Goal: Task Accomplishment & Management: Manage account settings

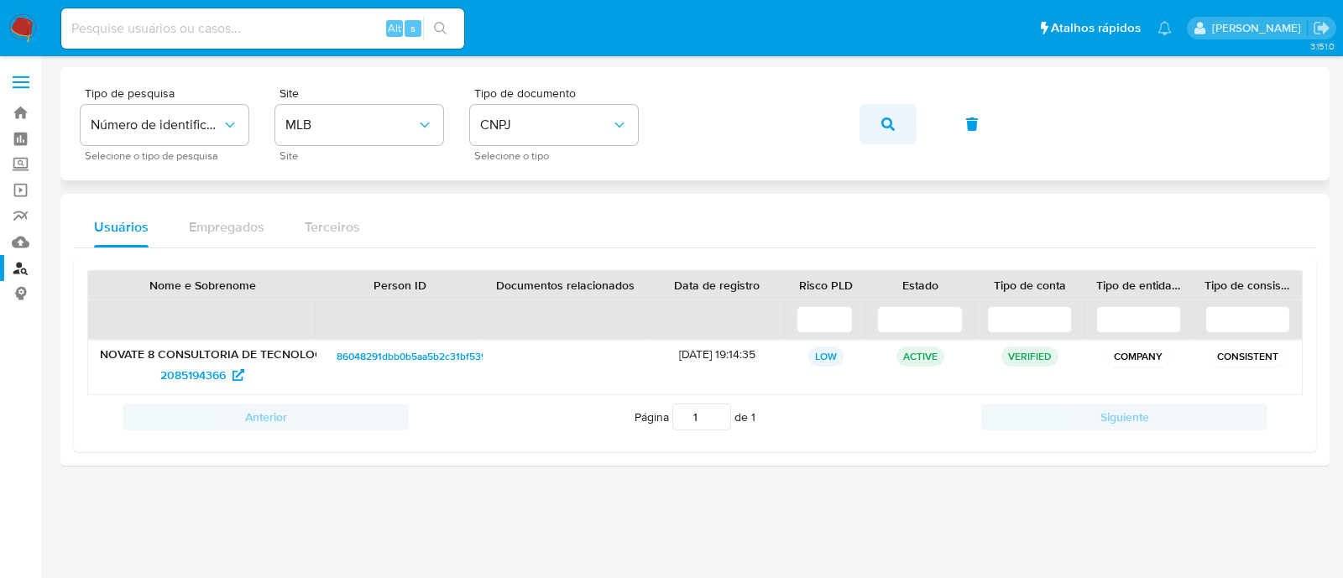
click at [902, 120] on button "button" at bounding box center [888, 124] width 57 height 40
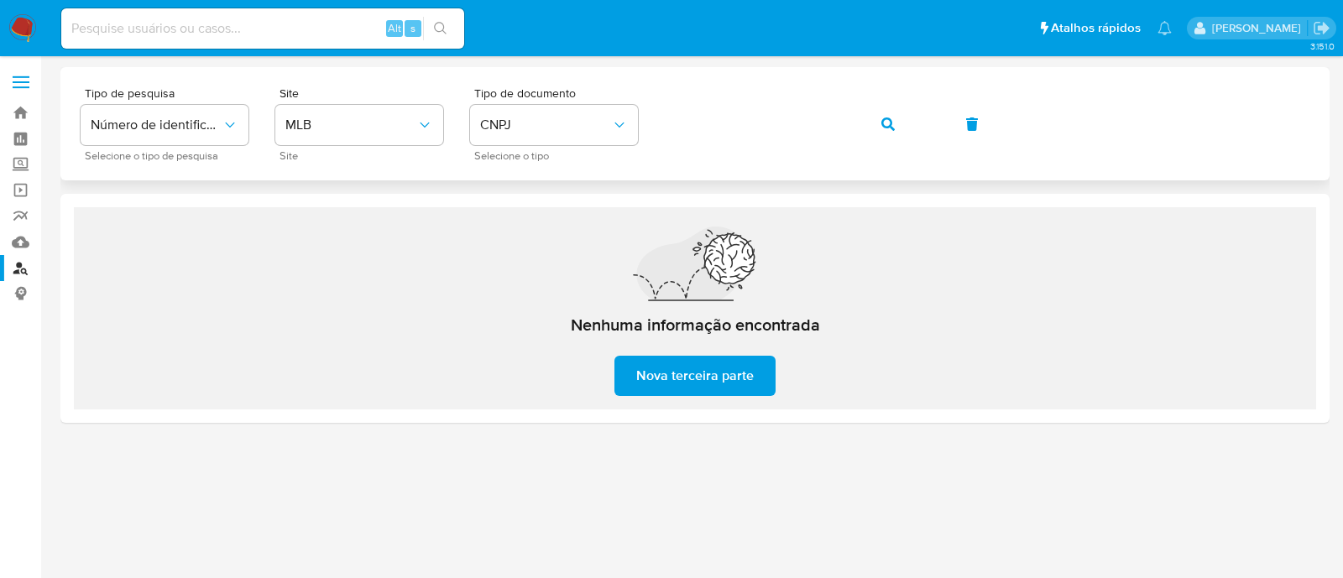
click at [888, 120] on icon "button" at bounding box center [887, 124] width 13 height 13
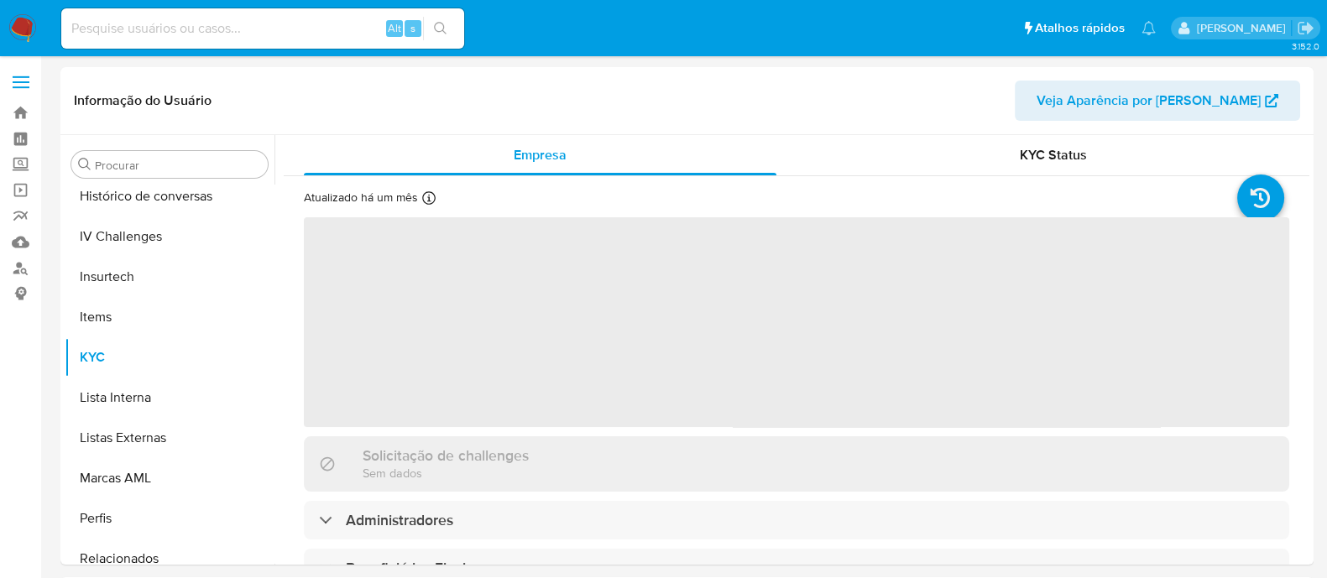
scroll to position [708, 0]
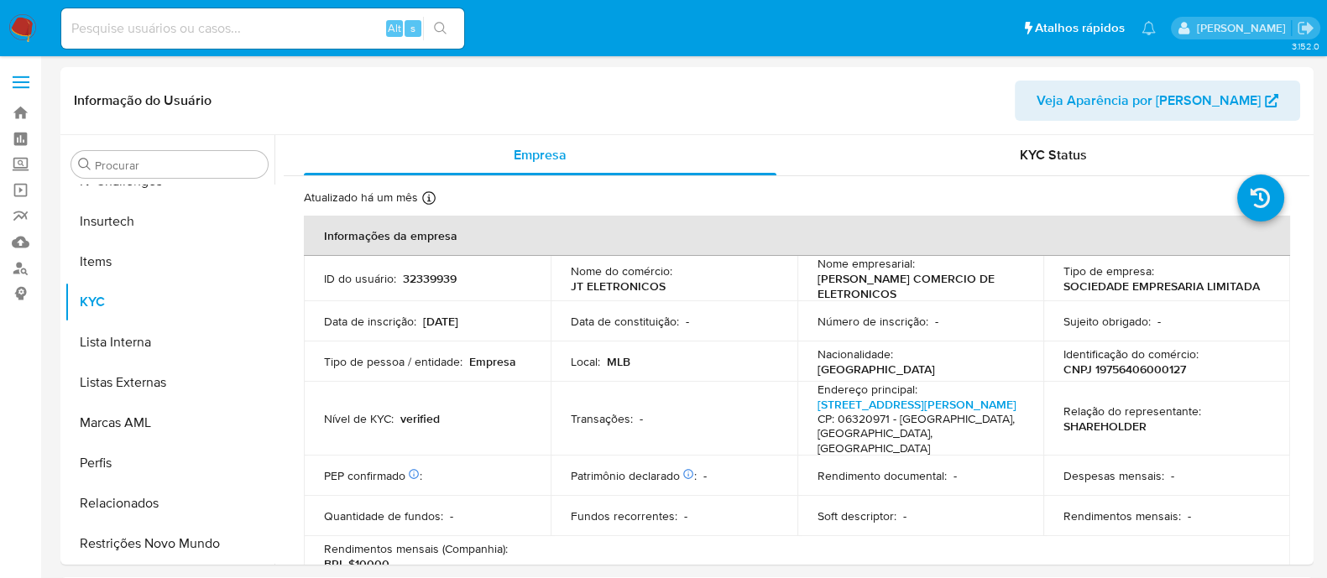
select select "10"
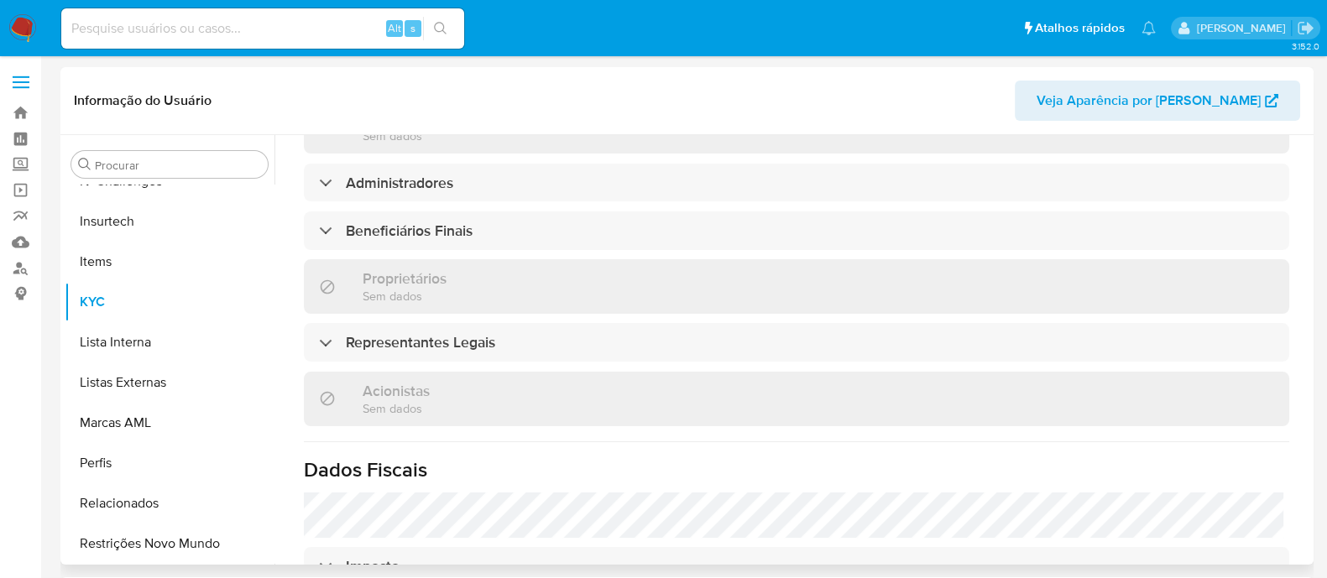
scroll to position [734, 0]
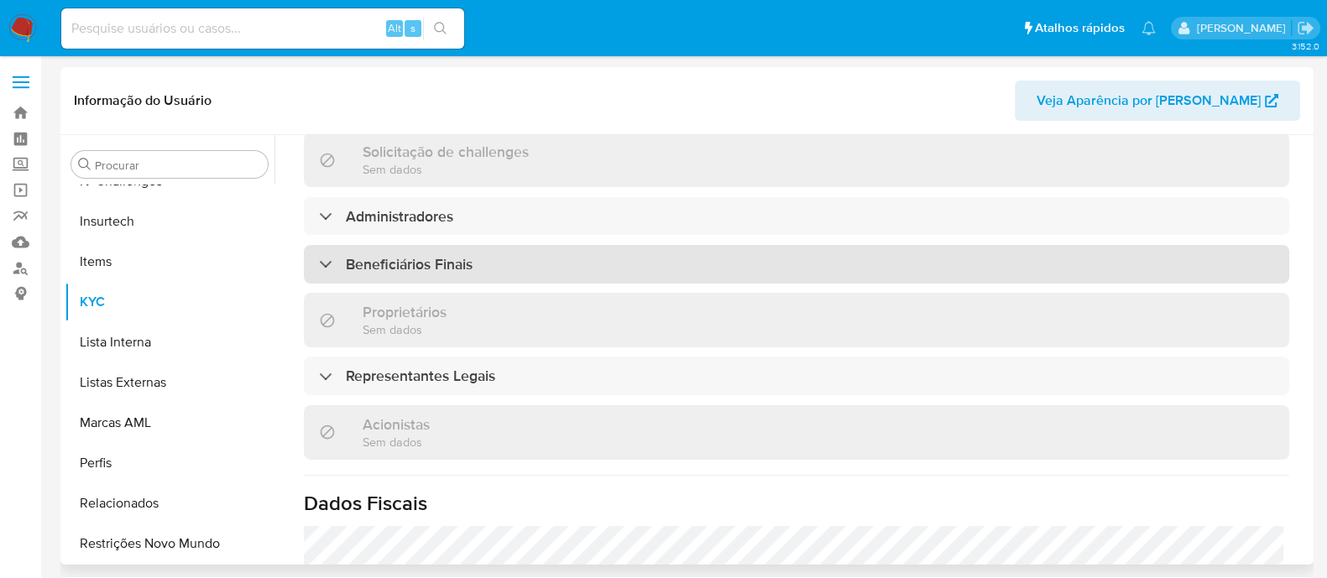
click at [805, 265] on div "Beneficiários Finais" at bounding box center [797, 264] width 986 height 39
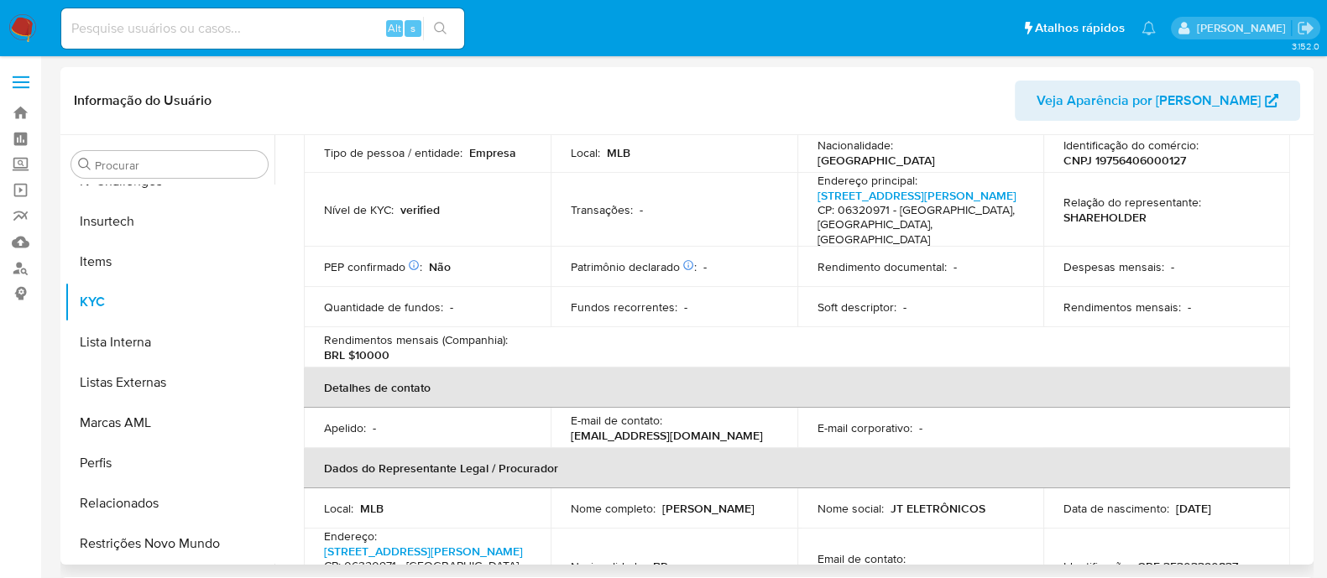
scroll to position [0, 0]
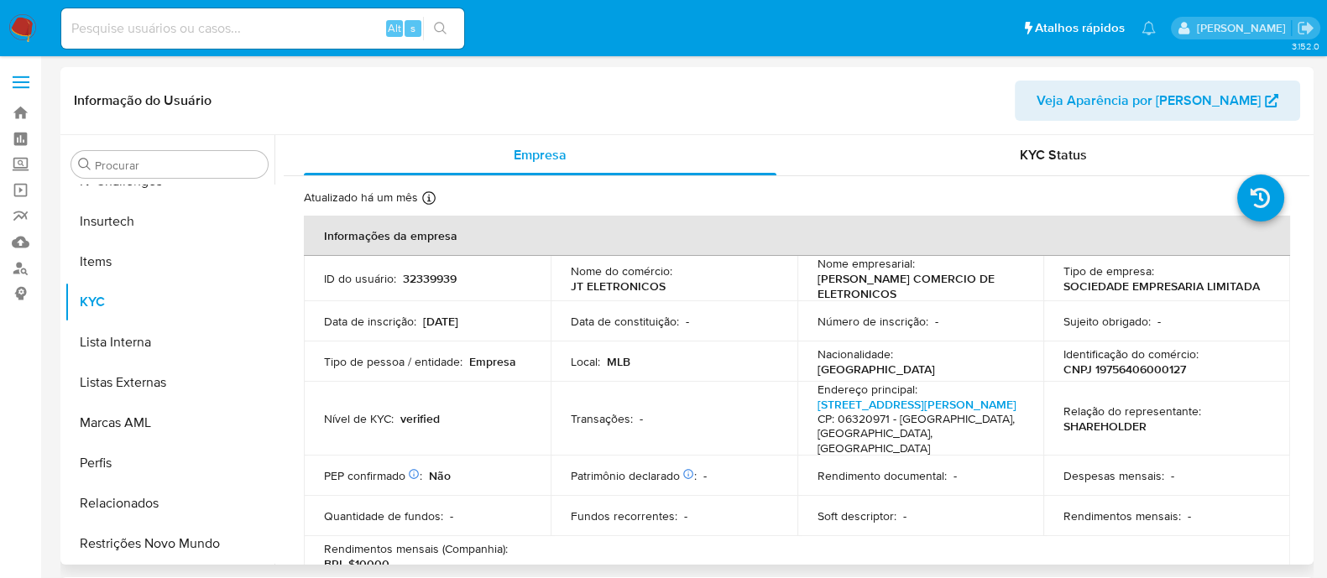
click at [1128, 372] on p "CNPJ 19756406000127" at bounding box center [1125, 369] width 123 height 15
copy p "19756406000127"
drag, startPoint x: 130, startPoint y: 301, endPoint x: 143, endPoint y: 301, distance: 12.6
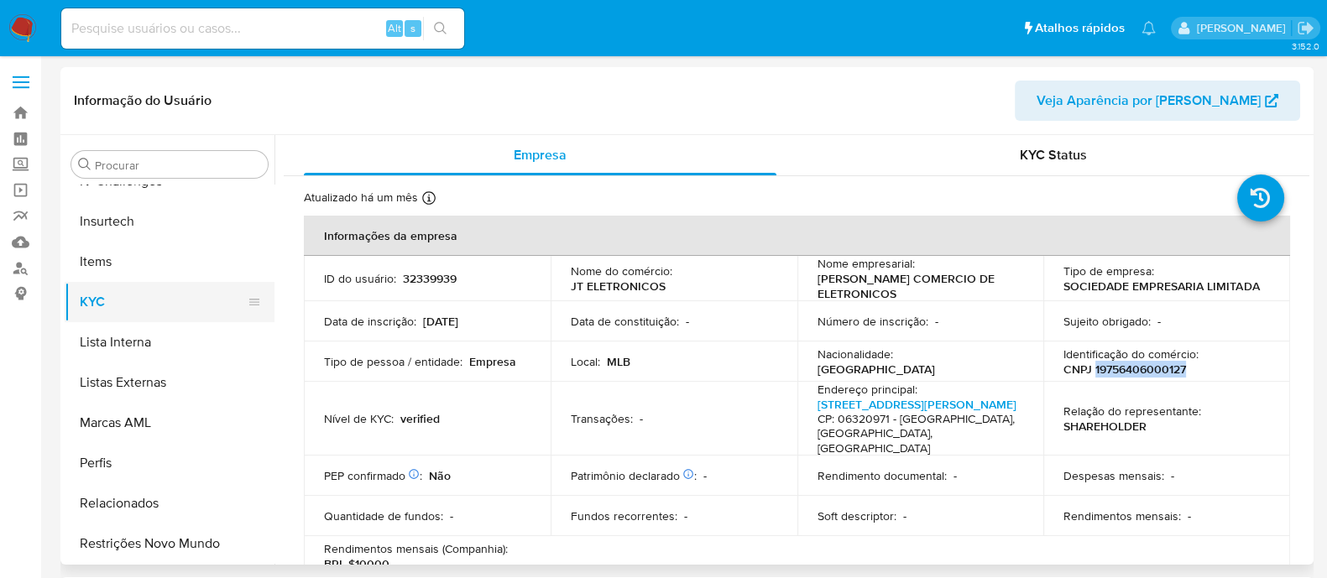
click at [130, 301] on button "KYC" at bounding box center [163, 302] width 196 height 40
click at [9, 264] on link "Localizador de pessoas" at bounding box center [100, 268] width 200 height 26
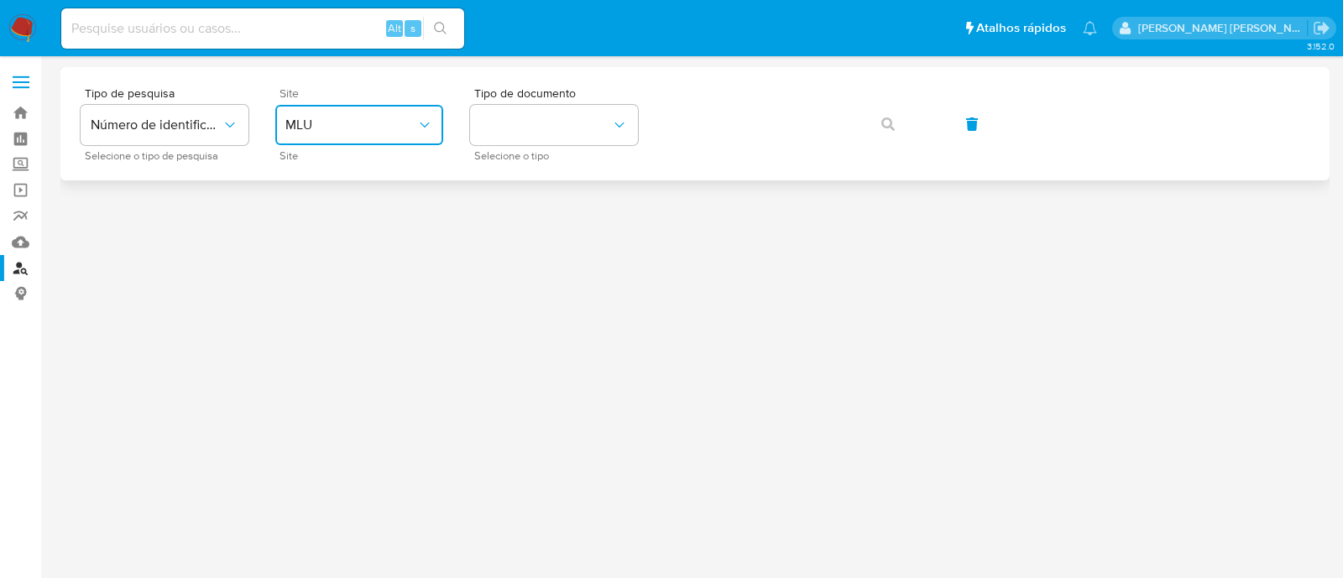
click at [412, 139] on button "MLU" at bounding box center [359, 125] width 168 height 40
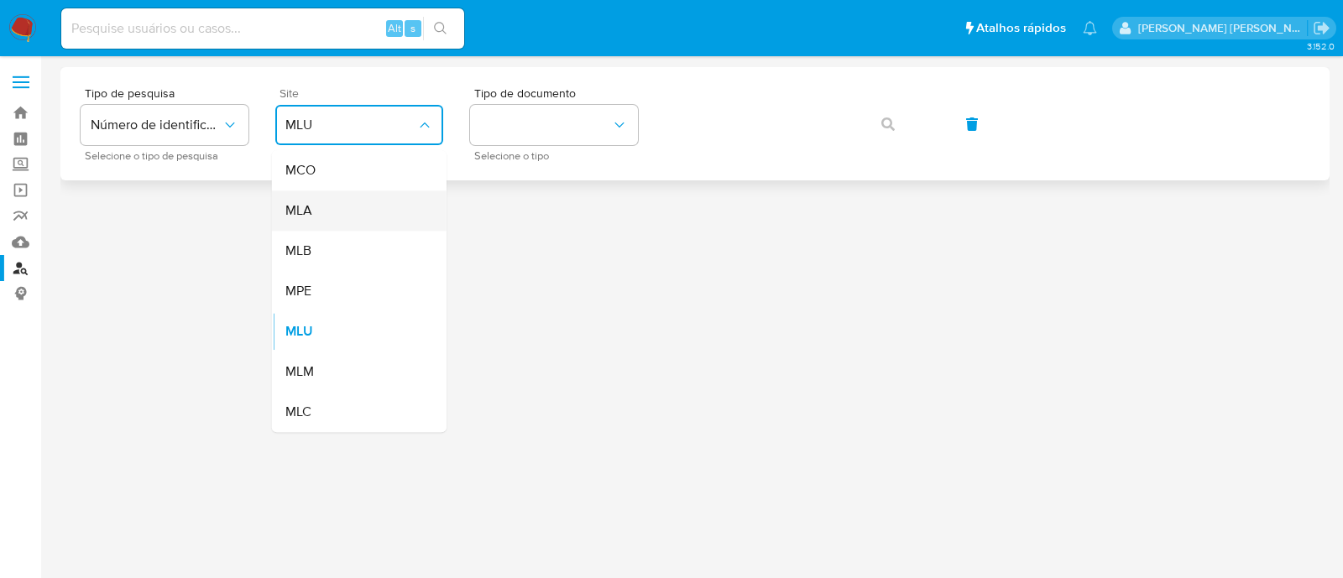
click at [364, 203] on div "MLA" at bounding box center [354, 211] width 138 height 40
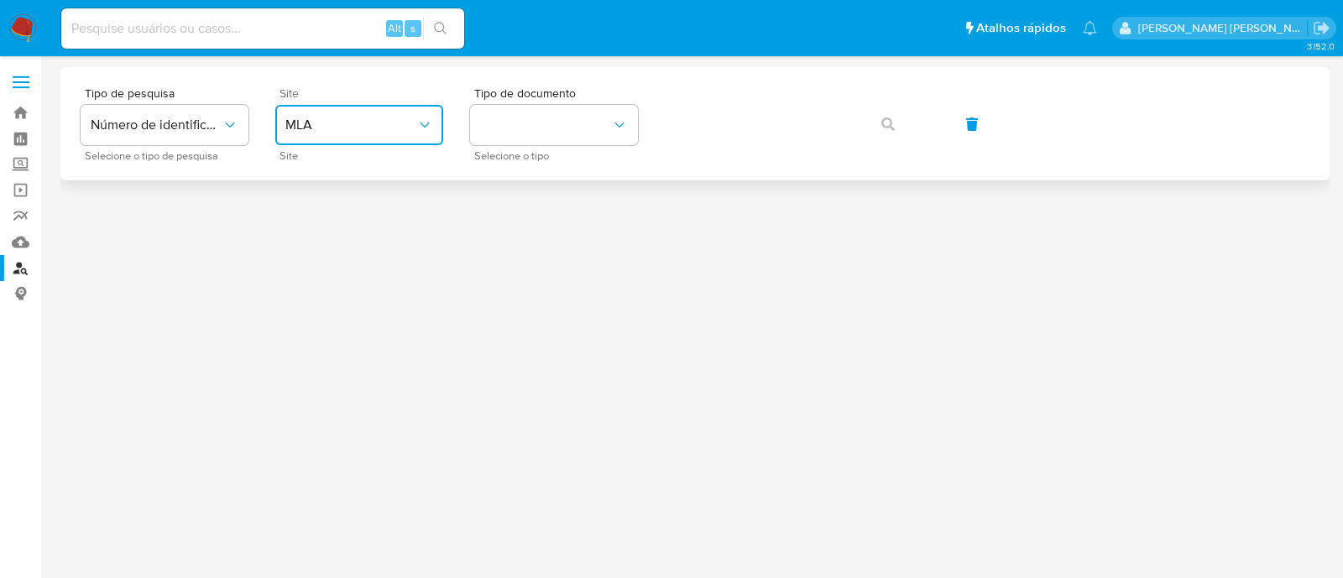
click at [397, 117] on span "MLA" at bounding box center [350, 125] width 131 height 17
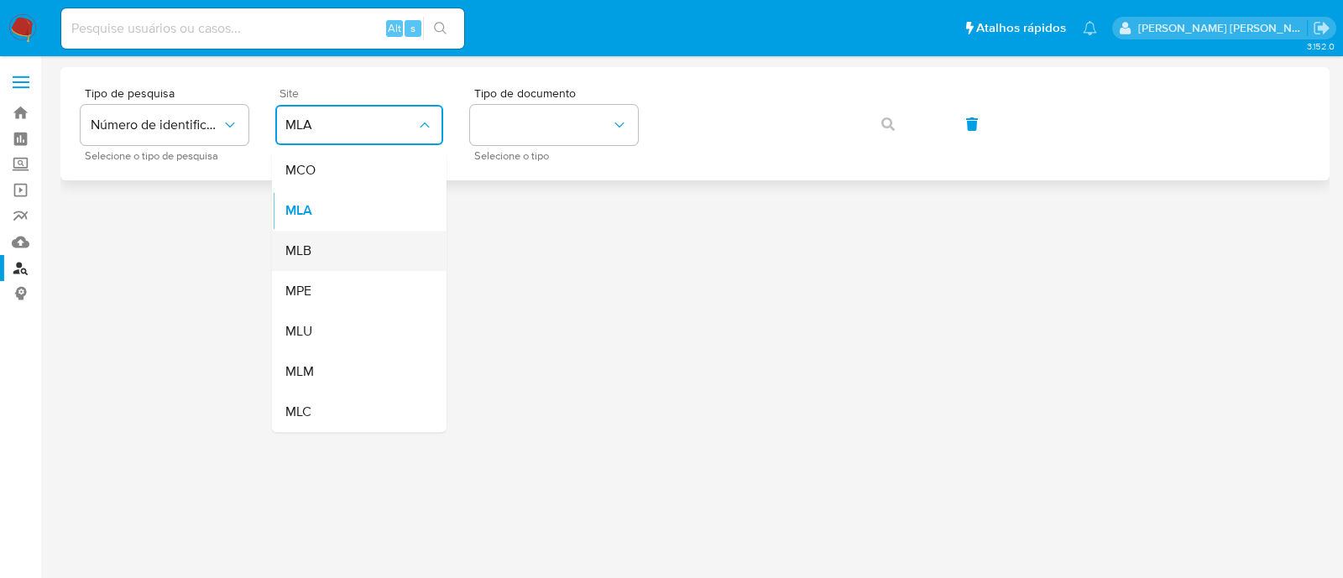
click at [418, 246] on div "MLB" at bounding box center [354, 251] width 138 height 40
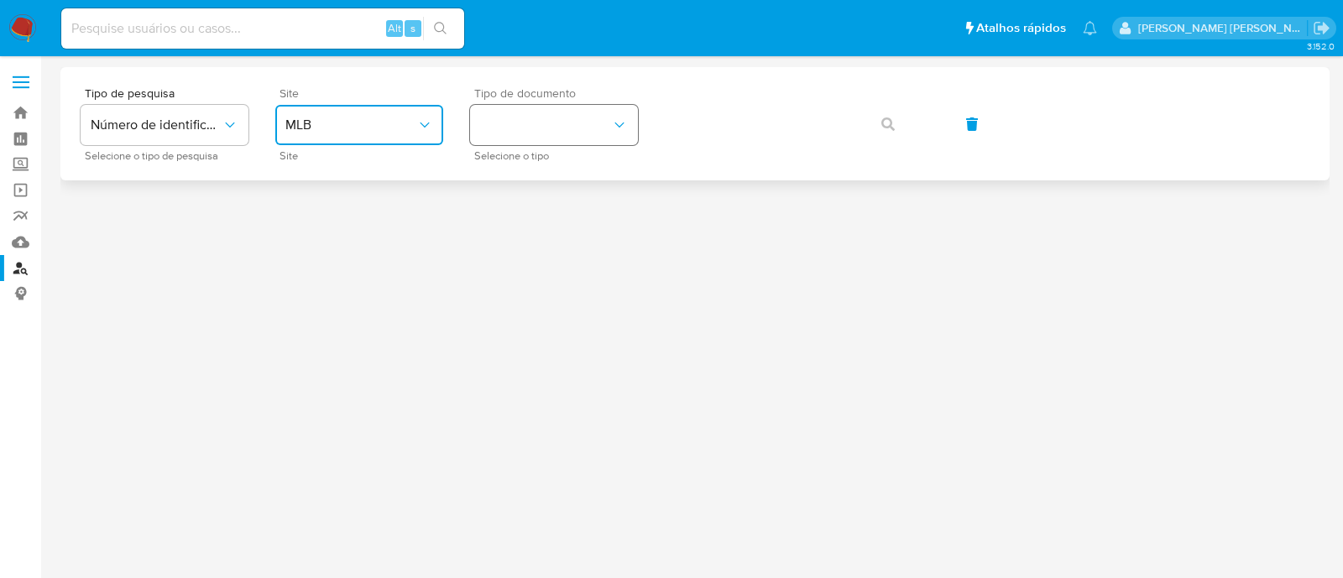
click at [588, 136] on button "identificationType" at bounding box center [554, 125] width 168 height 40
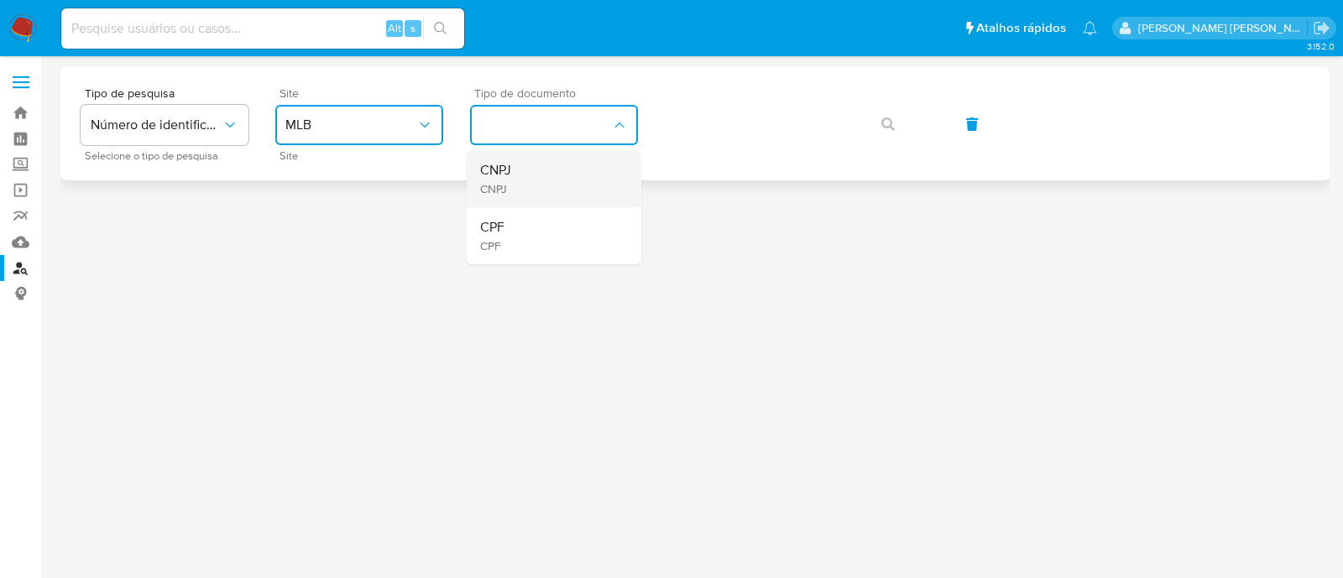
click at [533, 172] on div "CNPJ CNPJ" at bounding box center [549, 178] width 138 height 57
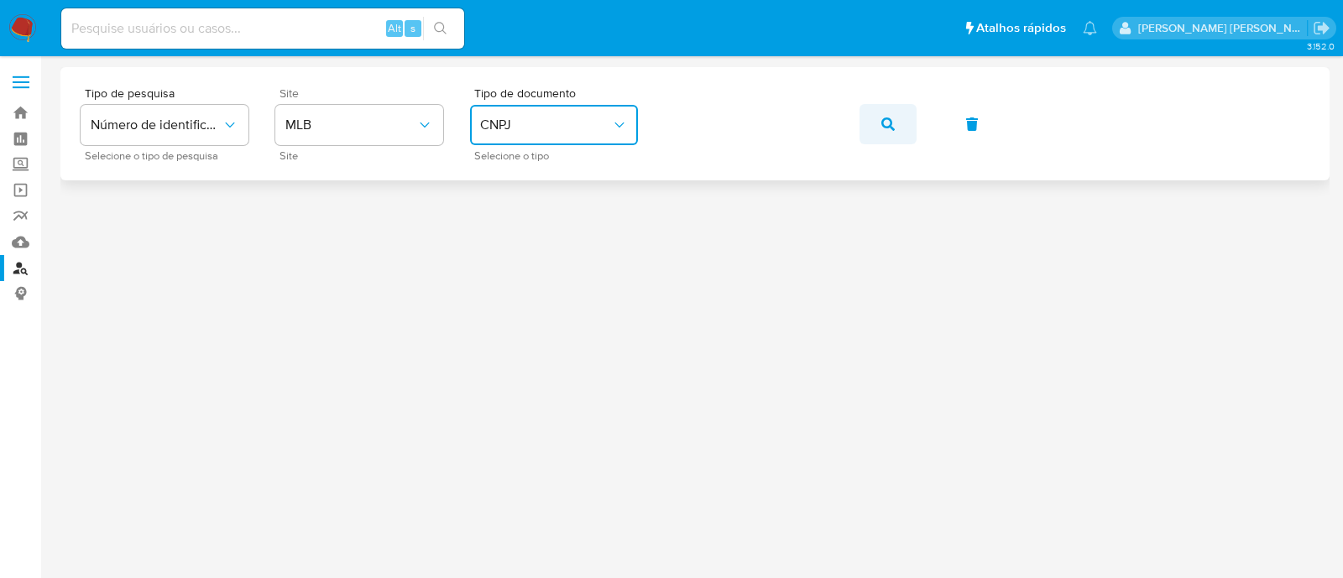
click at [894, 123] on button "button" at bounding box center [888, 124] width 57 height 40
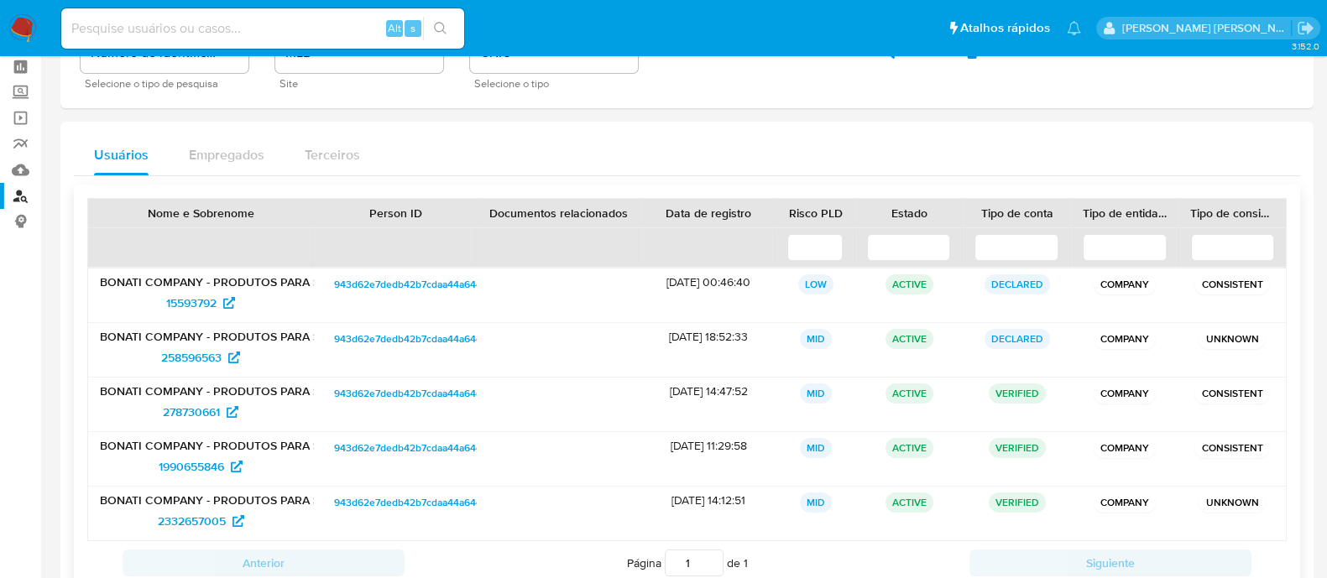
scroll to position [104, 0]
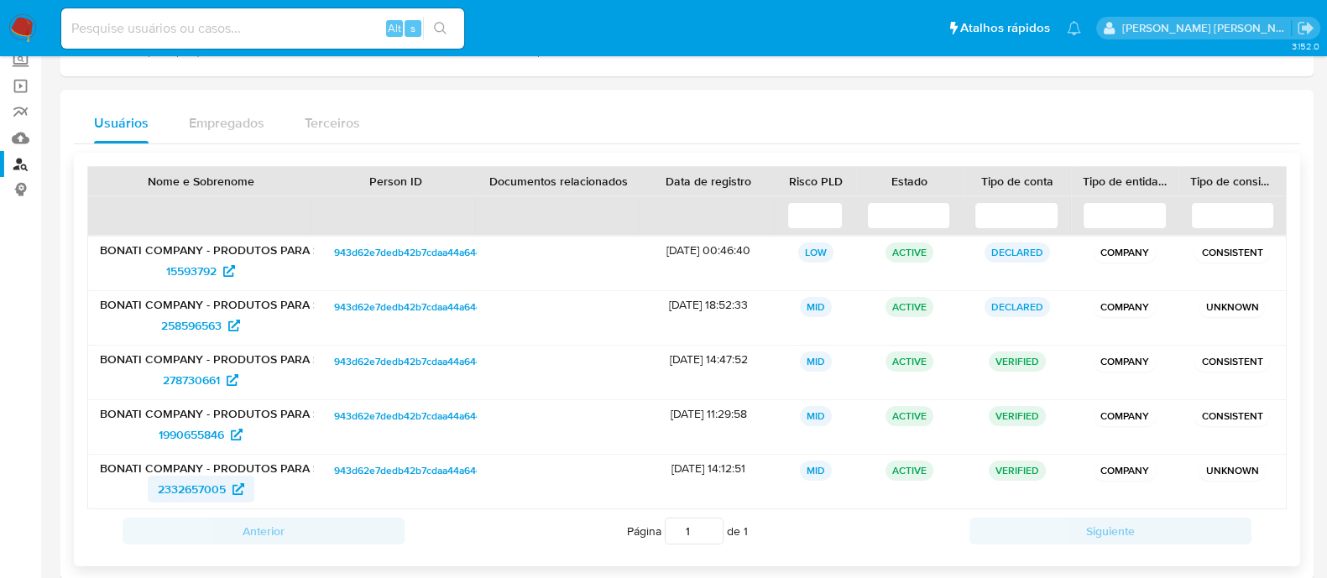
click at [227, 484] on span "2332657005" at bounding box center [201, 489] width 86 height 27
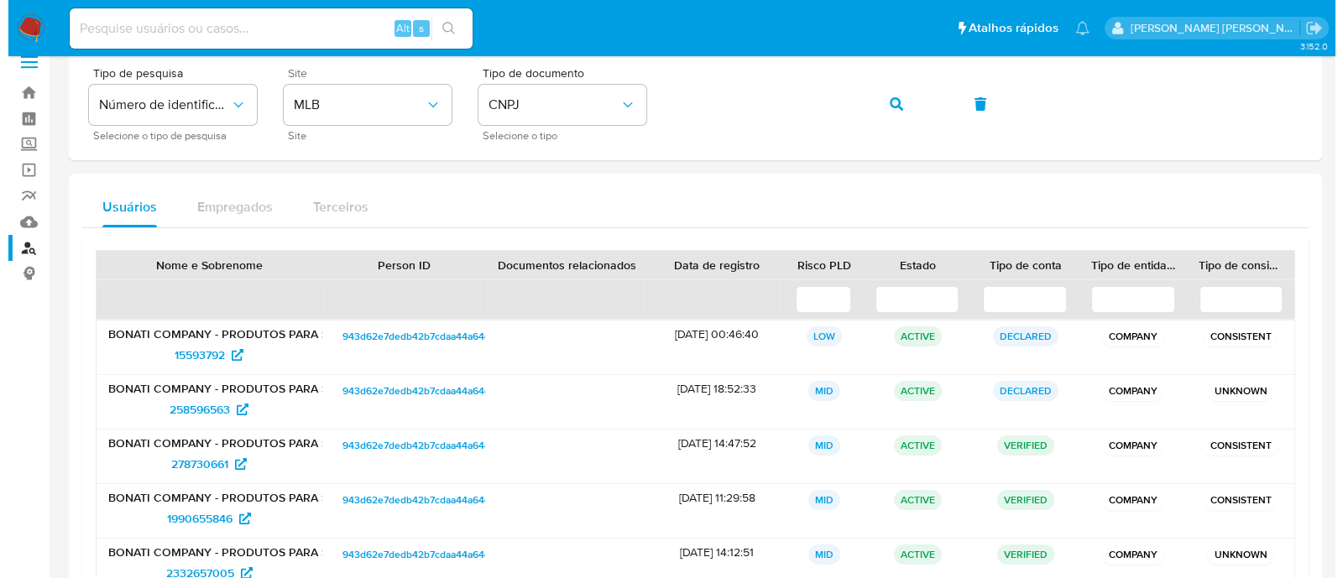
scroll to position [0, 0]
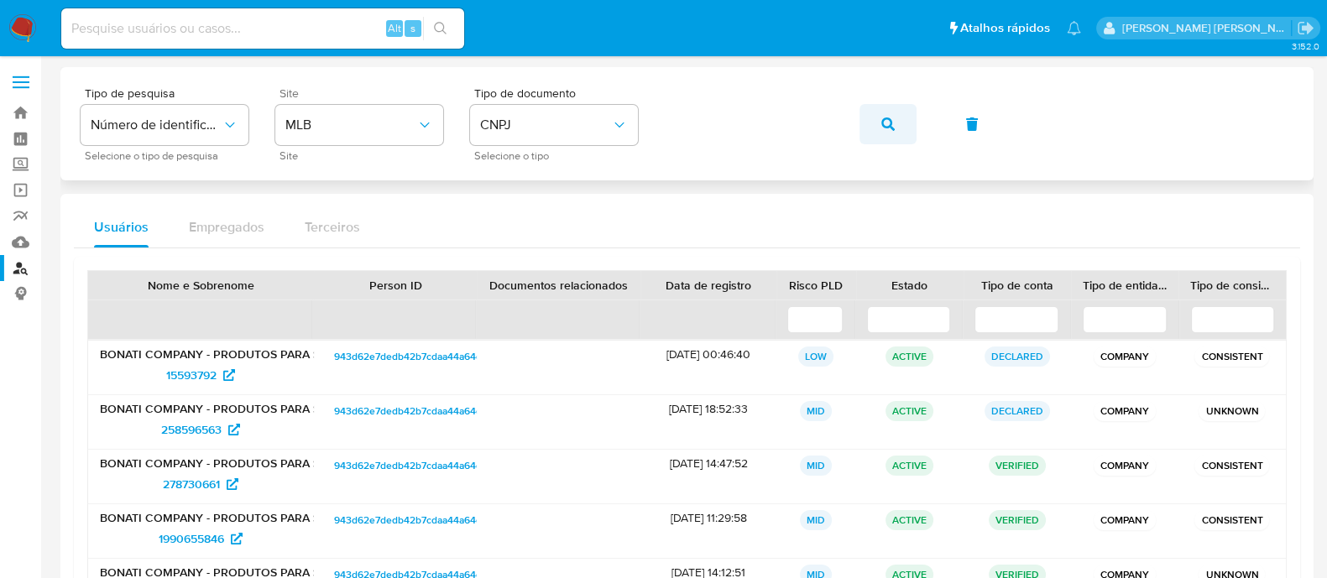
click at [876, 118] on button "button" at bounding box center [888, 124] width 57 height 40
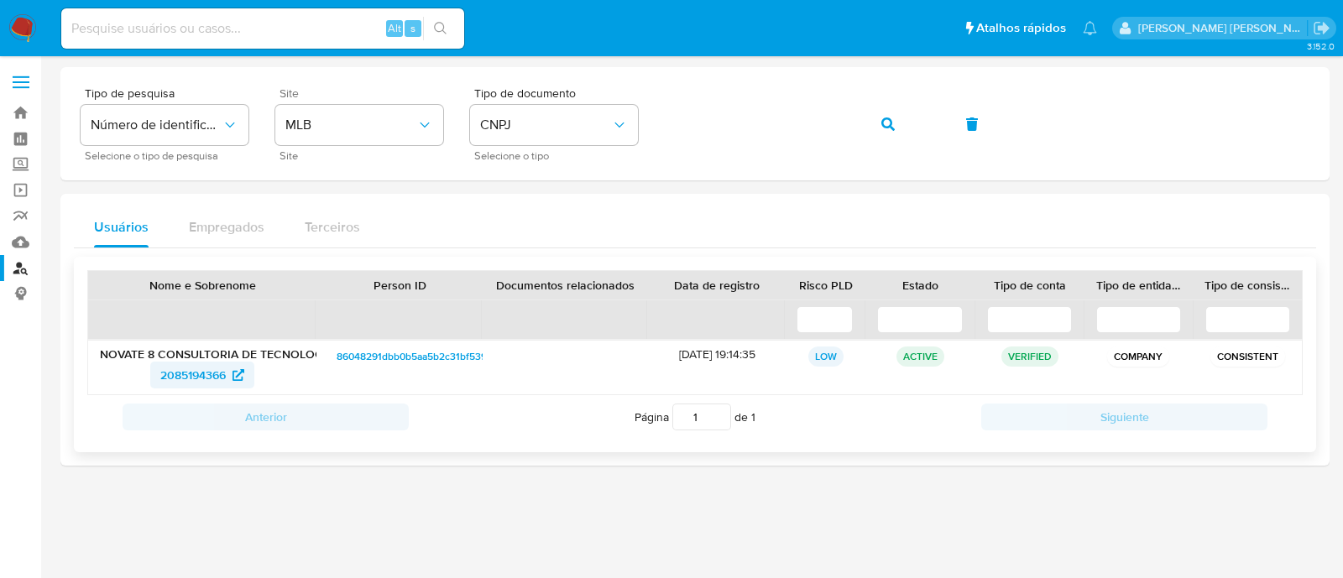
click at [180, 373] on span "2085194366" at bounding box center [192, 375] width 65 height 27
click at [891, 122] on icon "button" at bounding box center [887, 124] width 13 height 13
click at [233, 372] on icon at bounding box center [236, 375] width 12 height 12
click at [865, 126] on button "button" at bounding box center [888, 124] width 57 height 40
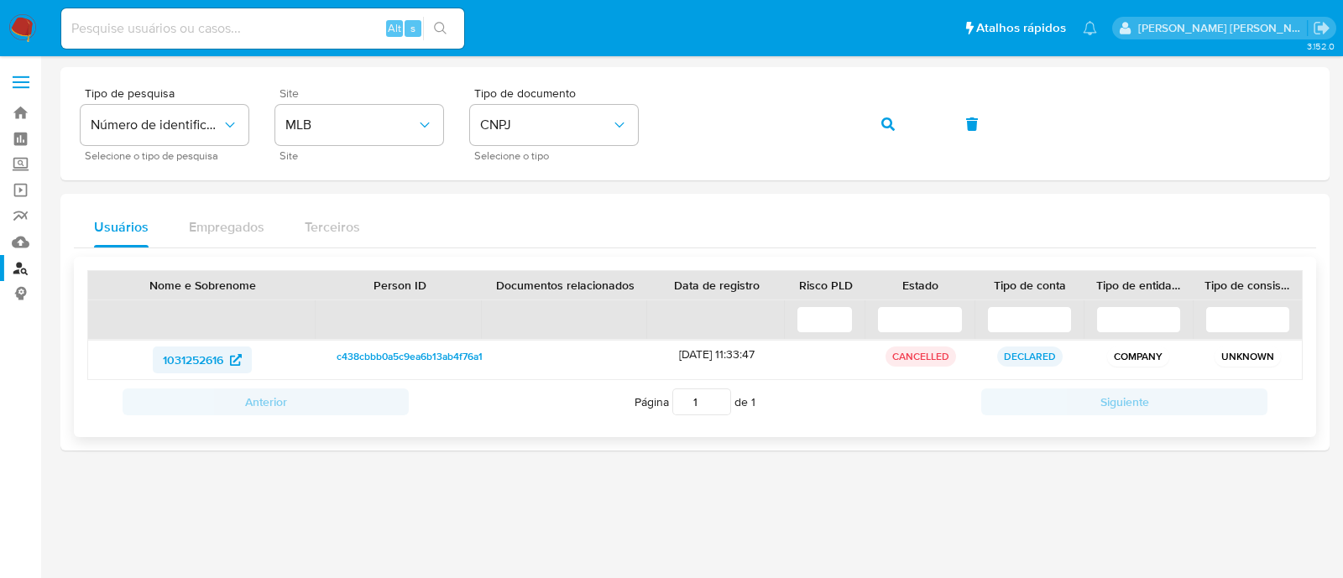
click at [243, 363] on link "1031252616" at bounding box center [202, 360] width 99 height 27
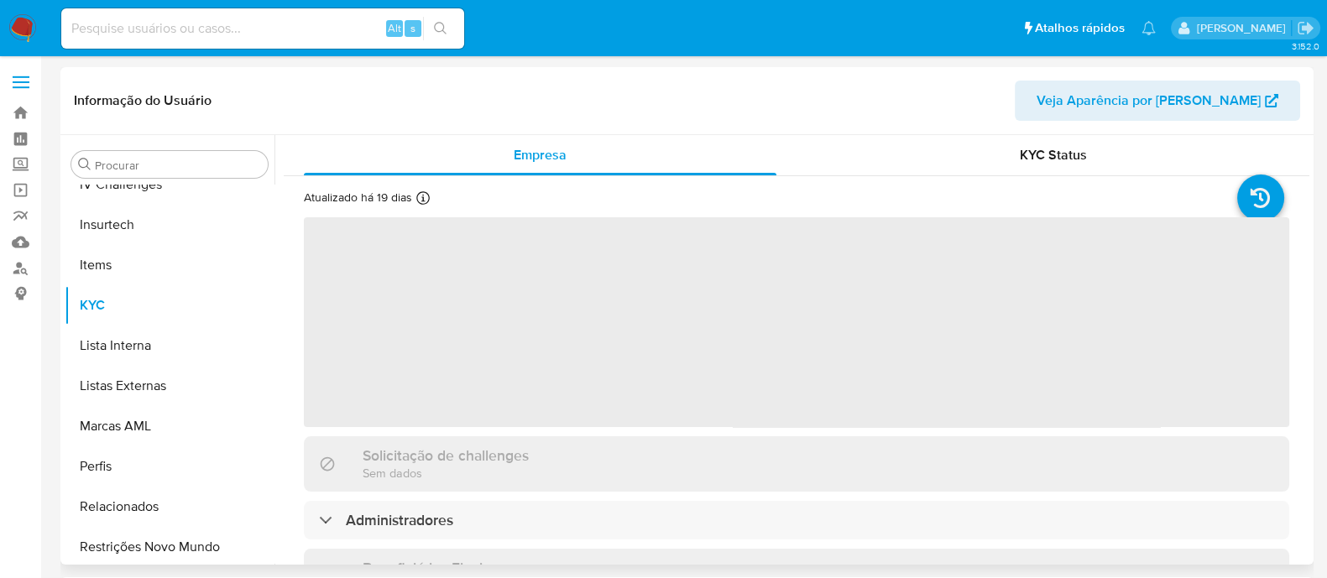
scroll to position [708, 0]
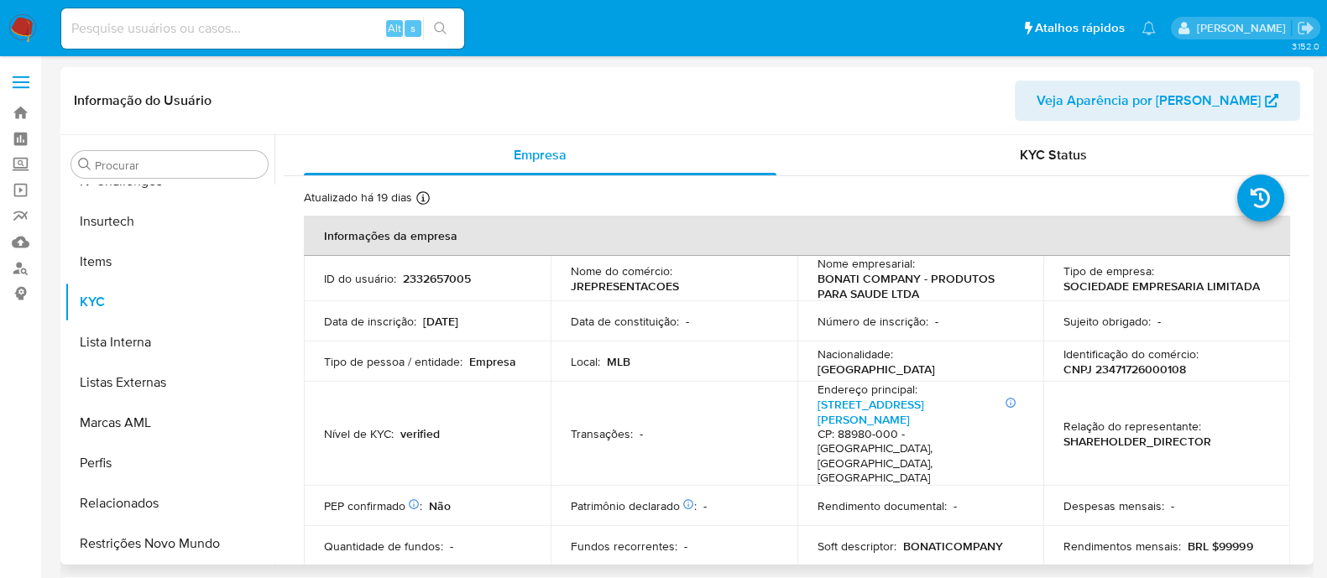
select select "10"
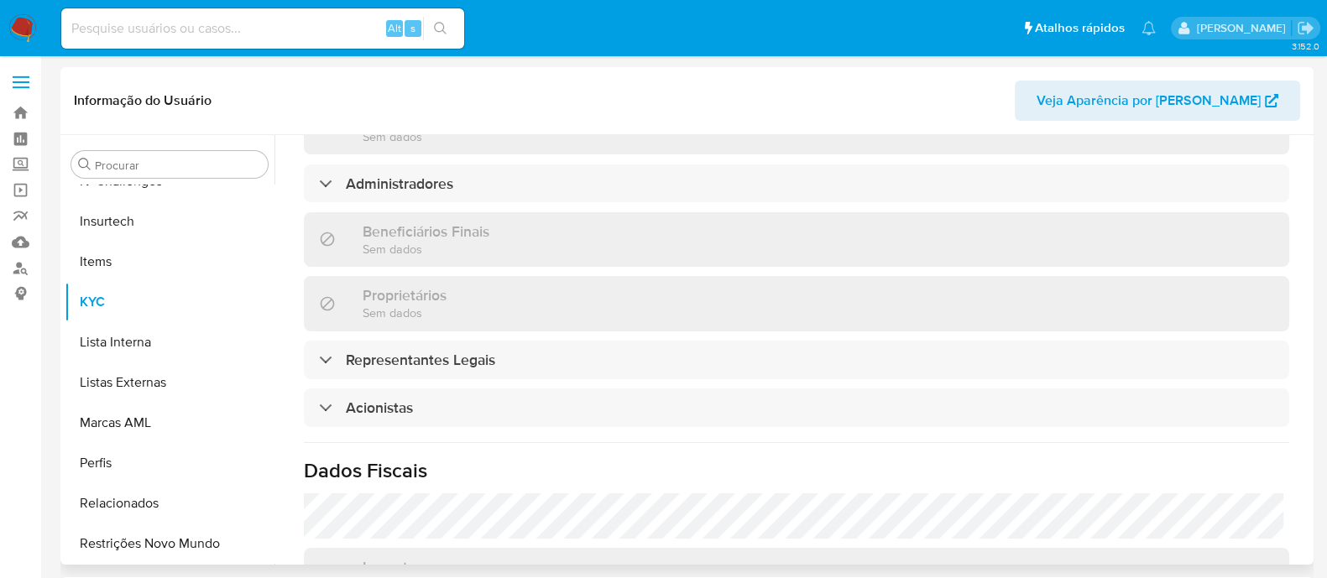
scroll to position [944, 0]
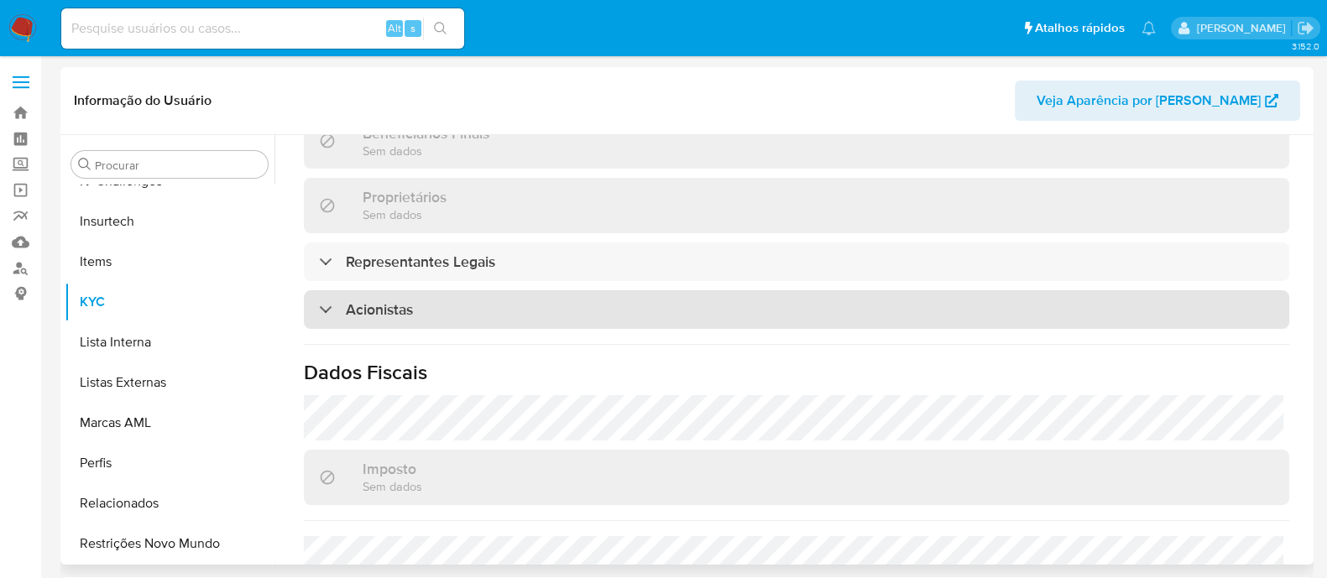
click at [486, 290] on div "Acionistas" at bounding box center [797, 309] width 986 height 39
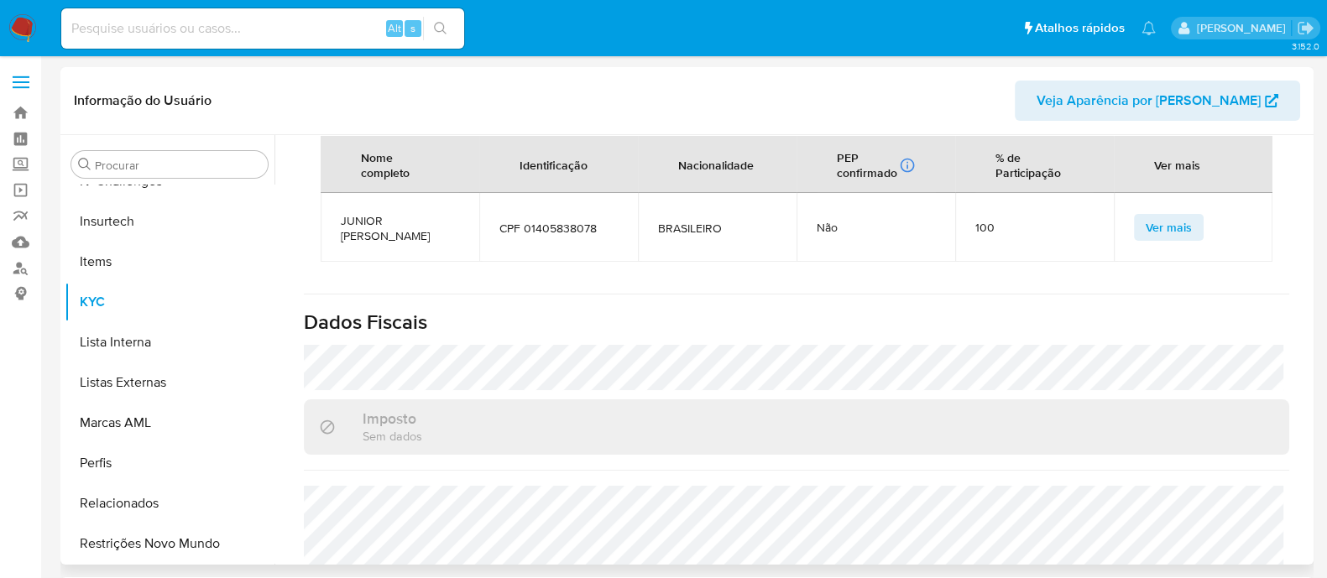
scroll to position [1049, 0]
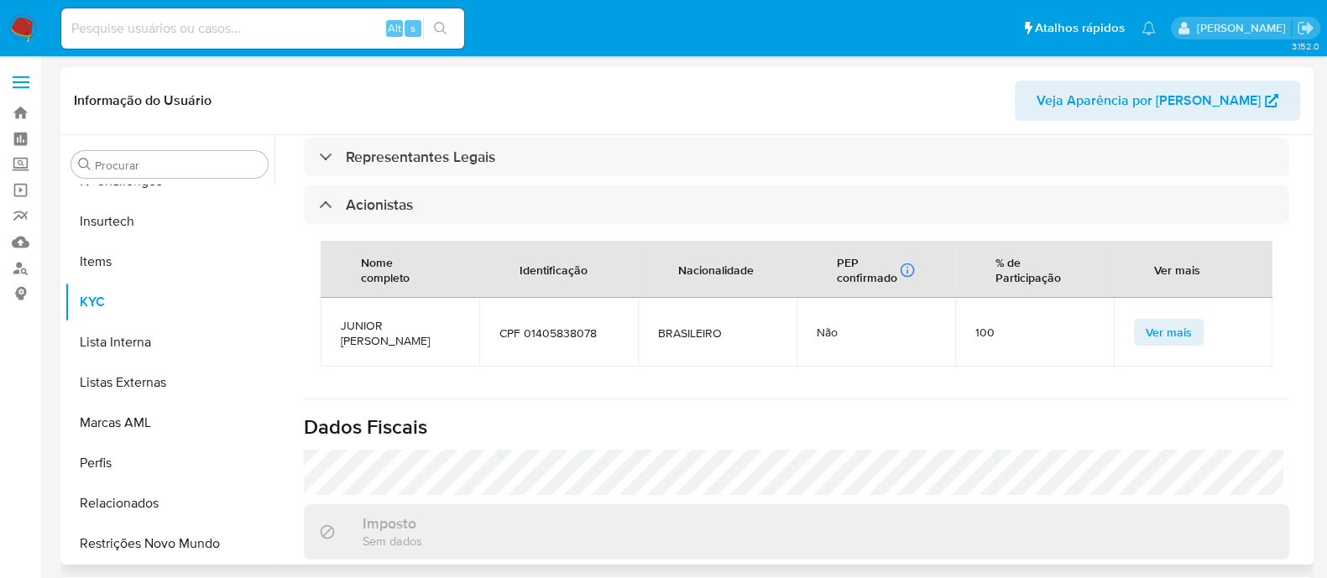
click at [410, 318] on span "JUNIOR MAGNUS ZANELATO" at bounding box center [400, 333] width 118 height 30
copy span "JUNIOR MAGNUS ZANELATO"
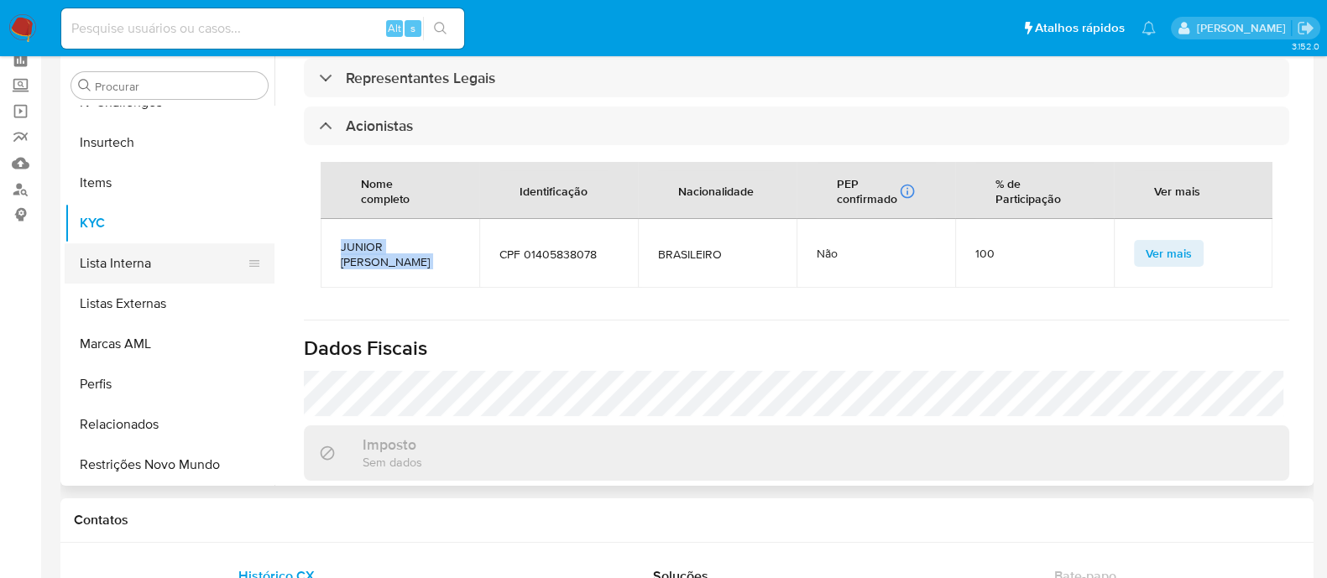
scroll to position [0, 0]
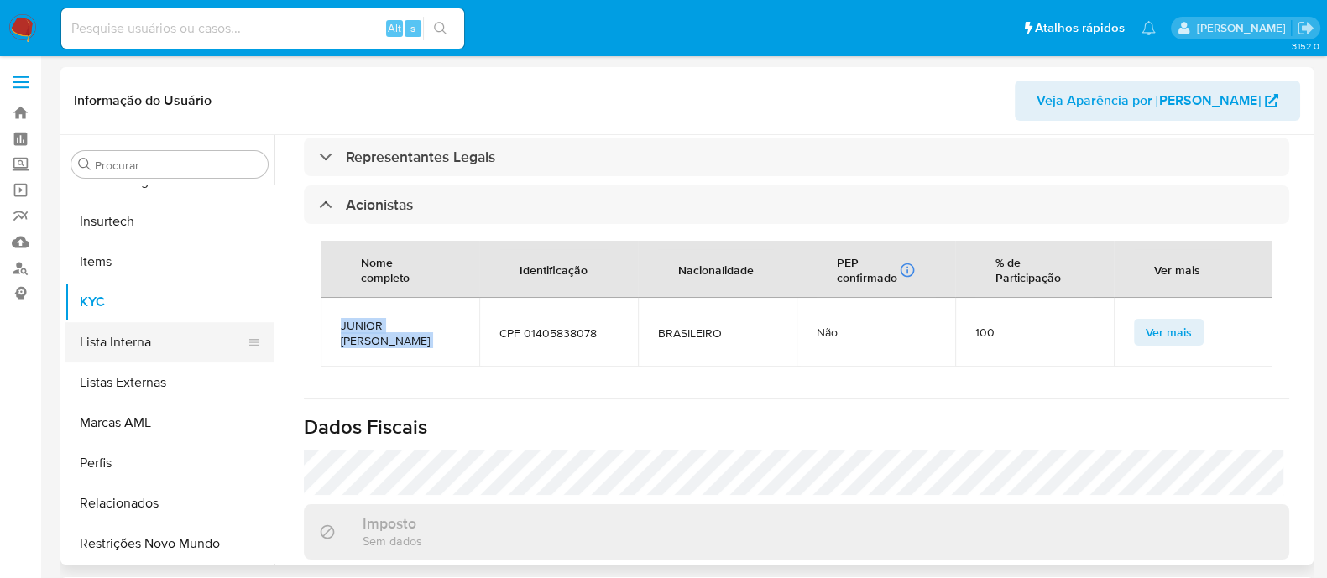
click at [165, 353] on button "Lista Interna" at bounding box center [163, 342] width 196 height 40
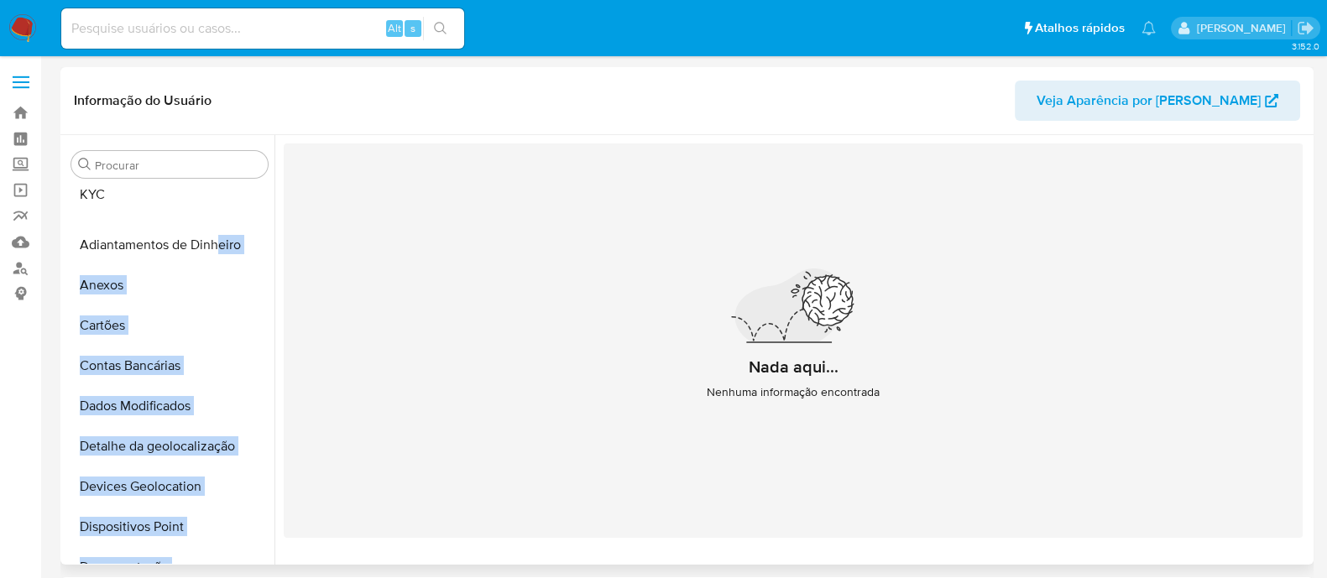
drag, startPoint x: 245, startPoint y: 384, endPoint x: 216, endPoint y: 197, distance: 188.7
click at [216, 197] on ul "Adiantamentos de Dinheiro Anexos Cartões Contas Bancárias Dados Modificados Det…" at bounding box center [170, 374] width 210 height 379
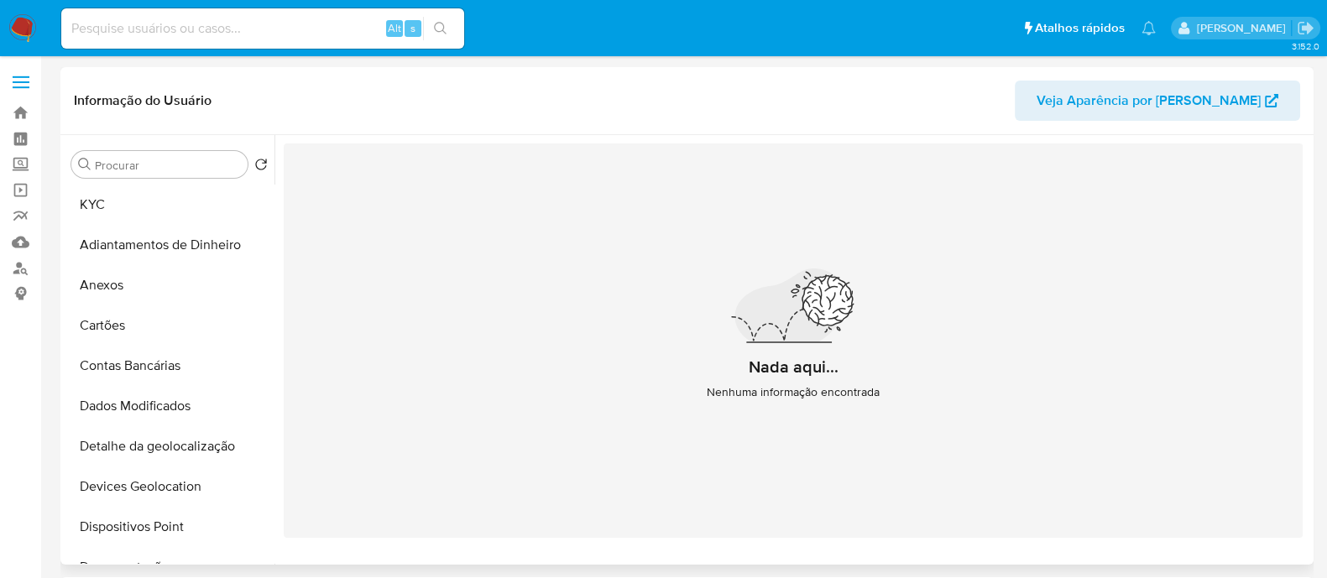
click at [378, 368] on div "Nada aqui... Nenhuma informação encontrada" at bounding box center [793, 341] width 1019 height 395
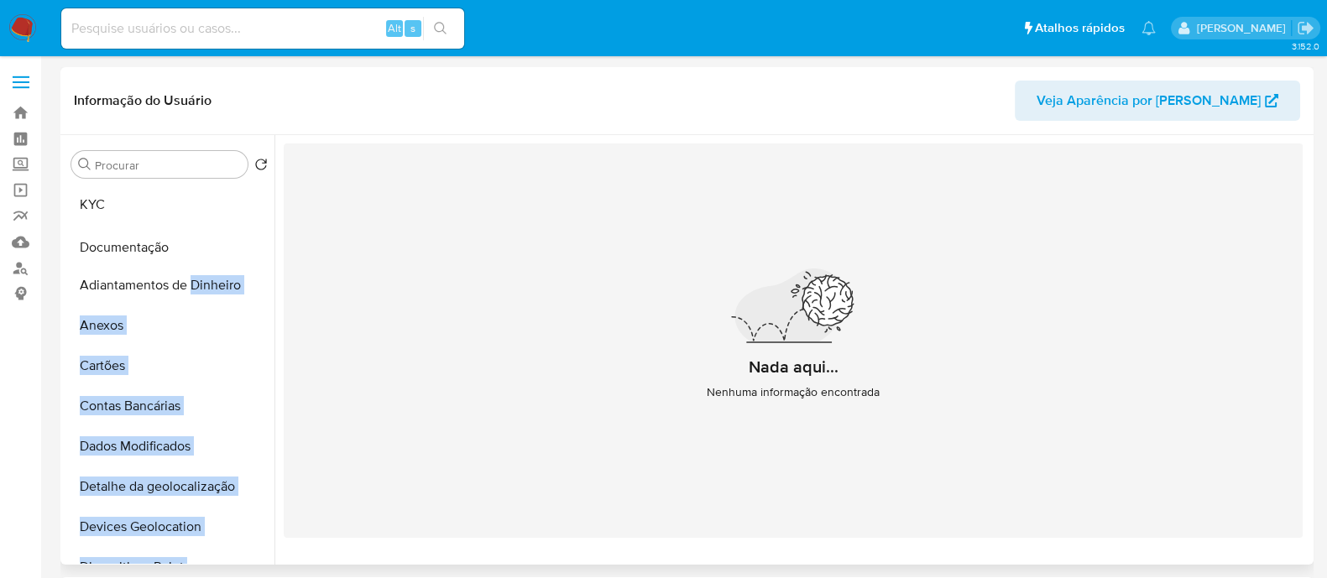
drag, startPoint x: 248, startPoint y: 463, endPoint x: 193, endPoint y: 250, distance: 220.1
click at [193, 250] on ul "KYC Adiantamentos de Dinheiro Anexos Cartões Contas Bancárias Dados Modificados…" at bounding box center [170, 374] width 210 height 379
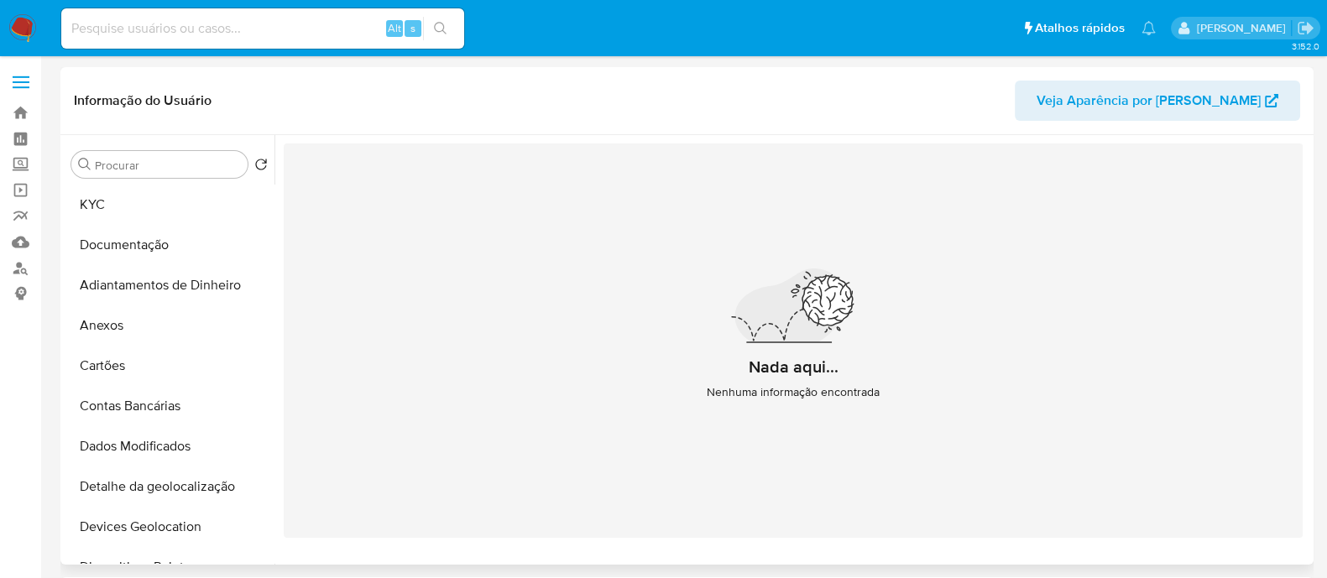
click at [485, 327] on div "Nada aqui... Nenhuma informação encontrada" at bounding box center [793, 341] width 1019 height 395
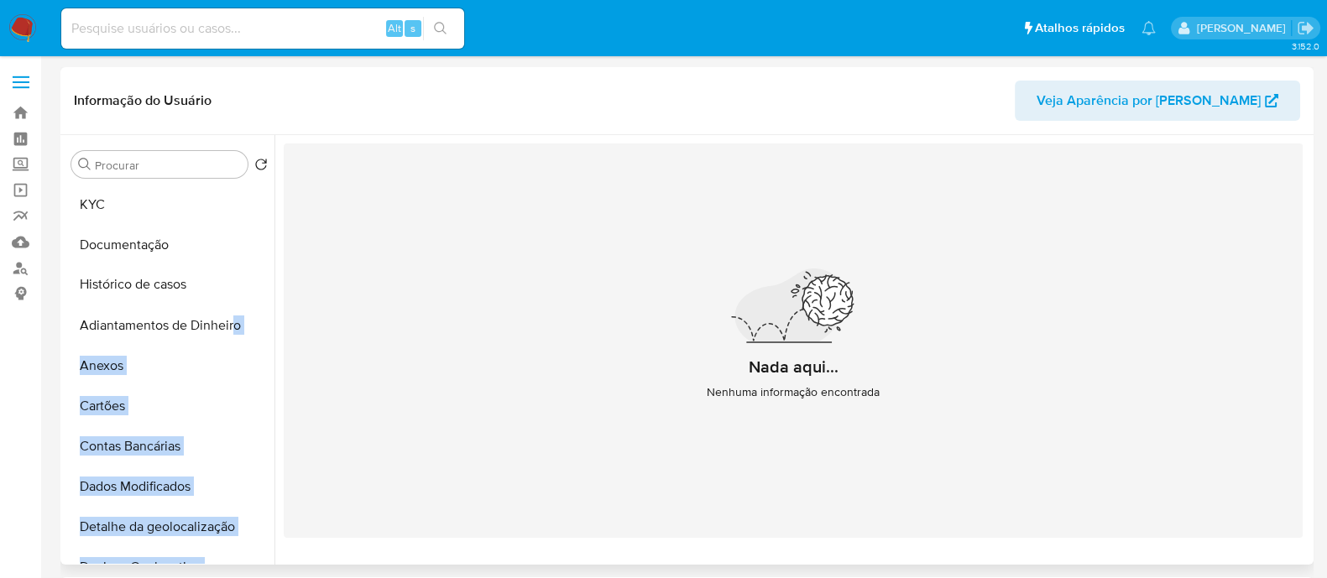
drag, startPoint x: 247, startPoint y: 430, endPoint x: 235, endPoint y: 285, distance: 145.7
click at [235, 285] on ul "KYC Documentação Adiantamentos de Dinheiro Anexos Cartões Contas Bancárias Dado…" at bounding box center [170, 374] width 210 height 379
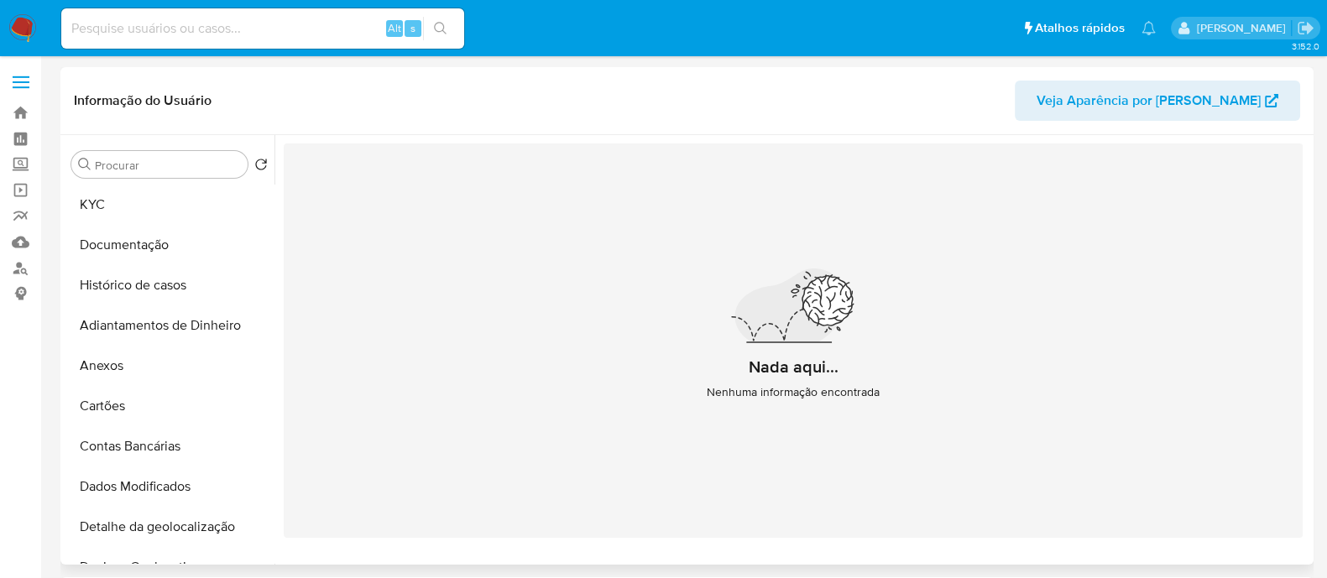
click at [419, 335] on div "Nada aqui... Nenhuma informação encontrada" at bounding box center [793, 341] width 1019 height 395
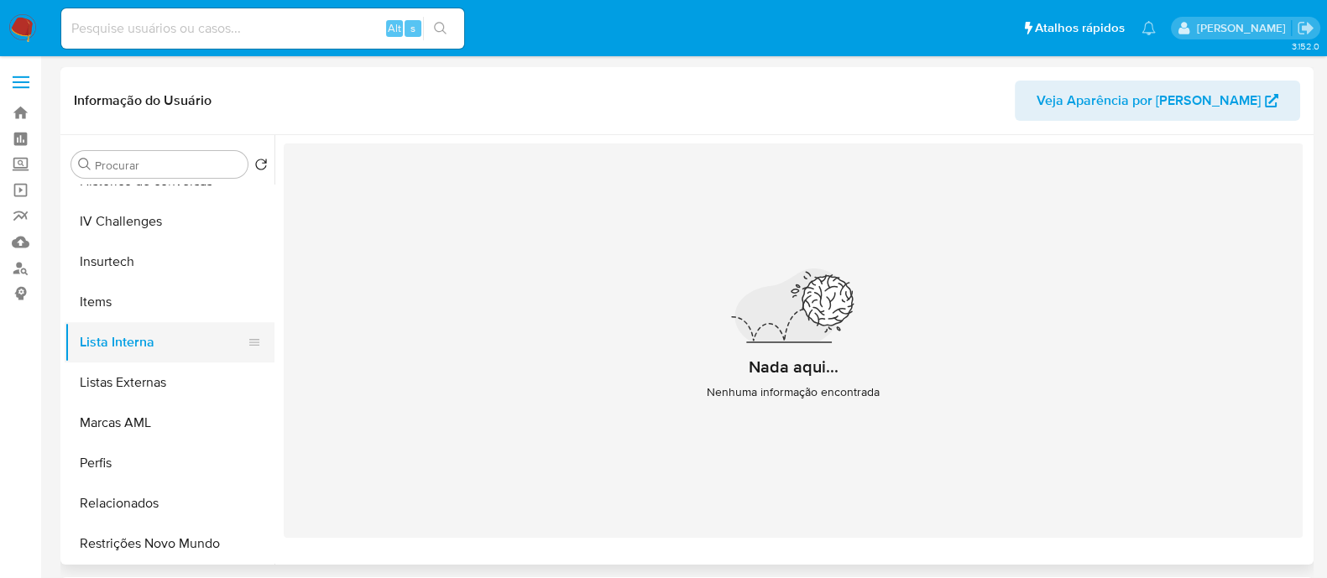
scroll to position [708, 0]
drag, startPoint x: 243, startPoint y: 333, endPoint x: 231, endPoint y: 328, distance: 13.6
click at [231, 328] on li "Lista Interna" at bounding box center [170, 342] width 210 height 40
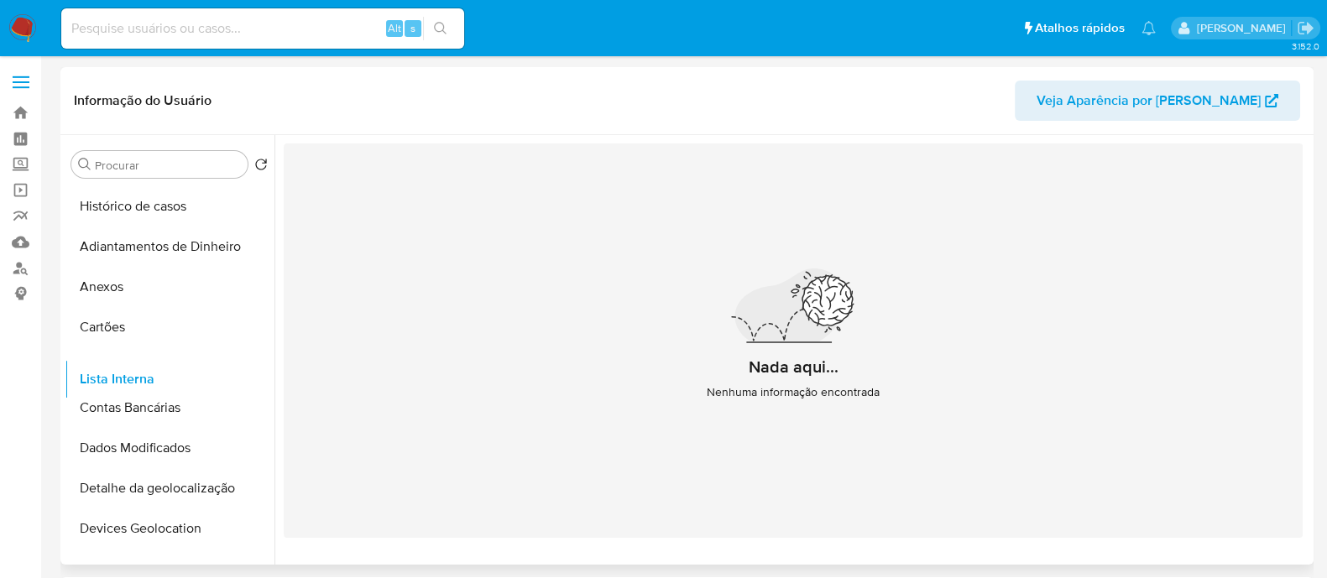
scroll to position [0, 0]
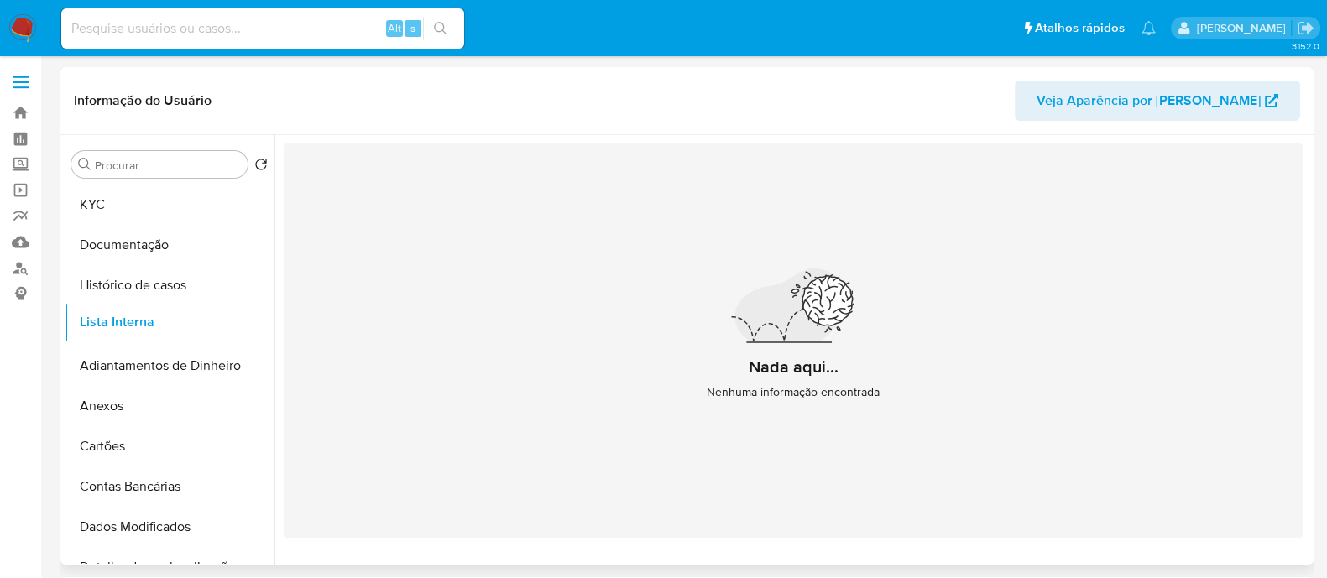
click at [229, 317] on ul "KYC Documentação Histórico de casos Adiantamentos de Dinheiro Anexos Cartões Co…" at bounding box center [170, 374] width 210 height 379
click at [483, 319] on div "Nada aqui... Nenhuma informação encontrada" at bounding box center [793, 341] width 1019 height 395
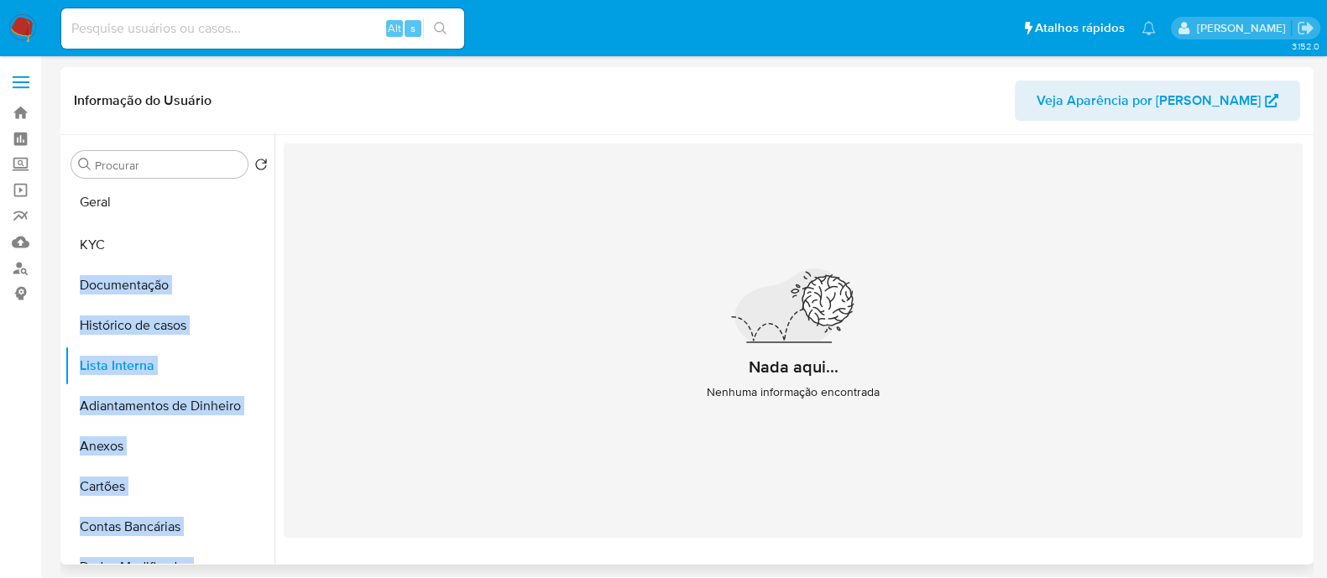
drag, startPoint x: 251, startPoint y: 325, endPoint x: 258, endPoint y: 203, distance: 121.9
click at [258, 203] on ul "KYC Documentação Histórico de casos Lista Interna Adiantamentos de Dinheiro Ane…" at bounding box center [170, 374] width 210 height 379
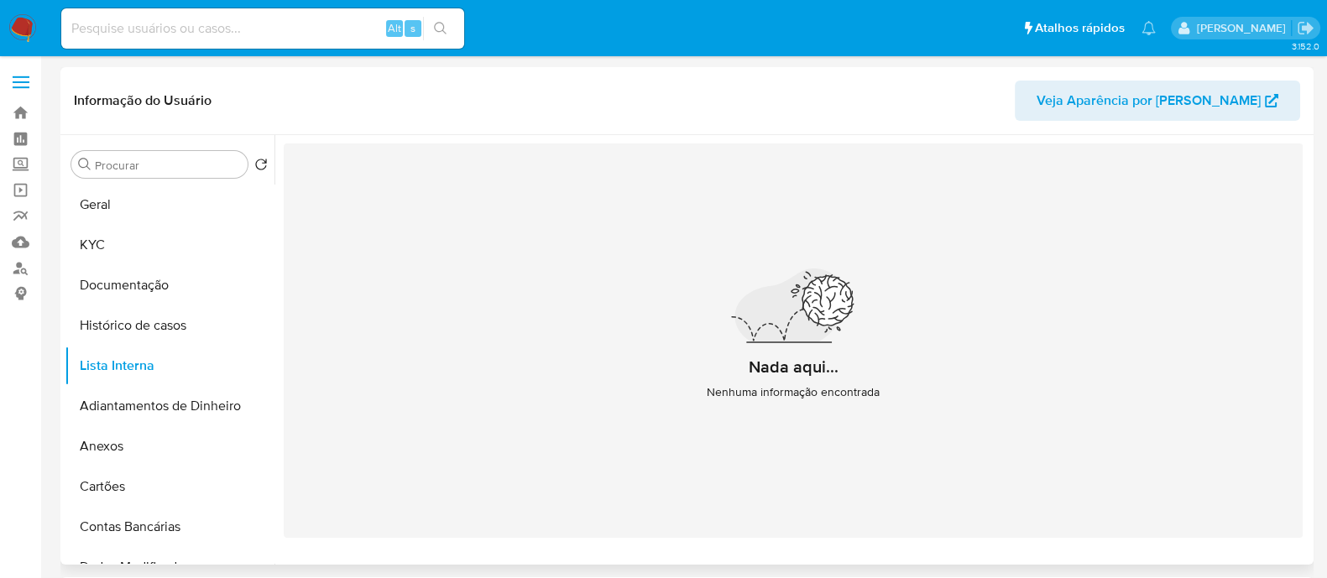
click at [416, 235] on div "Nada aqui... Nenhuma informação encontrada" at bounding box center [793, 341] width 1019 height 395
click at [149, 207] on button "Geral" at bounding box center [163, 205] width 196 height 40
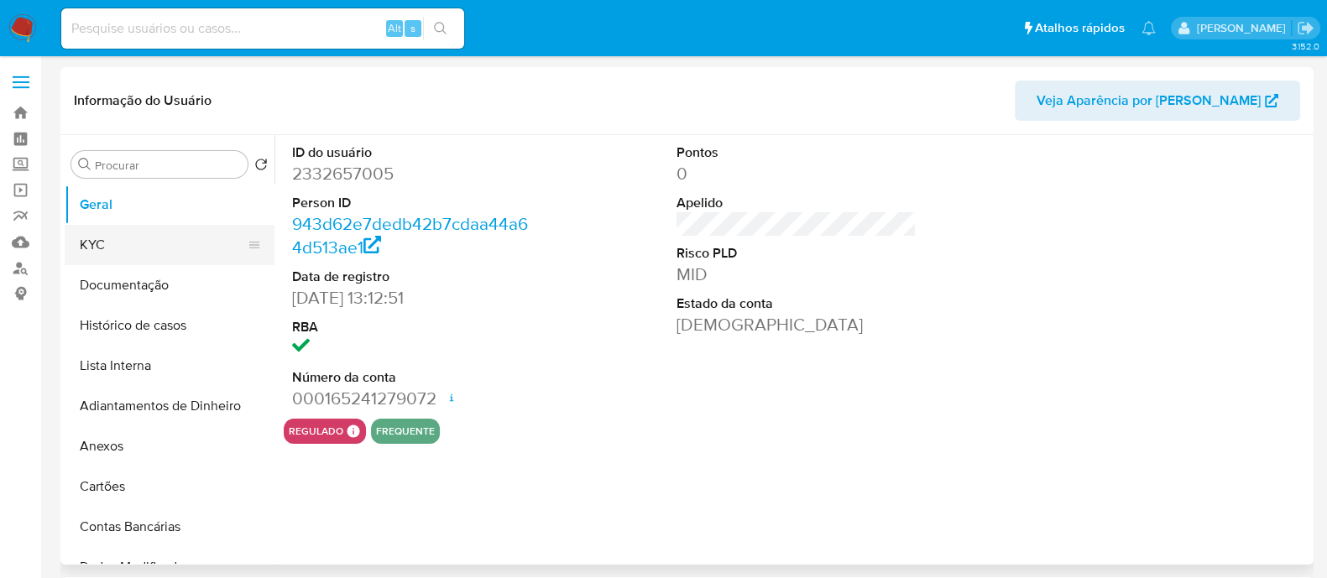
click at [193, 248] on button "KYC" at bounding box center [163, 245] width 196 height 40
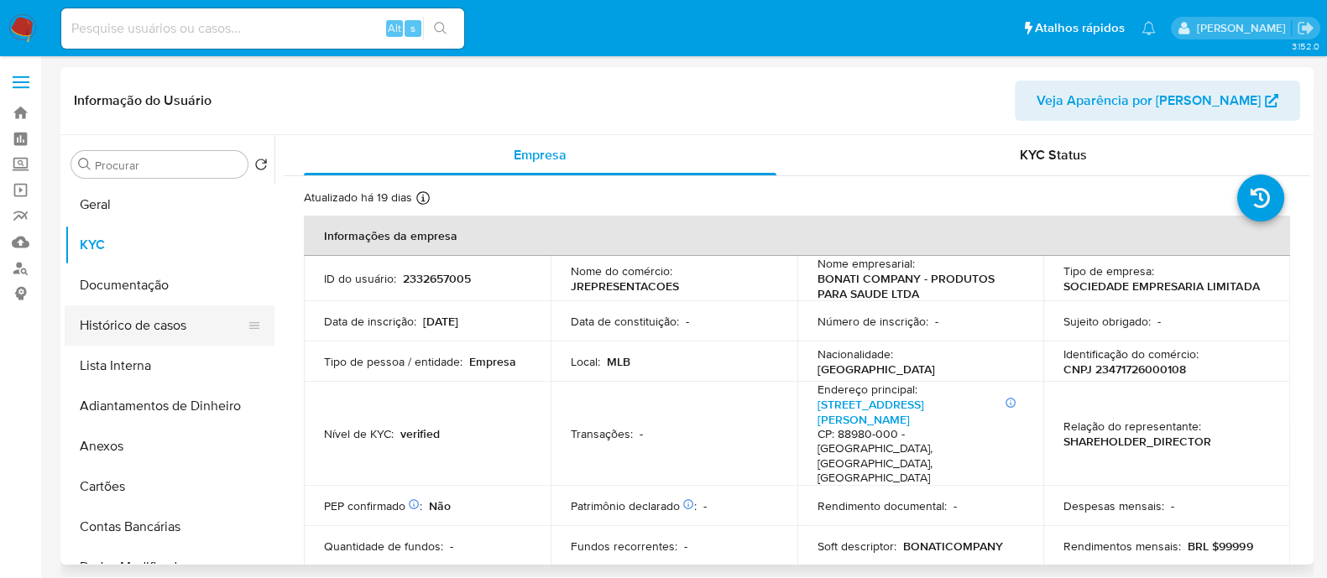
click at [189, 337] on button "Histórico de casos" at bounding box center [163, 326] width 196 height 40
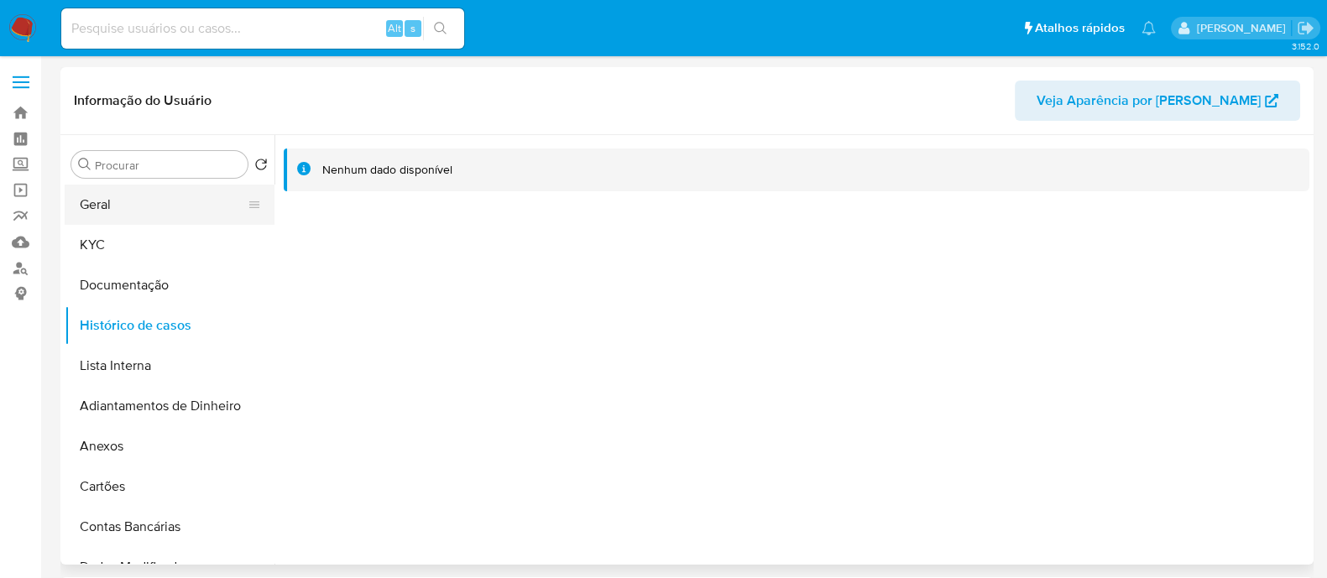
click at [133, 199] on button "Geral" at bounding box center [163, 205] width 196 height 40
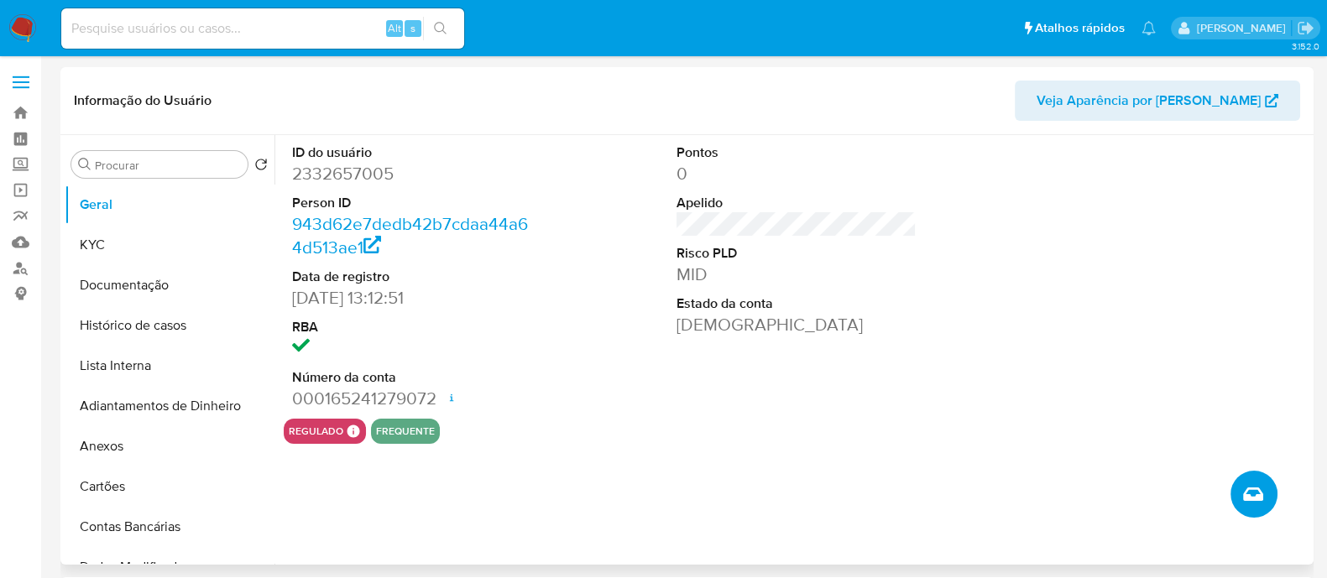
click at [1257, 480] on button "Criar caso manual" at bounding box center [1254, 494] width 47 height 47
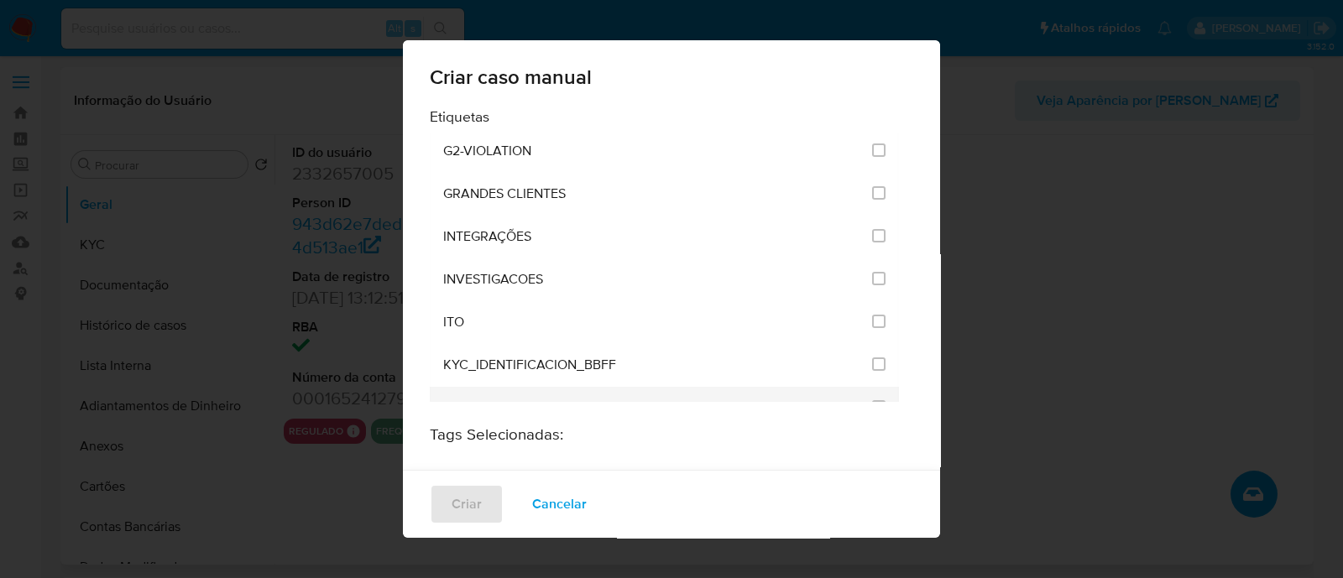
scroll to position [1363, 0]
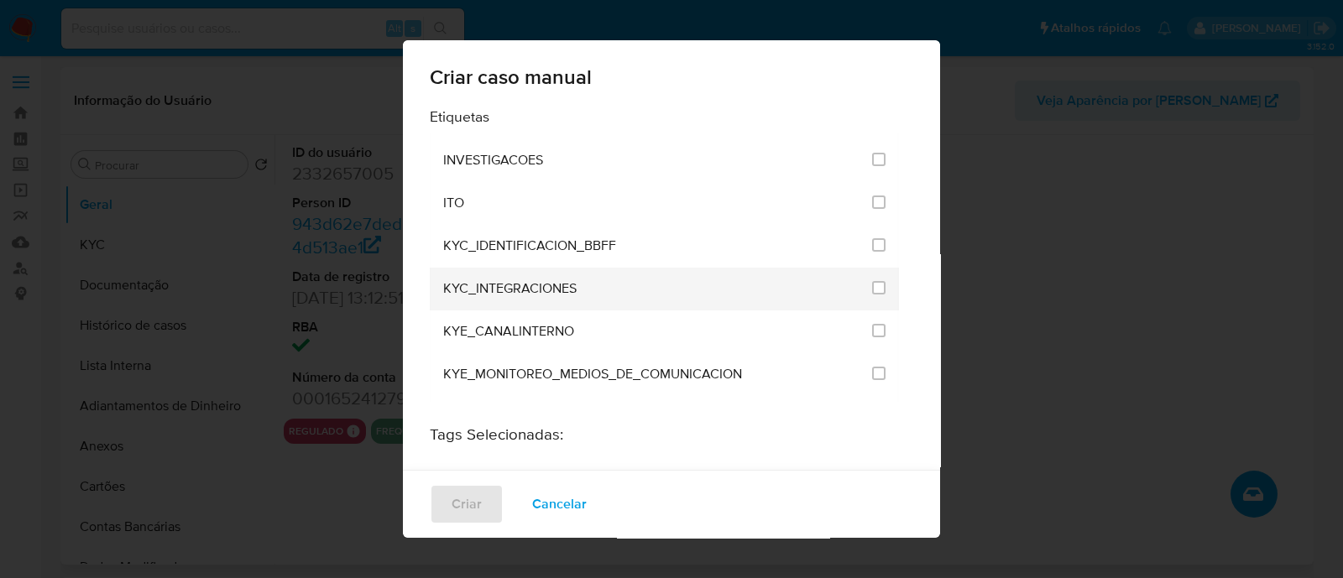
click at [873, 268] on li "KYC_INTEGRACIONES" at bounding box center [664, 289] width 469 height 43
click at [872, 281] on input "2093" at bounding box center [878, 287] width 13 height 13
checkbox input "true"
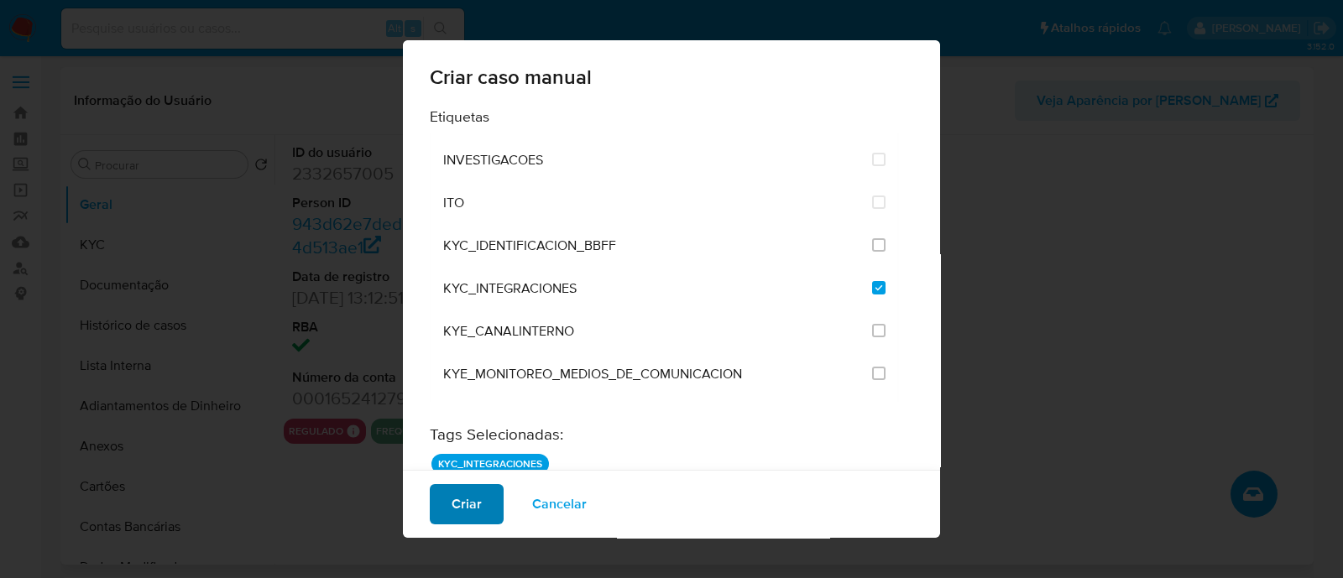
click at [477, 497] on span "Criar" at bounding box center [467, 504] width 30 height 37
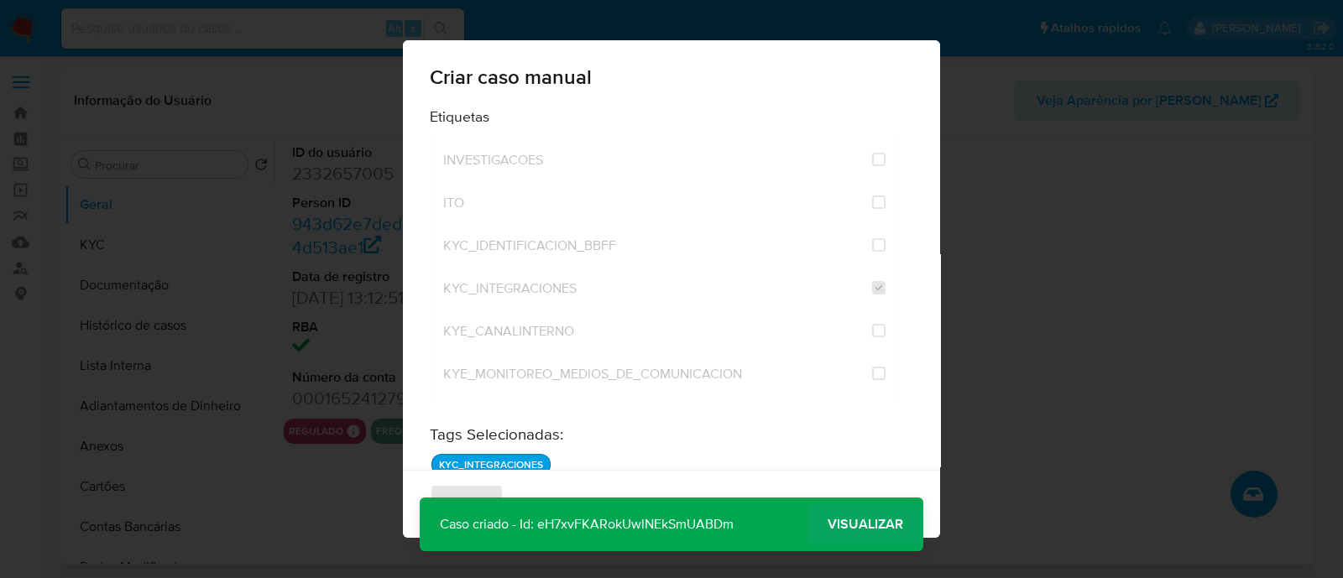
click at [862, 525] on span "Visualizar" at bounding box center [866, 525] width 76 height 0
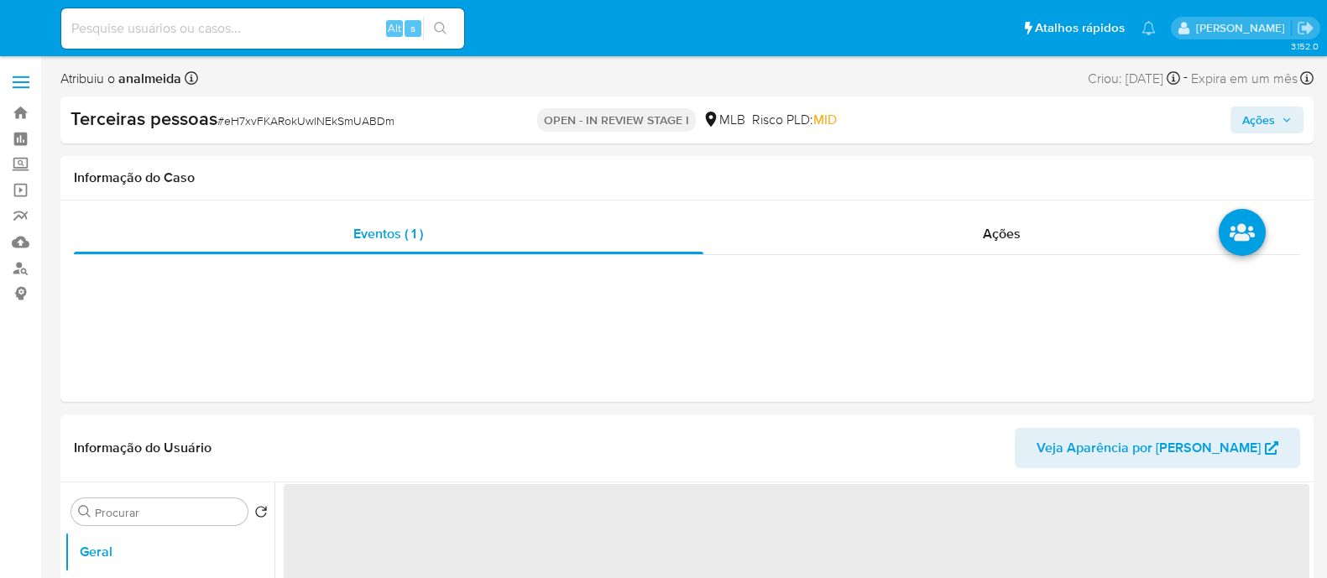
select select "10"
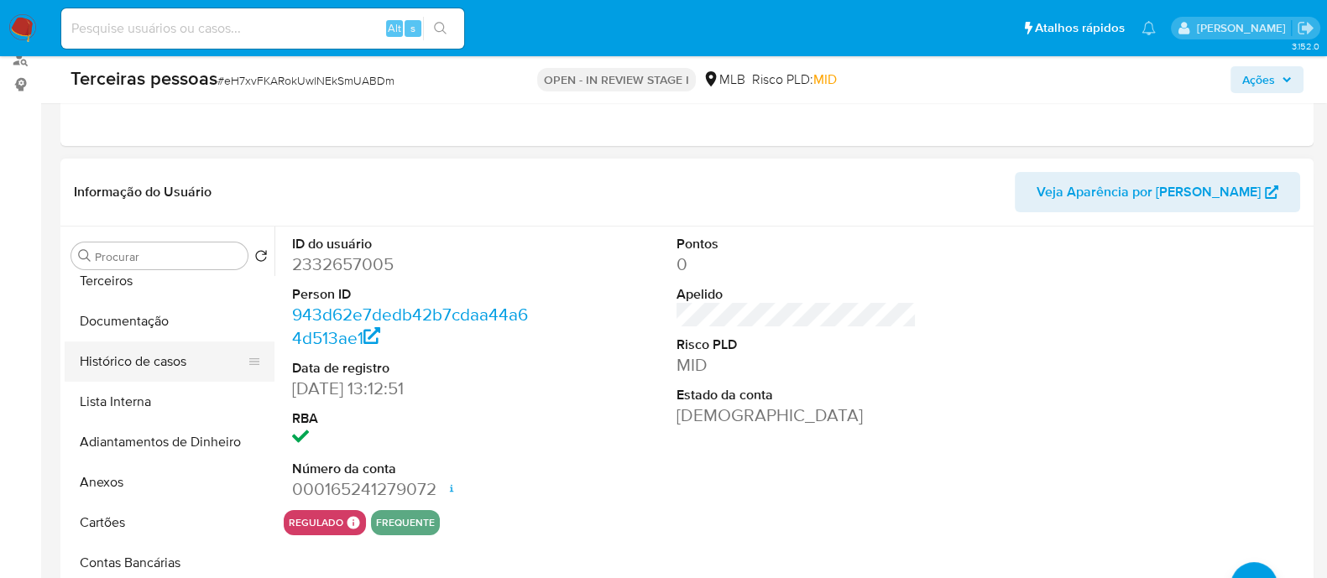
scroll to position [209, 0]
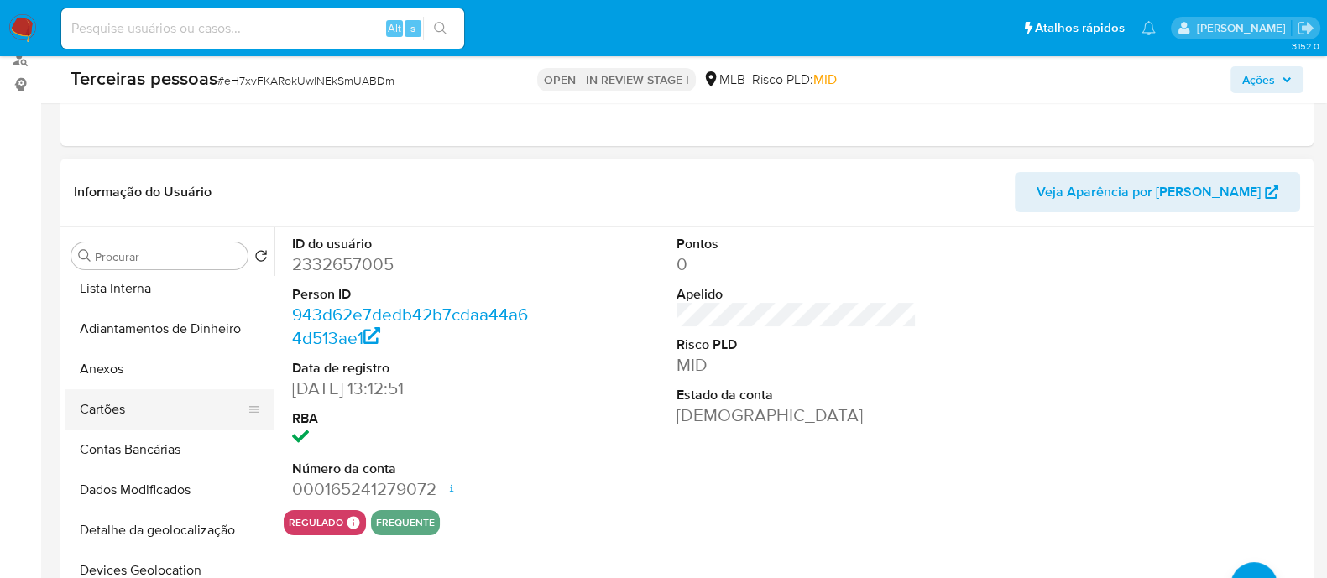
click at [119, 390] on button "Cartões" at bounding box center [163, 410] width 196 height 40
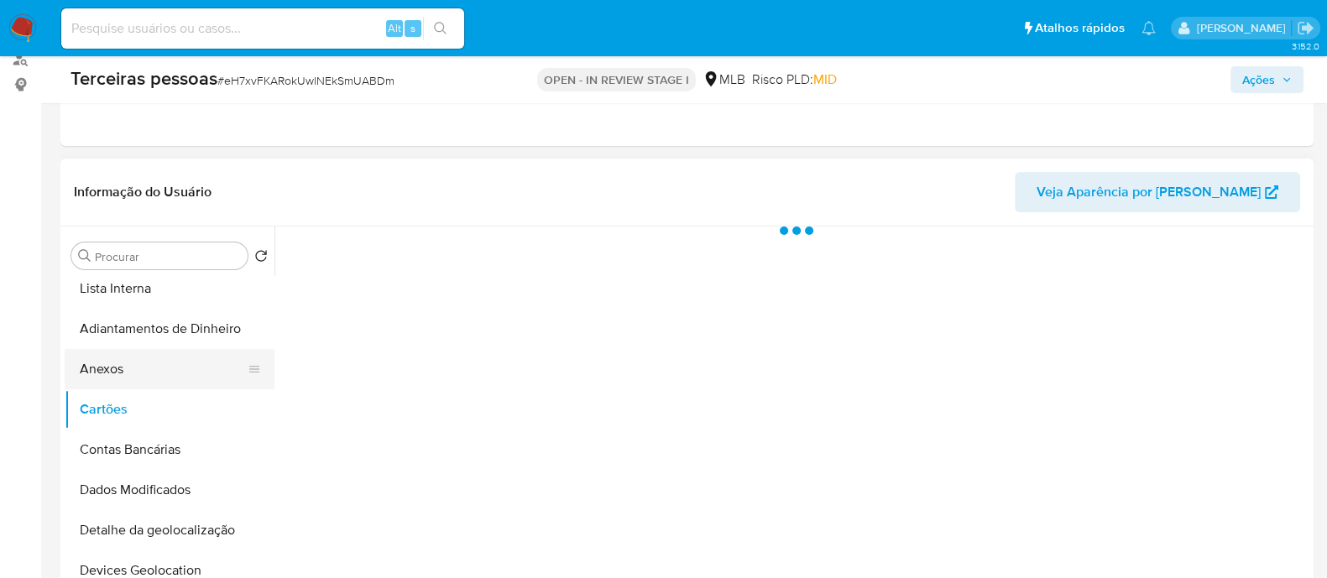
click at [165, 372] on button "Anexos" at bounding box center [163, 369] width 196 height 40
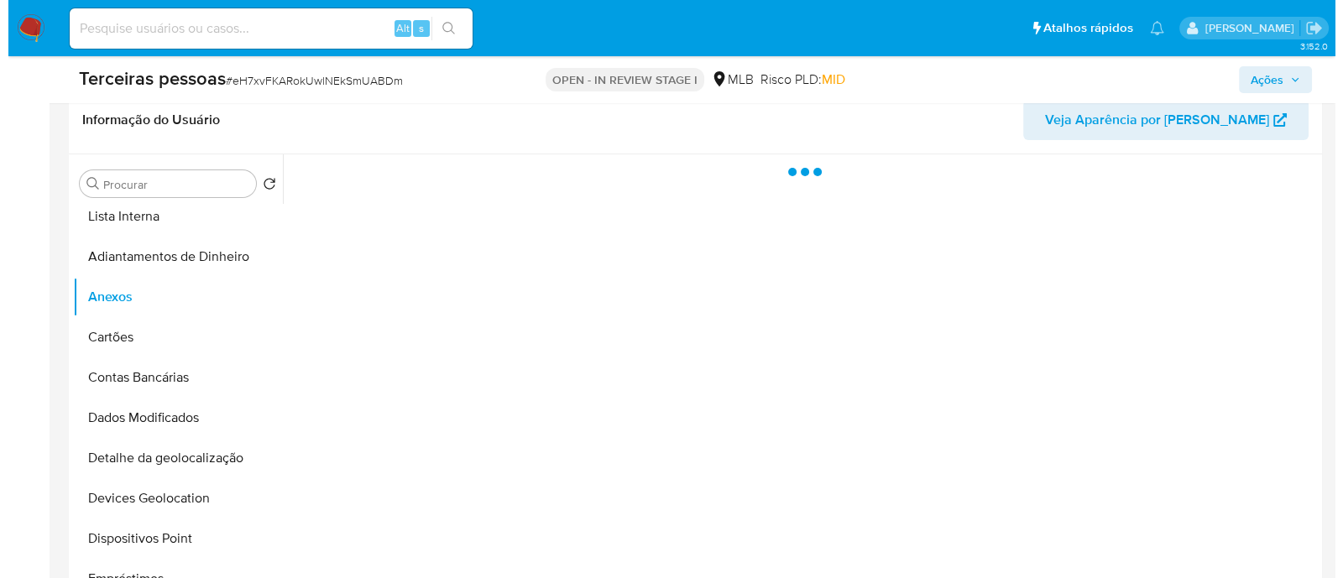
scroll to position [315, 0]
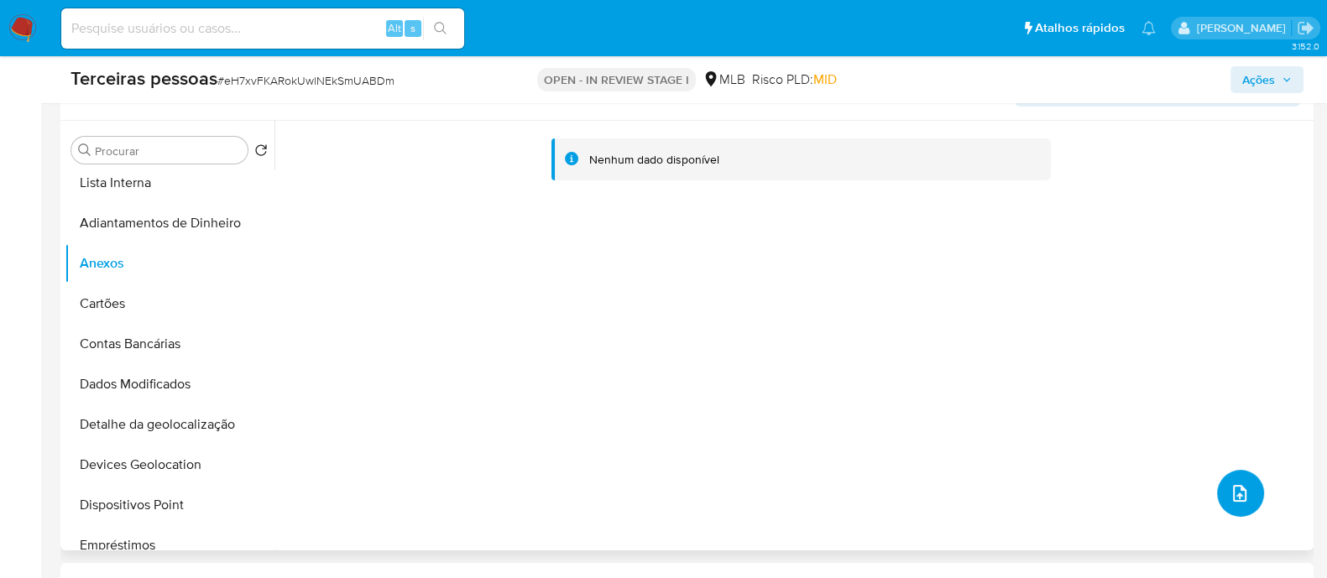
click at [1230, 485] on icon "upload-file" at bounding box center [1240, 494] width 20 height 20
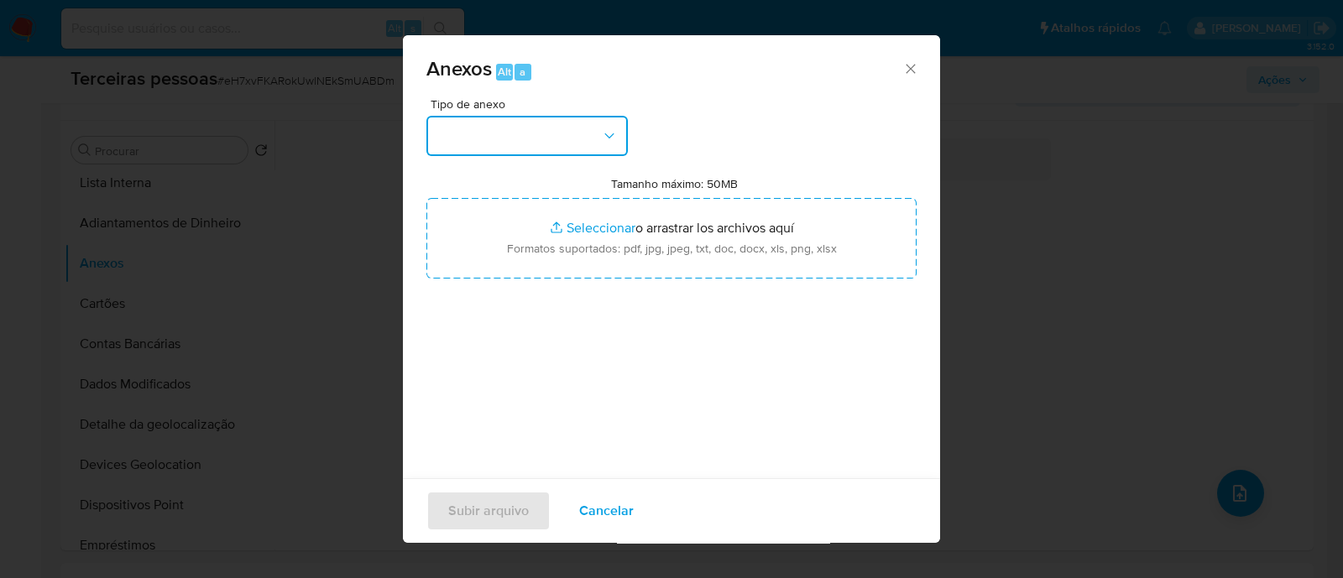
click at [570, 133] on button "button" at bounding box center [526, 136] width 201 height 40
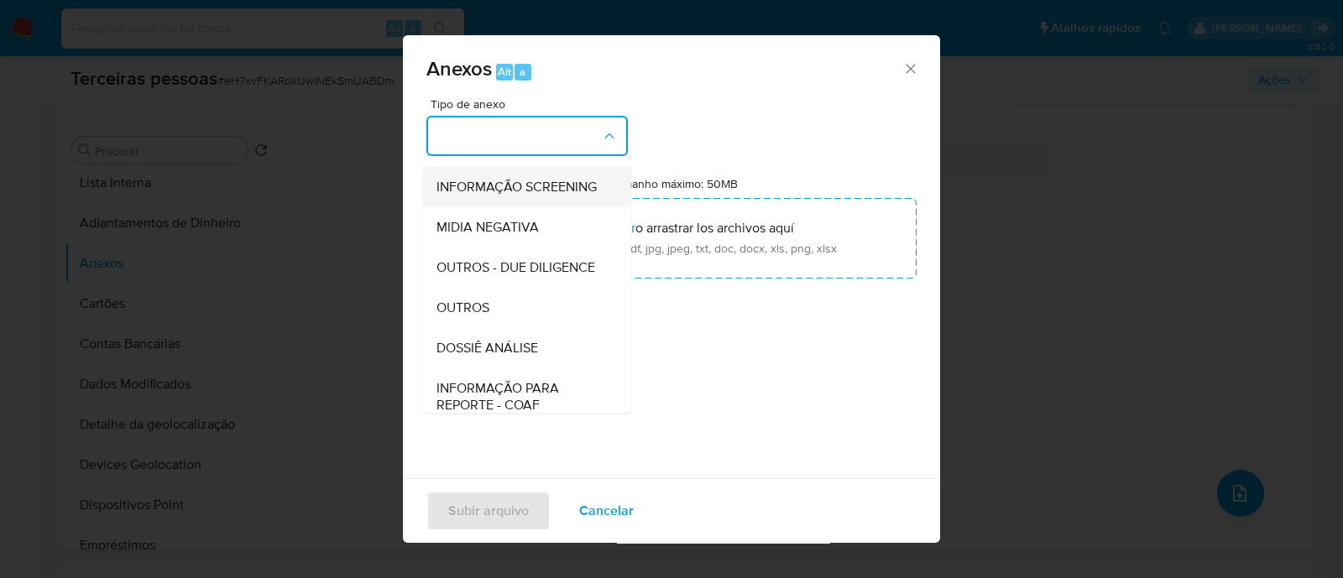
scroll to position [259, 0]
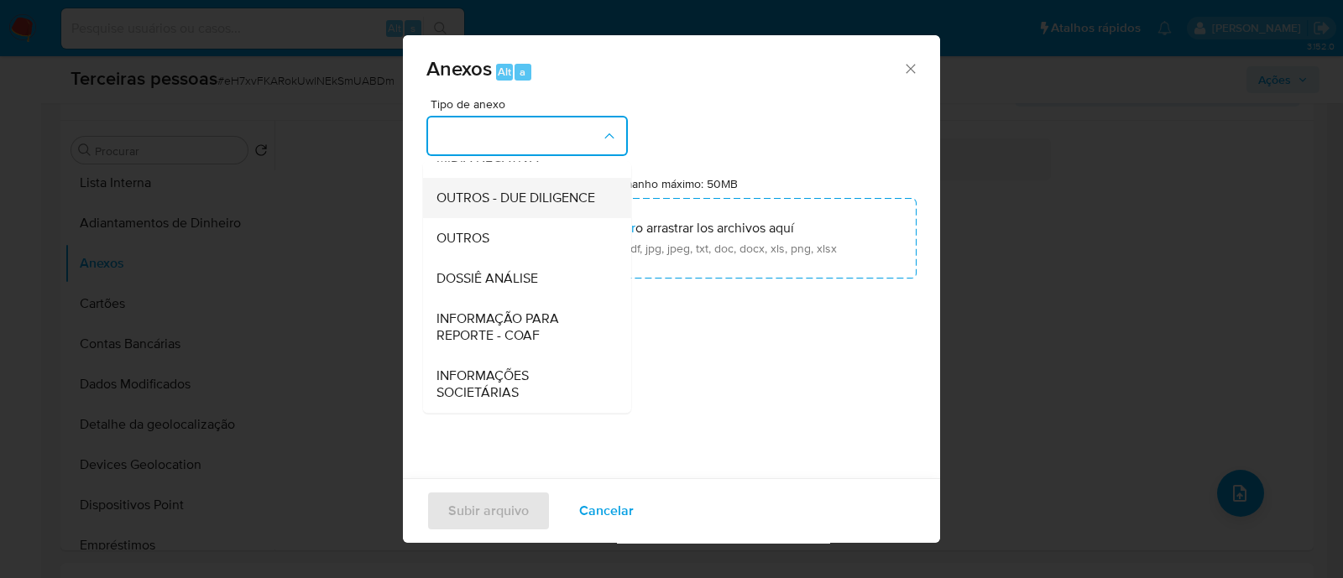
click at [470, 206] on span "OUTROS - DUE DILIGENCE" at bounding box center [516, 198] width 159 height 17
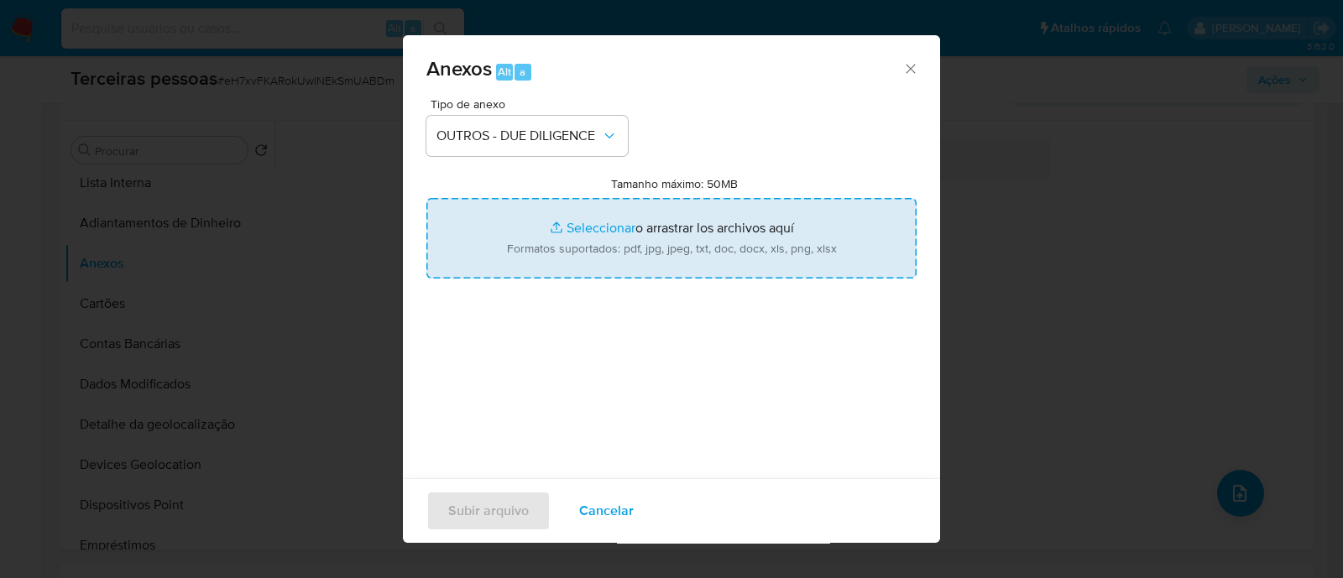
click at [707, 241] on input "Tamanho máximo: 50MB Seleccionar archivos" at bounding box center [671, 238] width 490 height 81
type input "C:\fakepath\Matriz de Risco - BONATI COMPANY - PRODUTOS PARA SAUDE LTDA.pdf"
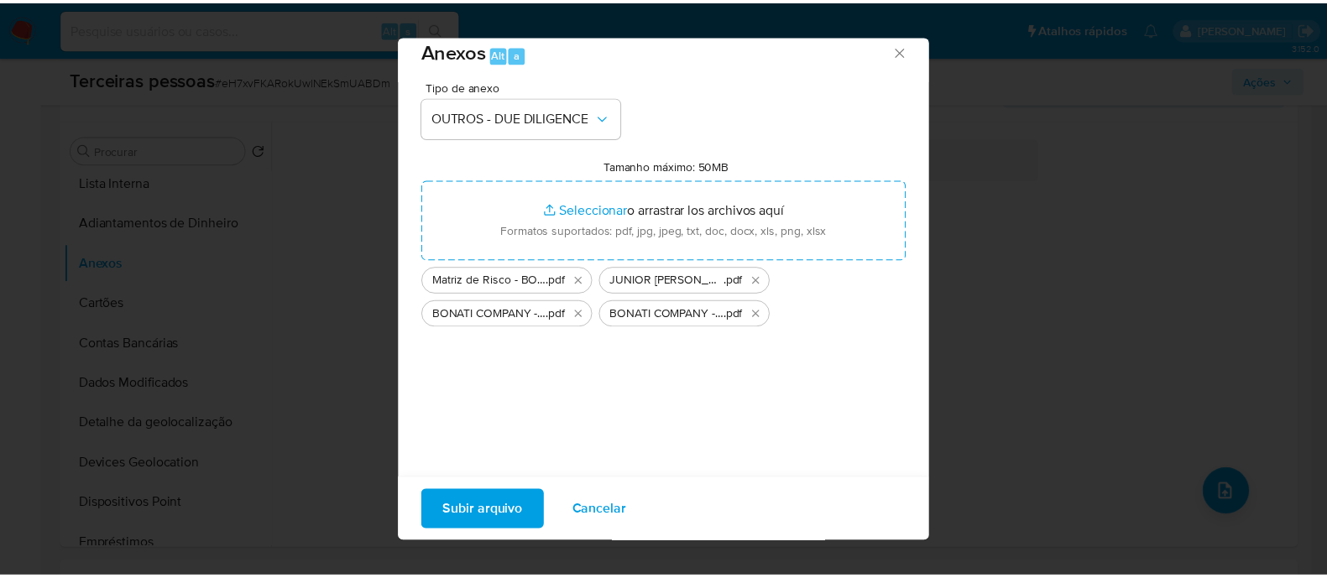
scroll to position [25, 0]
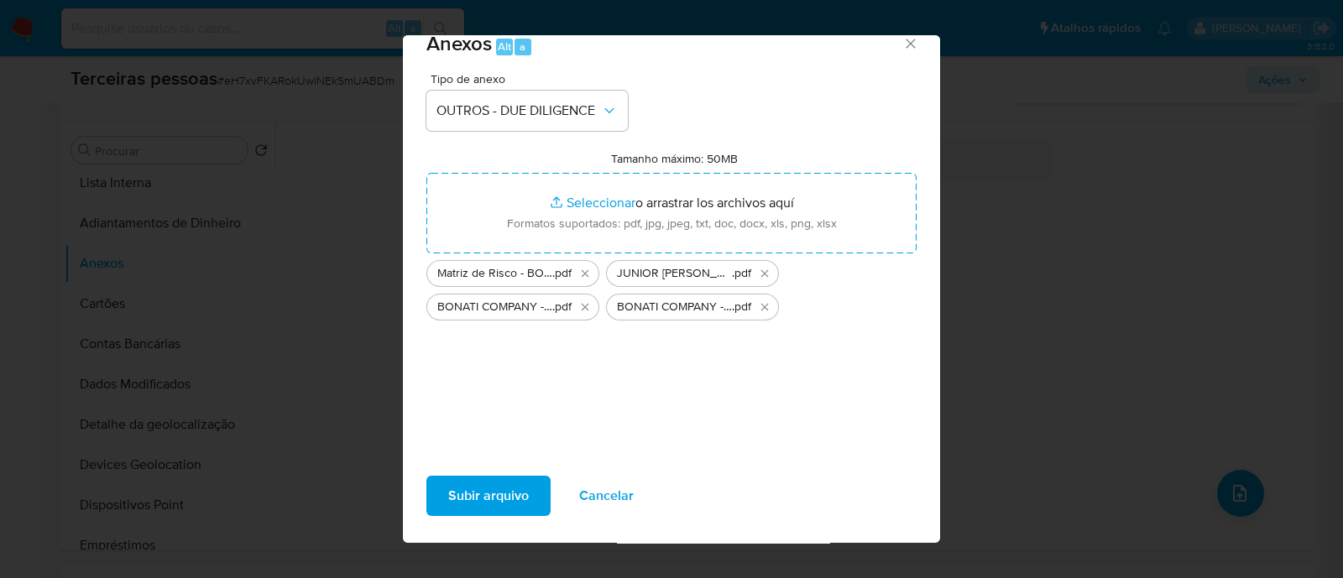
click at [478, 493] on span "Subir arquivo" at bounding box center [488, 496] width 81 height 37
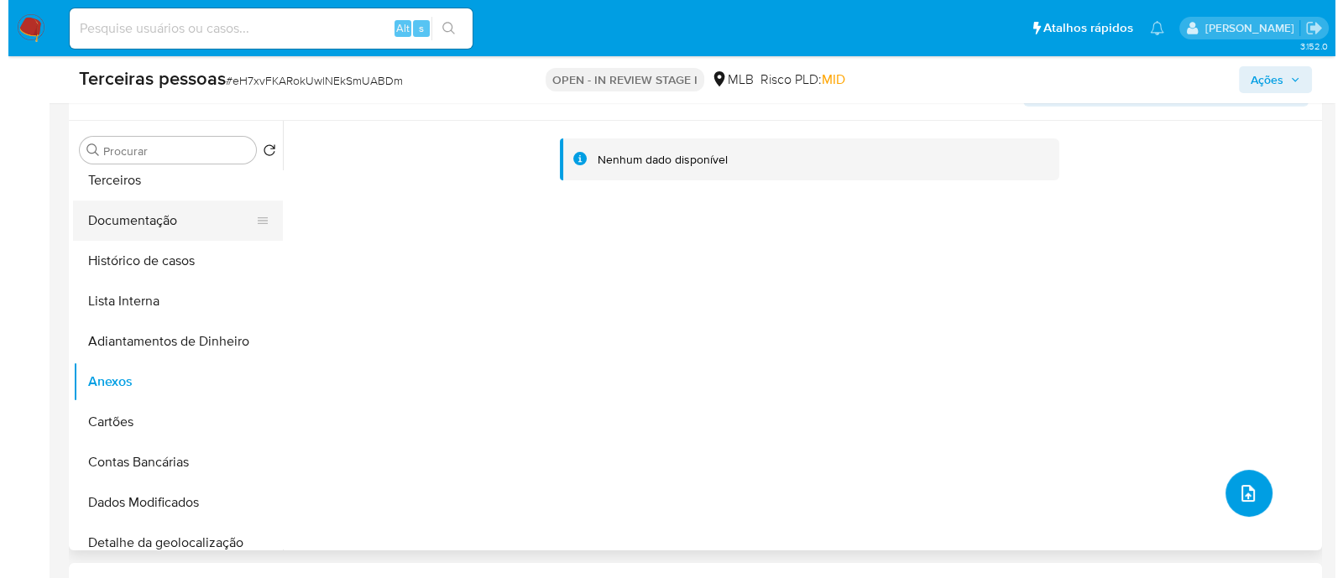
scroll to position [0, 0]
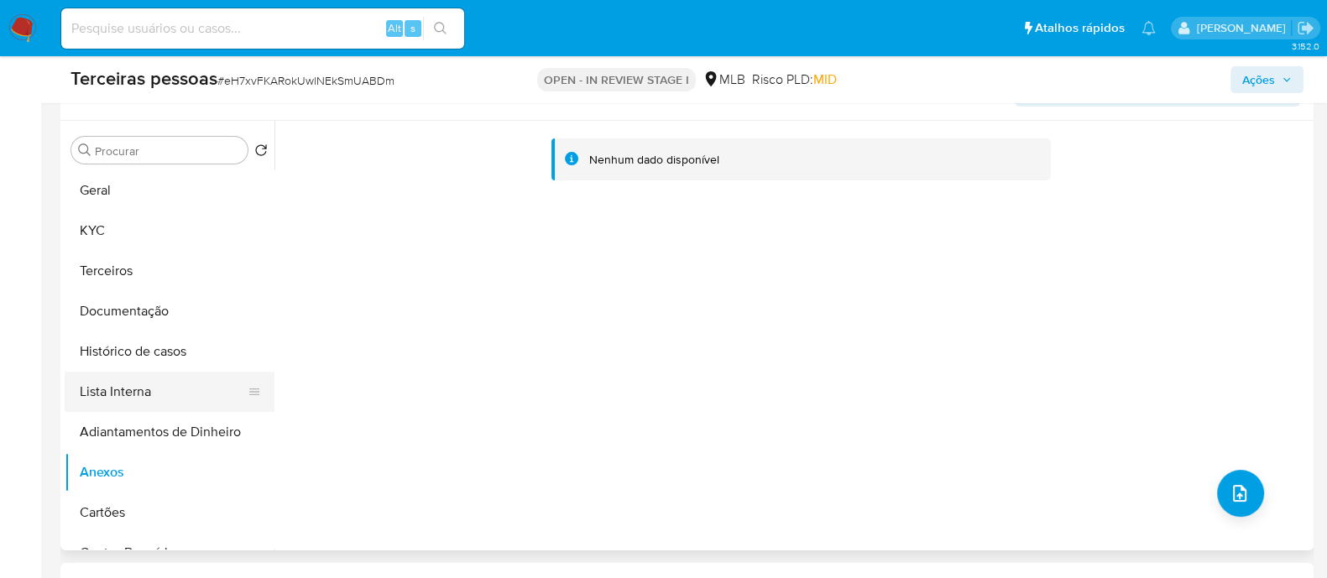
click at [142, 388] on button "Lista Interna" at bounding box center [163, 392] width 196 height 40
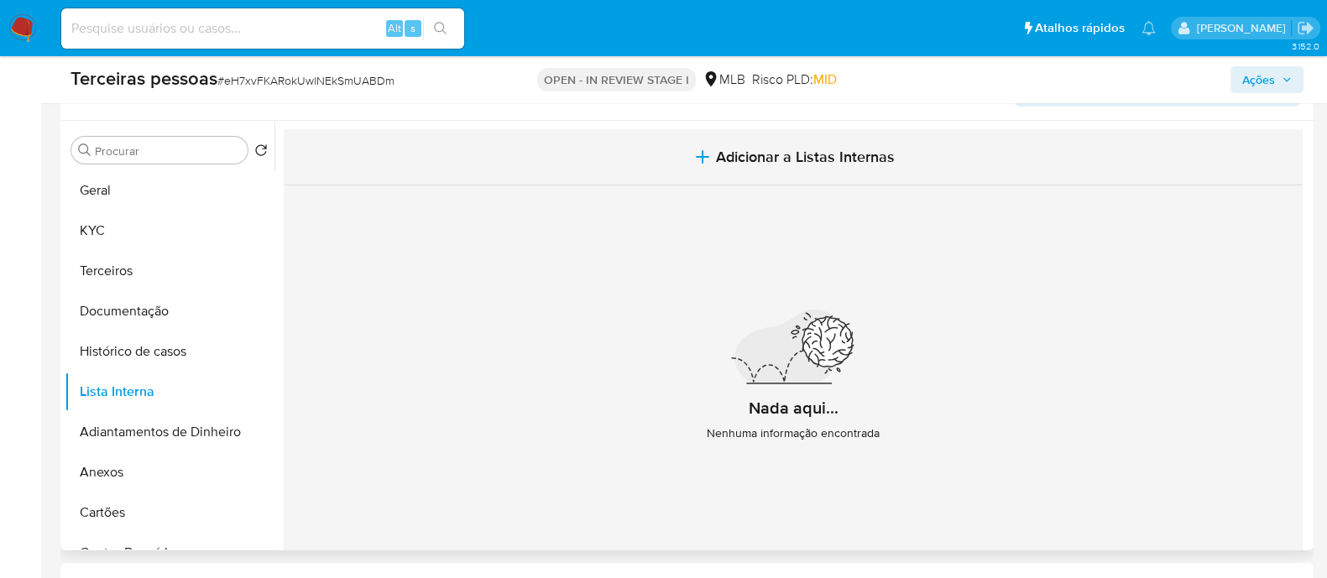
click at [823, 165] on span "Adicionar a Listas Internas" at bounding box center [805, 157] width 179 height 18
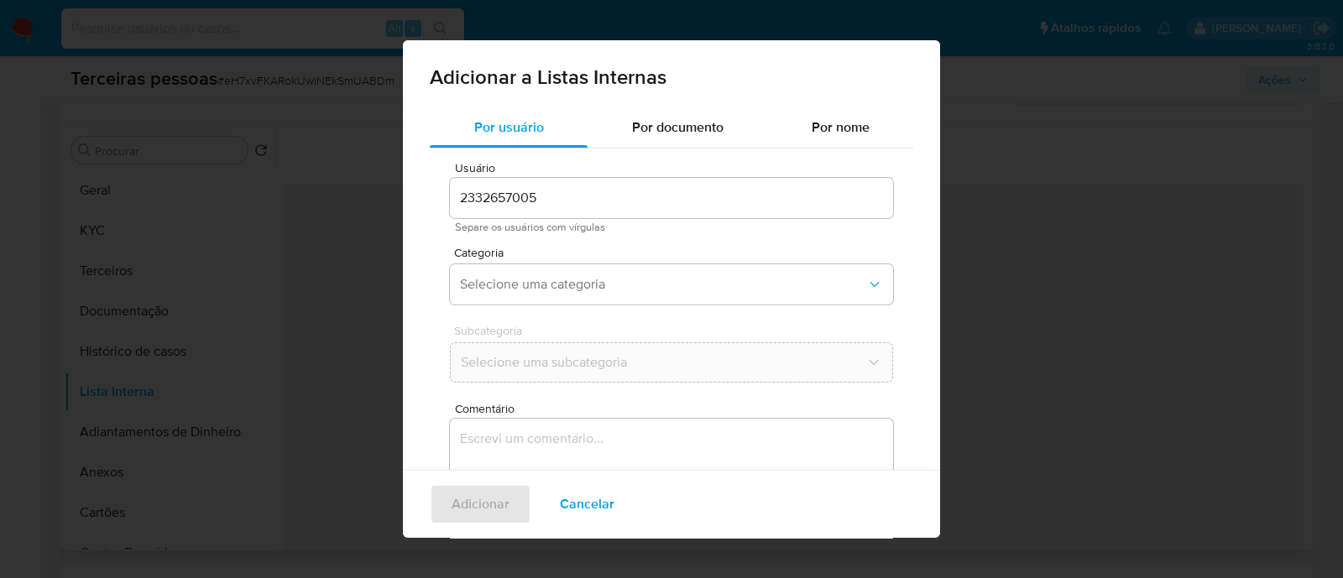
click at [701, 258] on span "Categoria" at bounding box center [675, 253] width 443 height 12
click at [687, 273] on button "Selecione uma categoria" at bounding box center [671, 284] width 443 height 40
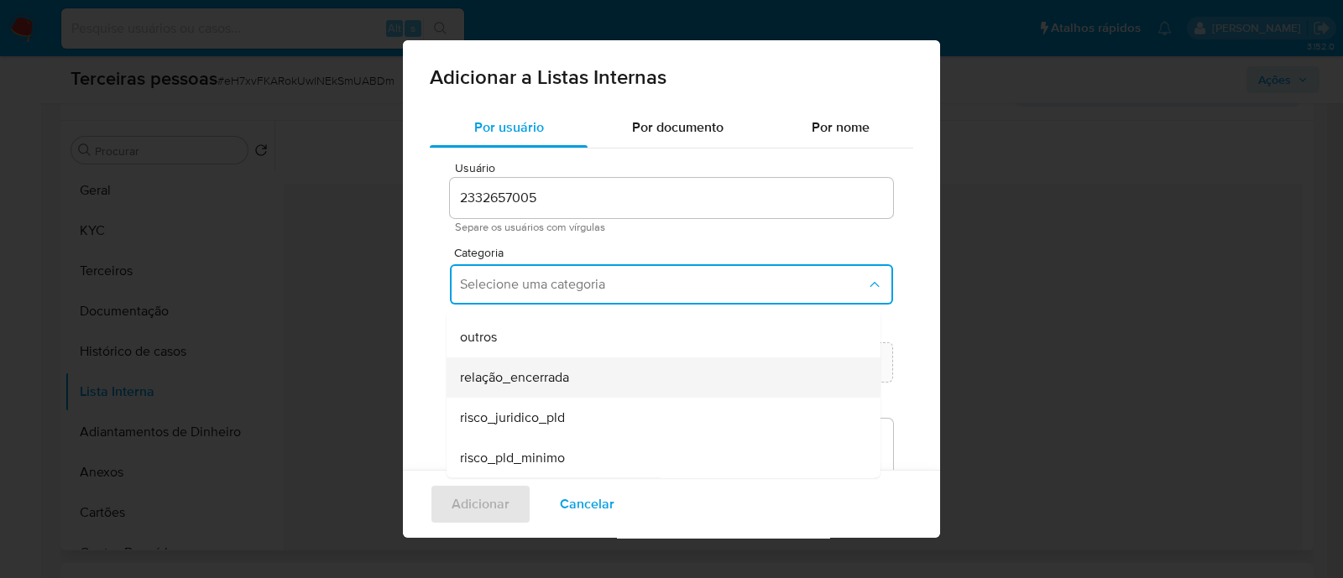
scroll to position [437, 0]
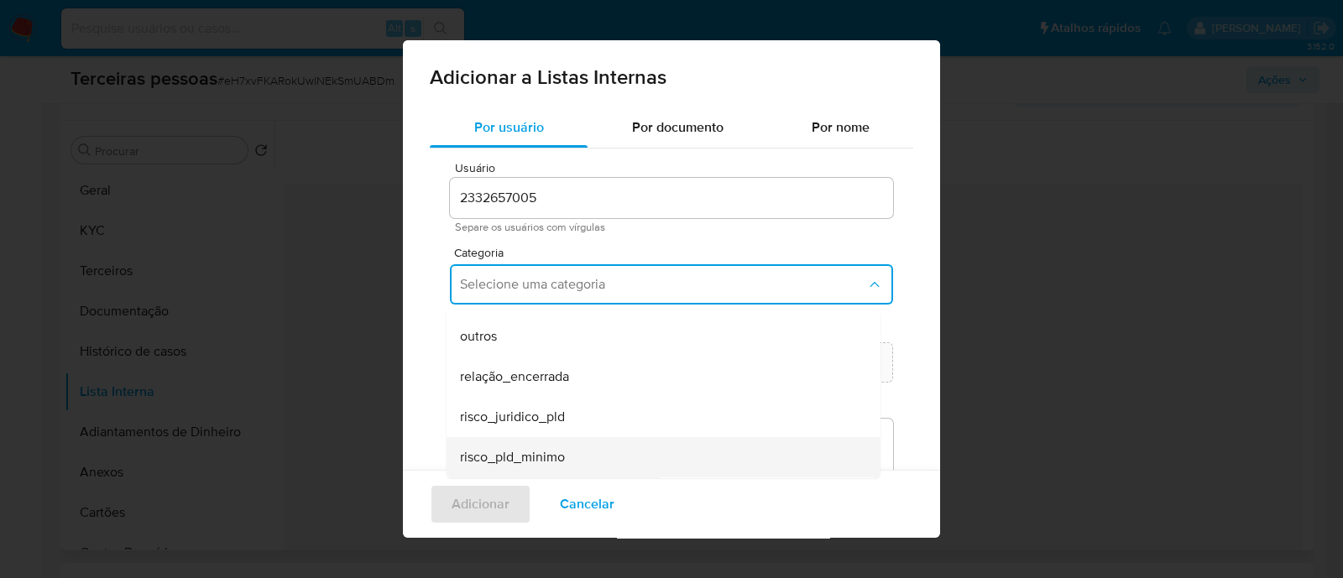
click at [700, 455] on div "risco_pld_minimo" at bounding box center [658, 457] width 397 height 40
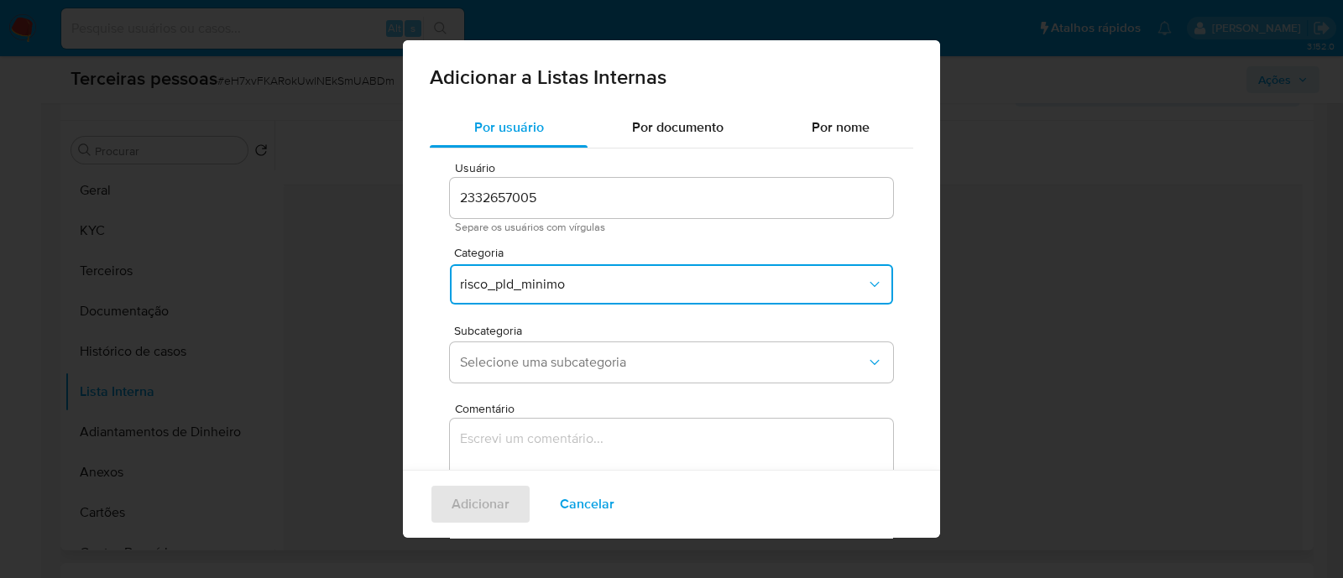
click at [595, 337] on div "Subcategoria Selecione uma subcategoria" at bounding box center [671, 357] width 443 height 65
click at [595, 359] on span "Selecione uma subcategoria" at bounding box center [663, 362] width 406 height 17
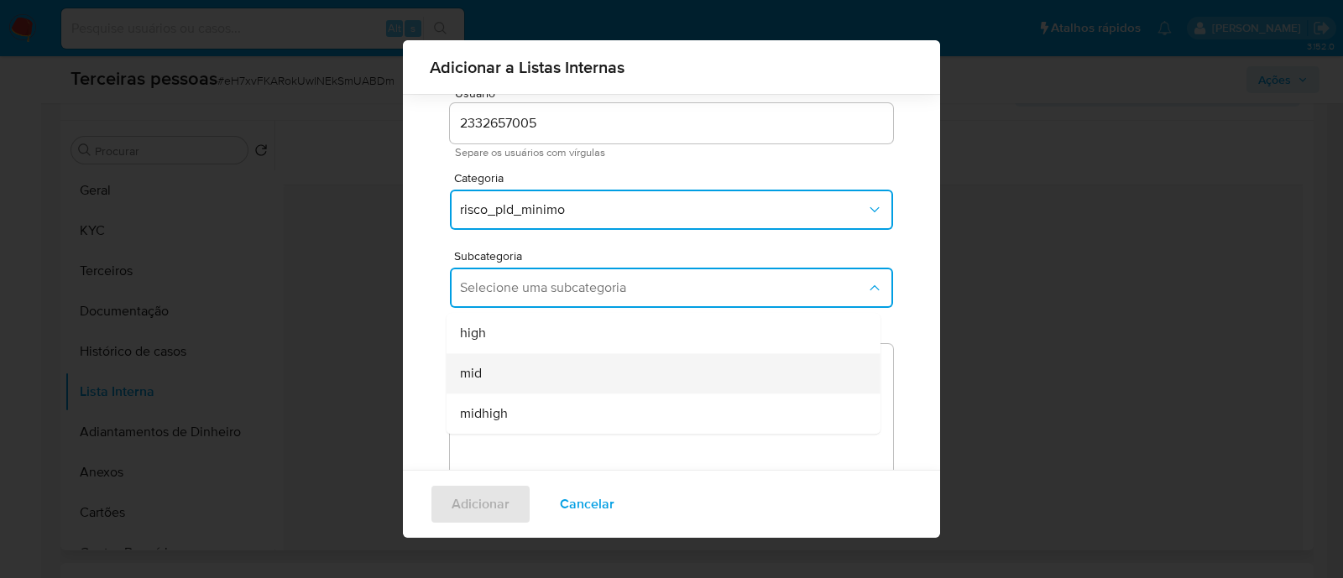
scroll to position [92, 0]
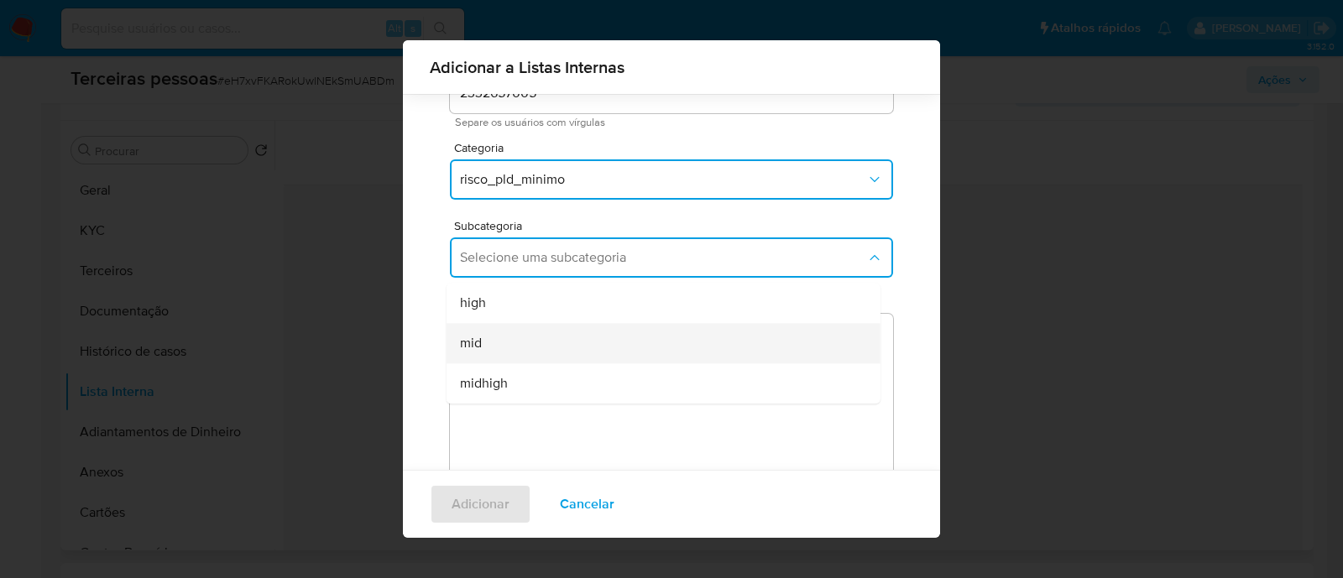
click at [554, 354] on div "mid" at bounding box center [658, 343] width 397 height 40
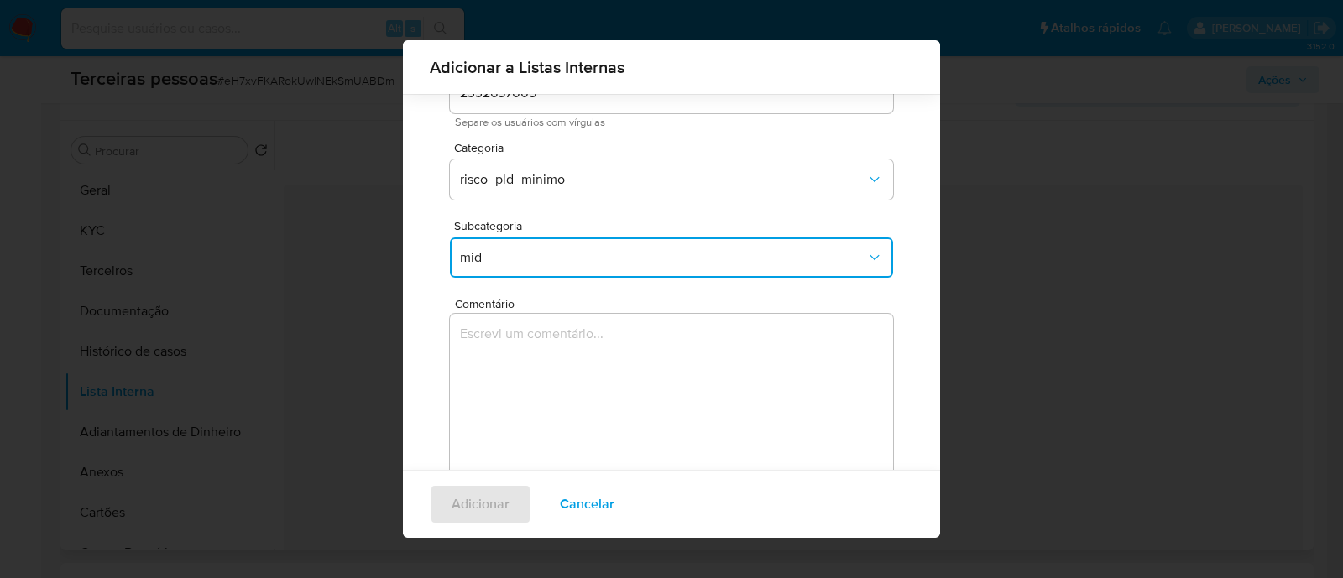
click at [590, 384] on textarea "Comentário" at bounding box center [671, 394] width 443 height 161
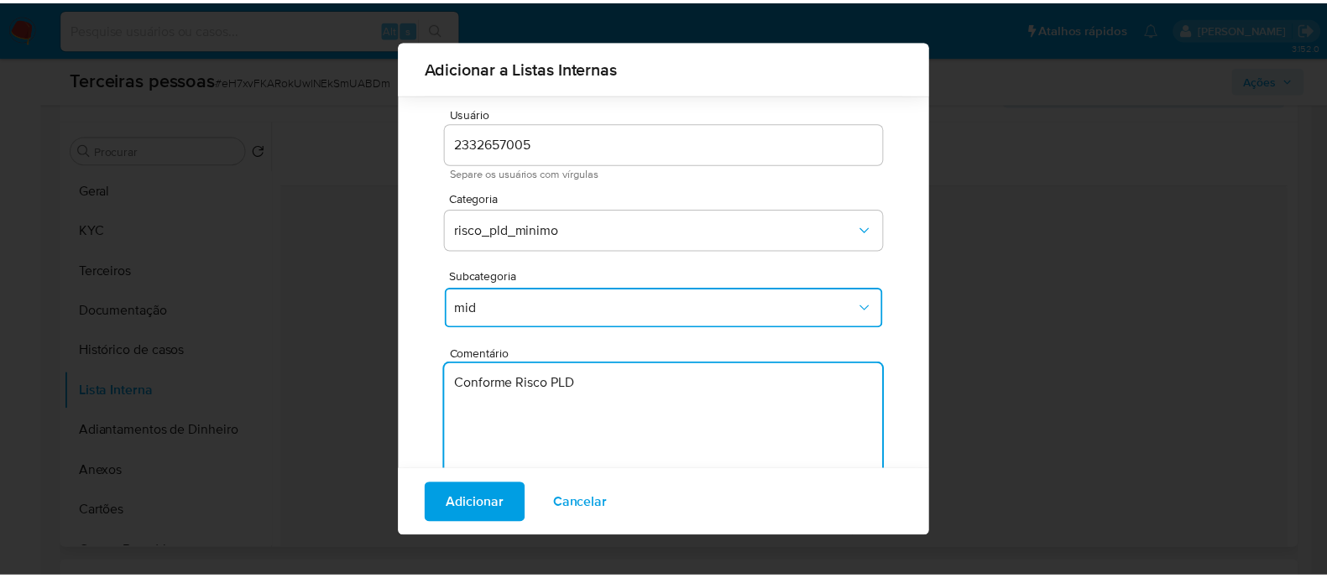
scroll to position [0, 0]
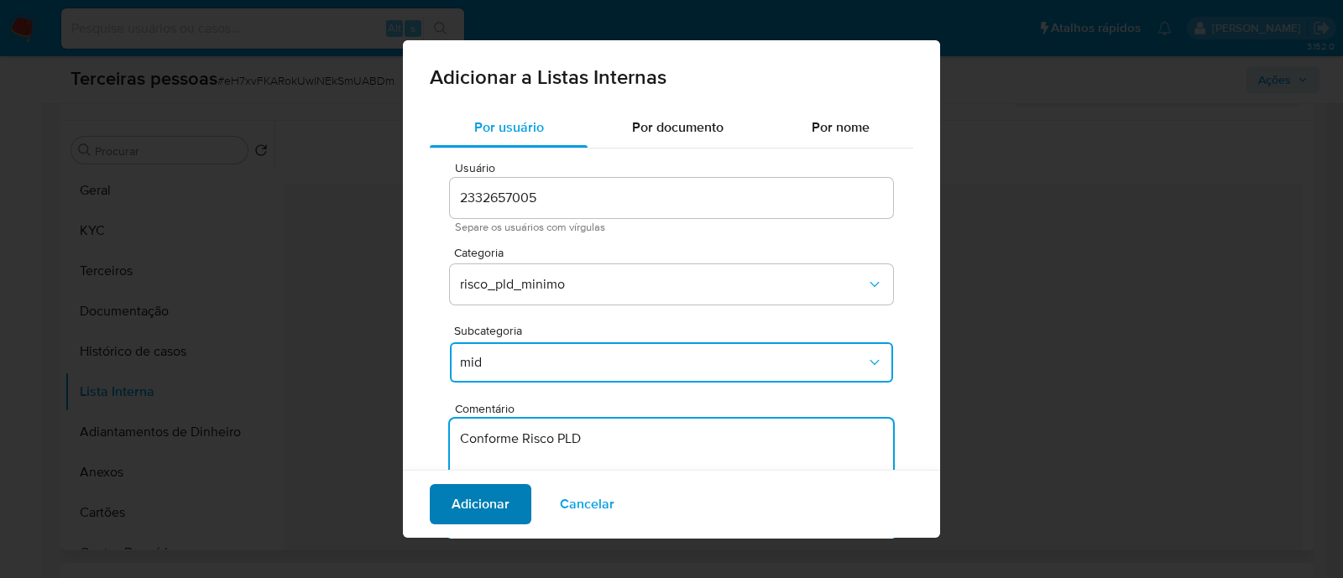
type textarea "Conforme Risco PLD"
click at [488, 494] on span "Adicionar" at bounding box center [481, 504] width 58 height 37
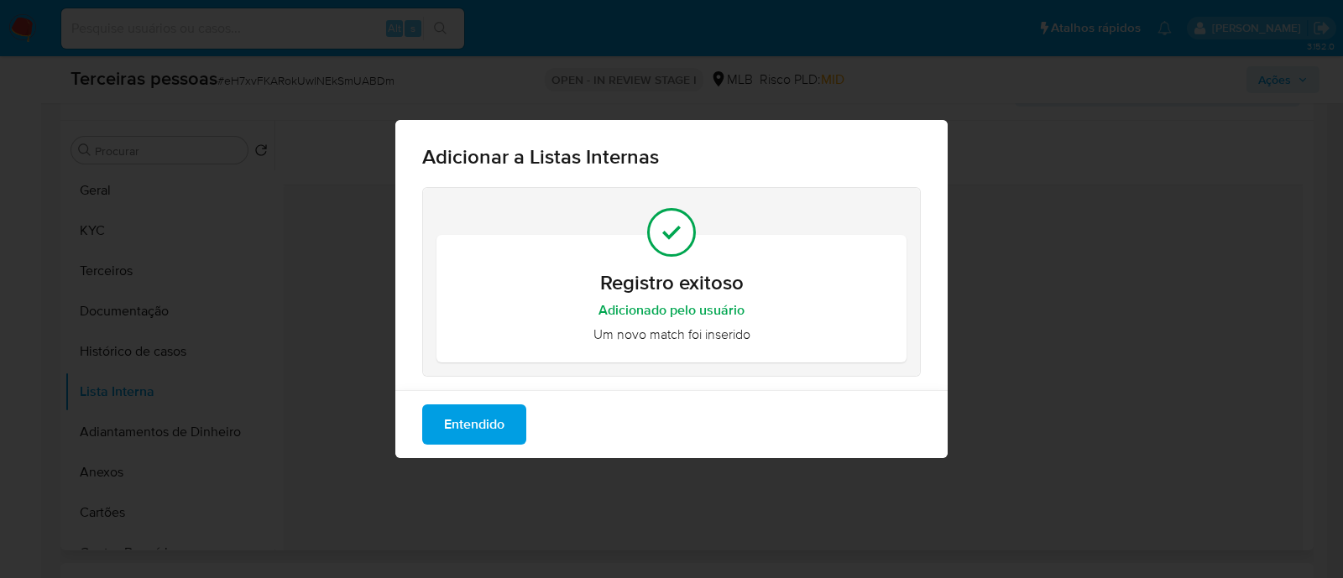
click at [495, 419] on span "Entendido" at bounding box center [474, 424] width 60 height 37
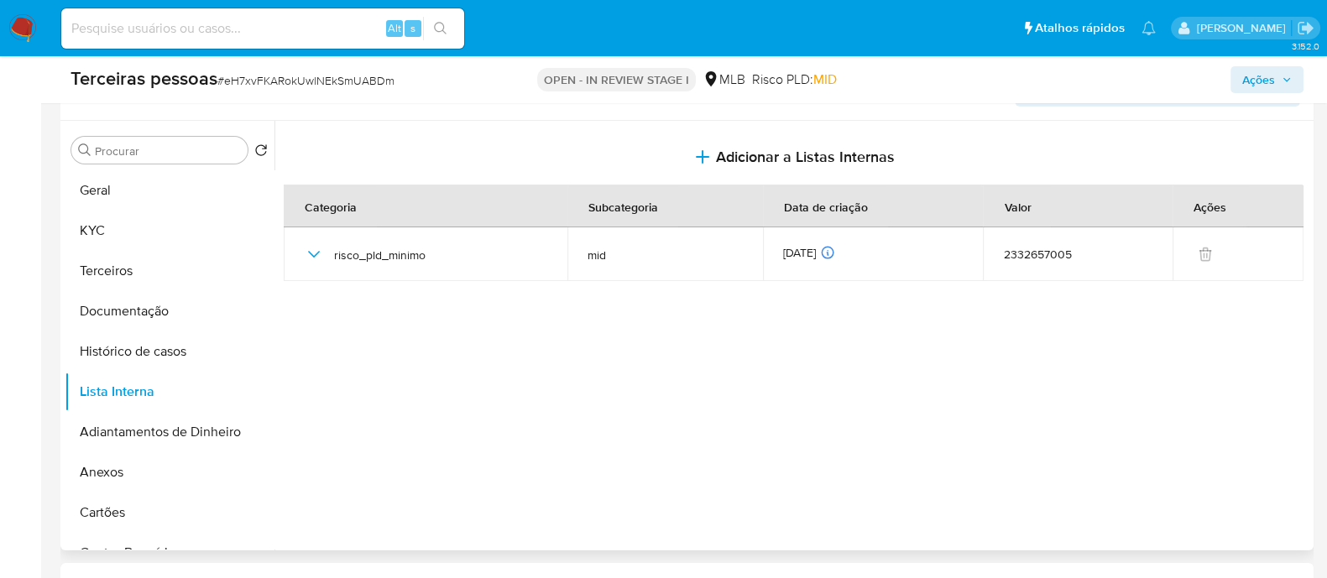
click at [1251, 91] on span "Ações" at bounding box center [1258, 79] width 33 height 27
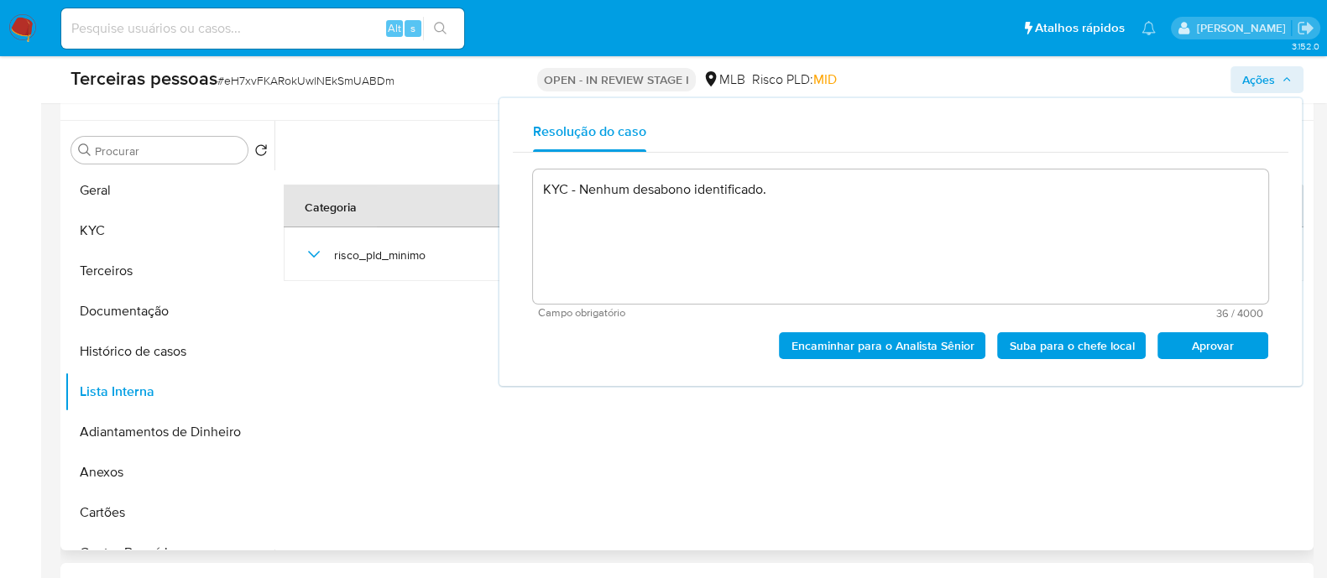
click at [1231, 353] on span "Aprovar" at bounding box center [1212, 346] width 87 height 24
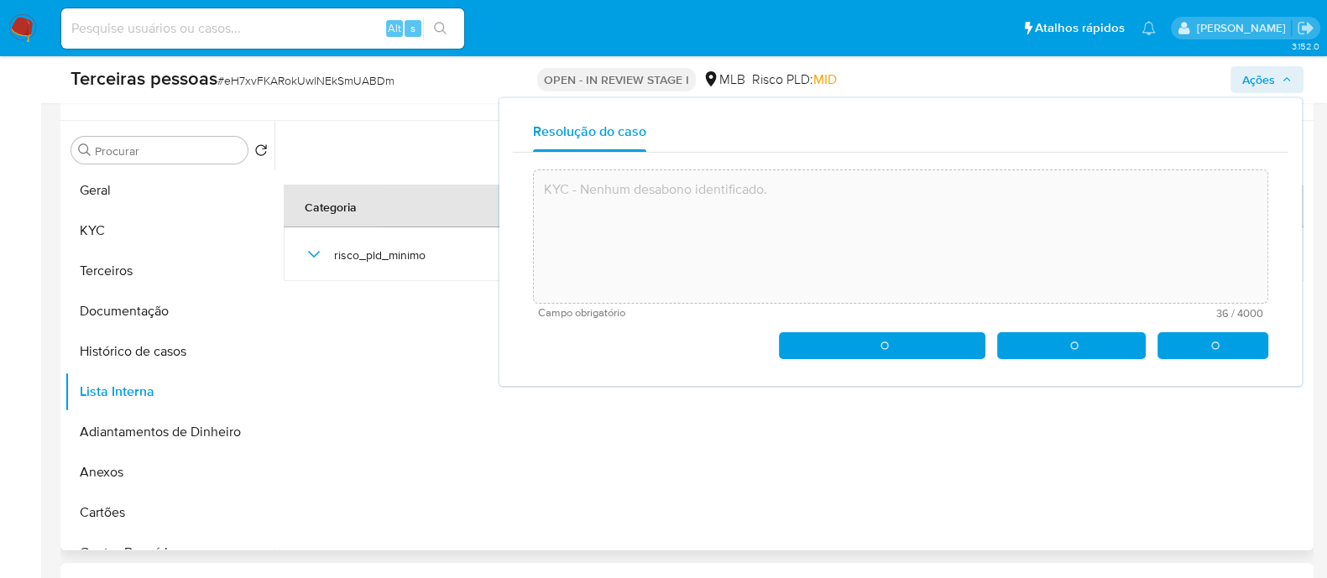
type textarea "KYC - Nenhum desabono identificado."
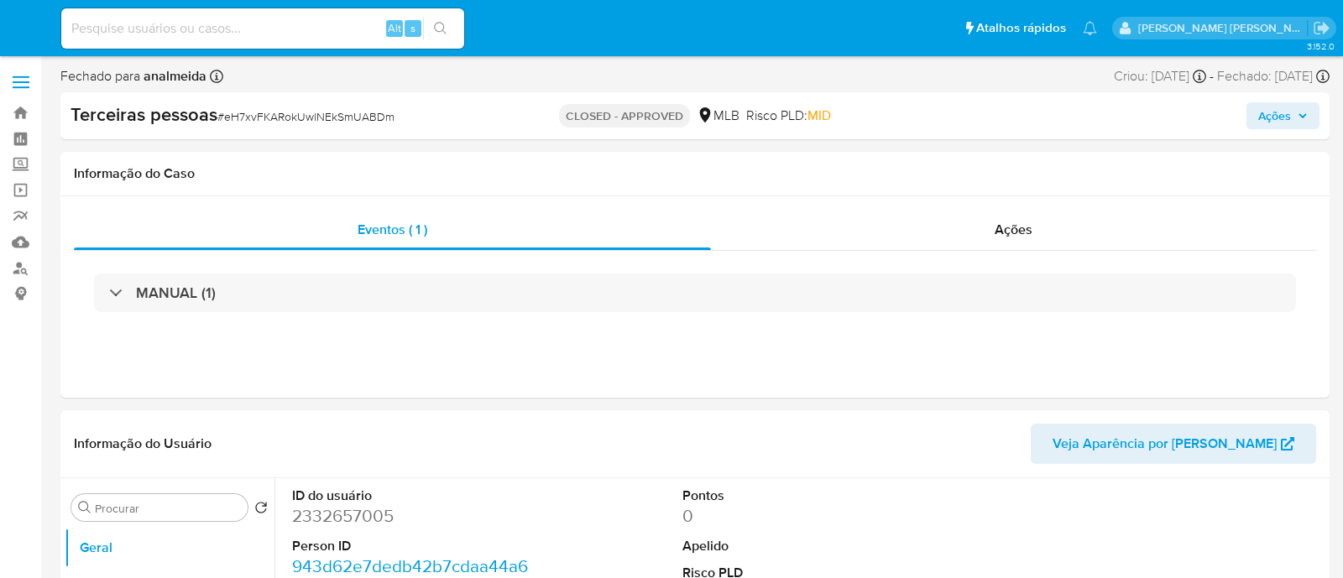
select select "10"
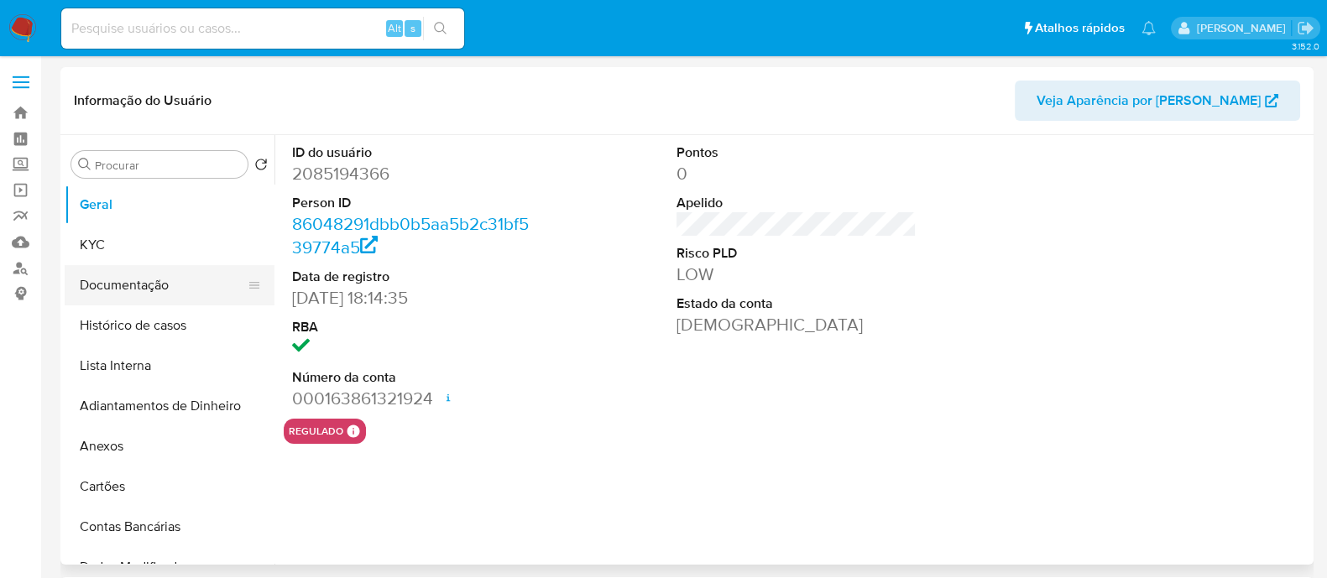
click at [164, 275] on button "Documentação" at bounding box center [163, 285] width 196 height 40
select select "10"
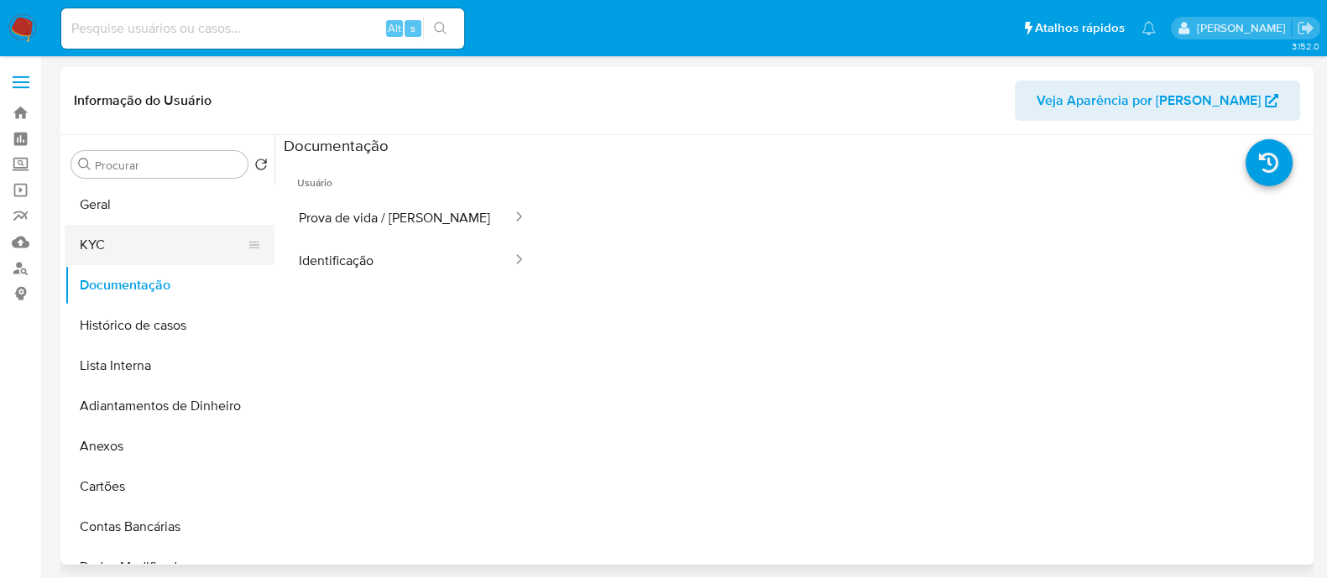
drag, startPoint x: 182, startPoint y: 249, endPoint x: 196, endPoint y: 249, distance: 13.4
click at [182, 249] on button "KYC" at bounding box center [163, 245] width 196 height 40
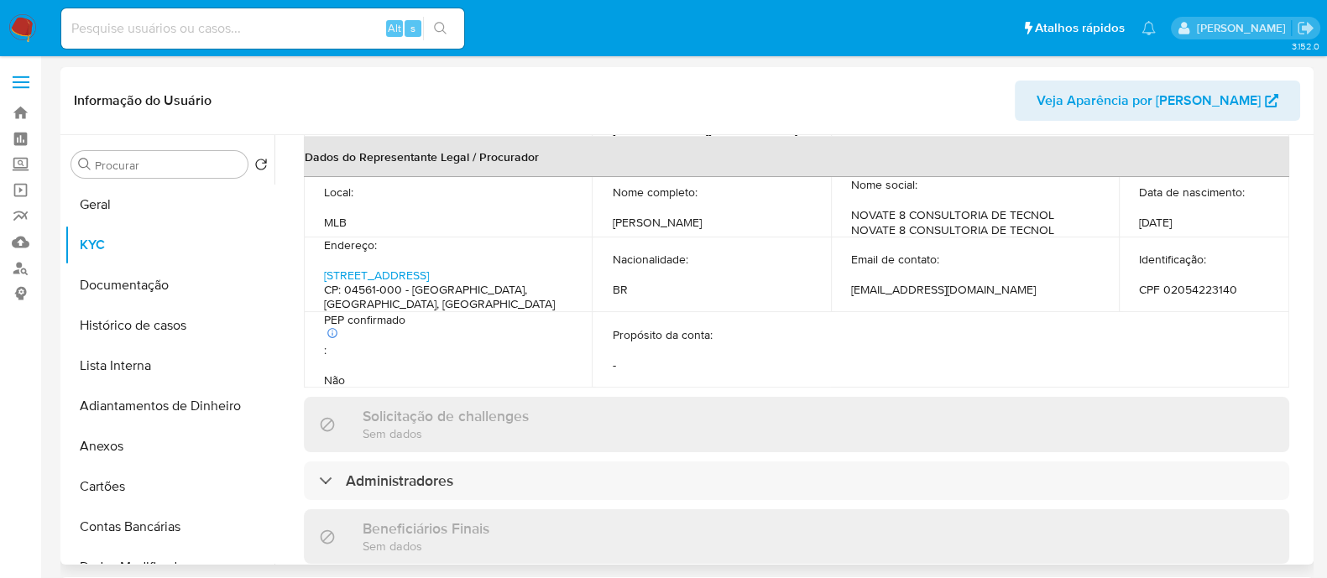
scroll to position [734, 0]
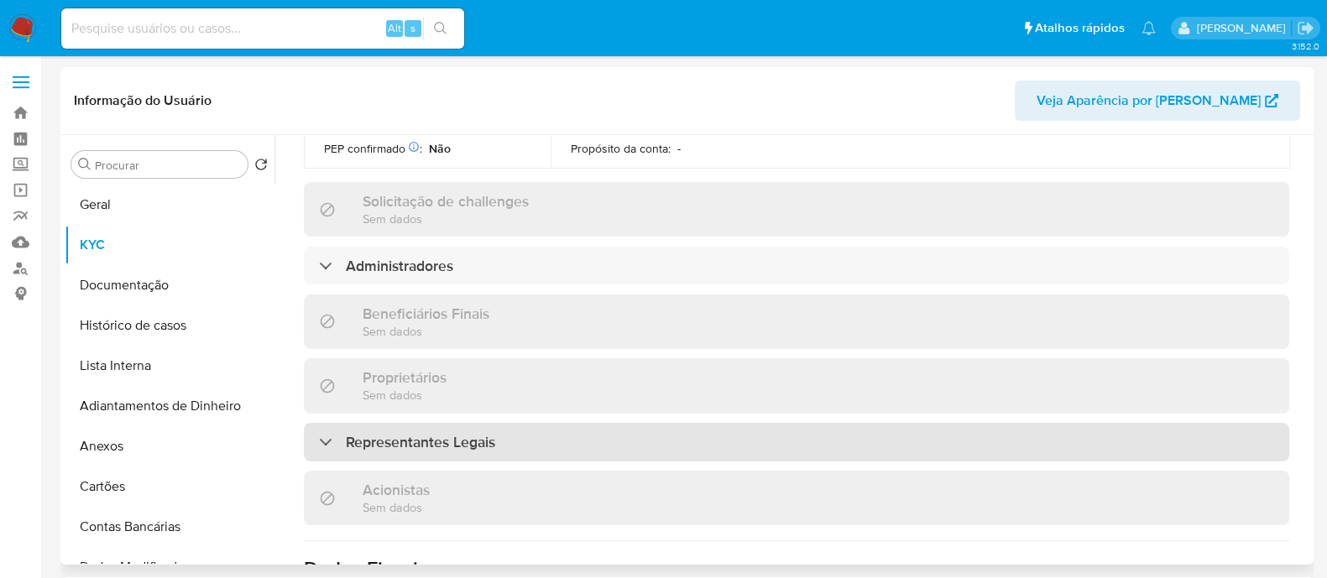
click at [538, 423] on div "Representantes Legais" at bounding box center [797, 442] width 986 height 39
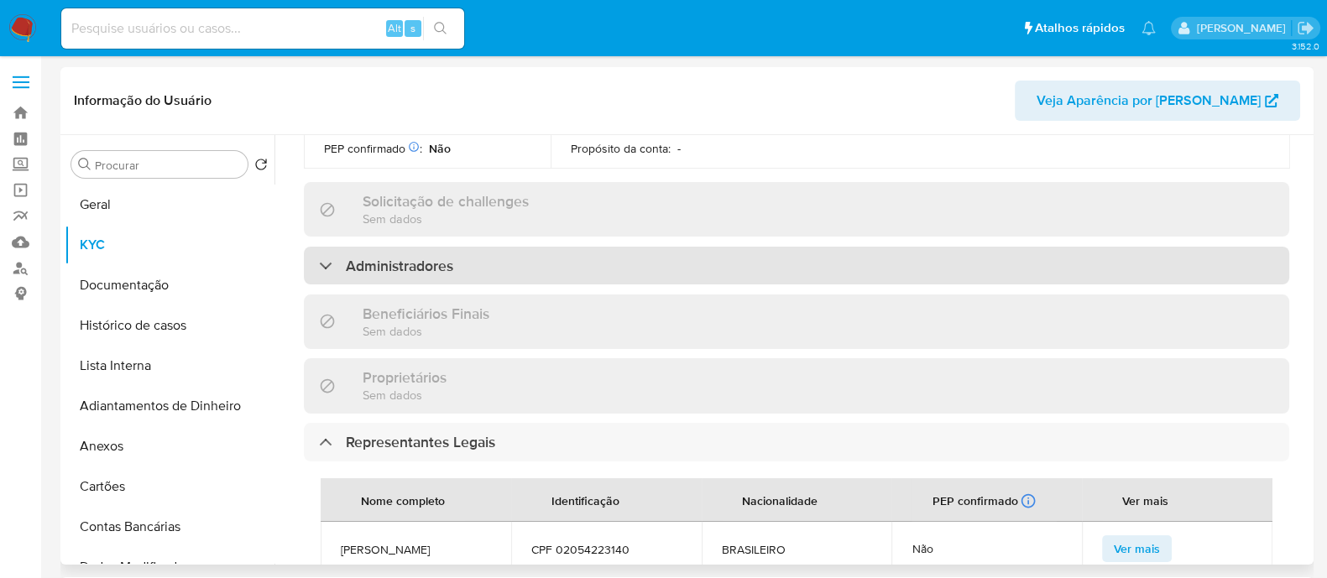
click at [514, 247] on div "Administradores" at bounding box center [797, 266] width 986 height 39
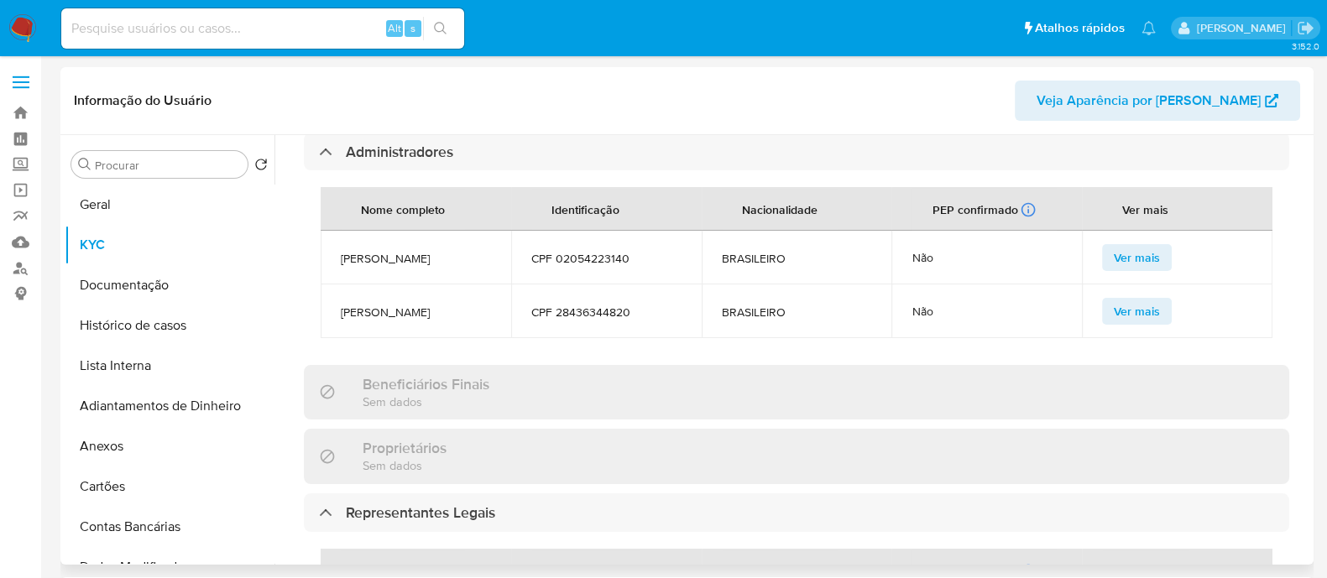
scroll to position [816, 0]
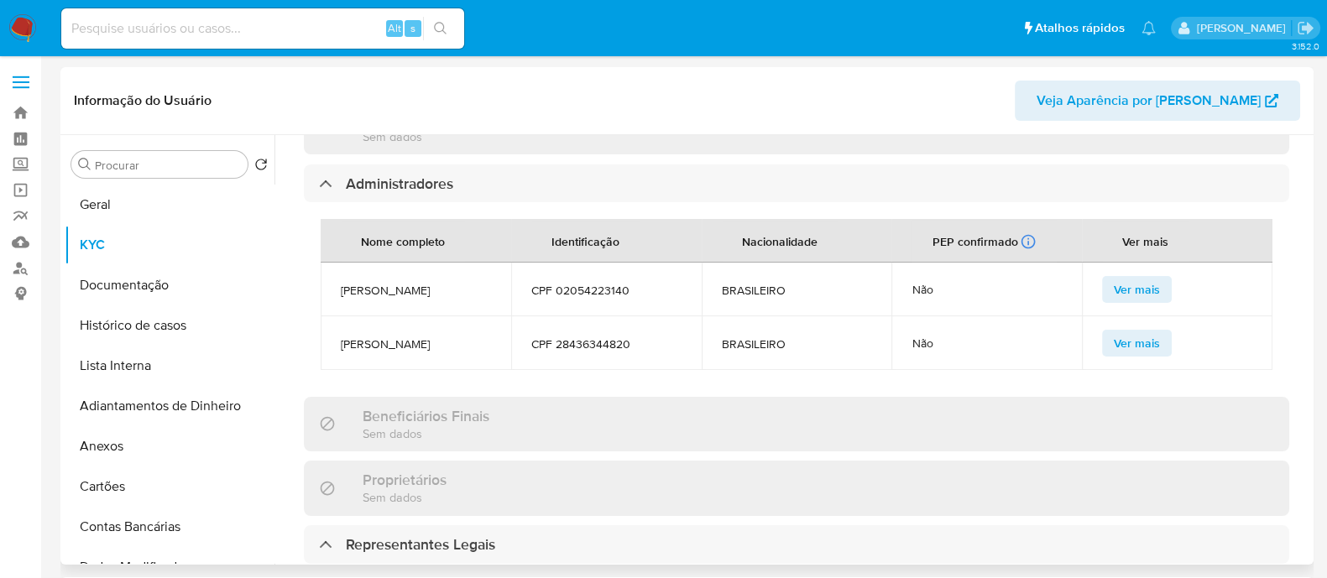
click at [416, 283] on span "THARCISIO JUNIOR NOVAES SILVA" at bounding box center [416, 290] width 150 height 15
copy span "THARCISIO JUNIOR NOVAES SILVA"
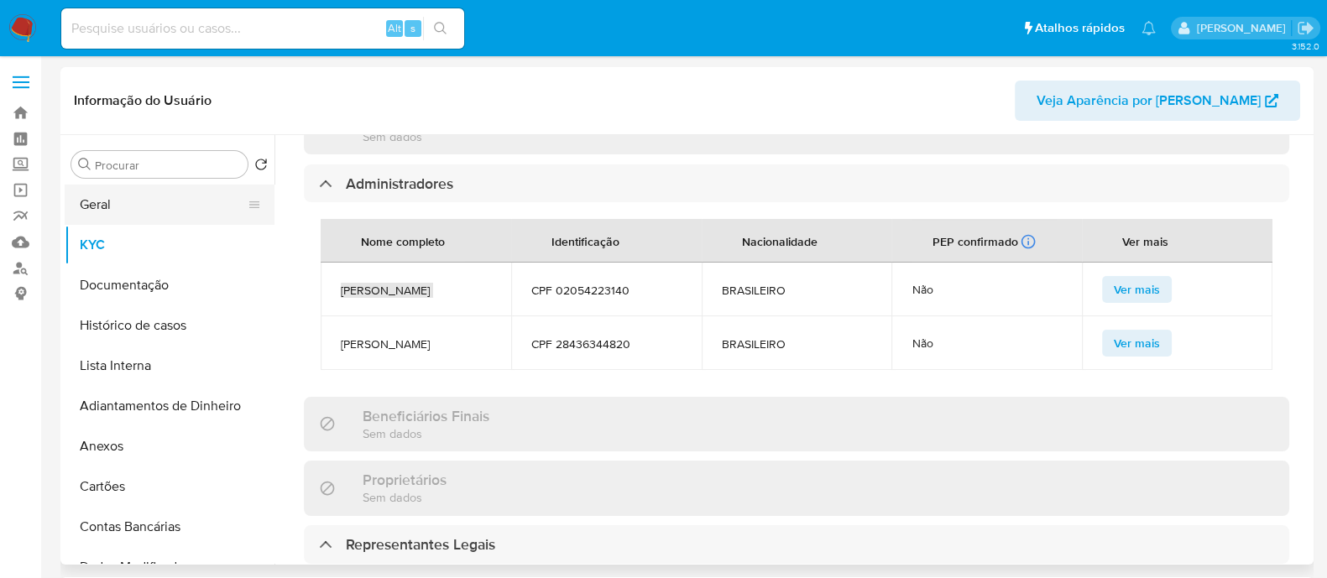
click at [148, 212] on button "Geral" at bounding box center [163, 205] width 196 height 40
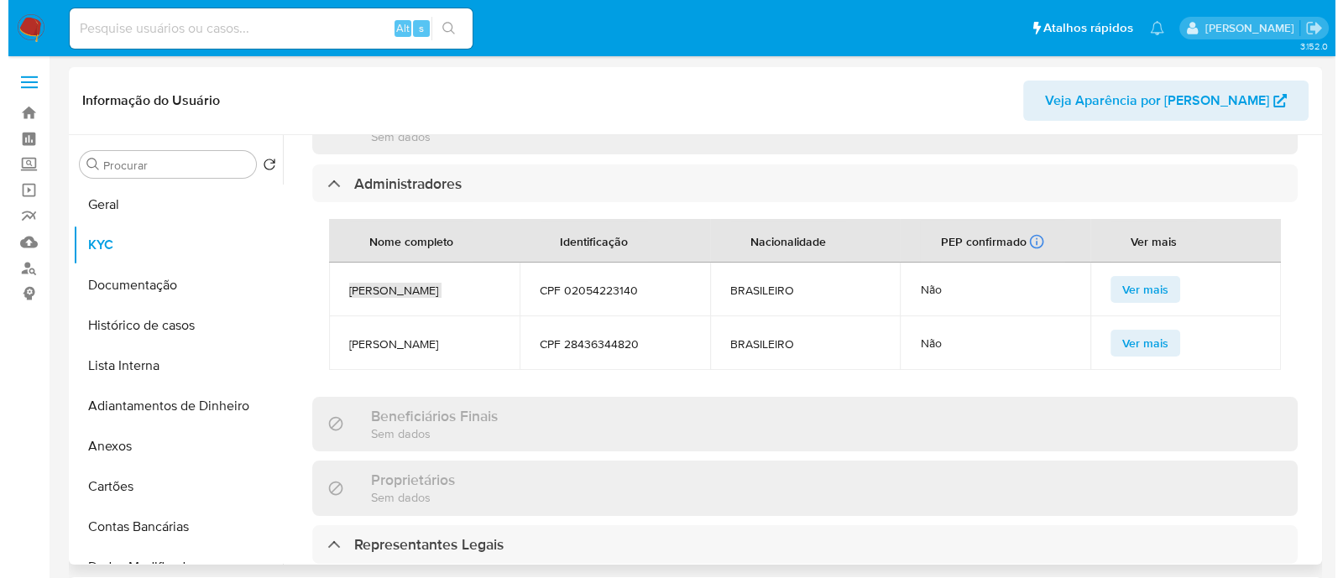
scroll to position [0, 0]
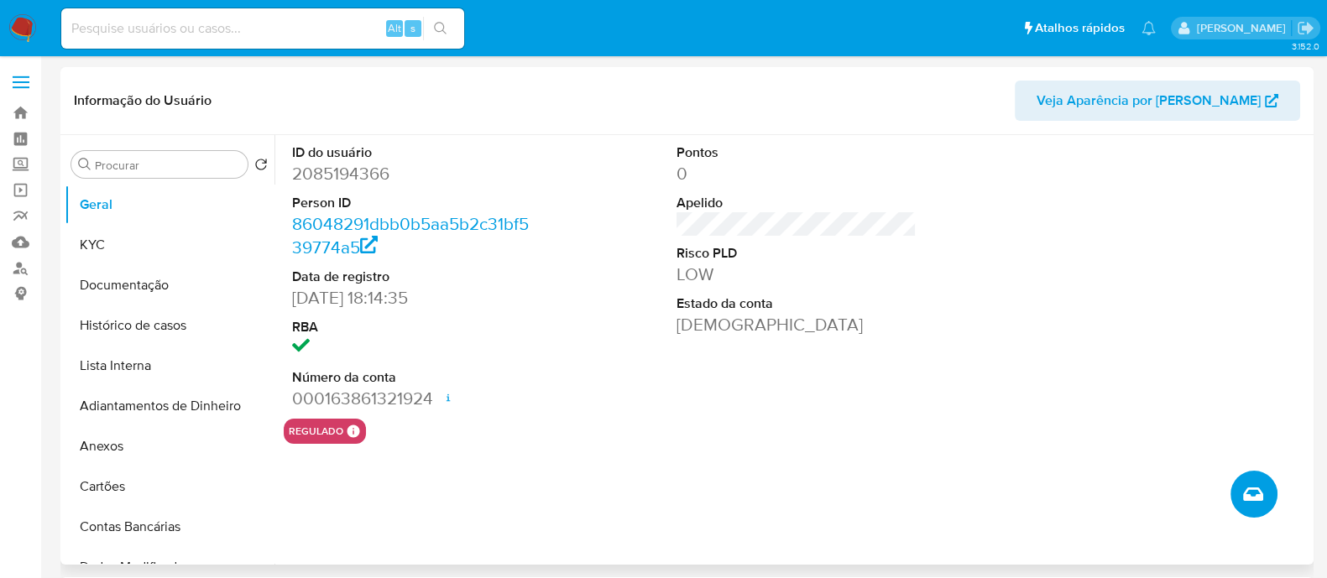
click at [1255, 501] on icon "Criar caso manual" at bounding box center [1253, 494] width 20 height 13
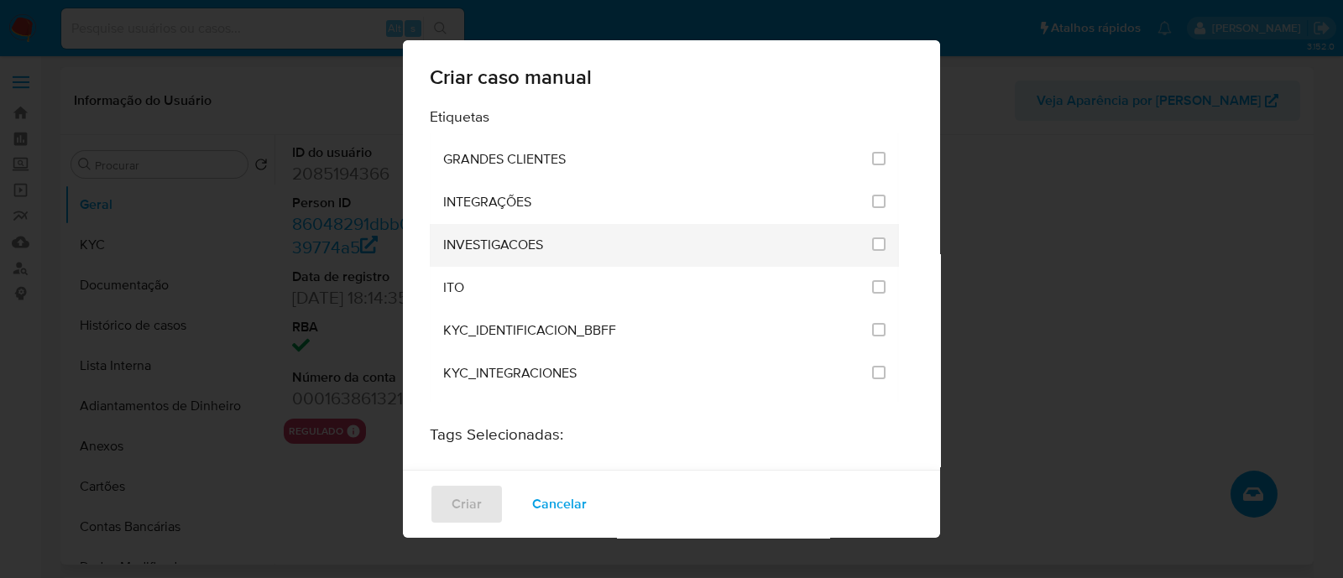
scroll to position [1259, 0]
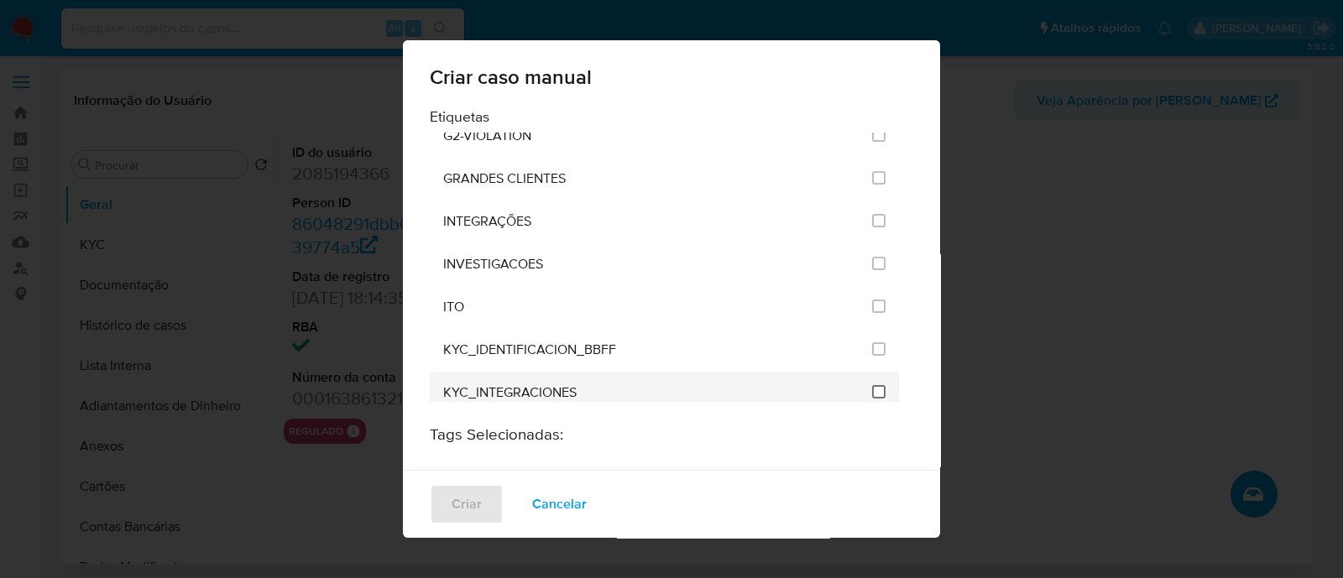
click at [872, 385] on input "2093" at bounding box center [878, 391] width 13 height 13
checkbox input "true"
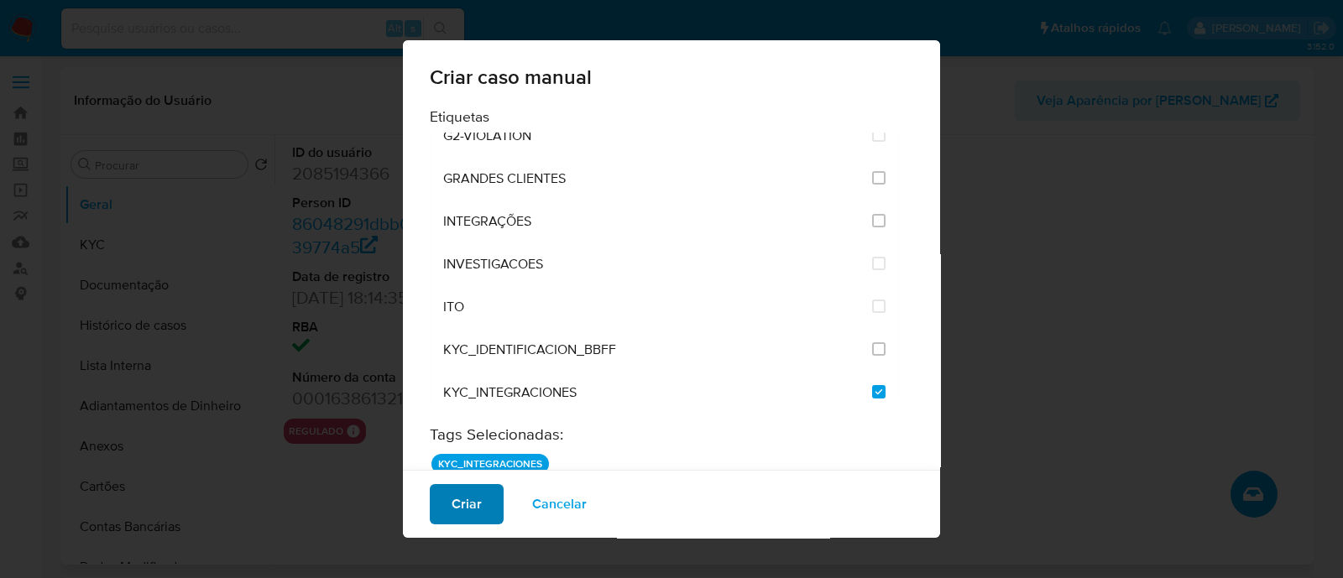
click at [457, 499] on span "Criar" at bounding box center [467, 504] width 30 height 37
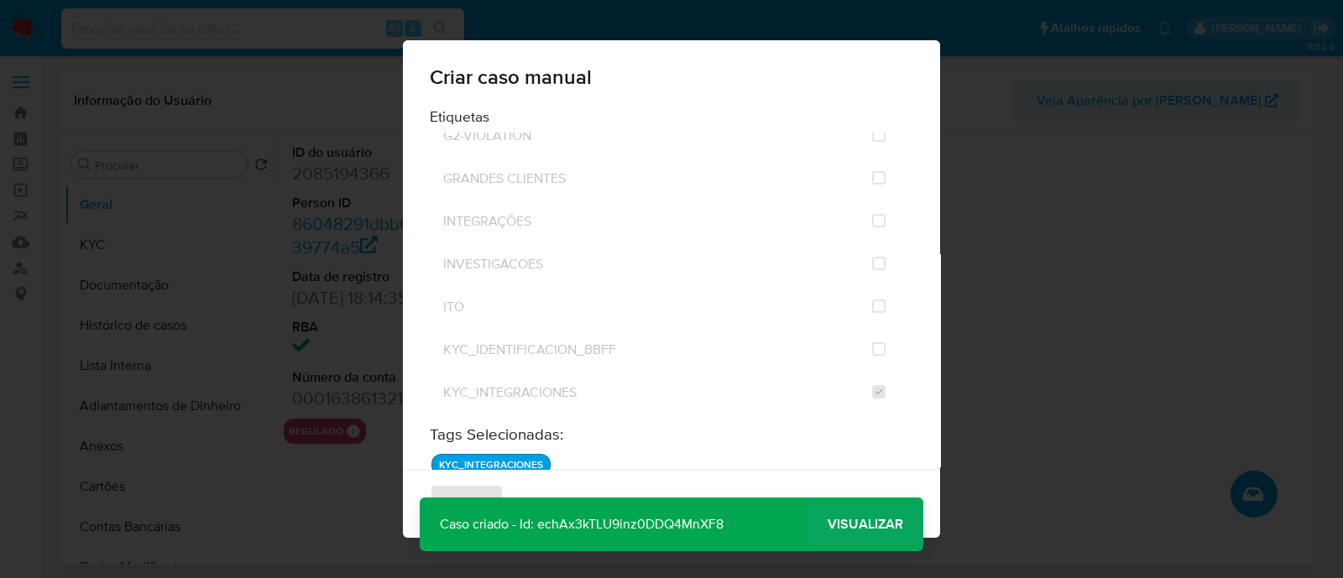
click at [861, 525] on span "Visualizar" at bounding box center [866, 525] width 76 height 0
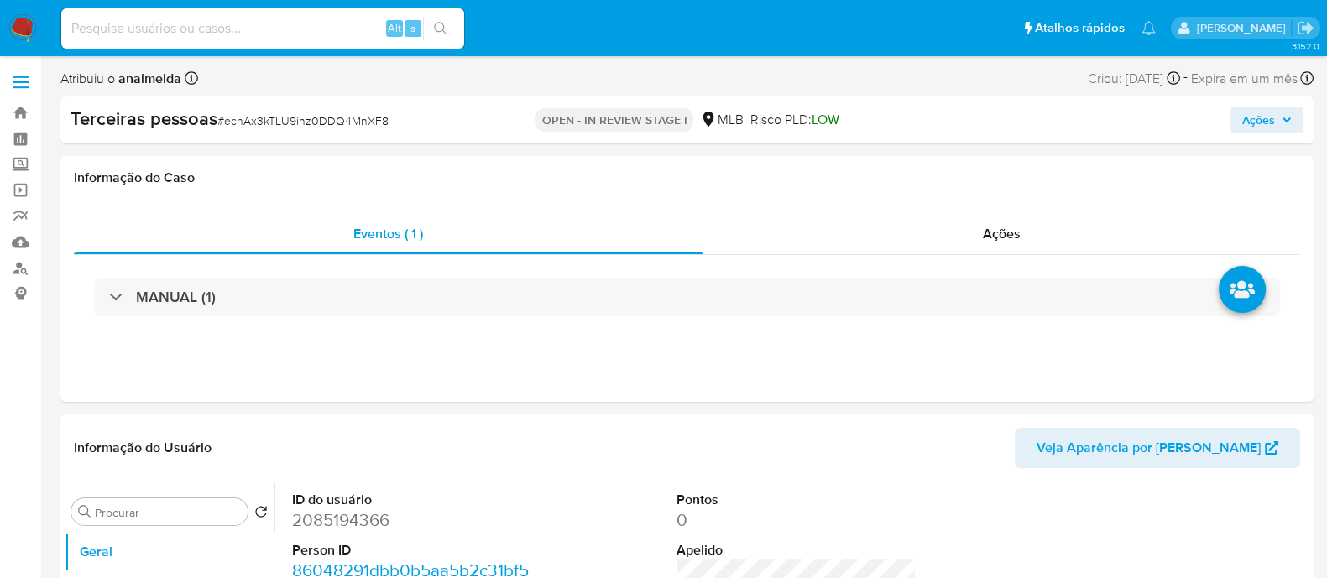
select select "10"
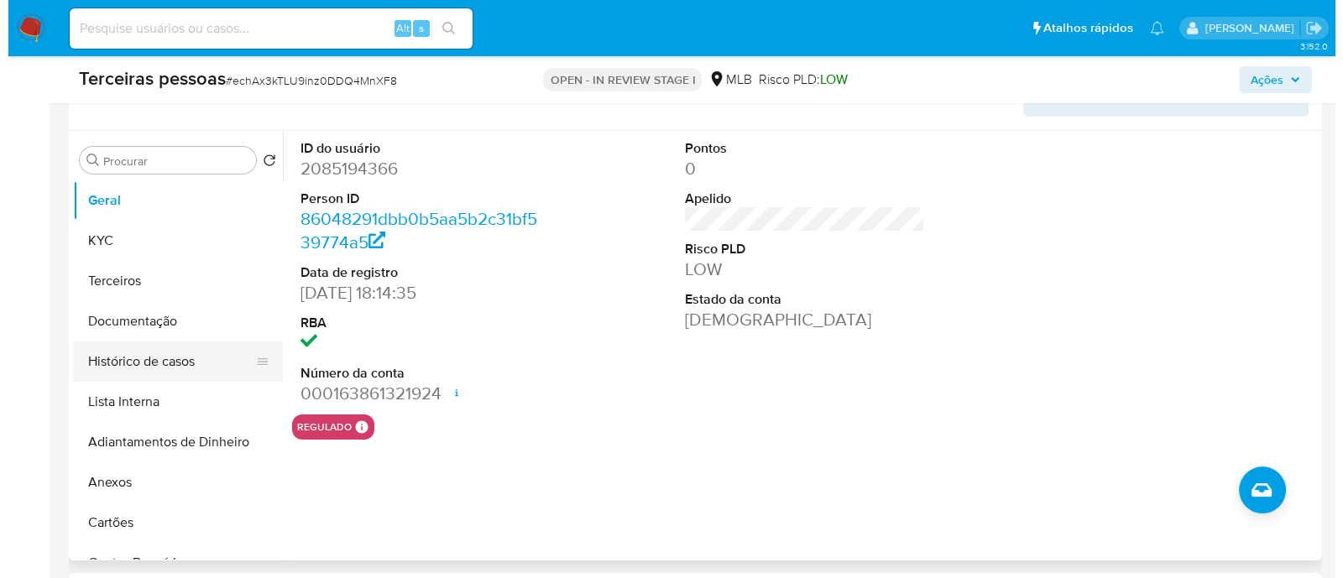
scroll to position [315, 0]
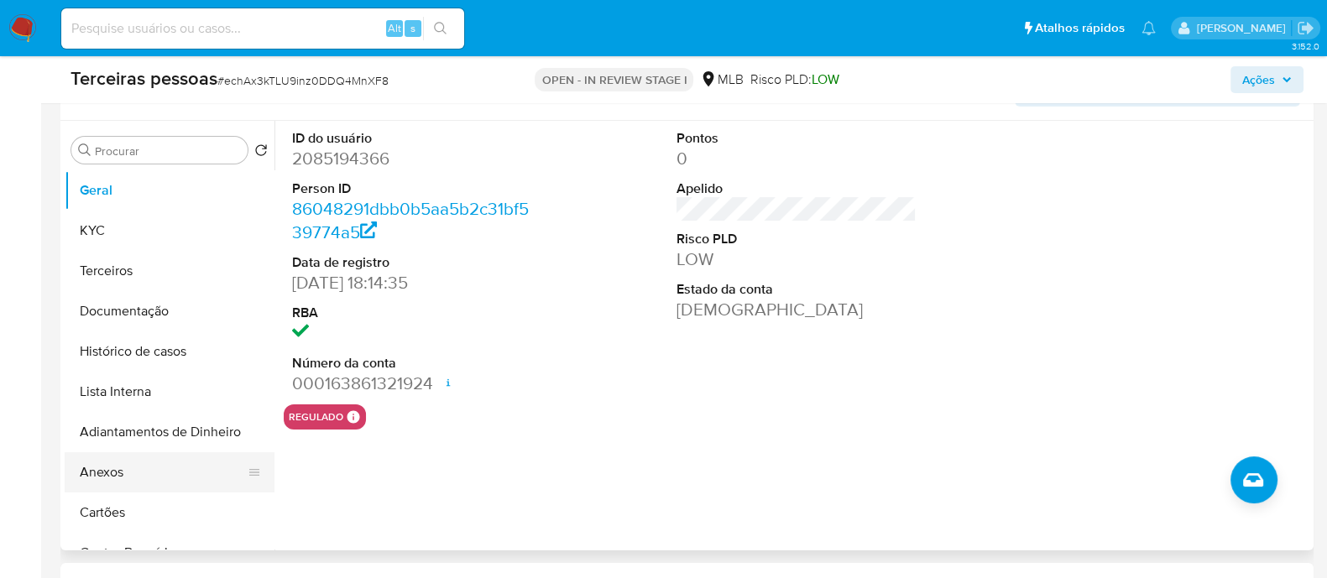
click at [99, 486] on button "Anexos" at bounding box center [163, 472] width 196 height 40
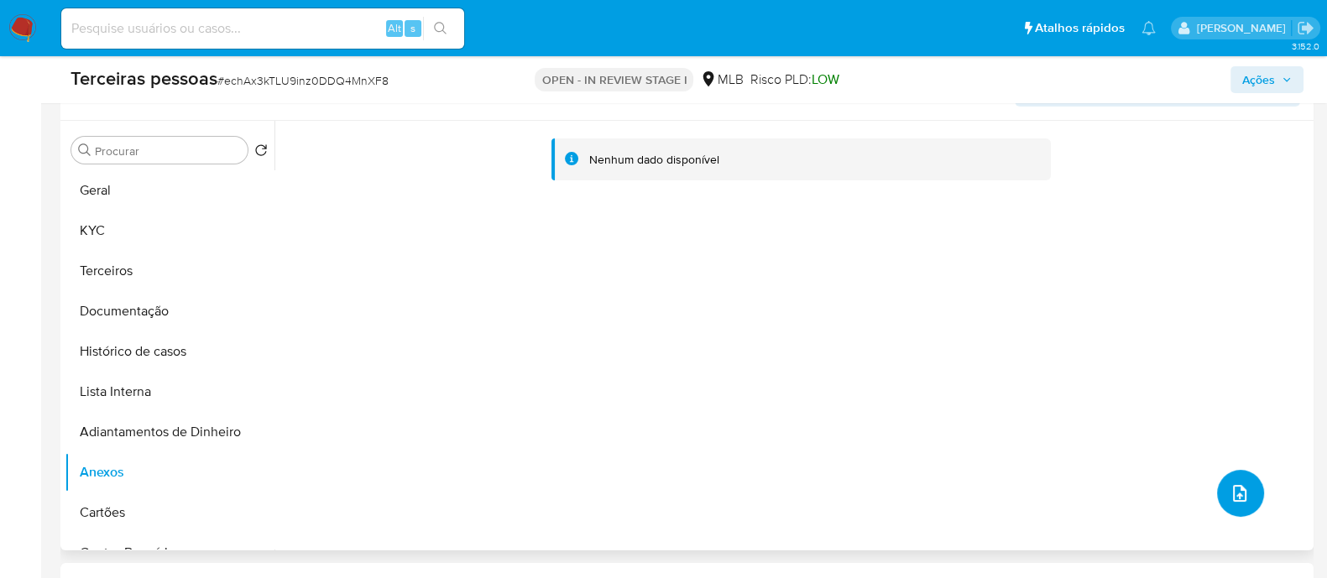
click at [1232, 494] on icon "upload-file" at bounding box center [1240, 494] width 20 height 20
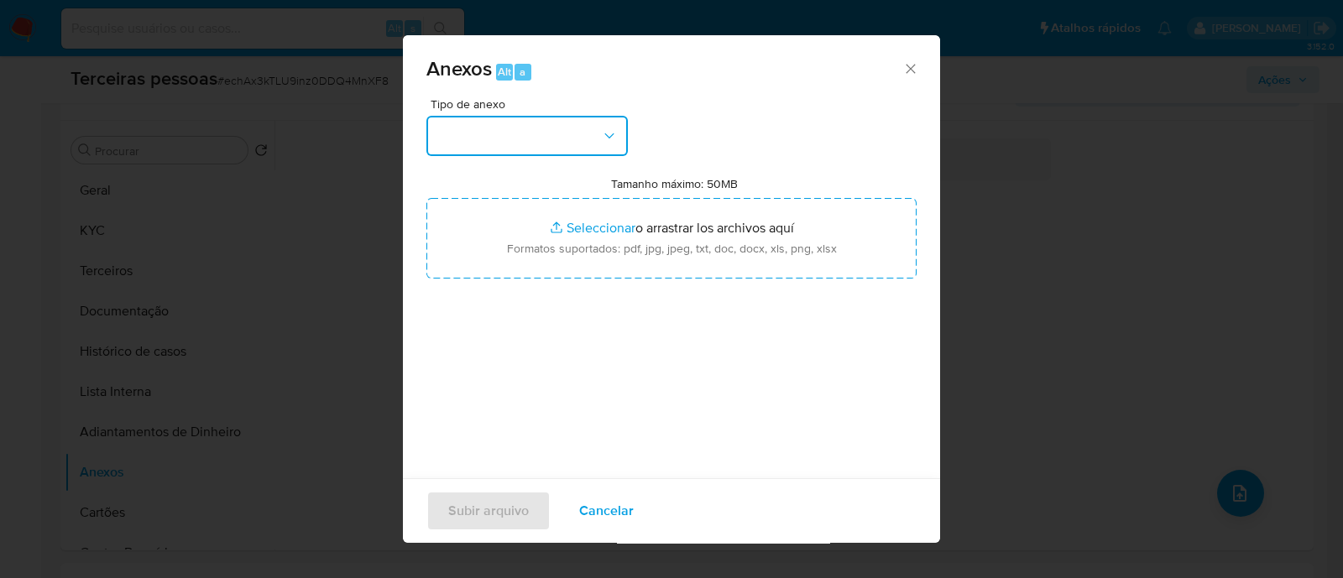
click at [583, 133] on button "button" at bounding box center [526, 136] width 201 height 40
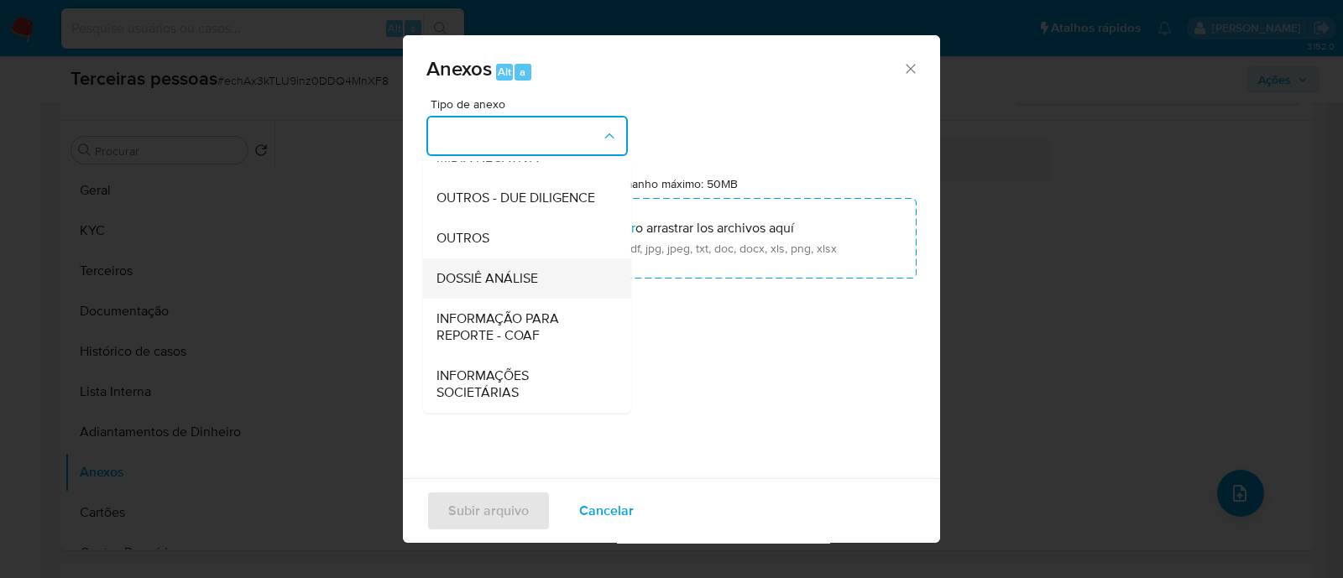
scroll to position [154, 0]
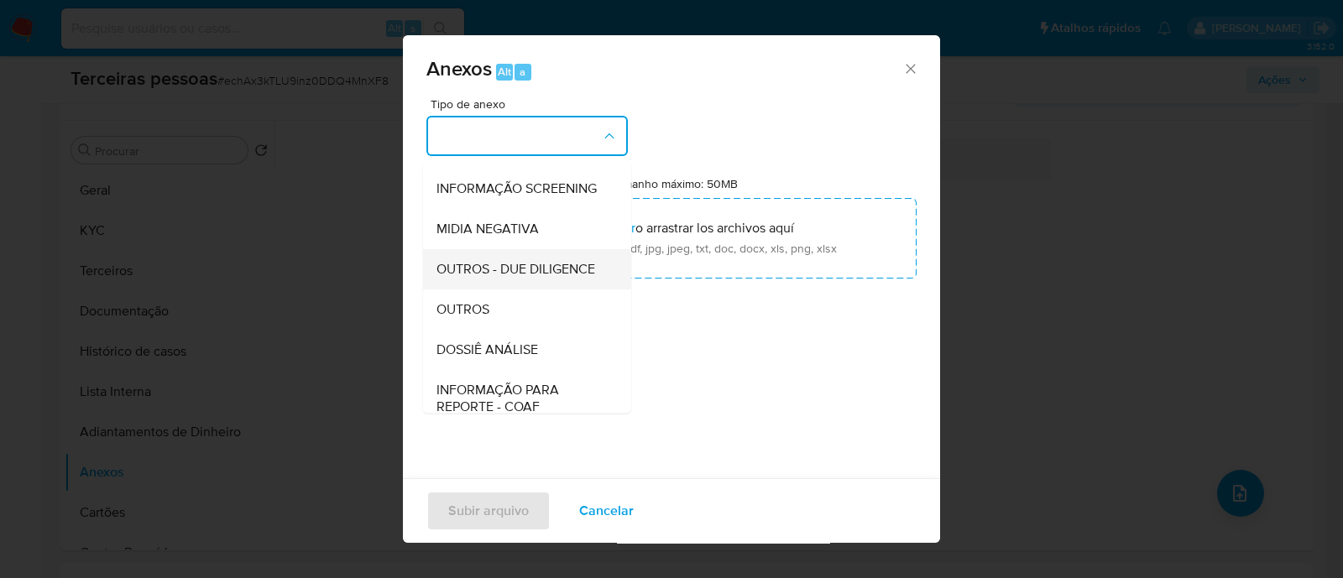
click at [541, 278] on span "OUTROS - DUE DILIGENCE" at bounding box center [516, 269] width 159 height 17
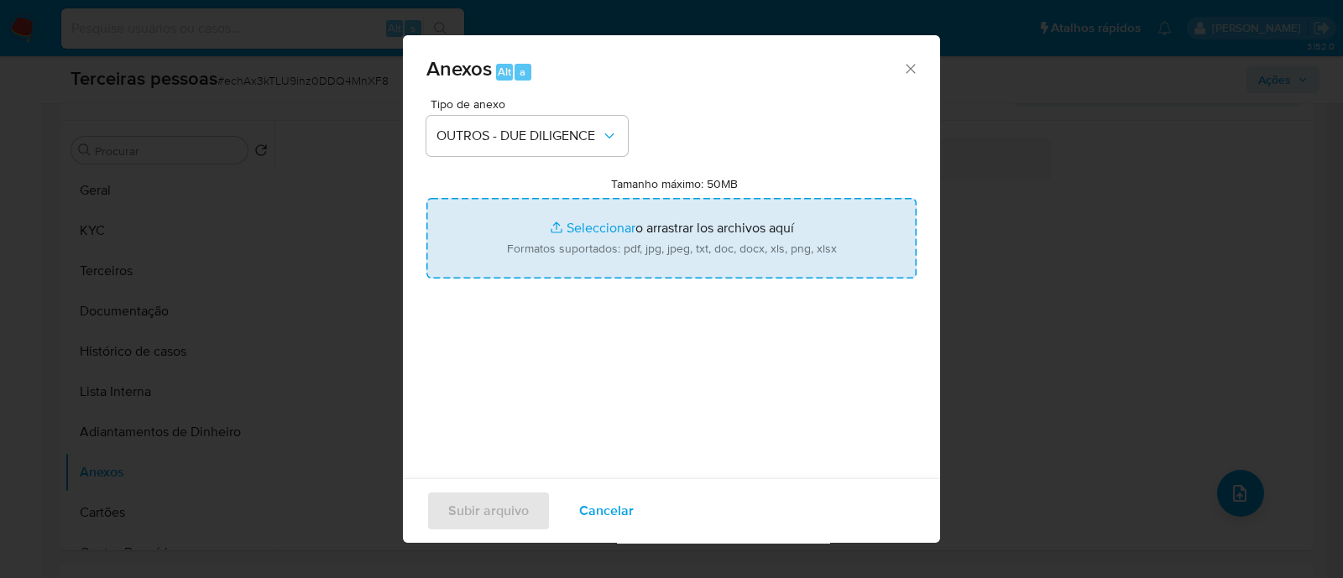
click at [661, 218] on input "Tamanho máximo: 50MB Seleccionar archivos" at bounding box center [671, 238] width 490 height 81
type input "C:\fakepath\THARCISIO JUNIOR NOVAES SILVA refinitiv.pdf"
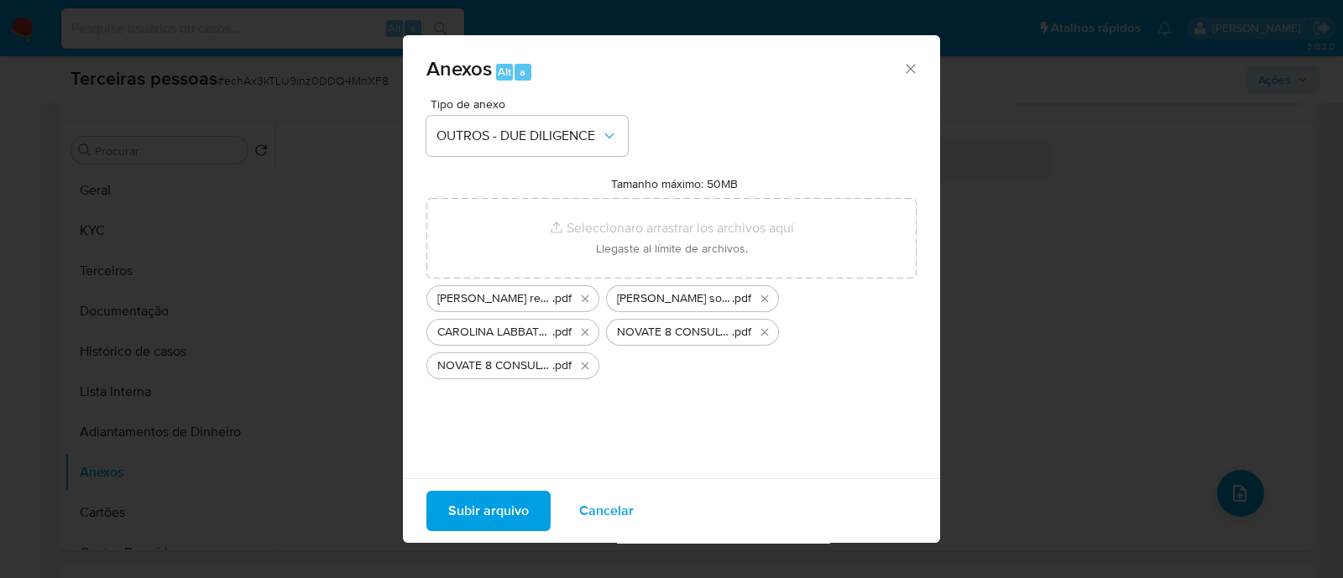
click at [507, 516] on span "Subir arquivo" at bounding box center [488, 511] width 81 height 37
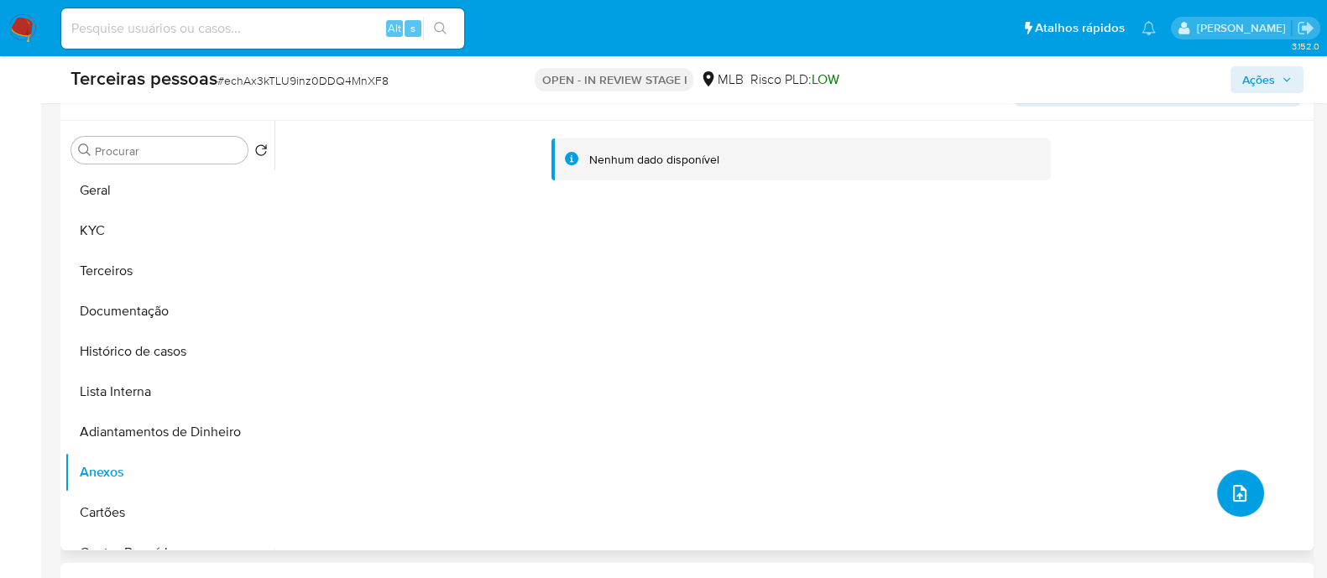
click at [1242, 493] on icon "upload-file" at bounding box center [1240, 494] width 20 height 20
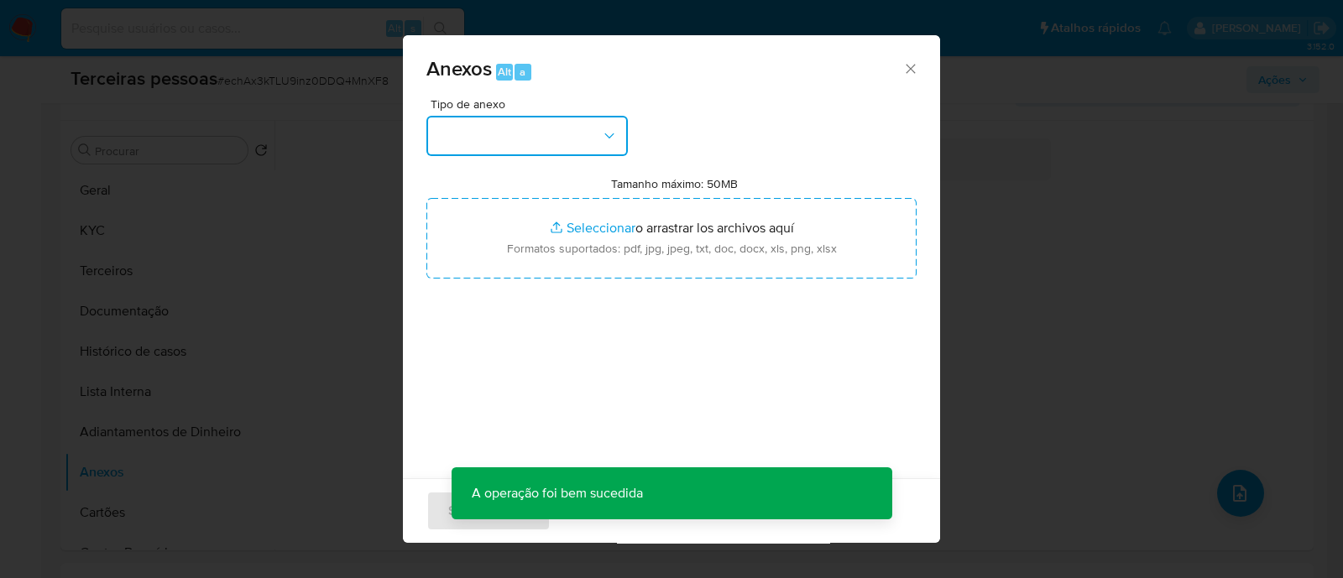
click at [542, 140] on button "button" at bounding box center [526, 136] width 201 height 40
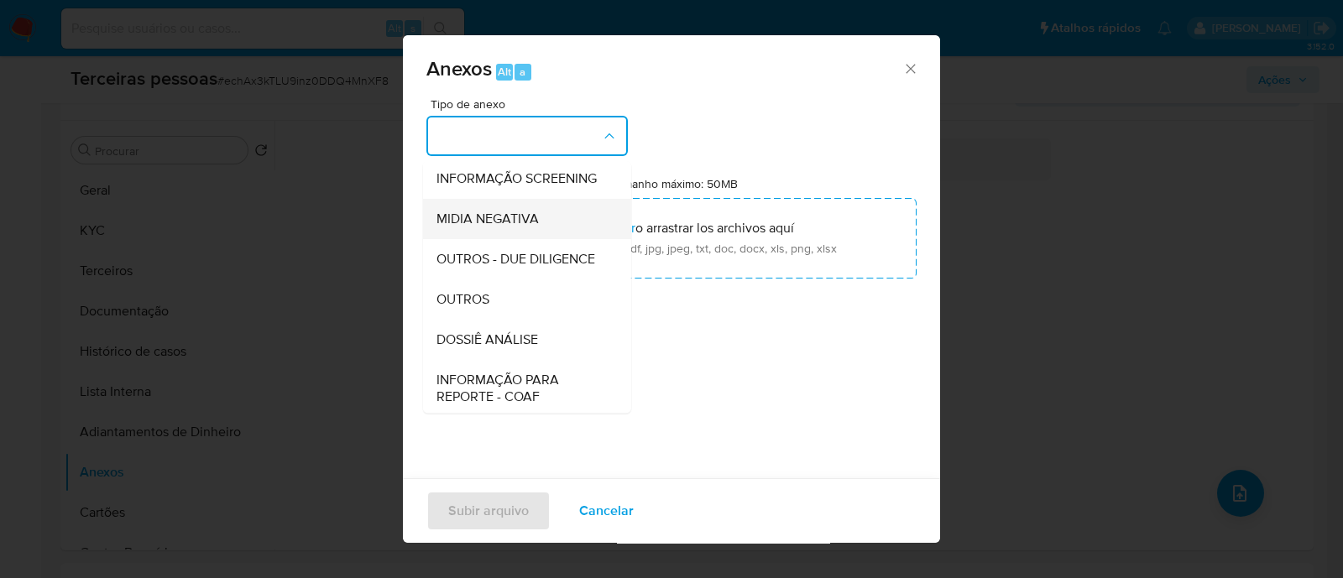
scroll to position [259, 0]
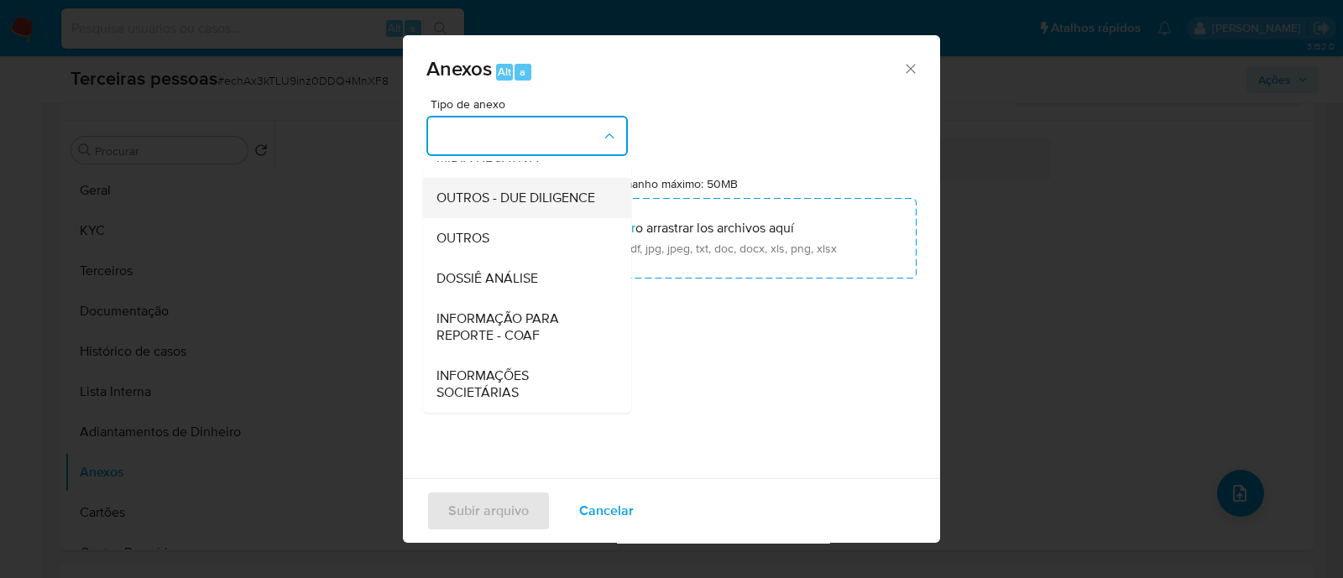
click at [501, 201] on span "OUTROS - DUE DILIGENCE" at bounding box center [516, 198] width 159 height 17
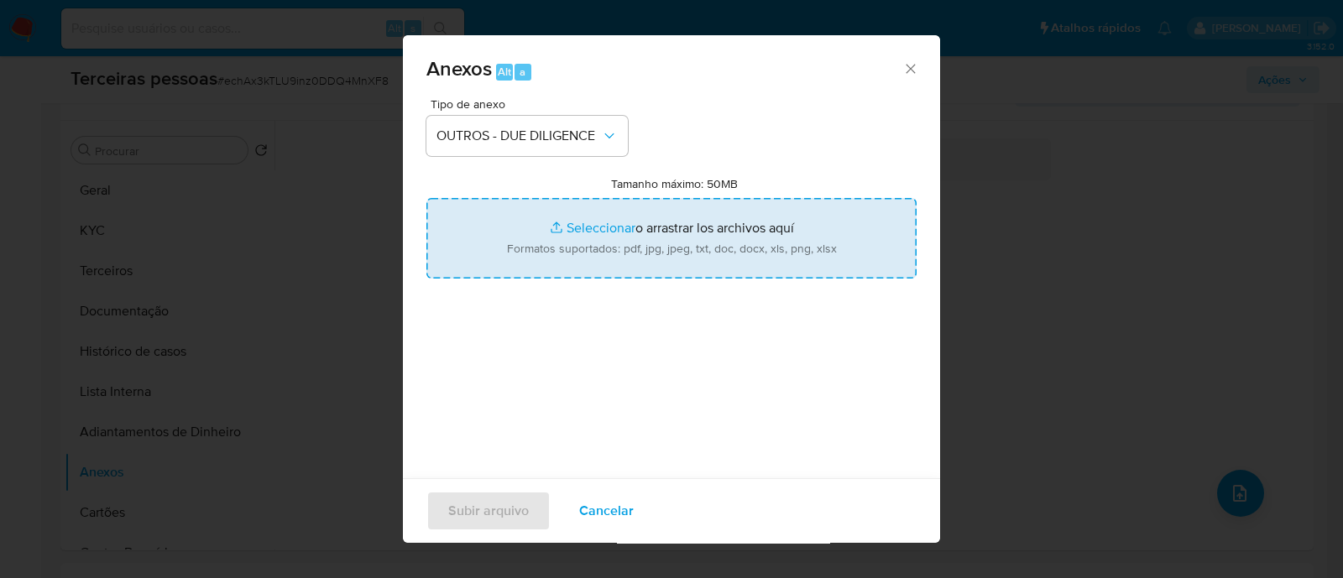
click at [701, 229] on input "Tamanho máximo: 50MB Seleccionar archivos" at bounding box center [671, 238] width 490 height 81
type input "C:\fakepath\NOVATE 8 CONSULTORIA DE TECNOLOGIA TI E INOVACAO LTDA jucesp.pdf"
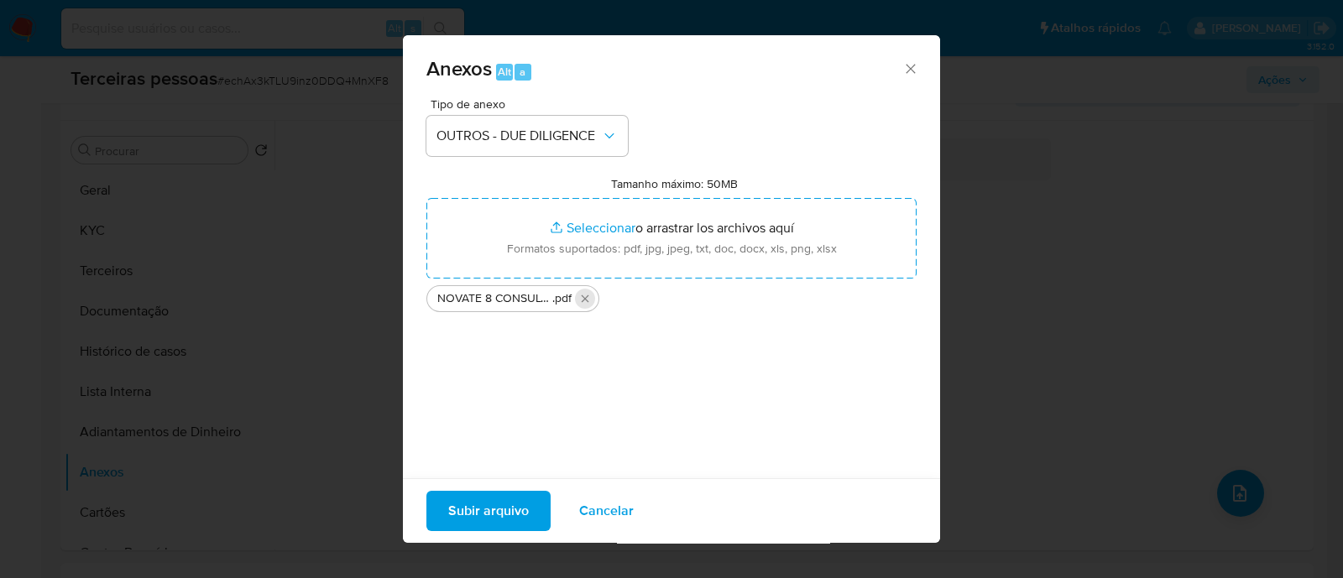
click at [587, 301] on icon "Eliminar NOVATE 8 CONSULTORIA DE TECNOLOGIA TI E INOVACAO LTDA jucesp.pdf" at bounding box center [584, 298] width 13 height 13
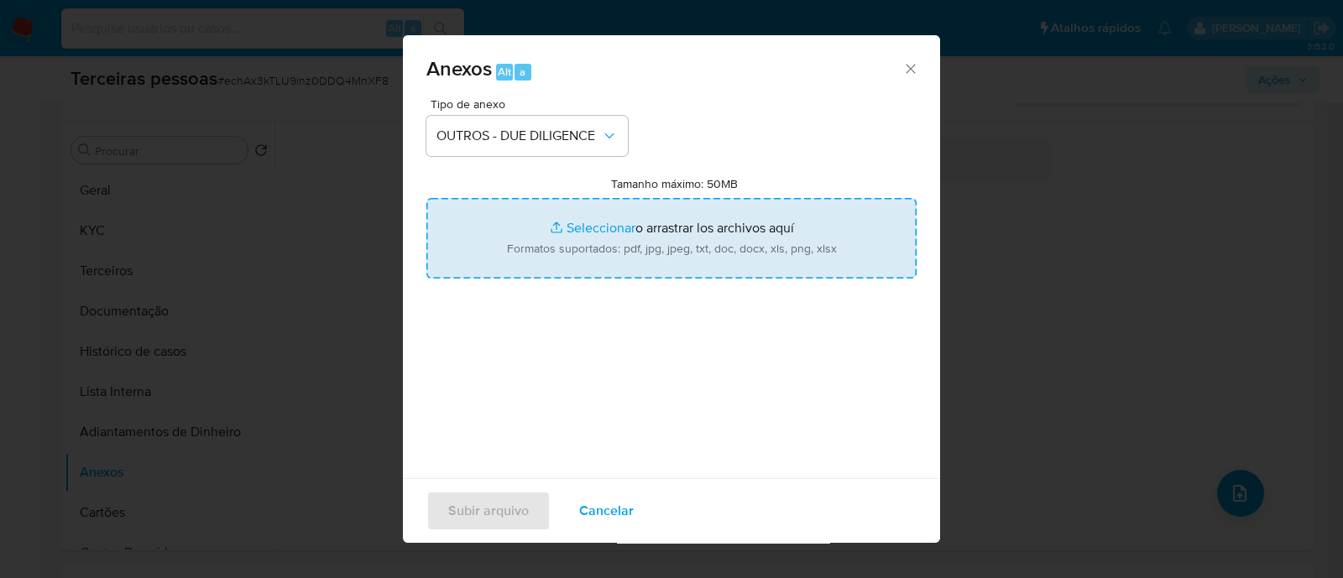
click at [644, 248] on input "Tamanho máximo: 50MB Seleccionar archivos" at bounding box center [671, 238] width 490 height 81
type input "C:\fakepath\Matriz de Risco - NOVATE 8 CONSULTORIA DE TECNOLOGIA TI E INOVACAO …"
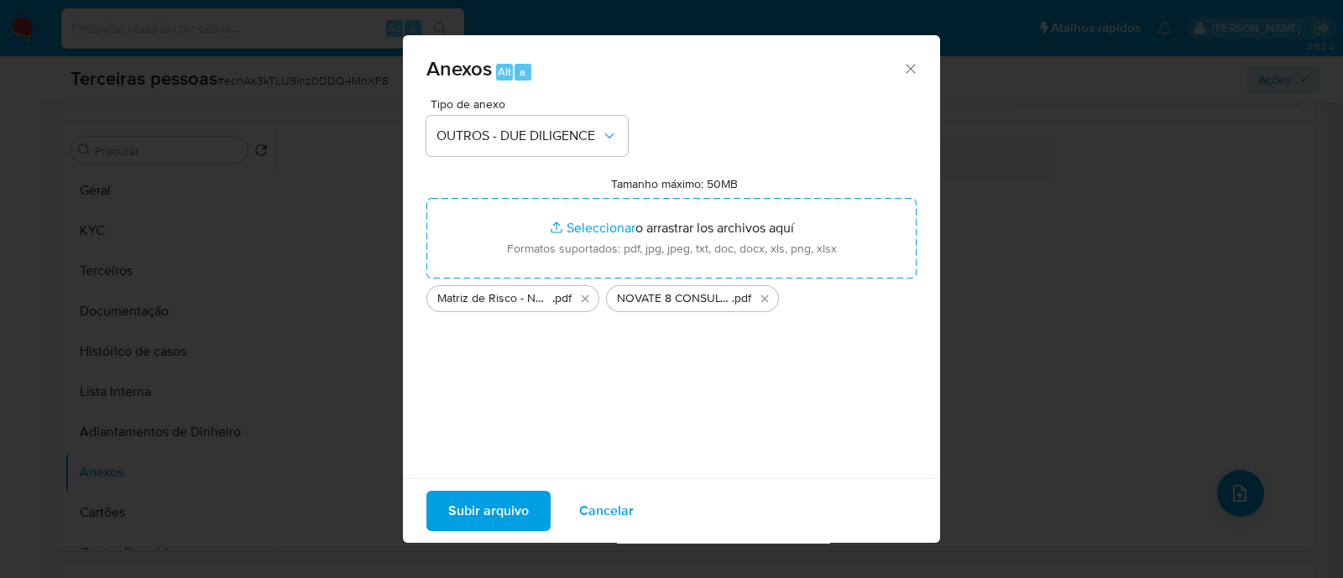
click at [468, 519] on span "Subir arquivo" at bounding box center [488, 511] width 81 height 37
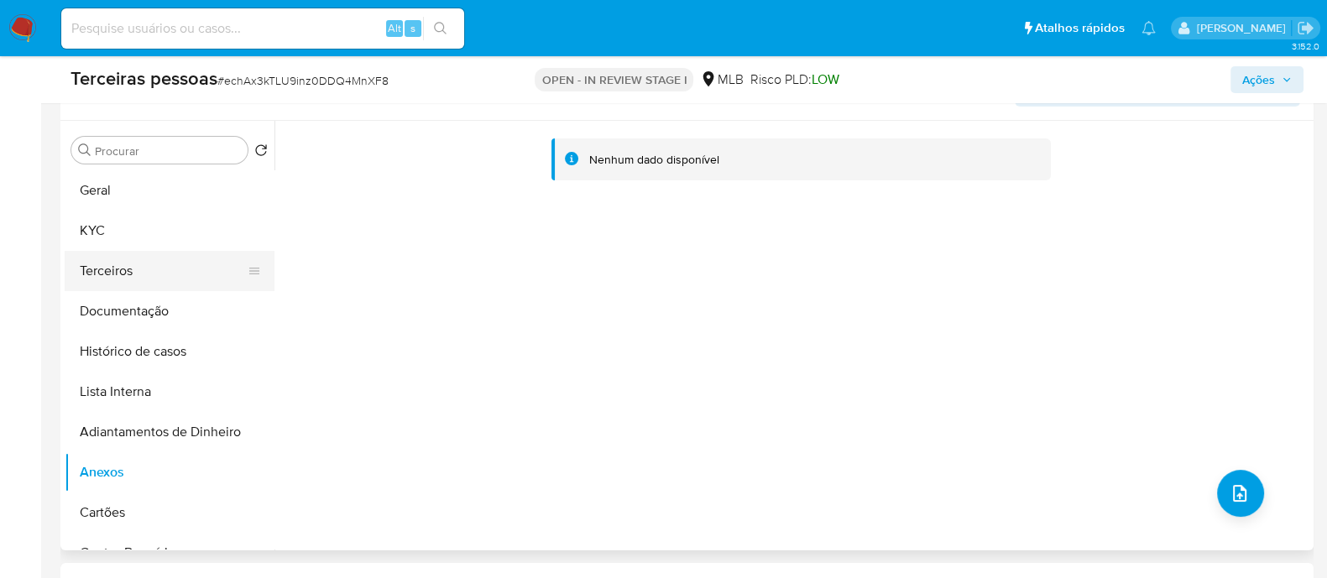
click at [115, 255] on button "Terceiros" at bounding box center [163, 271] width 196 height 40
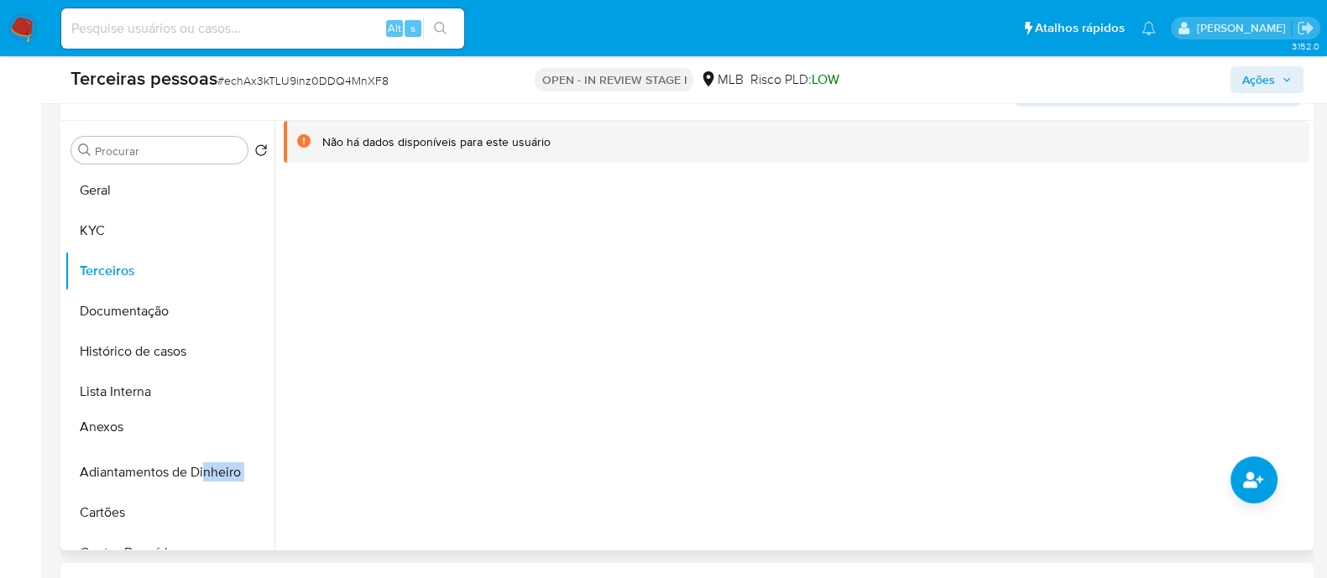
drag, startPoint x: 249, startPoint y: 473, endPoint x: 206, endPoint y: 428, distance: 62.9
click at [206, 428] on ul "Geral KYC Terceiros Documentação Histórico de casos Lista Interna Adiantamentos…" at bounding box center [170, 359] width 210 height 379
click at [1263, 484] on icon "common.add_complementary_information" at bounding box center [1253, 480] width 20 height 20
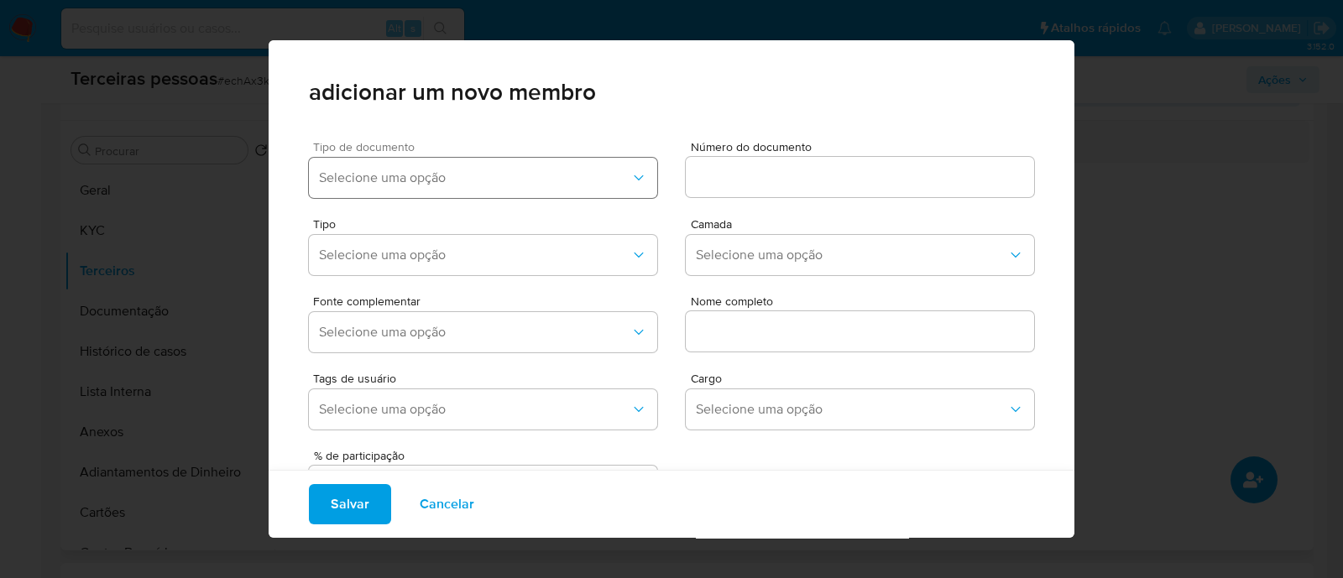
click at [440, 165] on button "Selecione uma opção" at bounding box center [483, 178] width 348 height 40
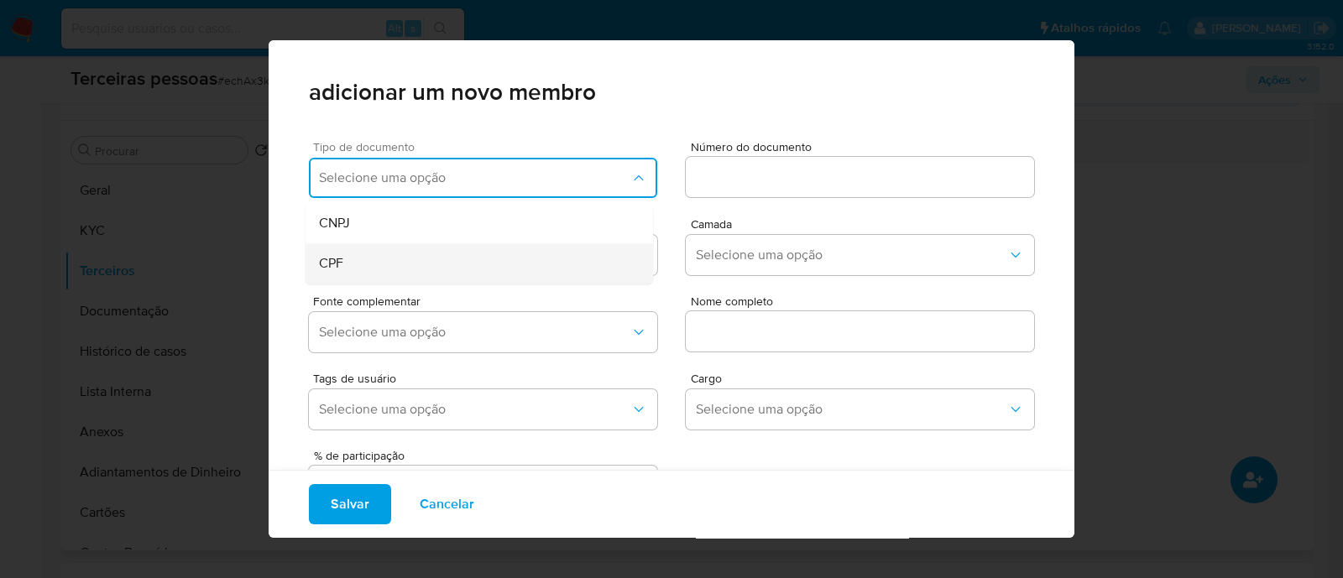
click at [393, 268] on div "CPF" at bounding box center [447, 263] width 257 height 40
click at [770, 152] on span "Número do documento" at bounding box center [865, 147] width 348 height 13
click at [770, 166] on input at bounding box center [860, 177] width 348 height 22
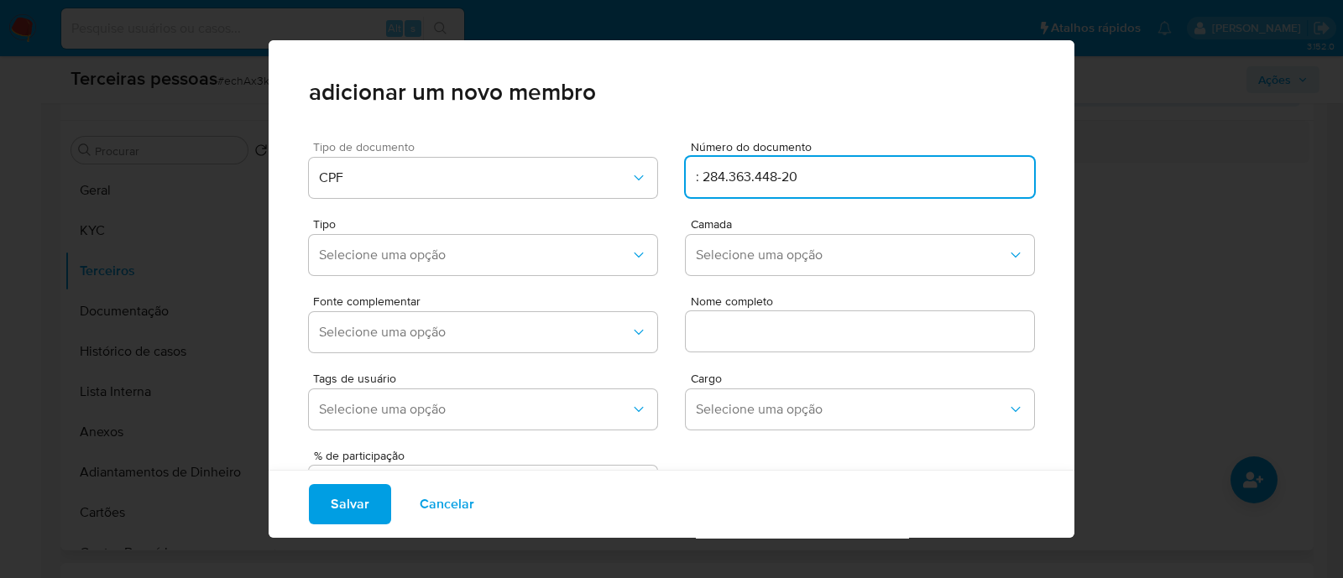
drag, startPoint x: 698, startPoint y: 176, endPoint x: 674, endPoint y: 181, distance: 24.9
click at [674, 181] on div "Tipo de documento CPF Número do documento : 284.363.448-20" at bounding box center [671, 166] width 725 height 77
type input "284.363.448-20"
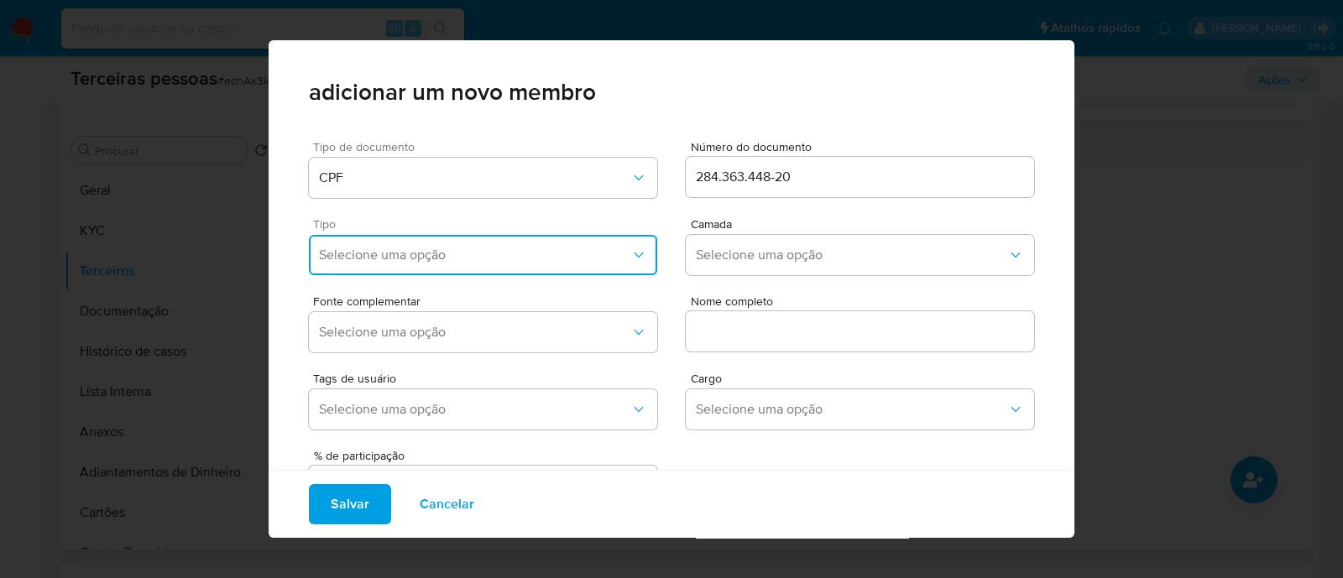
click at [439, 266] on button "Selecione uma opção" at bounding box center [483, 255] width 348 height 40
click at [361, 459] on span "Accionistas" at bounding box center [352, 461] width 67 height 17
click at [729, 235] on button "Selecione uma opção" at bounding box center [860, 255] width 348 height 40
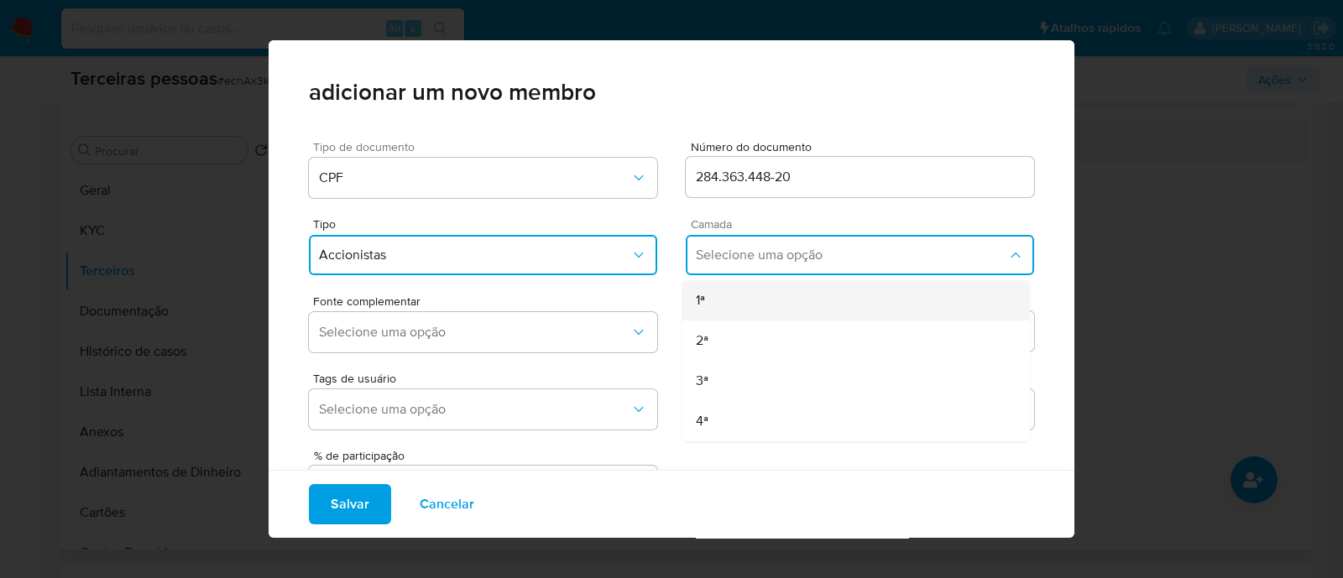
click at [714, 290] on div "1ª" at bounding box center [824, 300] width 257 height 40
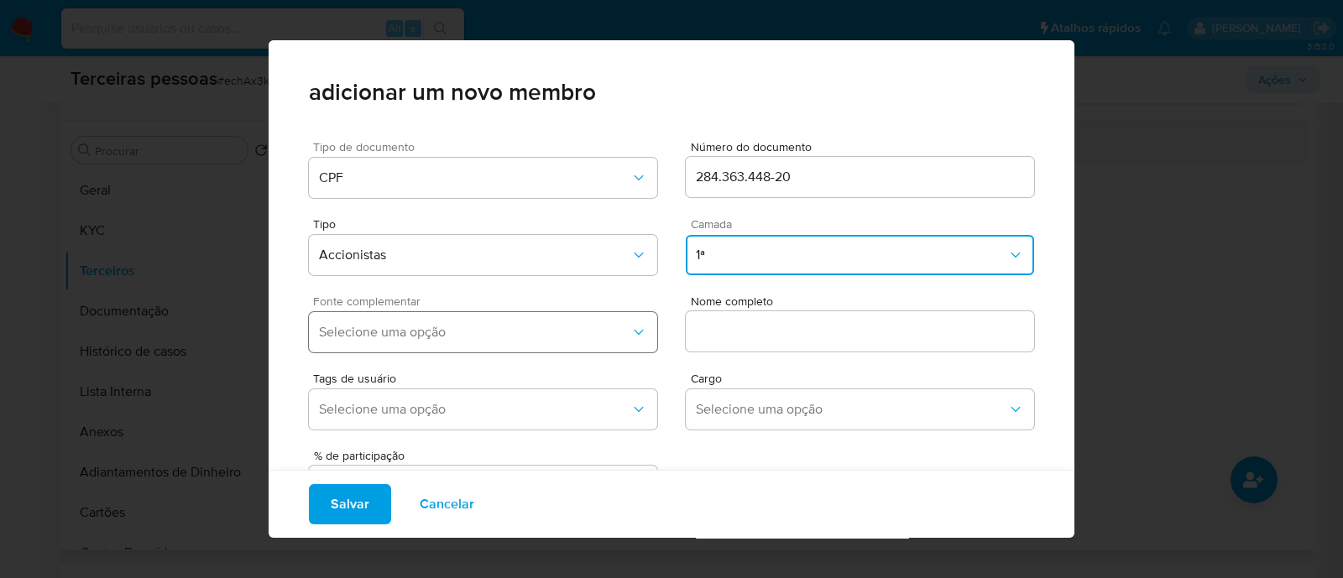
click at [489, 340] on span "Selecione uma opção" at bounding box center [474, 332] width 311 height 17
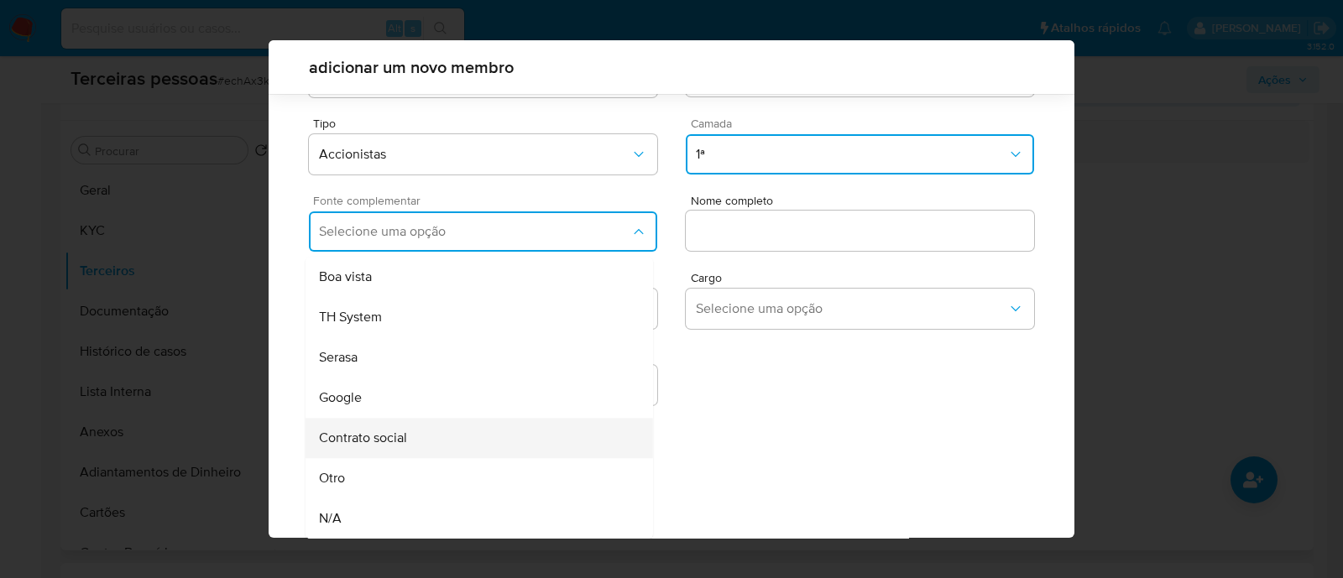
click at [419, 452] on div "Contrato social" at bounding box center [447, 438] width 257 height 40
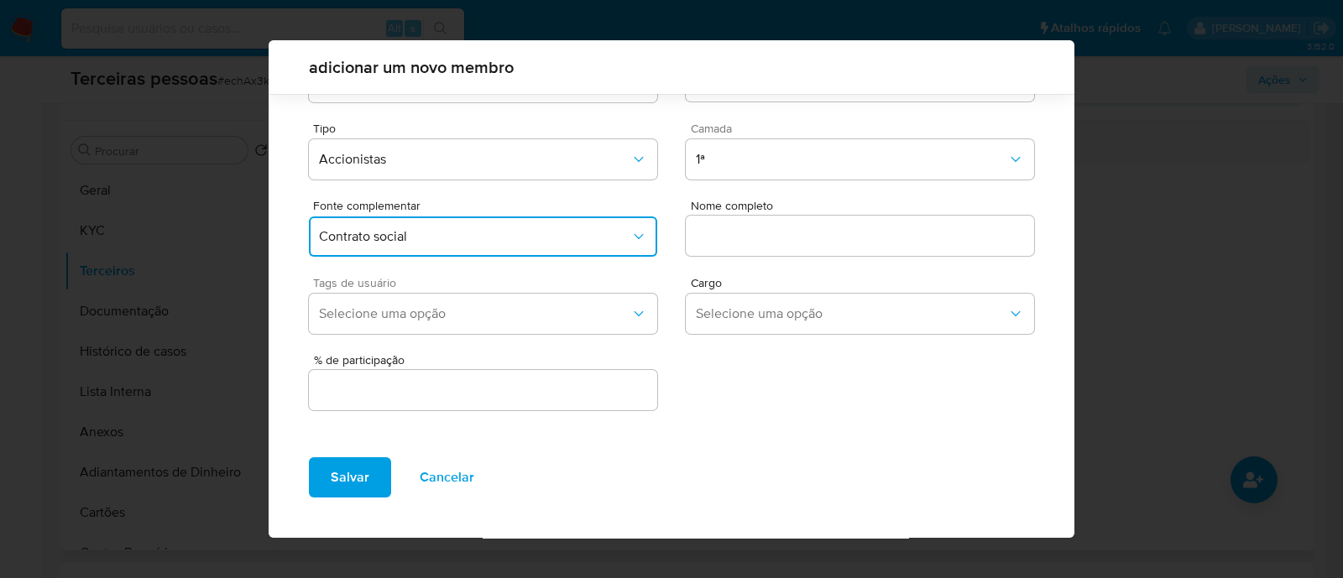
scroll to position [61, 0]
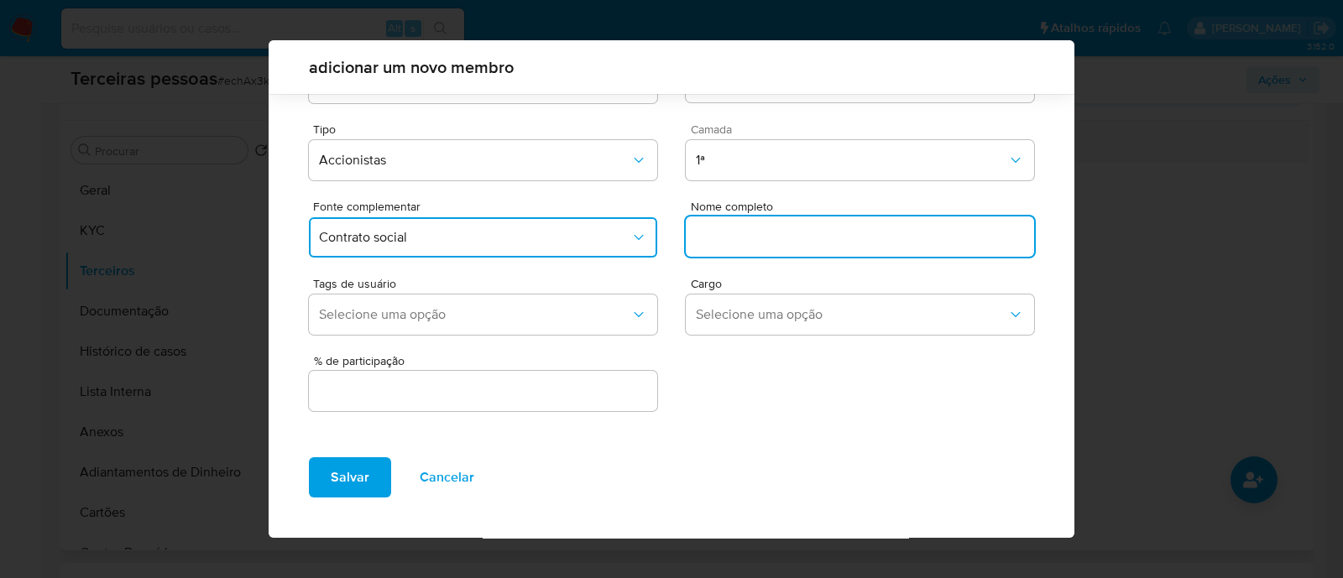
click at [736, 235] on input "text" at bounding box center [860, 237] width 348 height 22
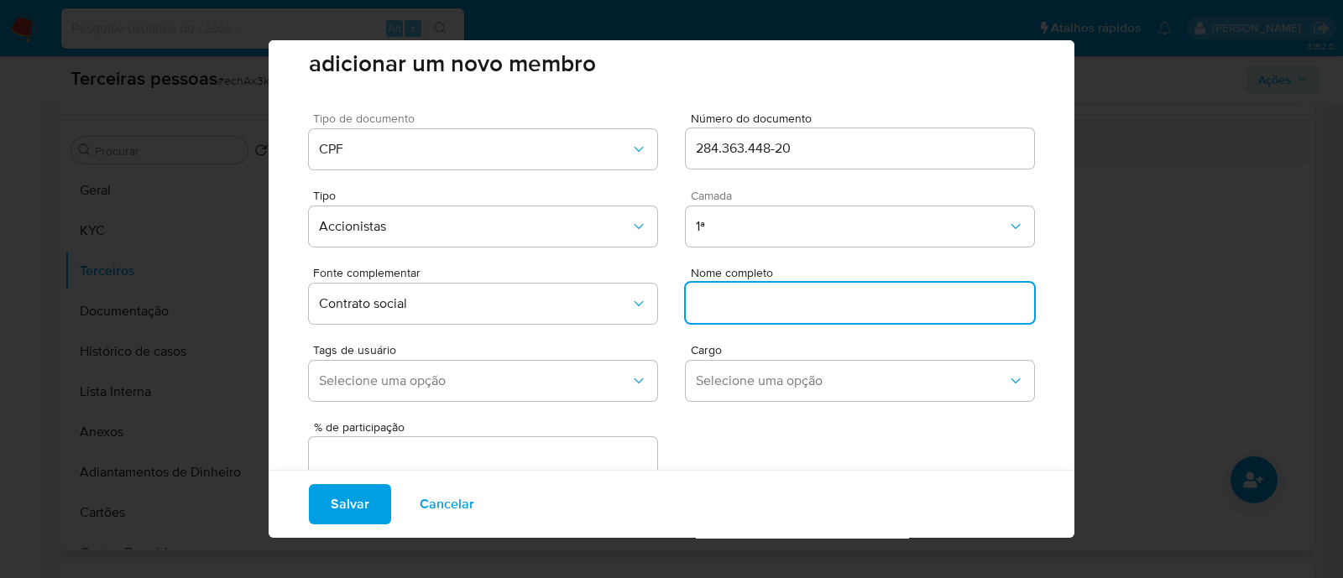
scroll to position [0, 0]
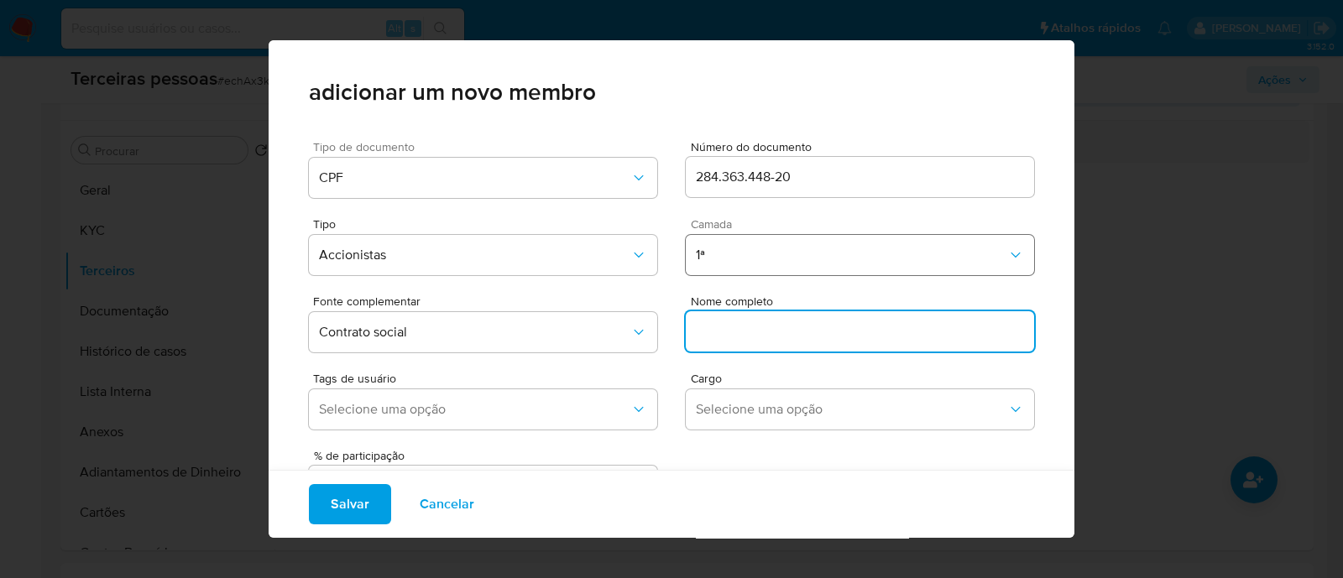
paste input "CAROLINA LABBATE MAUGE DE ALMEIDA"
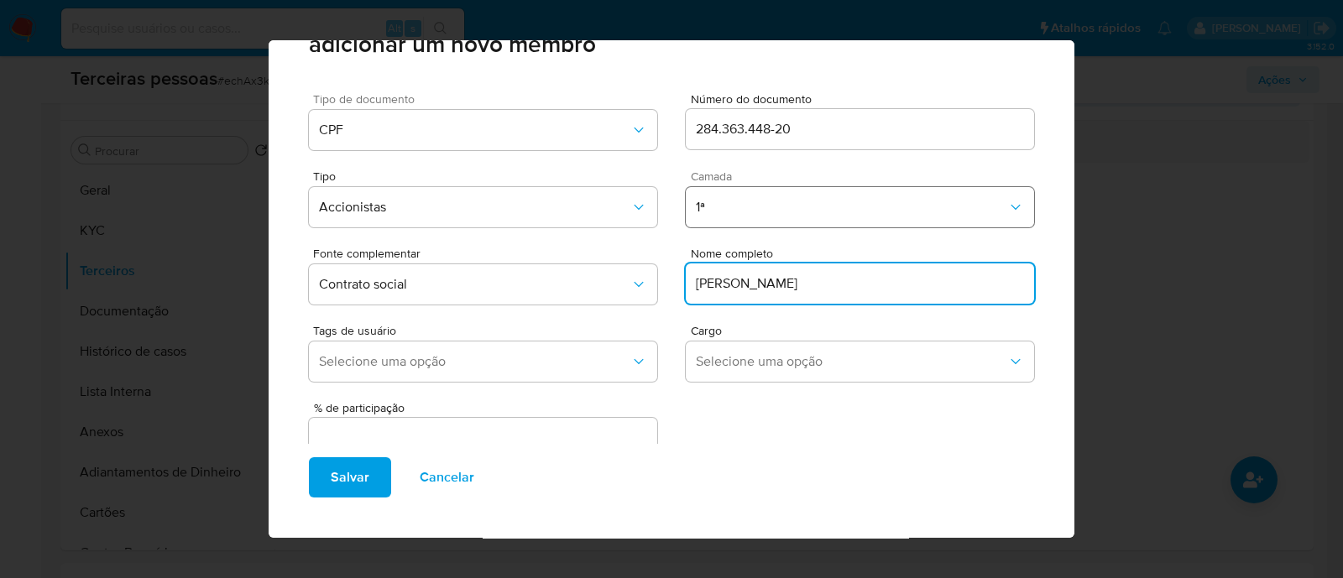
scroll to position [69, 0]
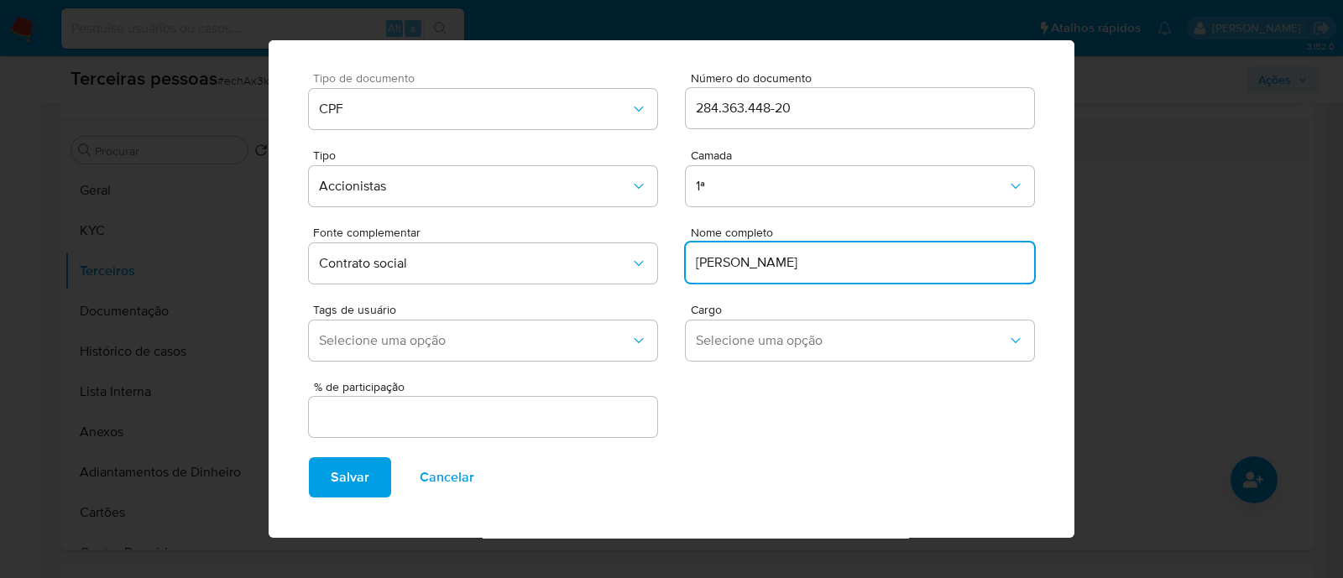
type input "CAROLINA LABBATE MAUGE DE ALMEIDA"
click at [601, 420] on input "text" at bounding box center [483, 417] width 348 height 22
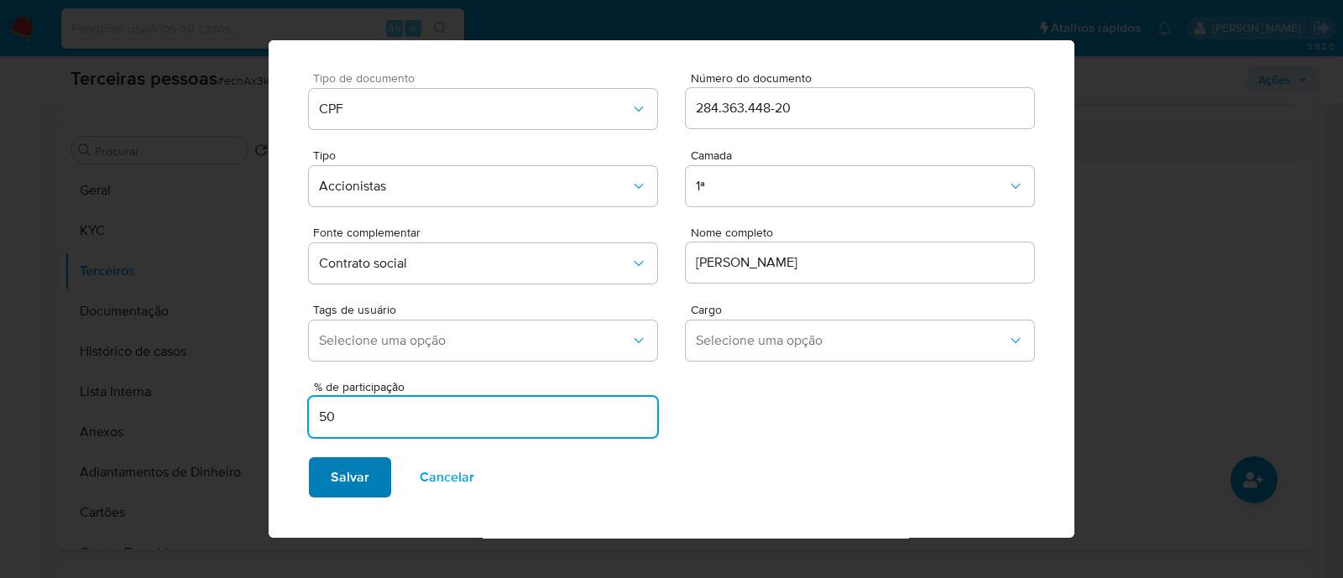
type input "50"
click at [351, 475] on span "Salvar" at bounding box center [350, 477] width 39 height 37
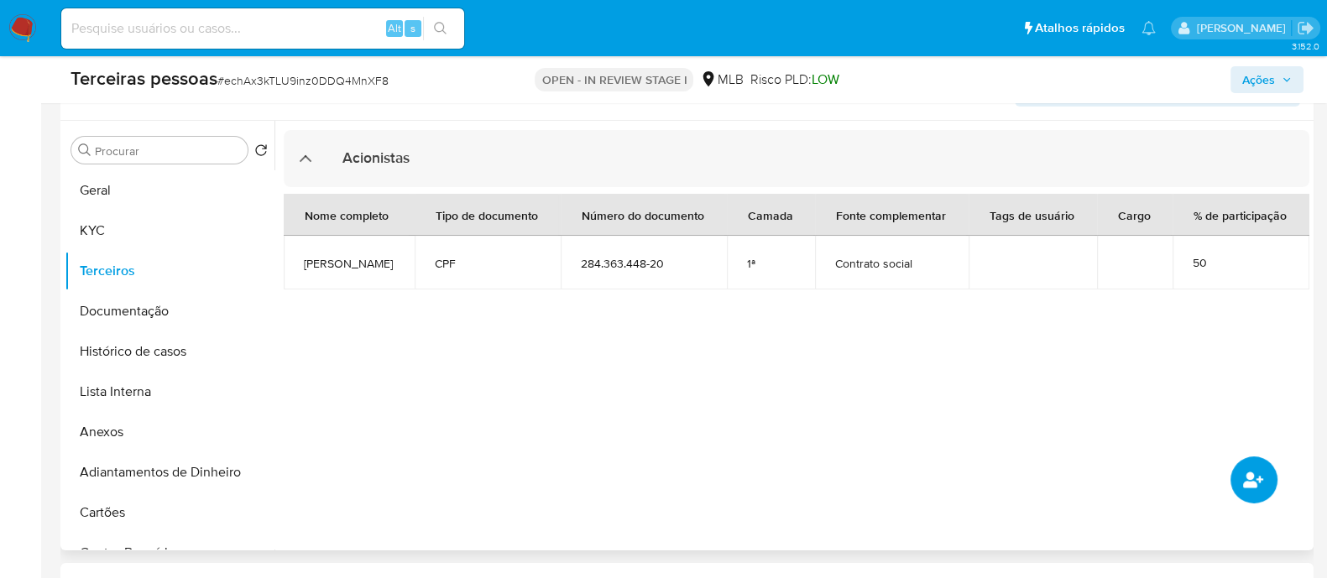
click at [1248, 460] on button "common.add_complementary_information" at bounding box center [1254, 480] width 47 height 47
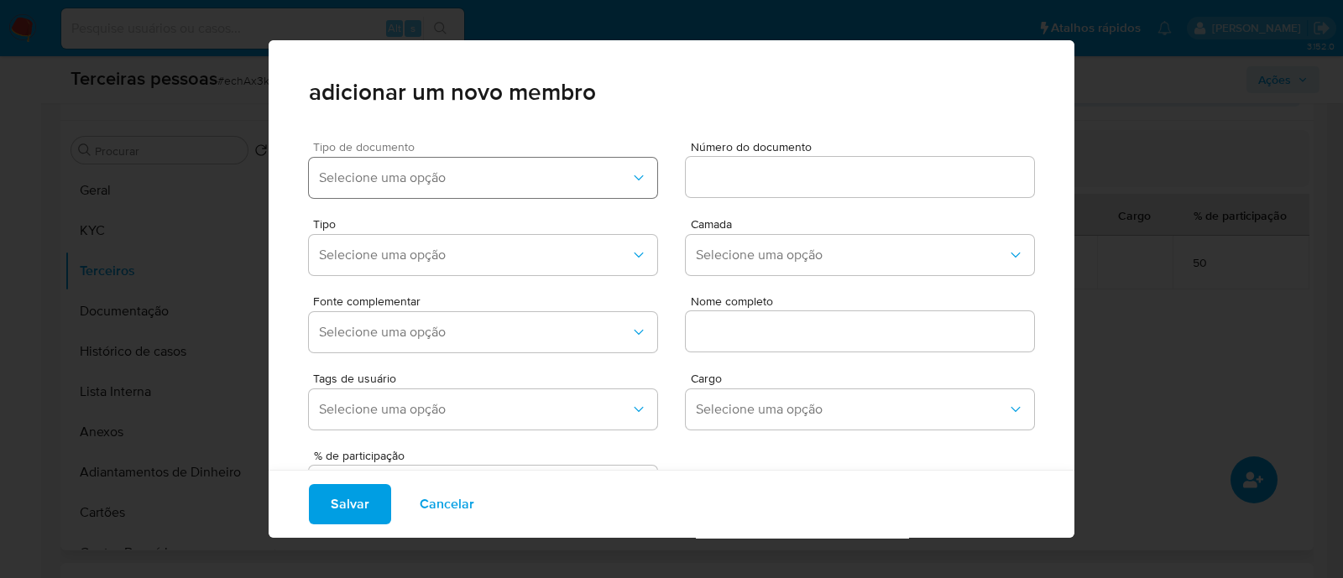
click at [437, 176] on span "Selecione uma opção" at bounding box center [474, 178] width 311 height 17
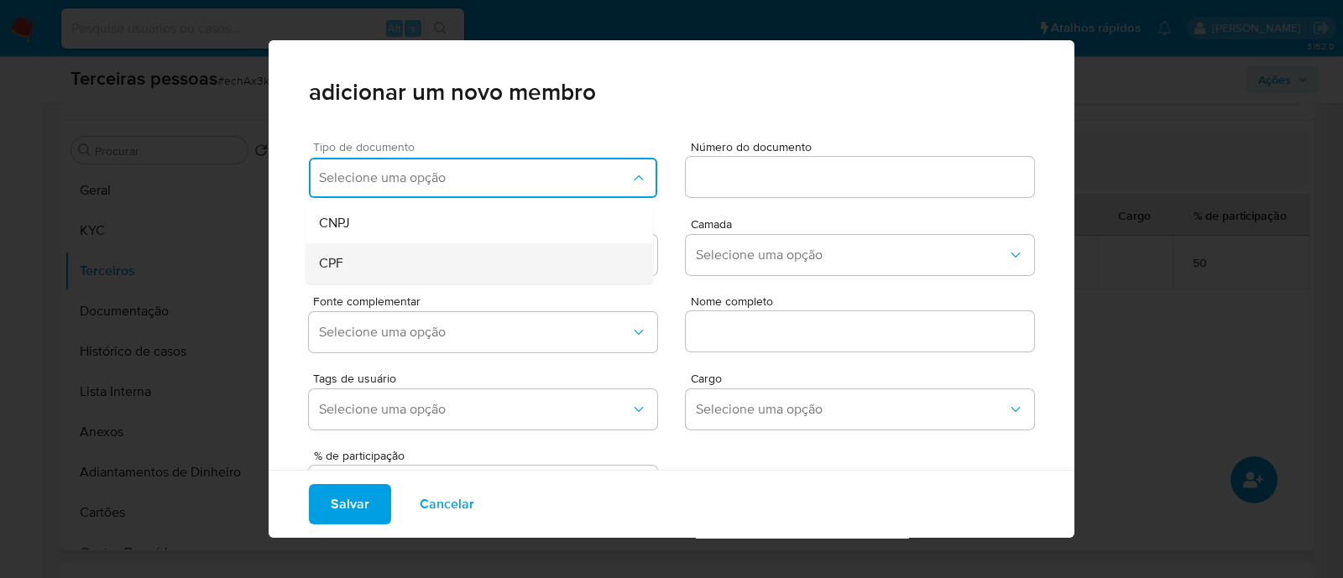
click at [452, 262] on div "CPF" at bounding box center [447, 263] width 257 height 40
click at [729, 179] on input at bounding box center [860, 177] width 348 height 22
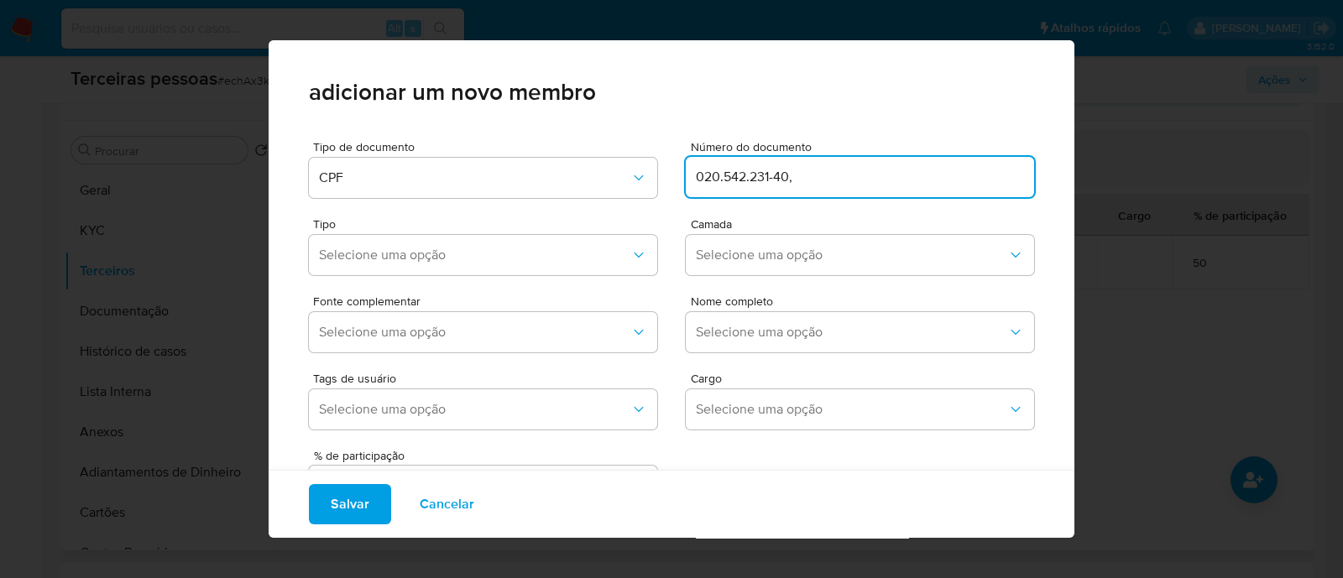
click at [831, 168] on input "020.542.231-40," at bounding box center [860, 177] width 348 height 22
type input "020.542.231-40"
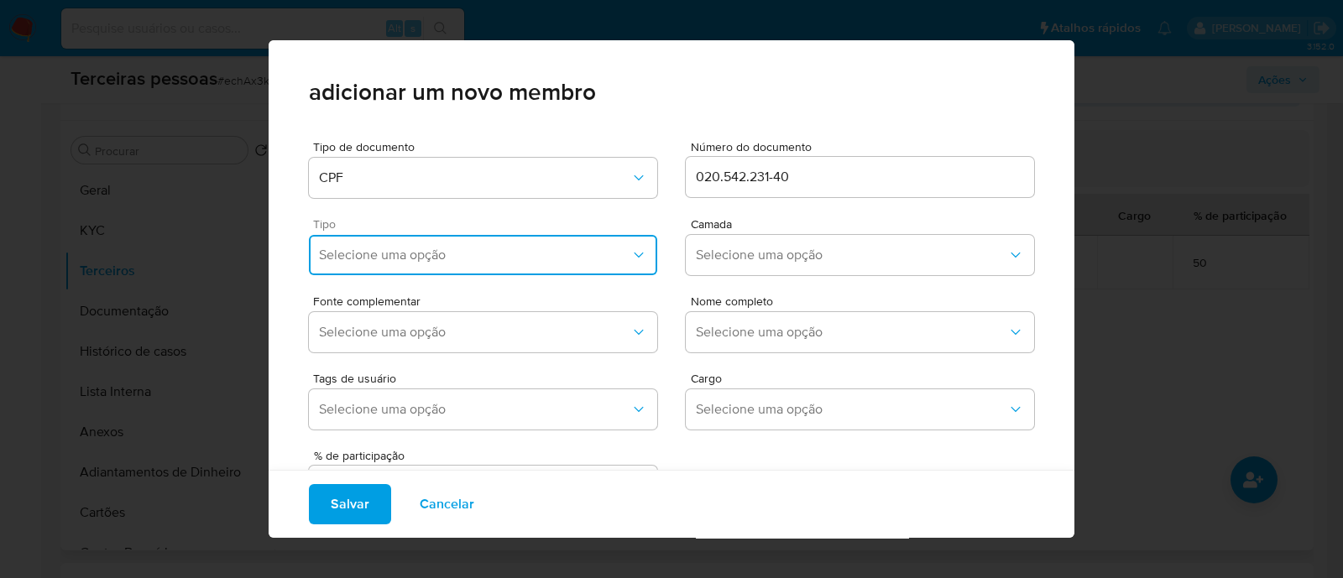
click at [531, 245] on button "Selecione uma opção" at bounding box center [483, 255] width 348 height 40
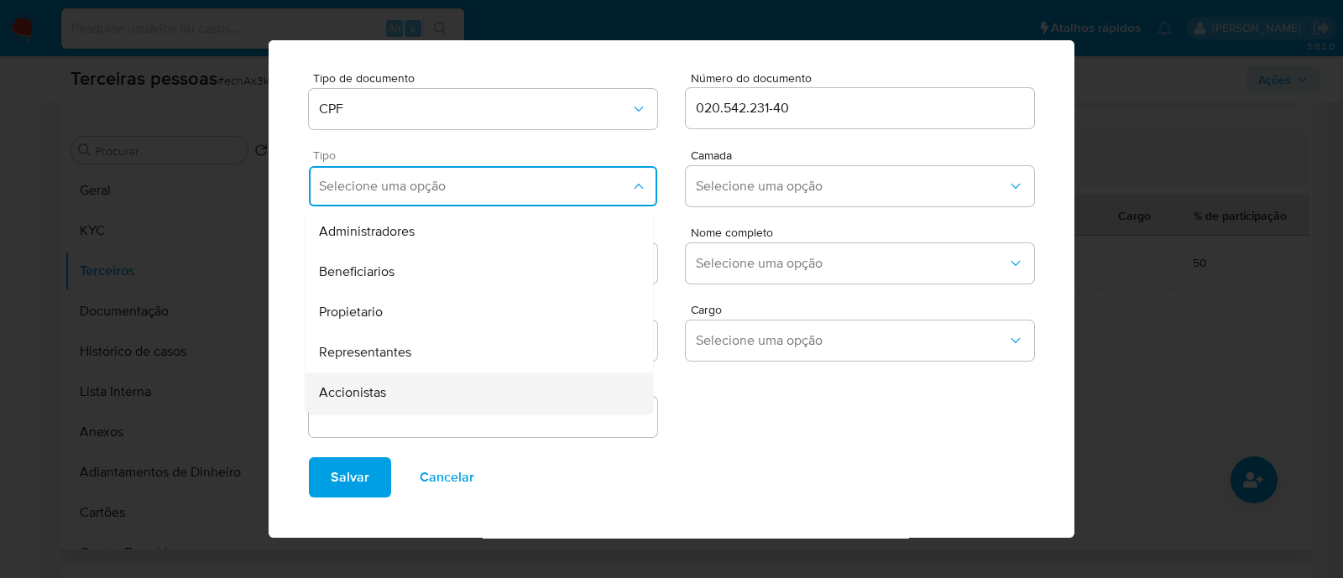
click at [429, 398] on div "Accionistas" at bounding box center [447, 393] width 257 height 40
click at [803, 175] on button "Selecione uma opção" at bounding box center [860, 186] width 348 height 40
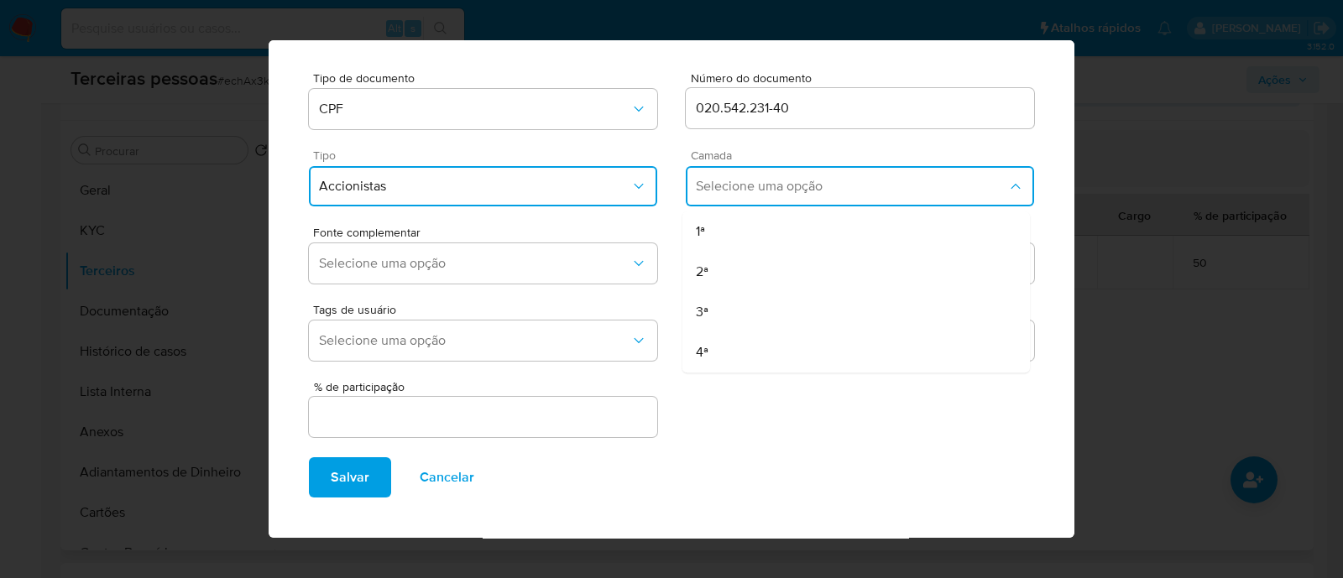
click at [751, 210] on div "1ª 2ª 3ª 4ª" at bounding box center [856, 290] width 348 height 166
click at [726, 226] on div "1ª" at bounding box center [824, 232] width 257 height 40
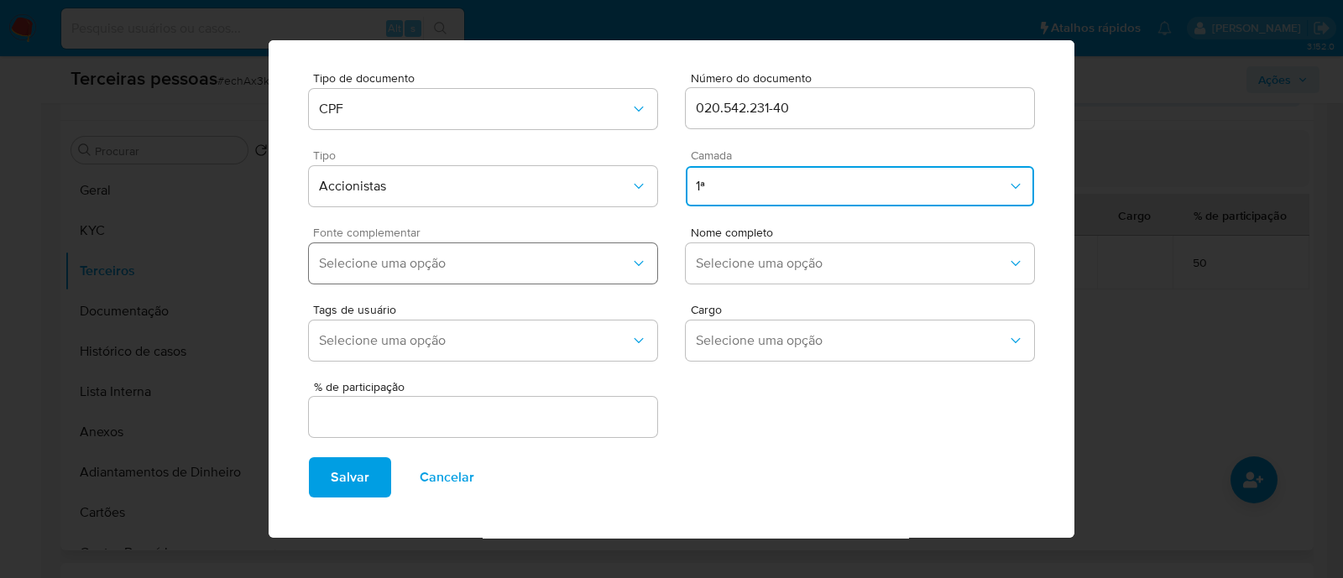
click at [597, 253] on button "Selecione uma opção" at bounding box center [483, 263] width 348 height 40
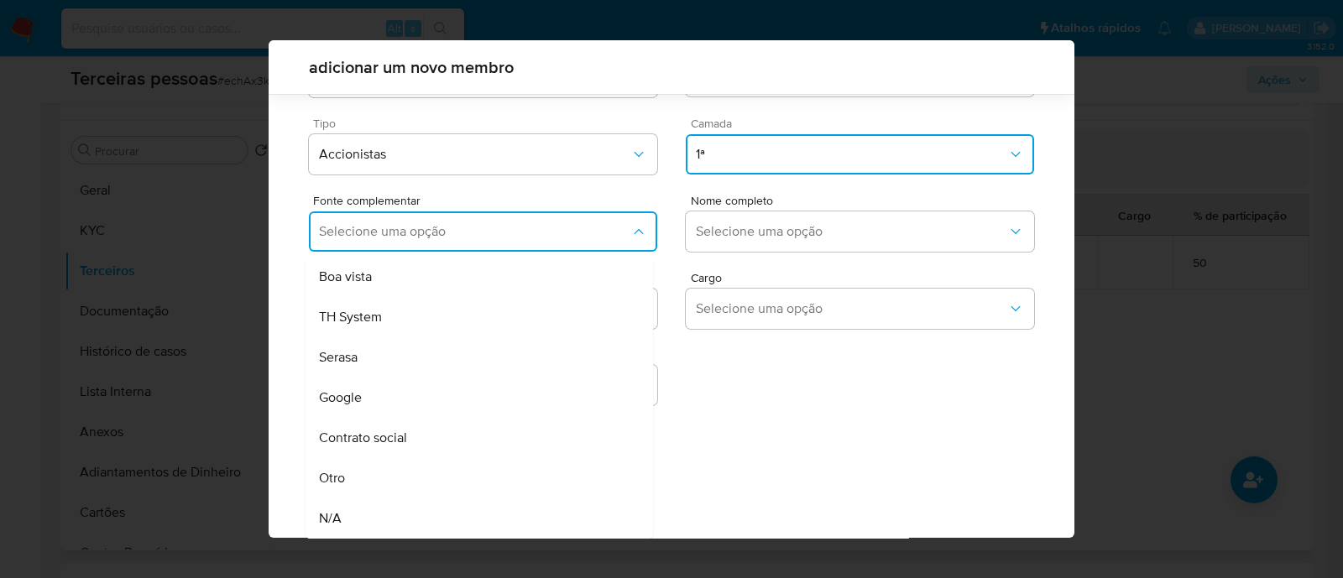
drag, startPoint x: 454, startPoint y: 452, endPoint x: 475, endPoint y: 445, distance: 22.3
click at [455, 452] on div "Contrato social" at bounding box center [447, 438] width 257 height 40
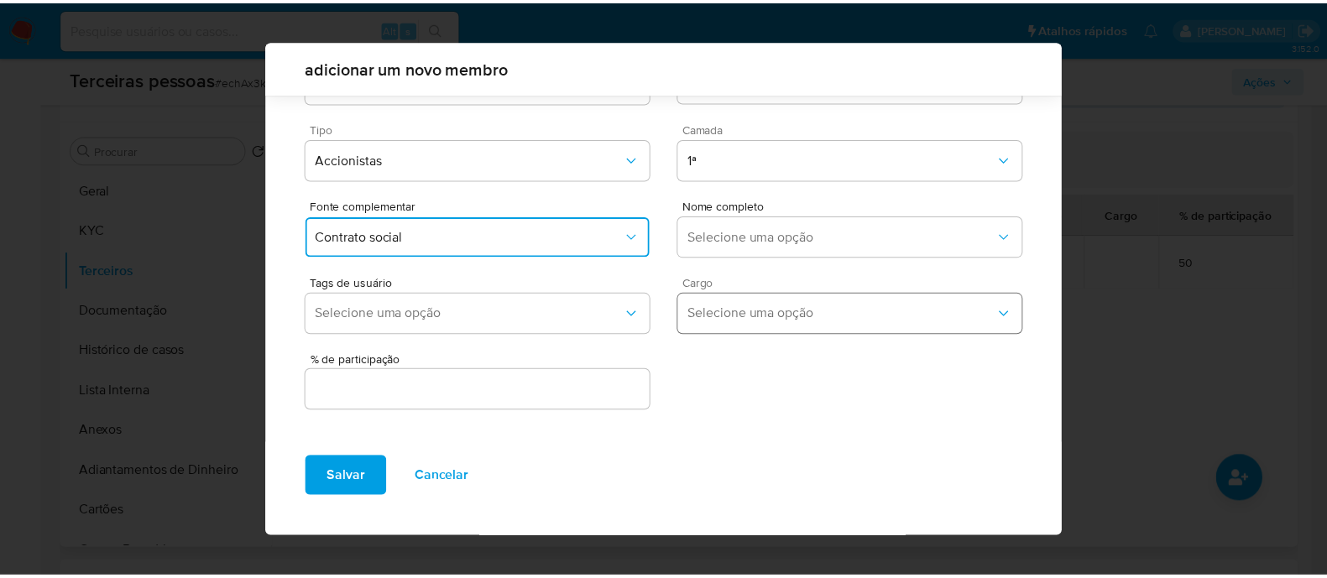
scroll to position [61, 0]
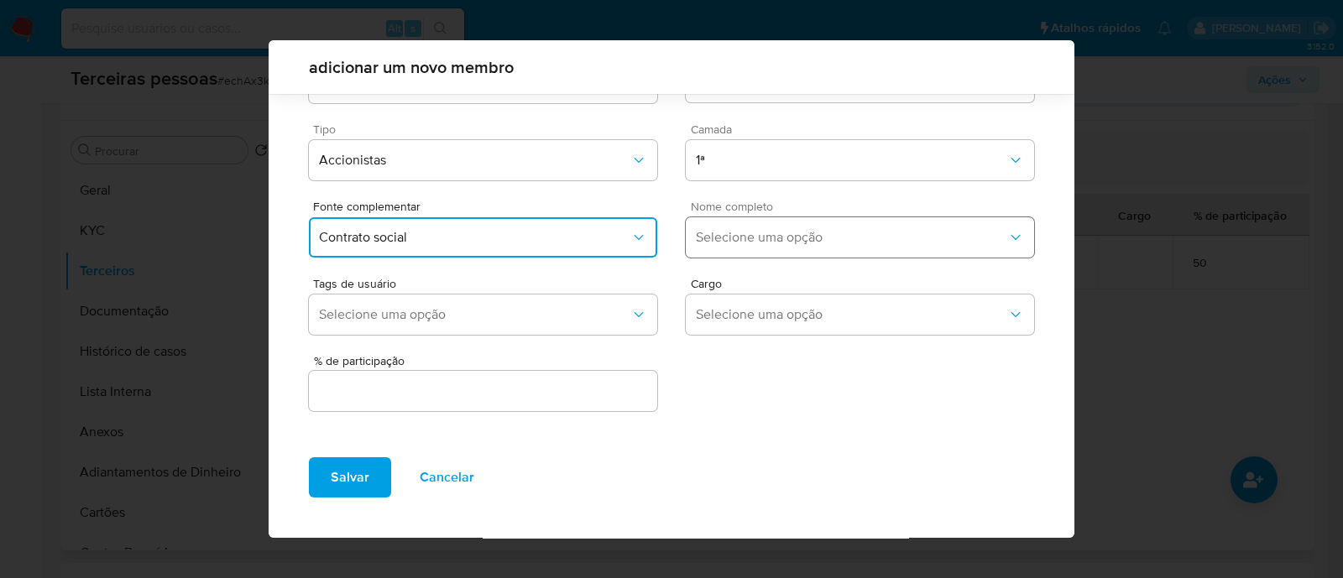
click at [757, 251] on button "Selecione uma opção" at bounding box center [860, 237] width 348 height 40
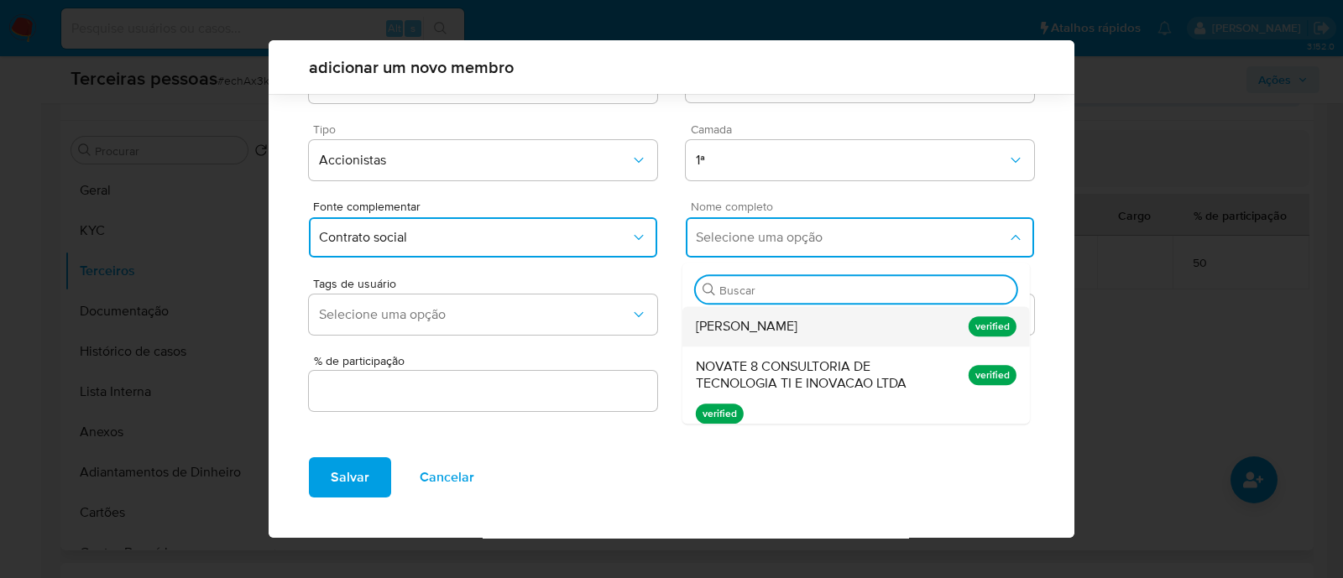
click at [899, 339] on div "Tharcisio Junior Novaes Silva" at bounding box center [824, 326] width 257 height 40
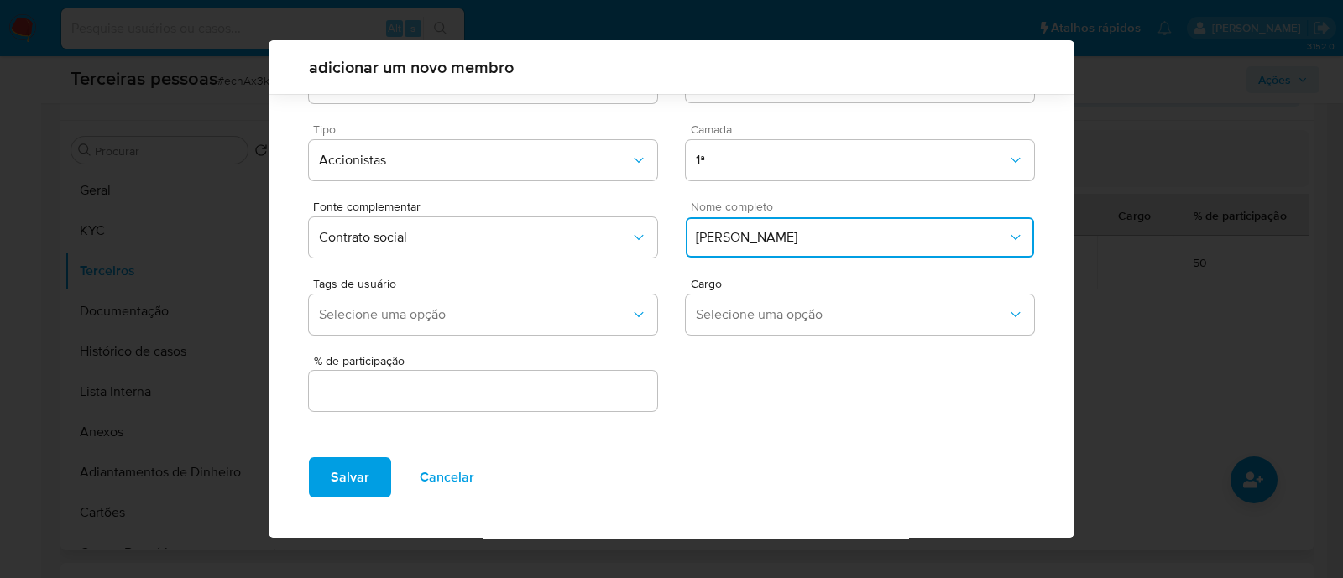
click at [437, 389] on input "text" at bounding box center [483, 391] width 348 height 22
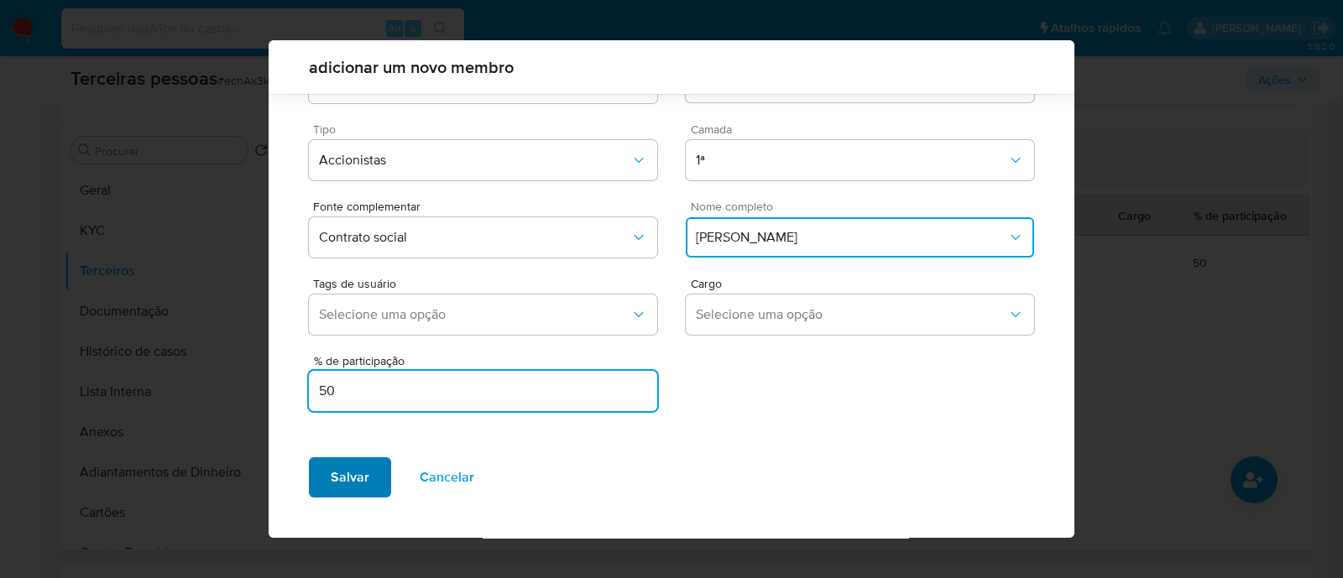
type input "50"
click at [358, 491] on span "Salvar" at bounding box center [350, 477] width 39 height 37
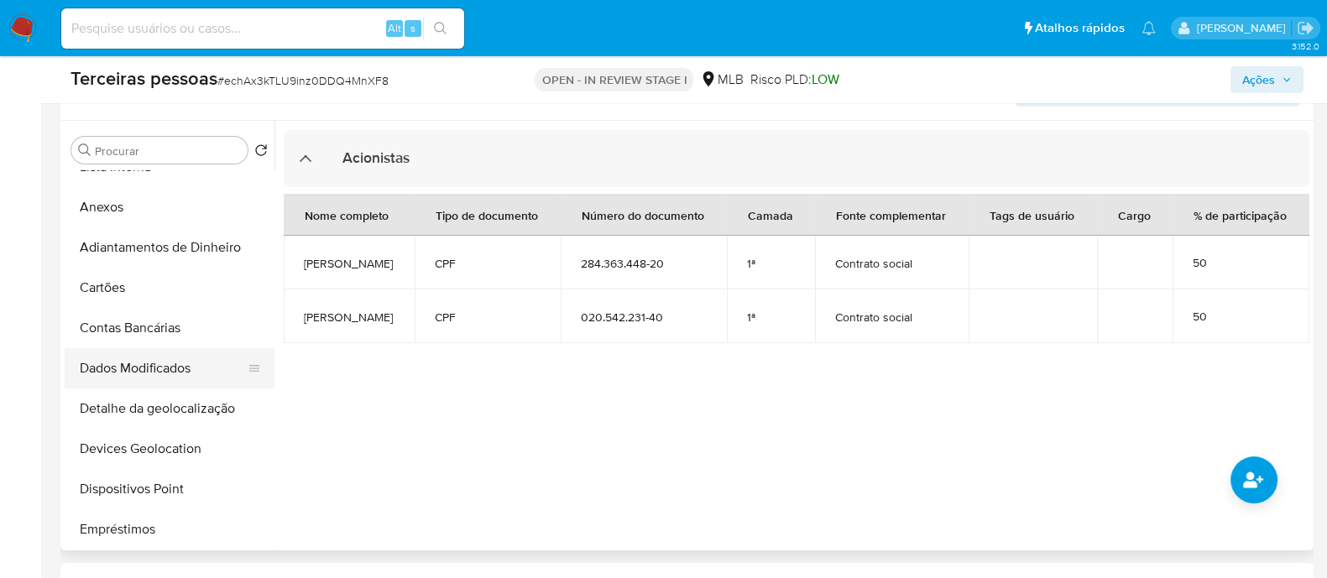
scroll to position [0, 0]
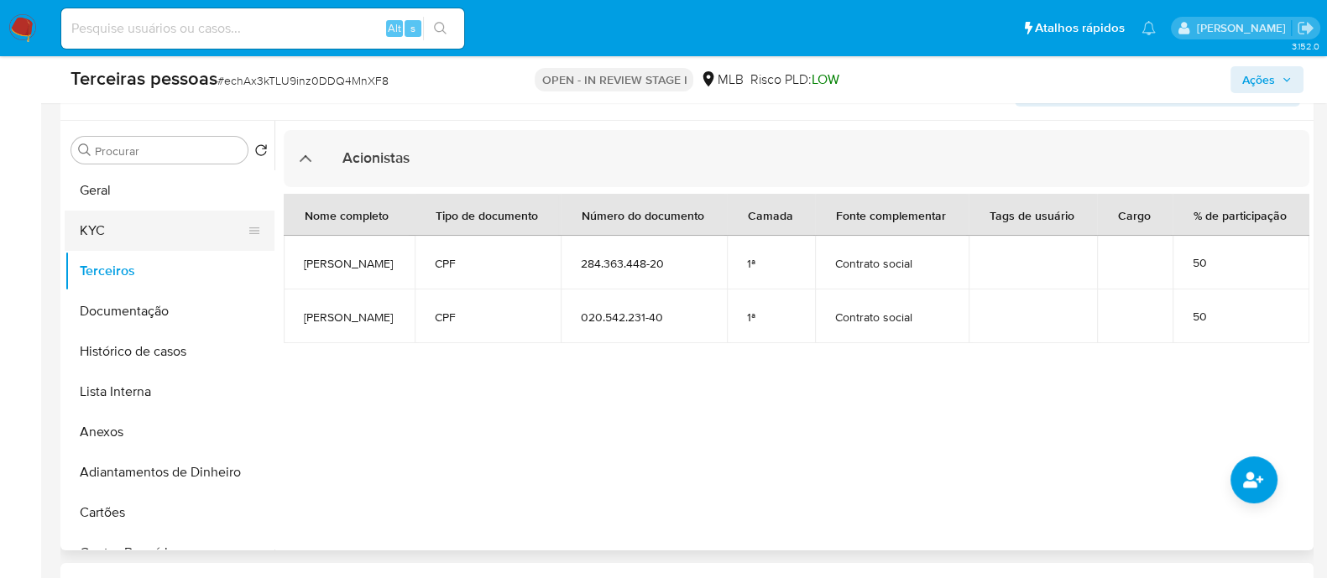
click at [165, 216] on button "KYC" at bounding box center [163, 231] width 196 height 40
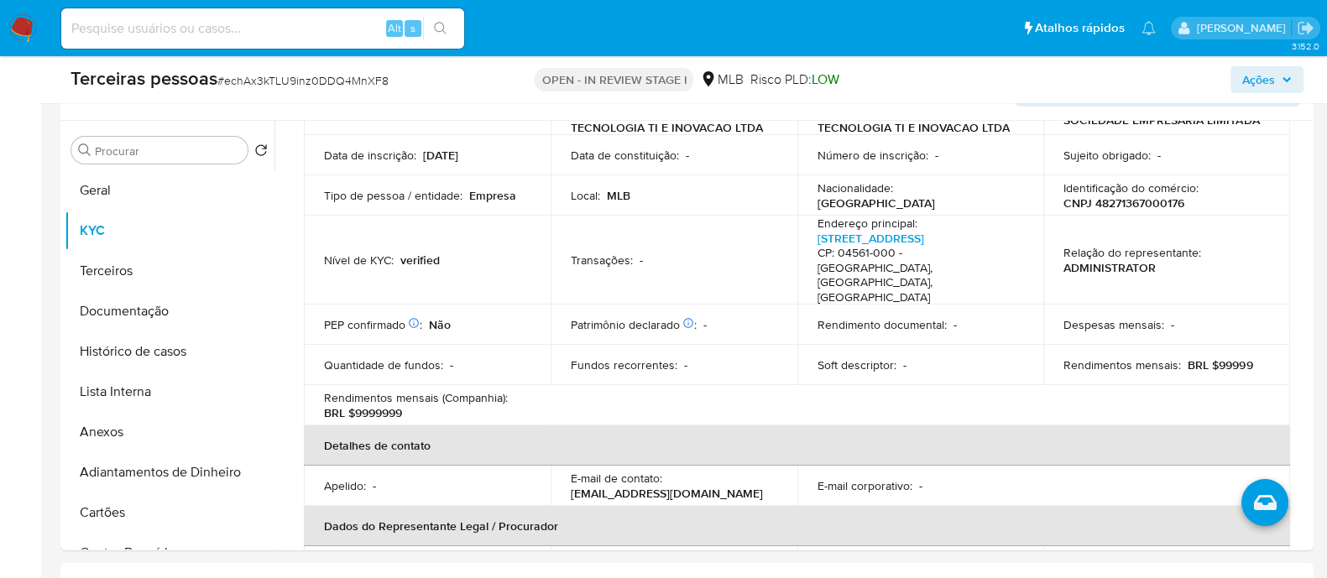
scroll to position [104, 0]
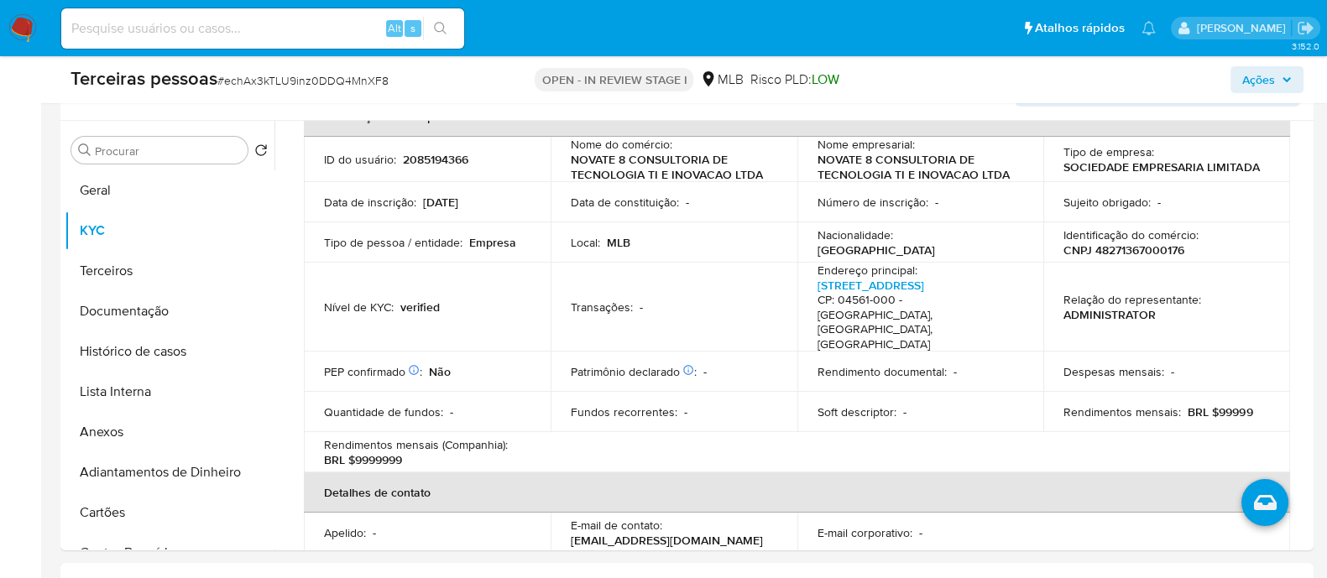
click at [1252, 88] on span "Ações" at bounding box center [1258, 79] width 33 height 27
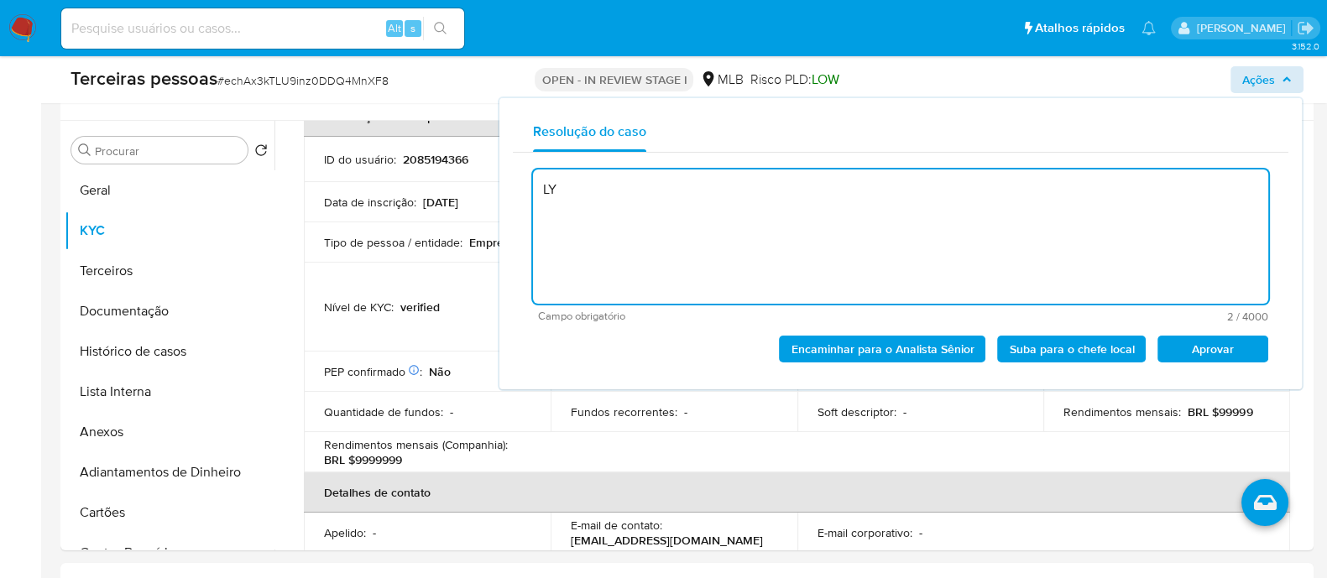
type textarea "L"
click at [1244, 347] on span "Aprovar" at bounding box center [1212, 349] width 87 height 24
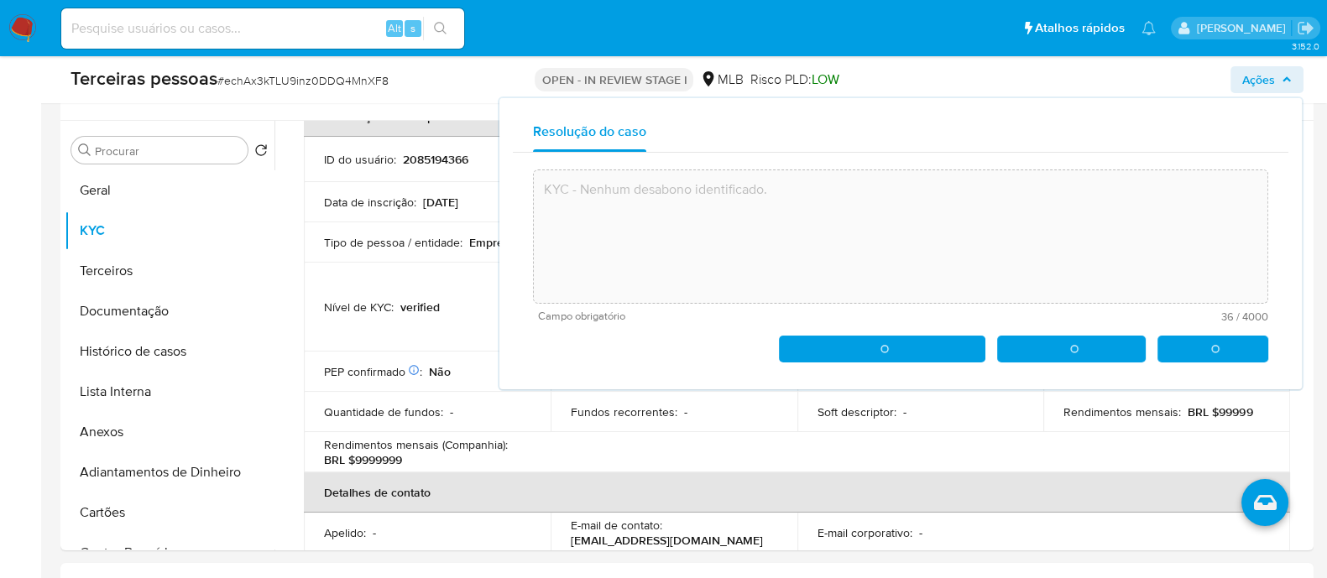
type textarea "KYC - Nenhum desabono identificado."
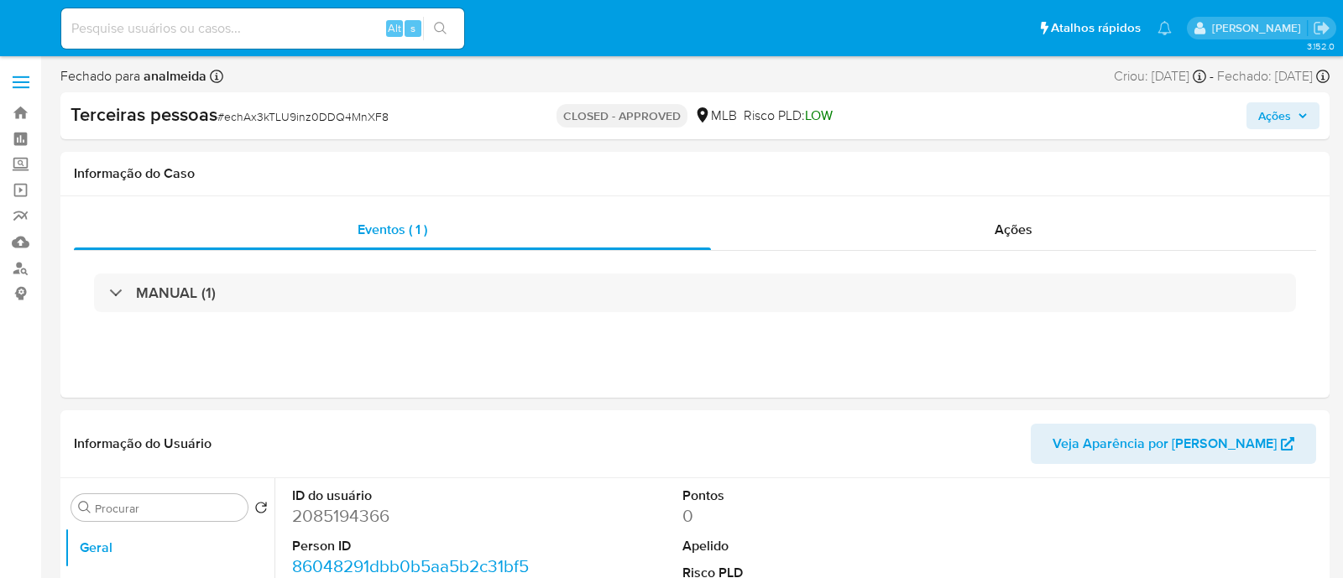
select select "10"
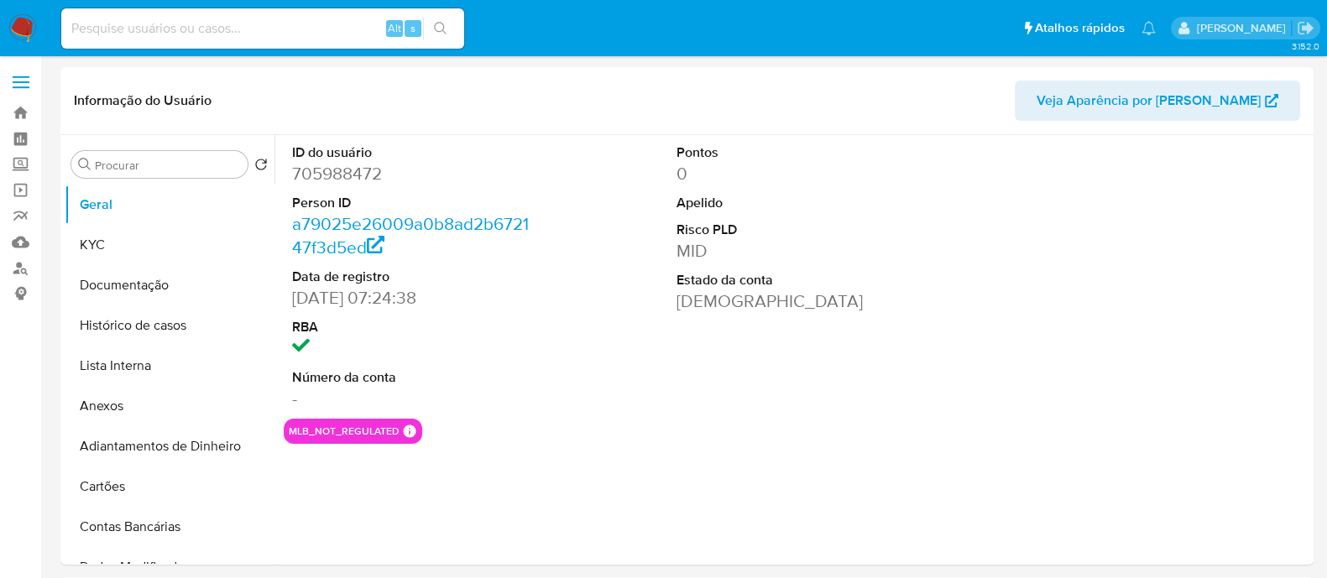
select select "10"
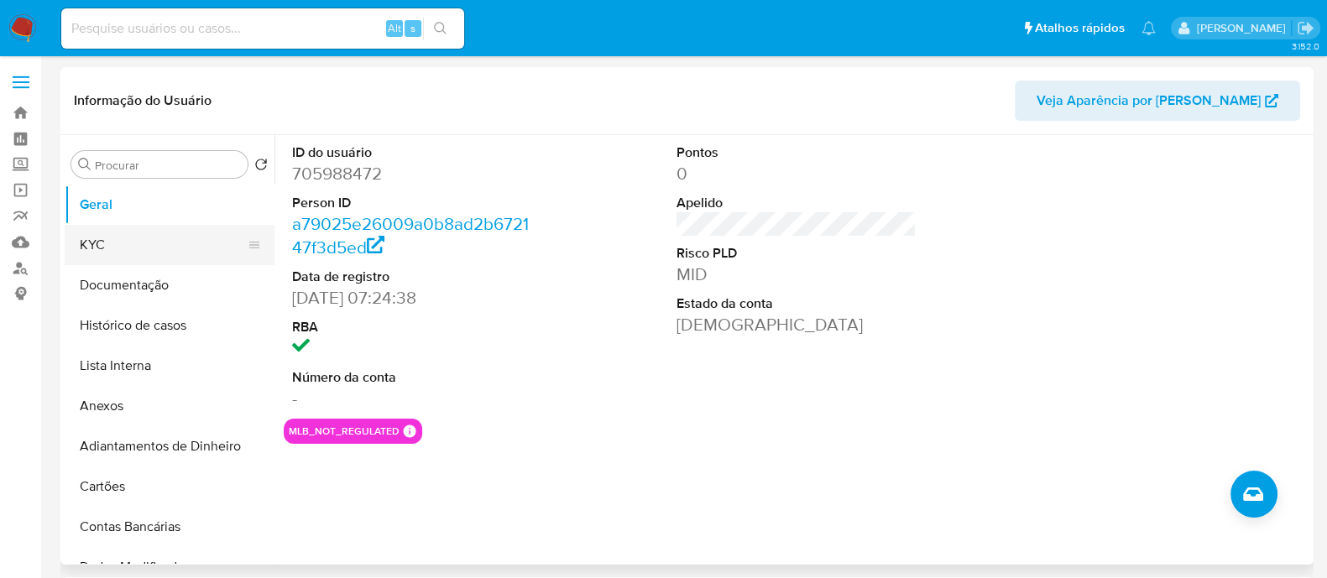
click at [168, 248] on button "KYC" at bounding box center [163, 245] width 196 height 40
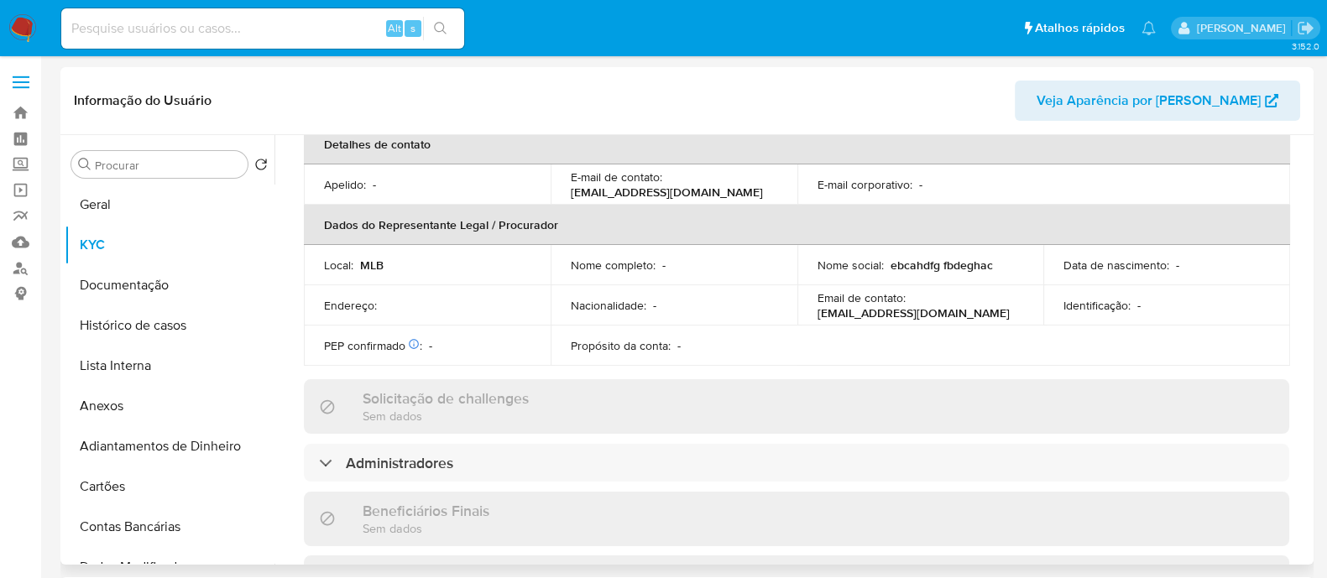
scroll to position [734, 0]
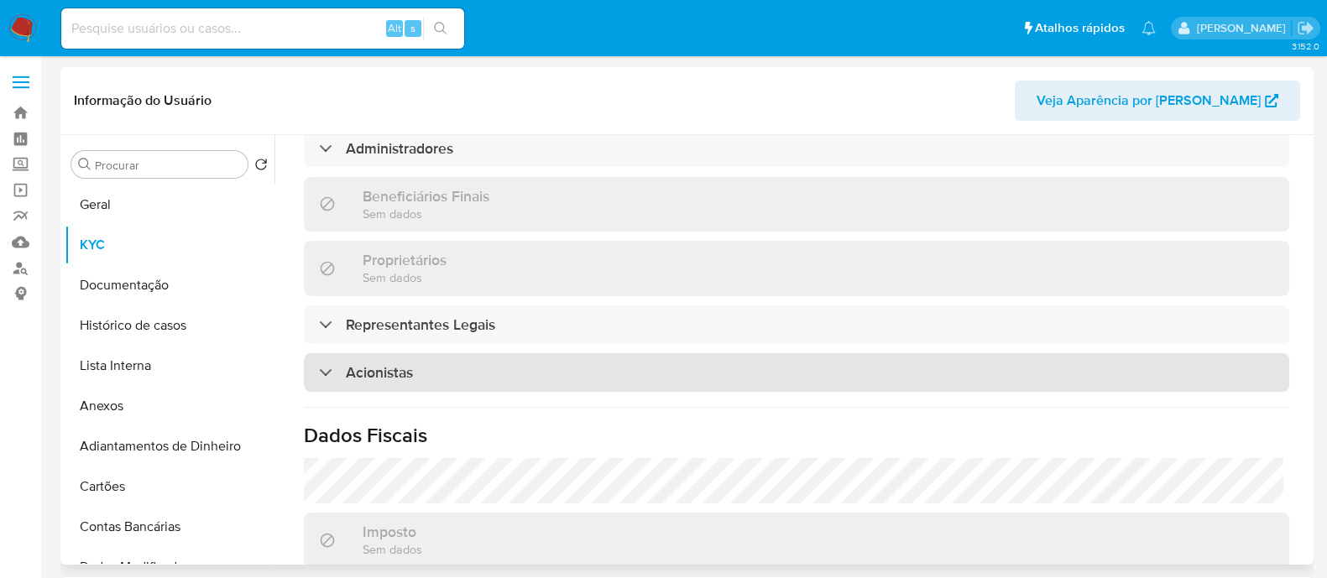
click at [520, 371] on div "Acionistas" at bounding box center [797, 372] width 986 height 39
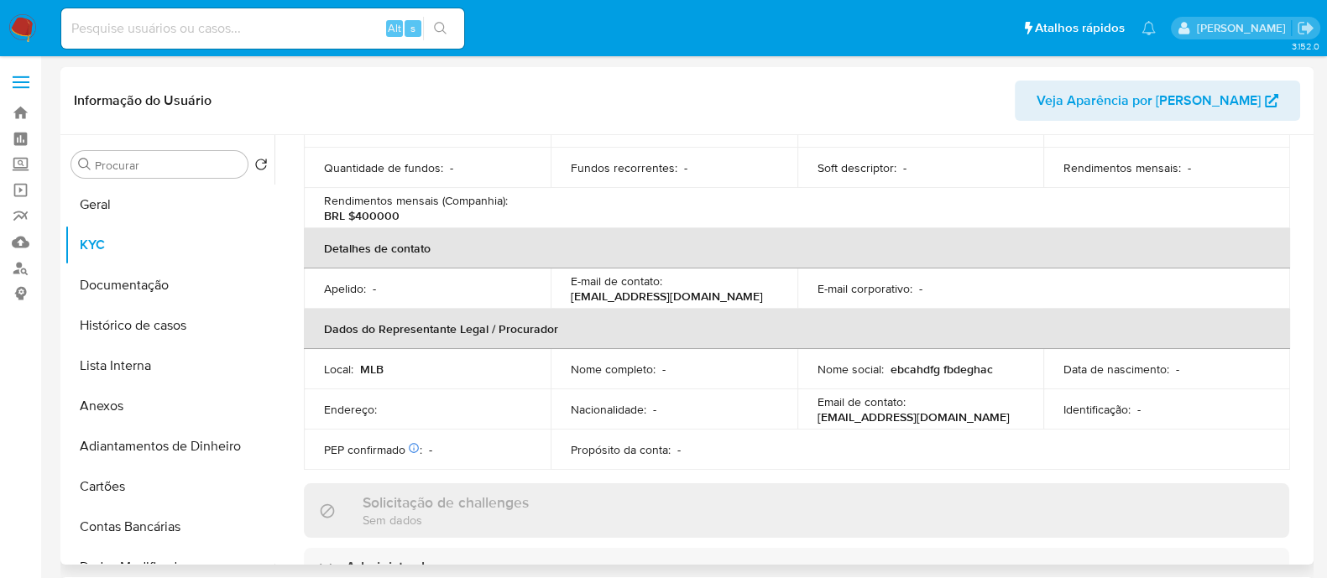
scroll to position [0, 0]
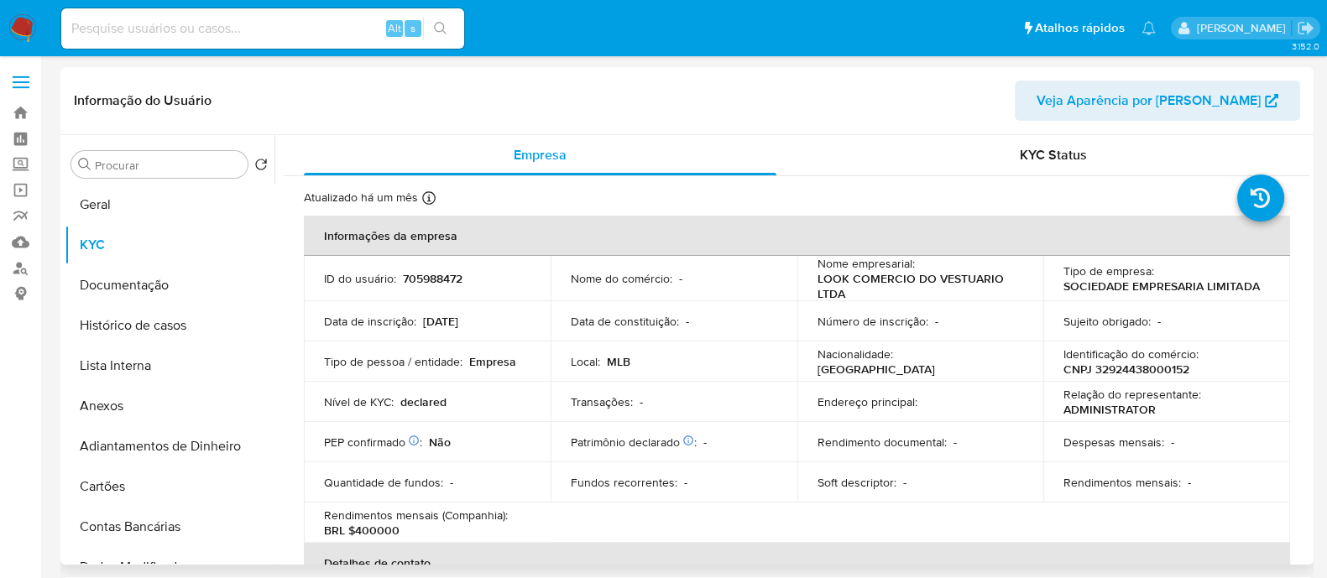
click at [1152, 370] on p "CNPJ 32924438000152" at bounding box center [1127, 369] width 126 height 15
copy p "32924438000152"
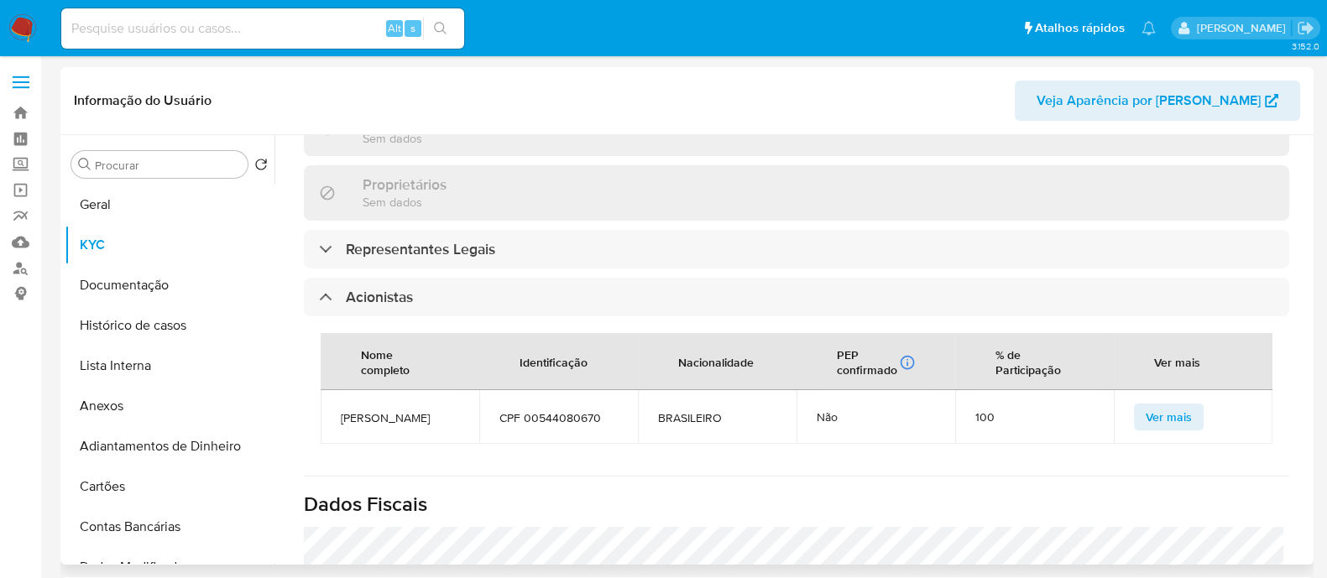
scroll to position [839, 0]
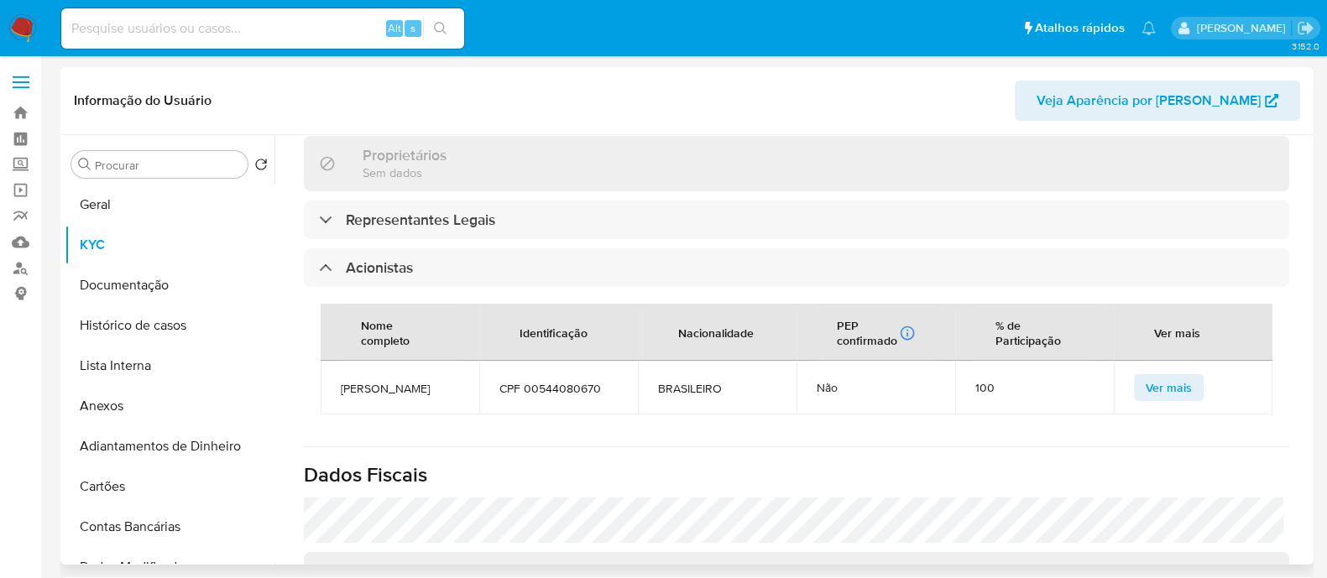
click at [390, 385] on span "[PERSON_NAME]" at bounding box center [400, 388] width 118 height 15
copy span "[PERSON_NAME]"
click at [139, 203] on button "Geral" at bounding box center [163, 205] width 196 height 40
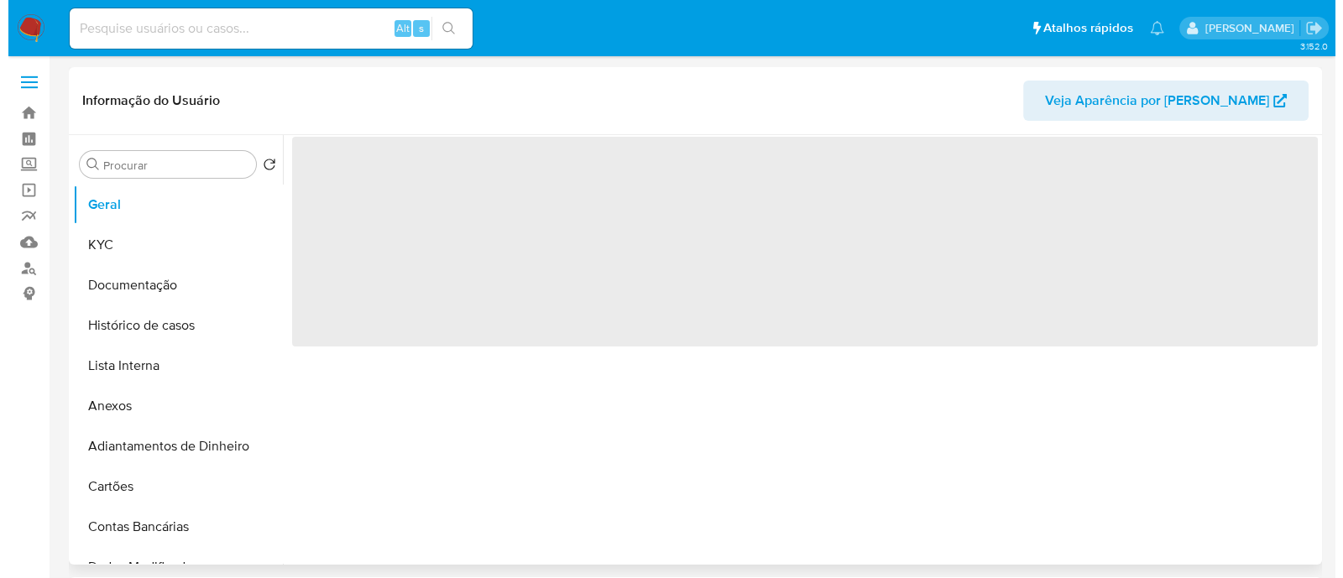
scroll to position [0, 0]
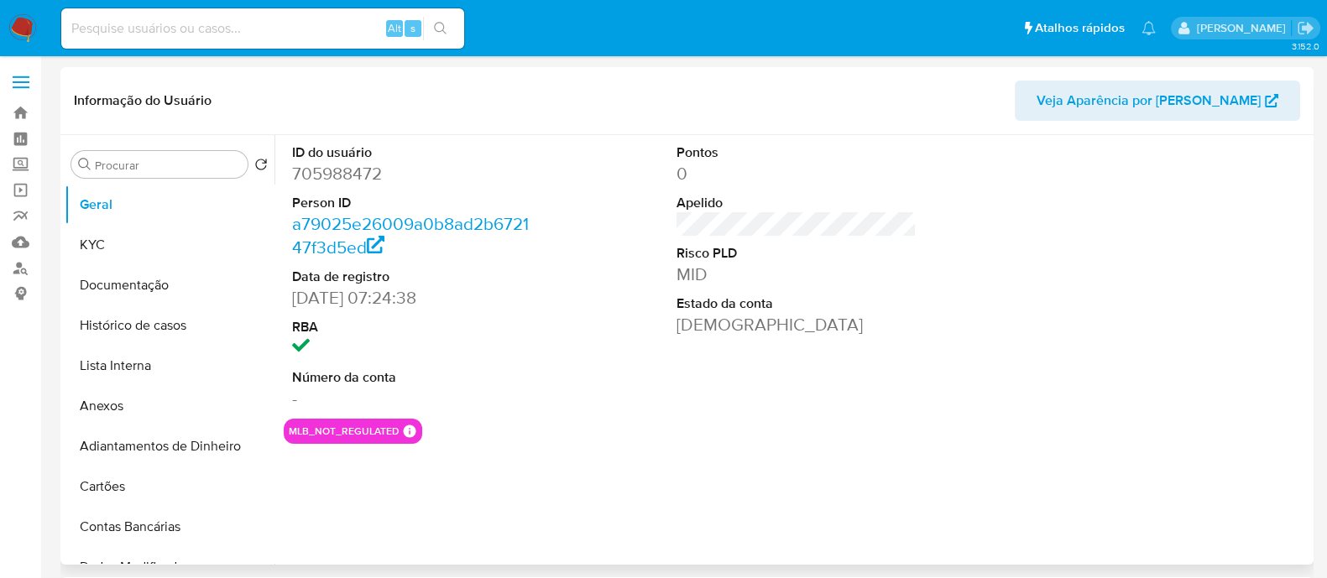
click at [904, 287] on dl "Pontos 0 Apelido Risco PLD MID Estado da conta [DEMOGRAPHIC_DATA]" at bounding box center [797, 240] width 240 height 193
click at [1243, 495] on icon "Criar caso manual" at bounding box center [1253, 494] width 20 height 20
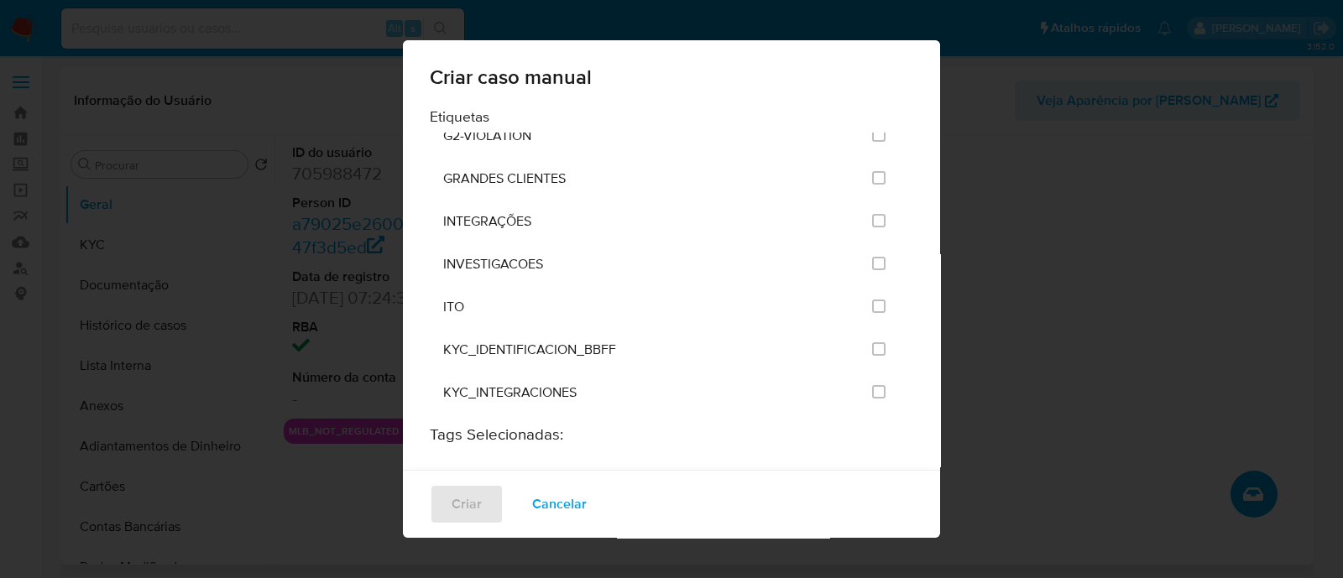
scroll to position [1468, 0]
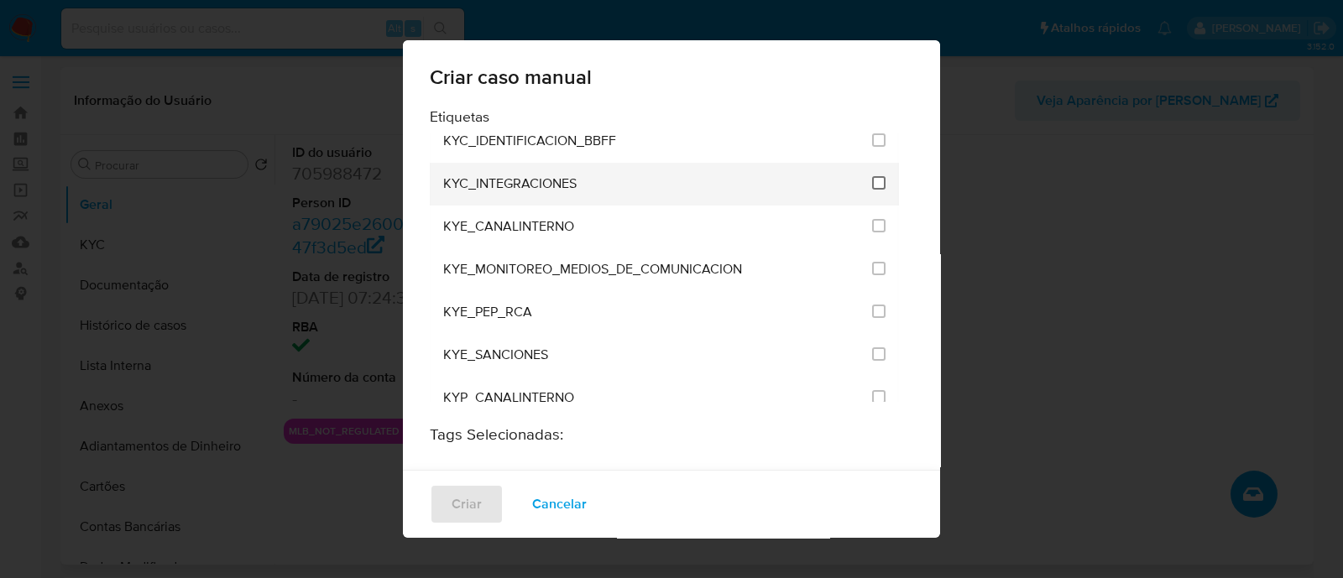
click at [872, 176] on input "2093" at bounding box center [878, 182] width 13 height 13
checkbox input "true"
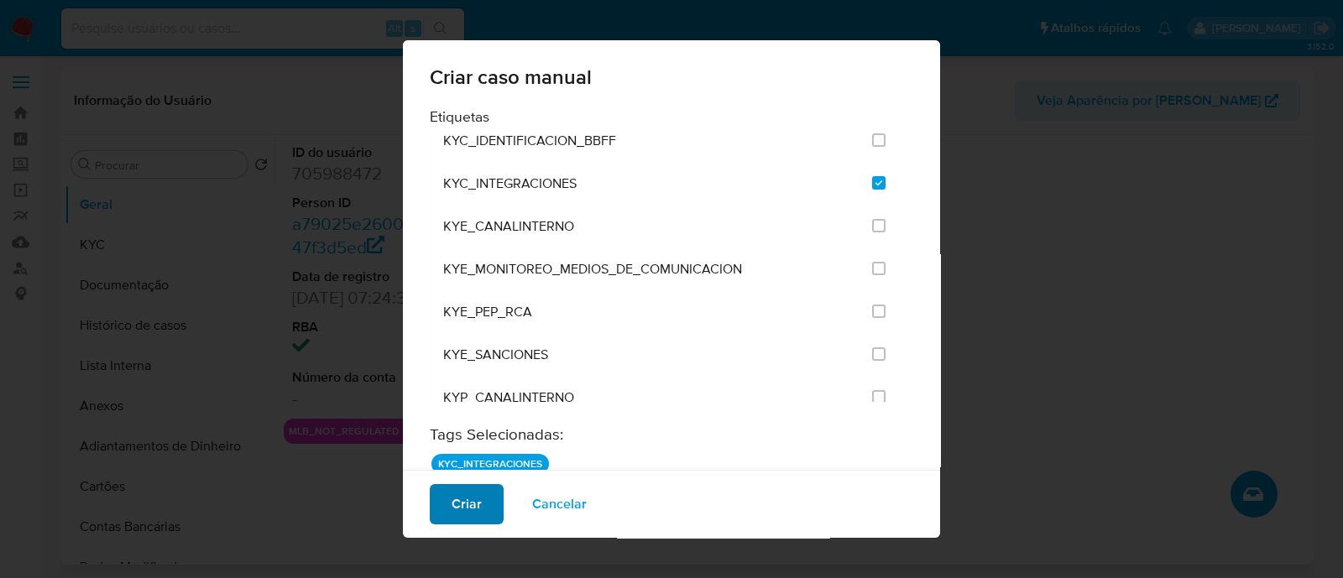
click at [472, 518] on span "Criar" at bounding box center [467, 504] width 30 height 37
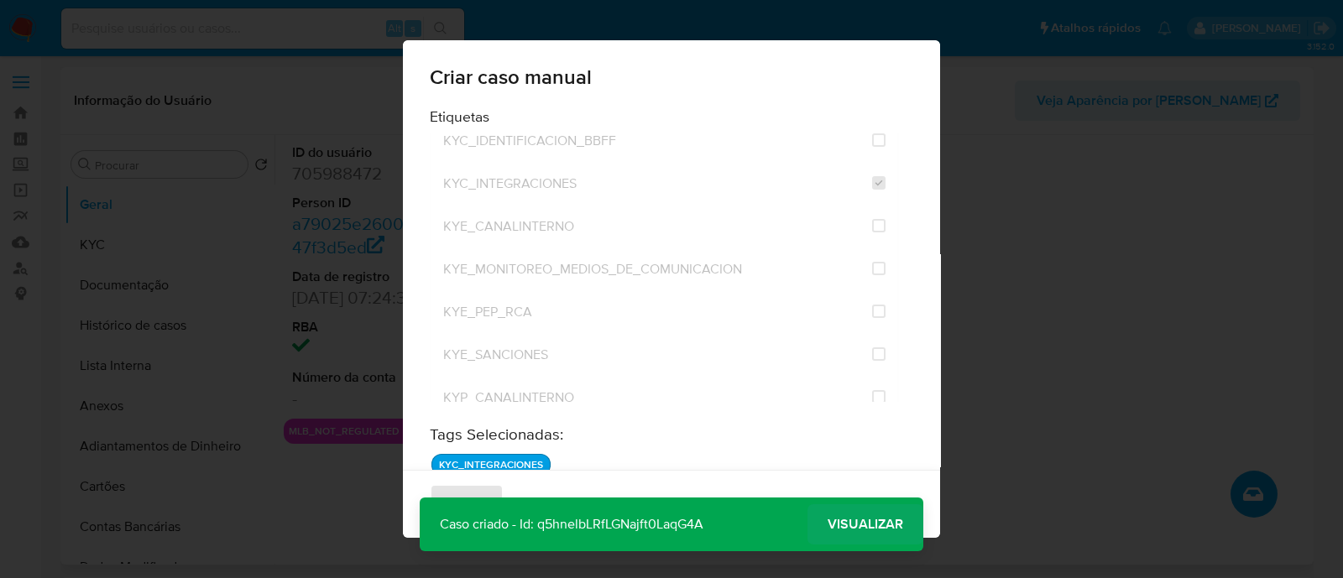
click at [860, 525] on span "Visualizar" at bounding box center [866, 525] width 76 height 0
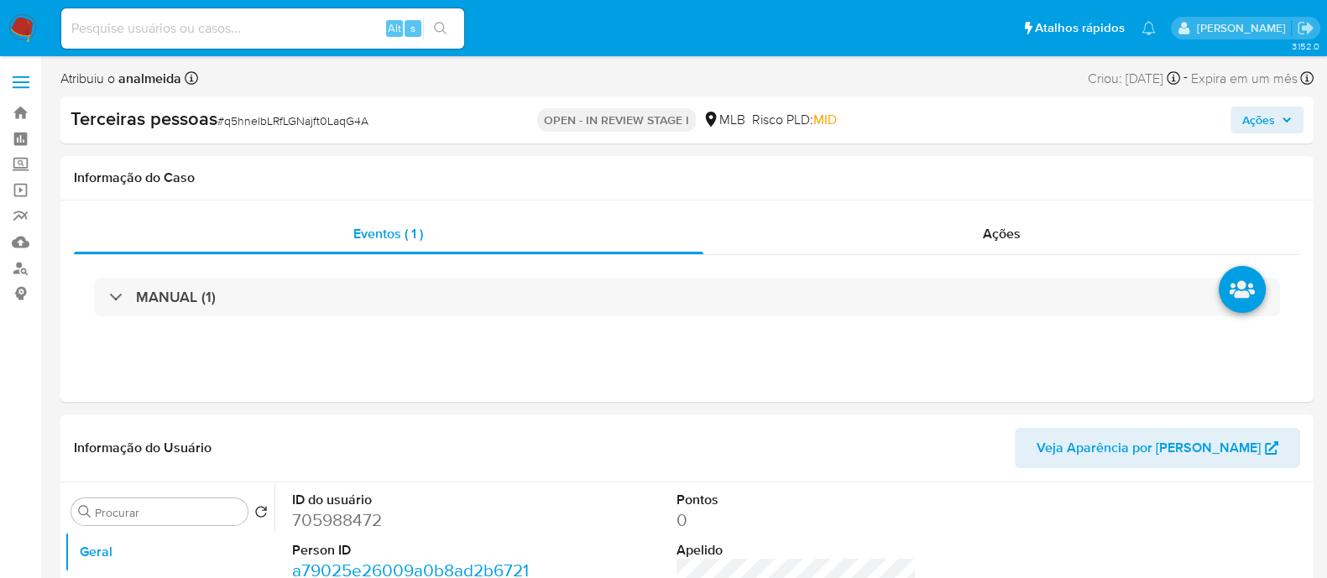
select select "10"
drag, startPoint x: 453, startPoint y: 0, endPoint x: 961, endPoint y: 94, distance: 516.5
click at [965, 87] on div "Atribuiu o analmeida Asignado el: [DATE] 14:44:57 Criou: [DATE] Criou: [DATE] 1…" at bounding box center [686, 81] width 1253 height 29
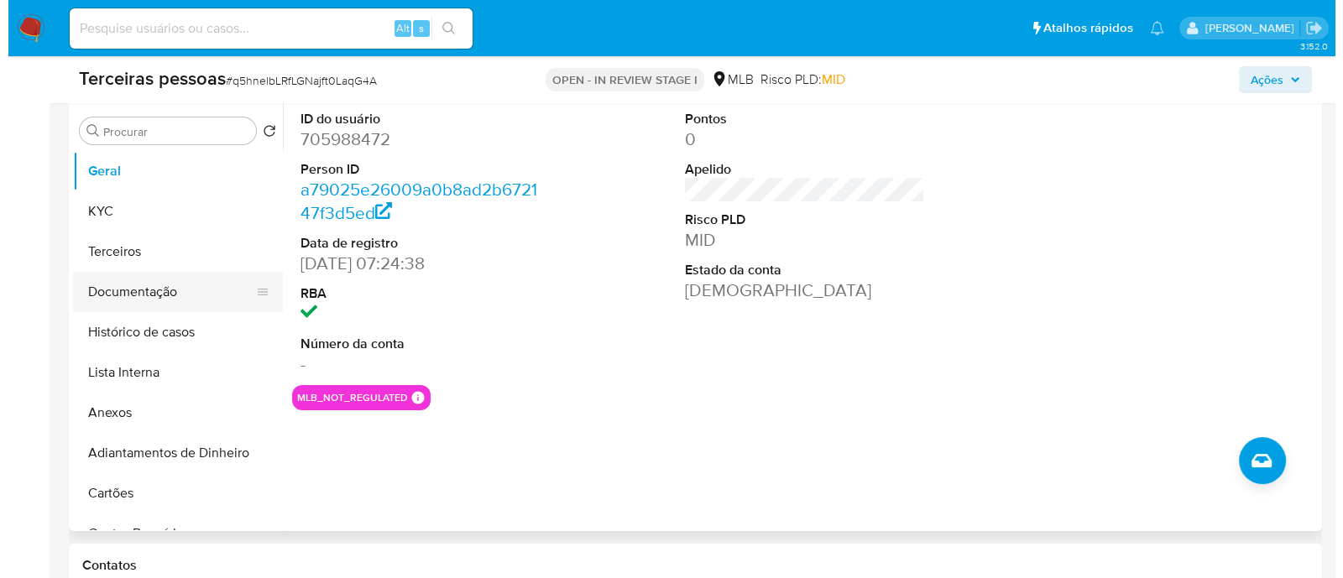
scroll to position [315, 0]
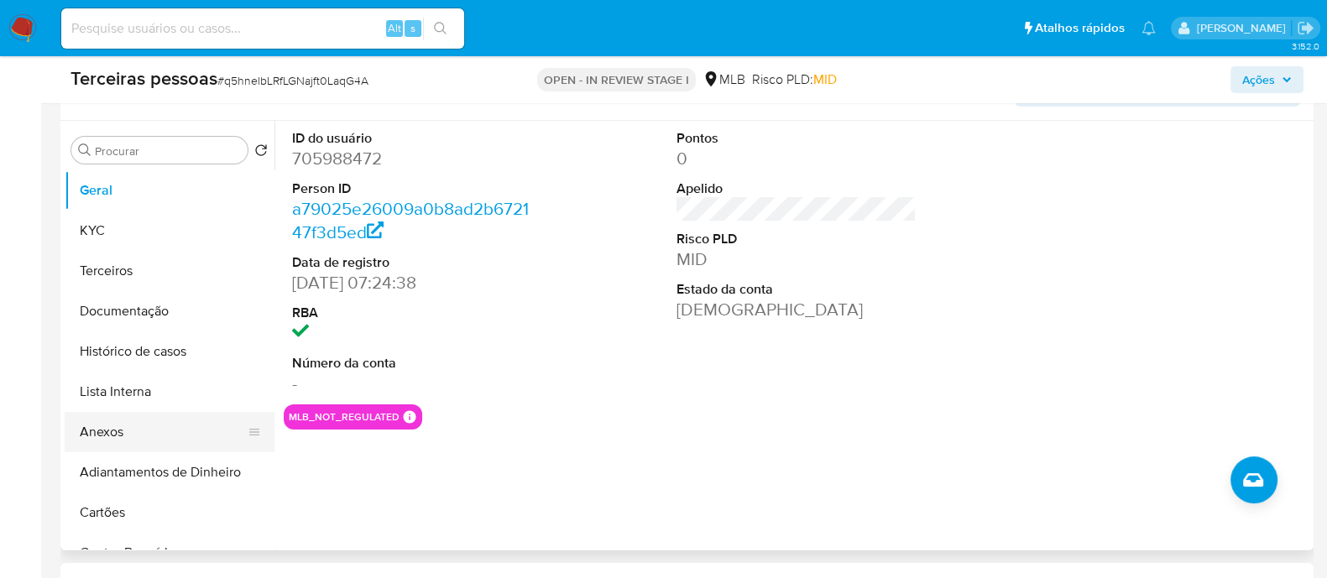
click at [116, 417] on button "Anexos" at bounding box center [163, 432] width 196 height 40
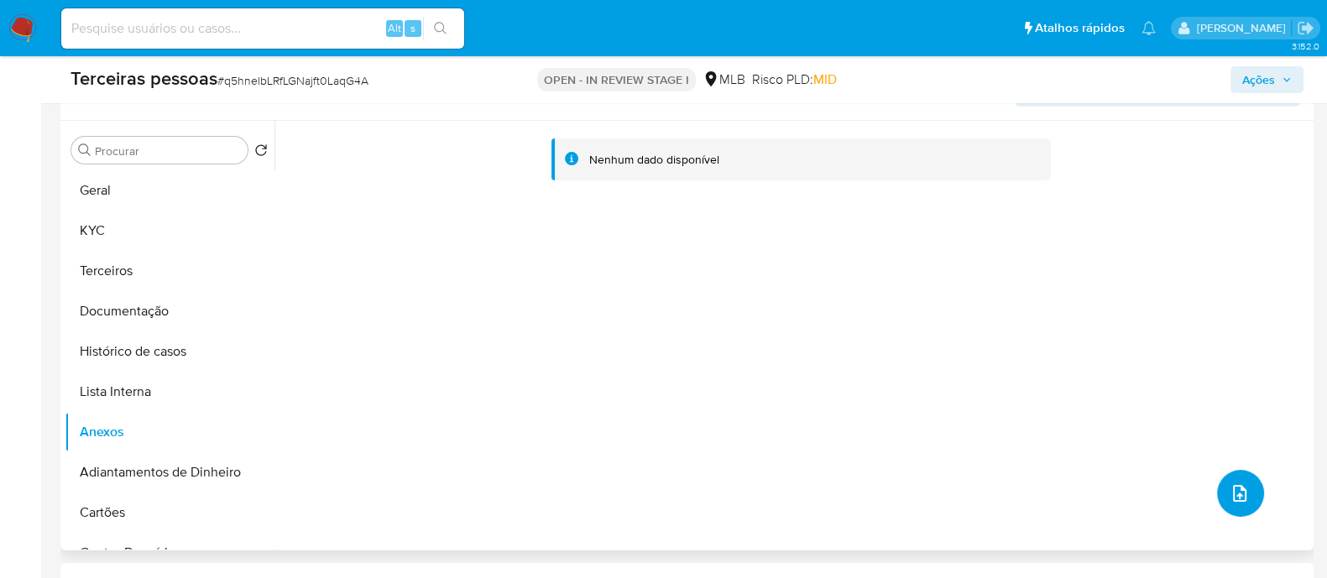
click at [1236, 501] on icon "upload-file" at bounding box center [1240, 494] width 20 height 20
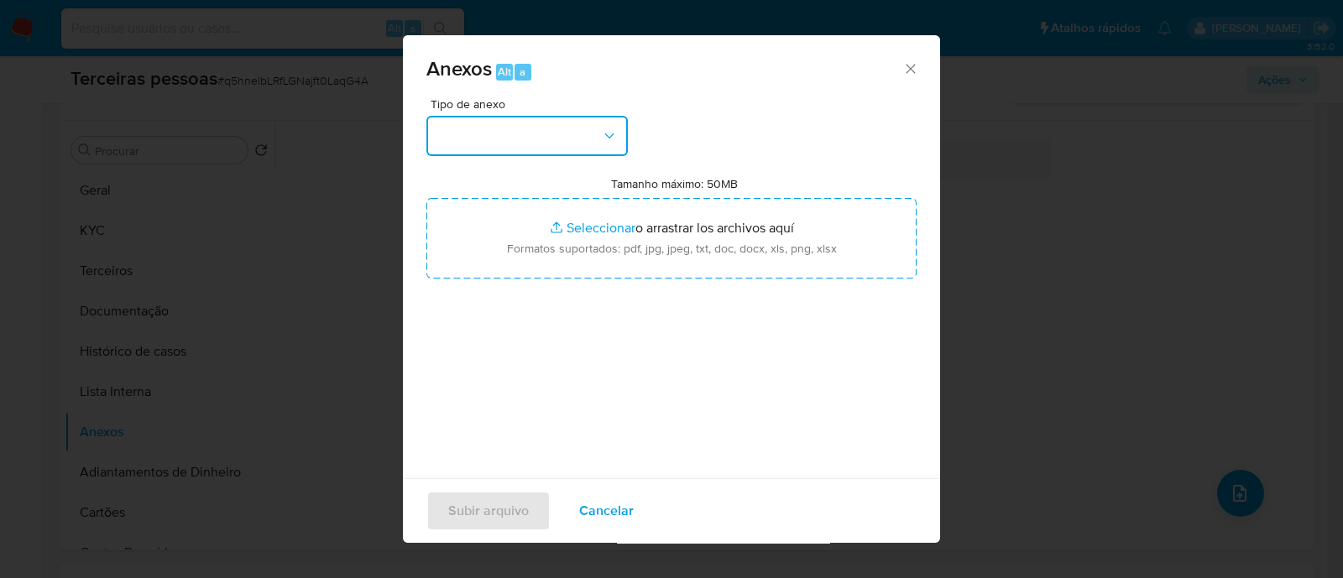
click at [453, 123] on button "button" at bounding box center [526, 136] width 201 height 40
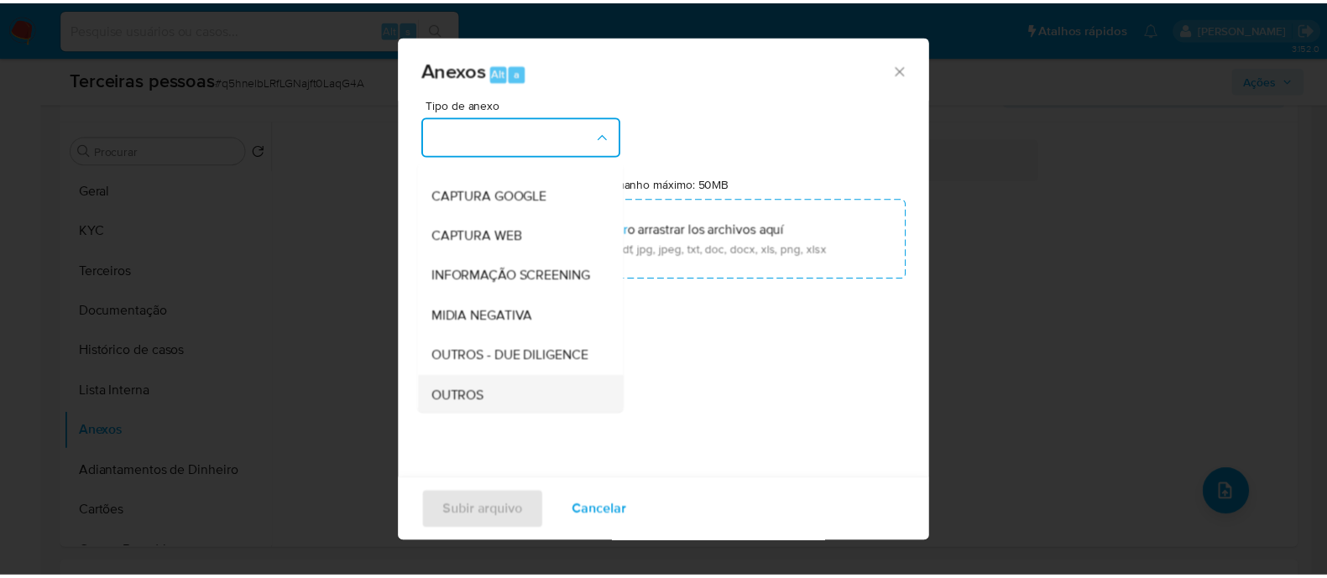
scroll to position [259, 0]
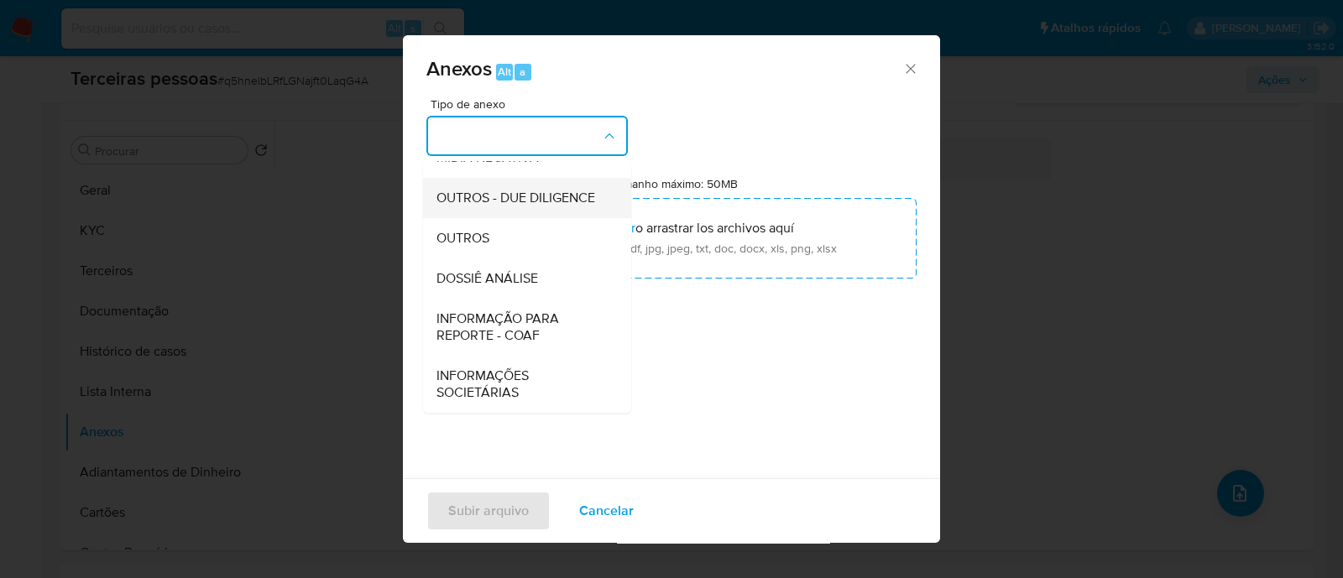
click at [474, 207] on span "OUTROS - DUE DILIGENCE" at bounding box center [516, 198] width 159 height 17
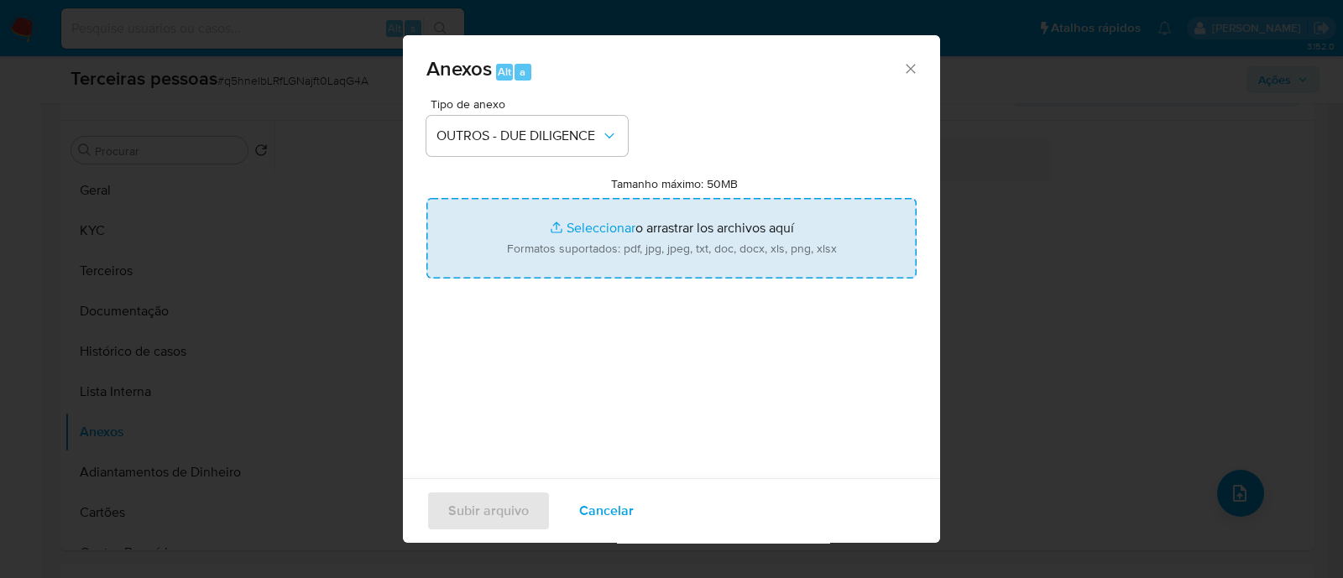
click at [642, 254] on input "Tamanho máximo: 50MB Seleccionar archivos" at bounding box center [671, 238] width 490 height 81
click at [686, 228] on input "Tamanho máximo: 50MB Seleccionar archivos" at bounding box center [671, 238] width 490 height 81
type input "C:\fakepath\Matriz de Risco - LOOK COMERCIO DO VESTUARIO LTDA.pdf"
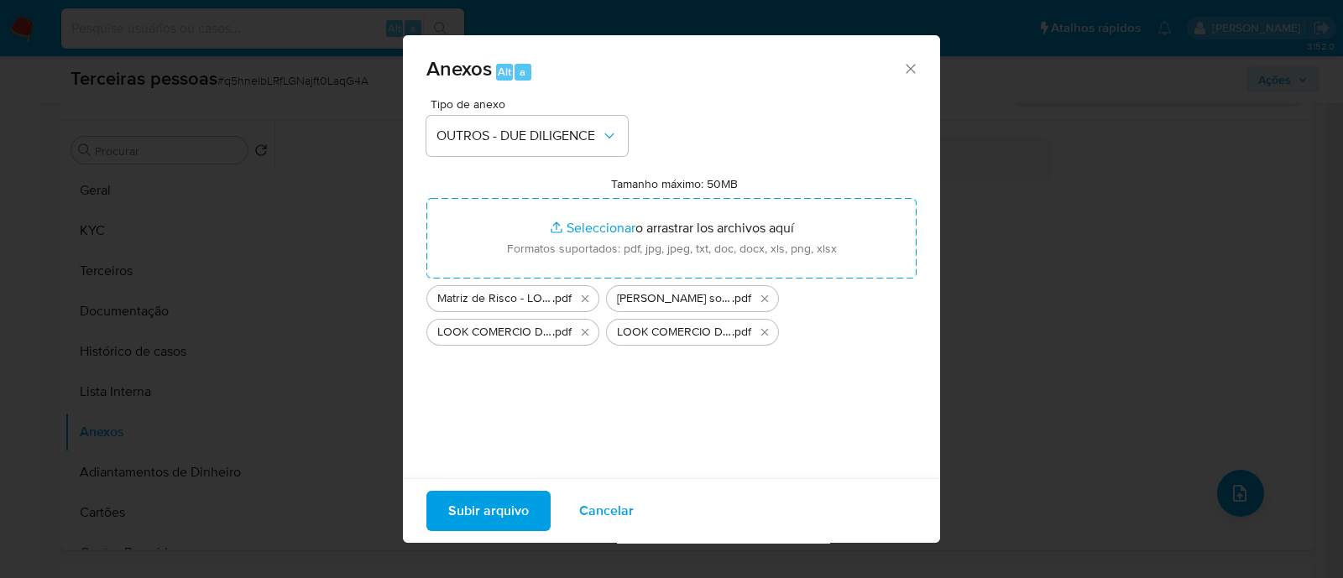
click at [478, 519] on span "Subir arquivo" at bounding box center [488, 511] width 81 height 37
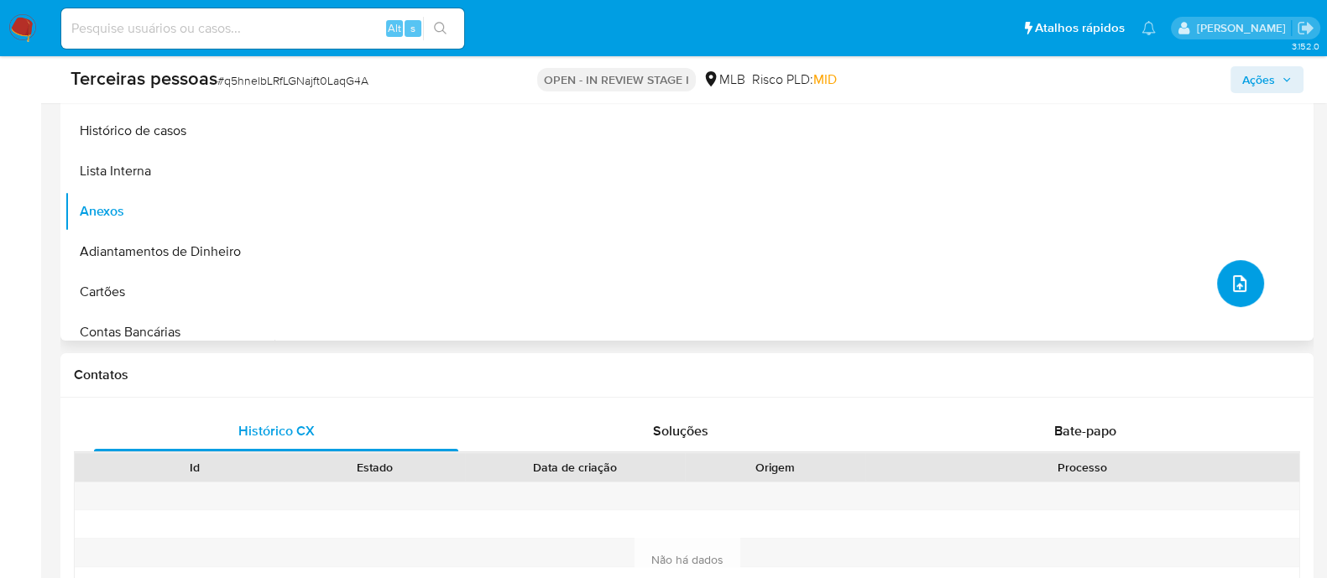
scroll to position [0, 0]
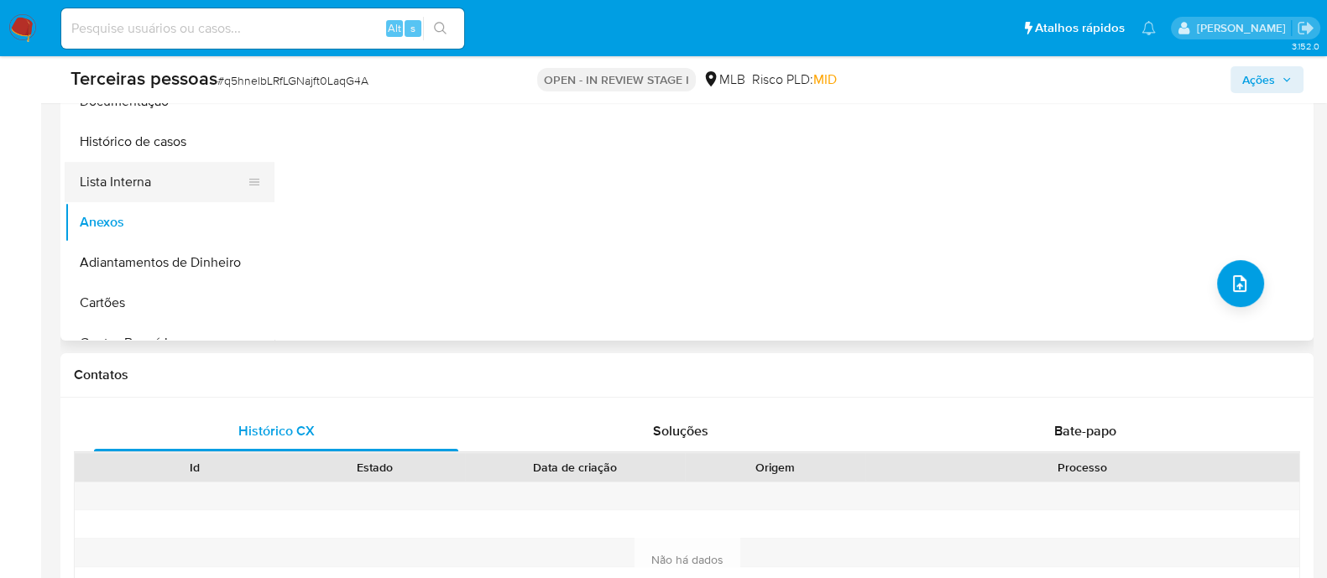
click at [168, 195] on button "Lista Interna" at bounding box center [163, 182] width 196 height 40
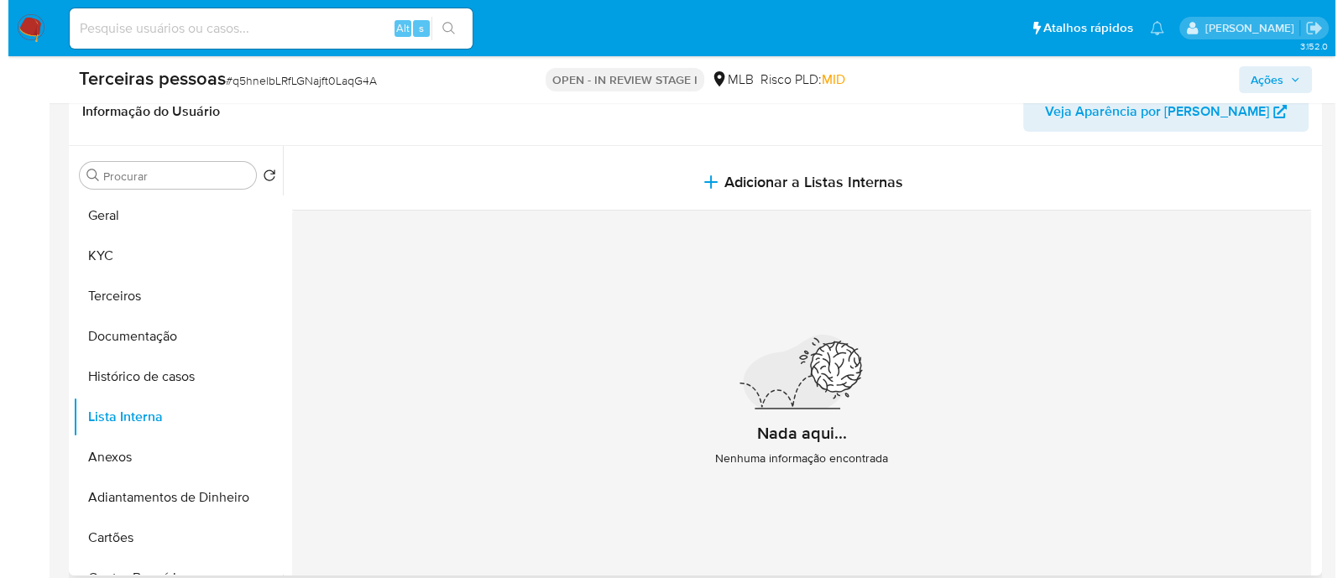
scroll to position [209, 0]
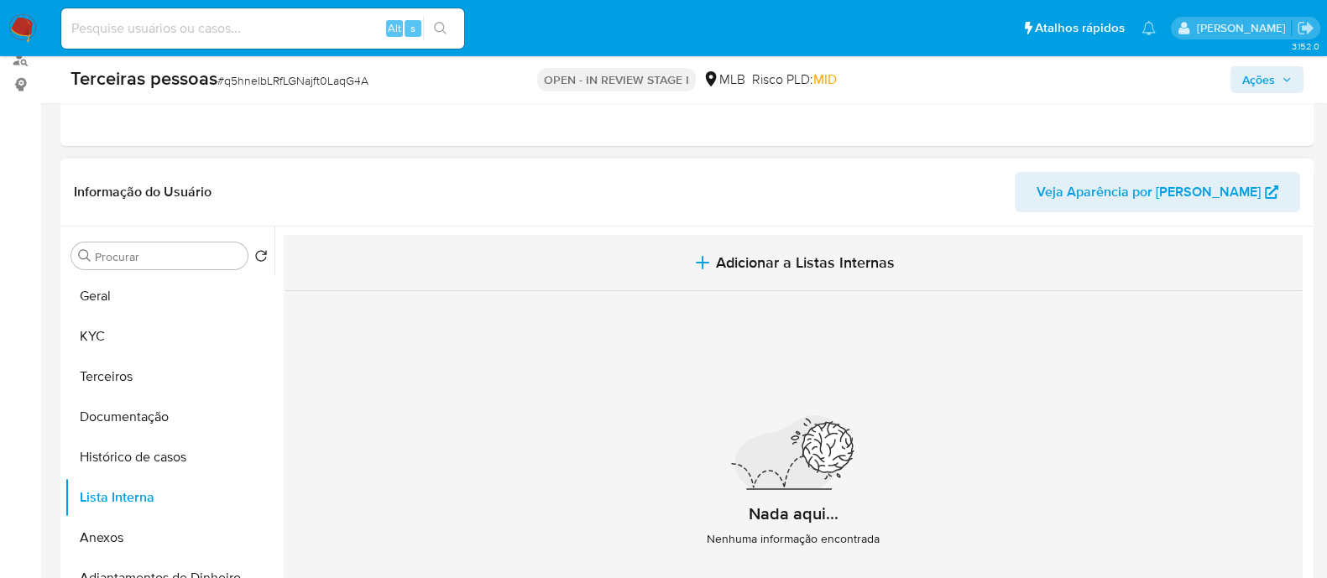
click at [759, 264] on span "Adicionar a Listas Internas" at bounding box center [805, 263] width 179 height 18
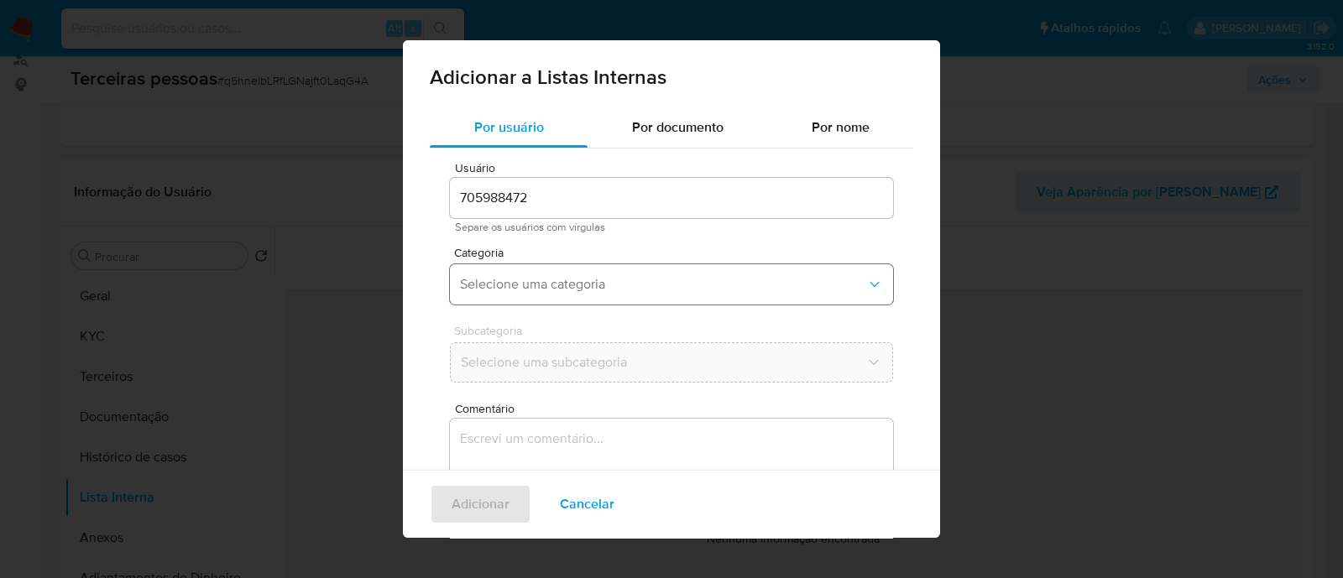
click at [612, 272] on button "Selecione uma categoria" at bounding box center [671, 284] width 443 height 40
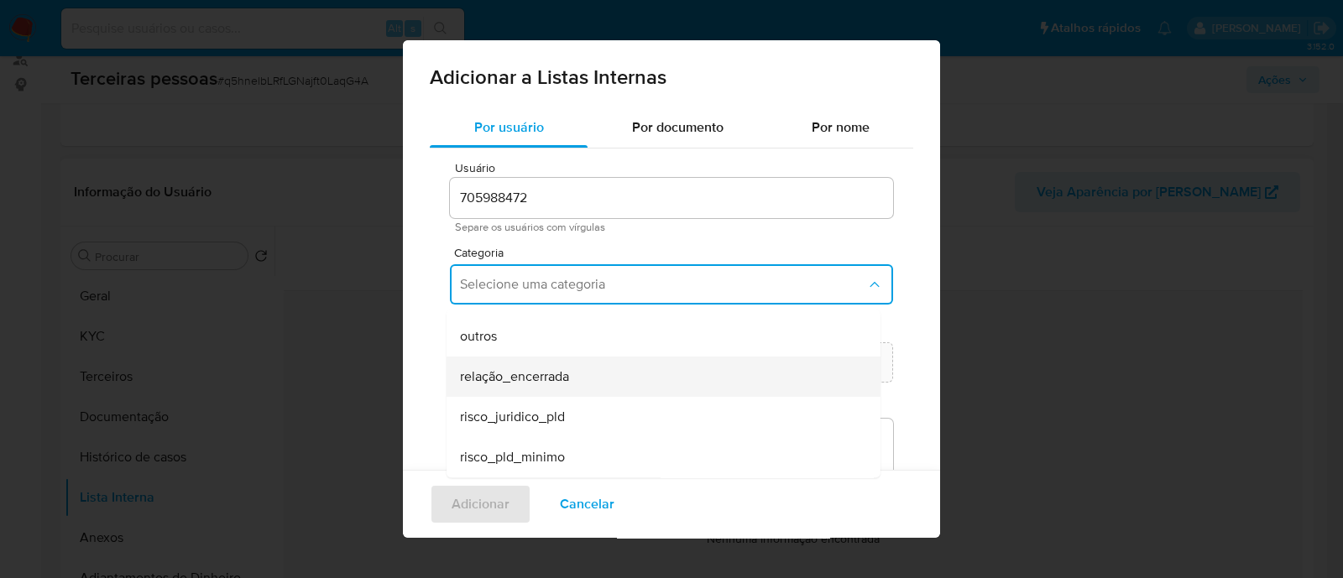
scroll to position [92, 0]
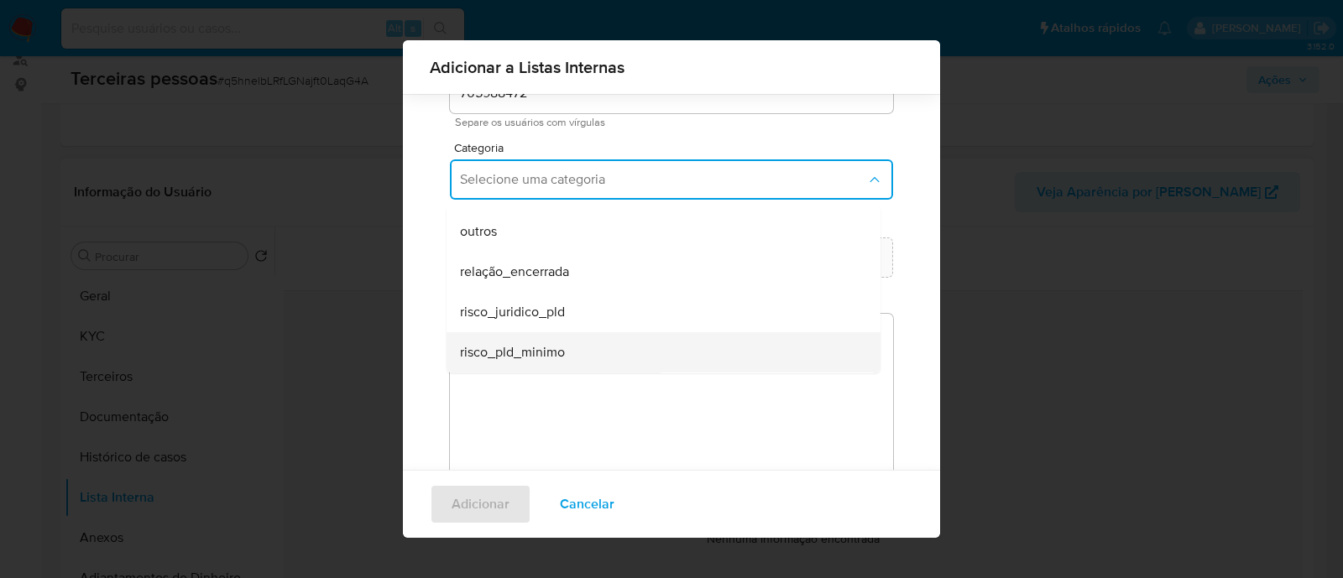
click at [597, 337] on div "risco_pld_minimo" at bounding box center [658, 352] width 397 height 40
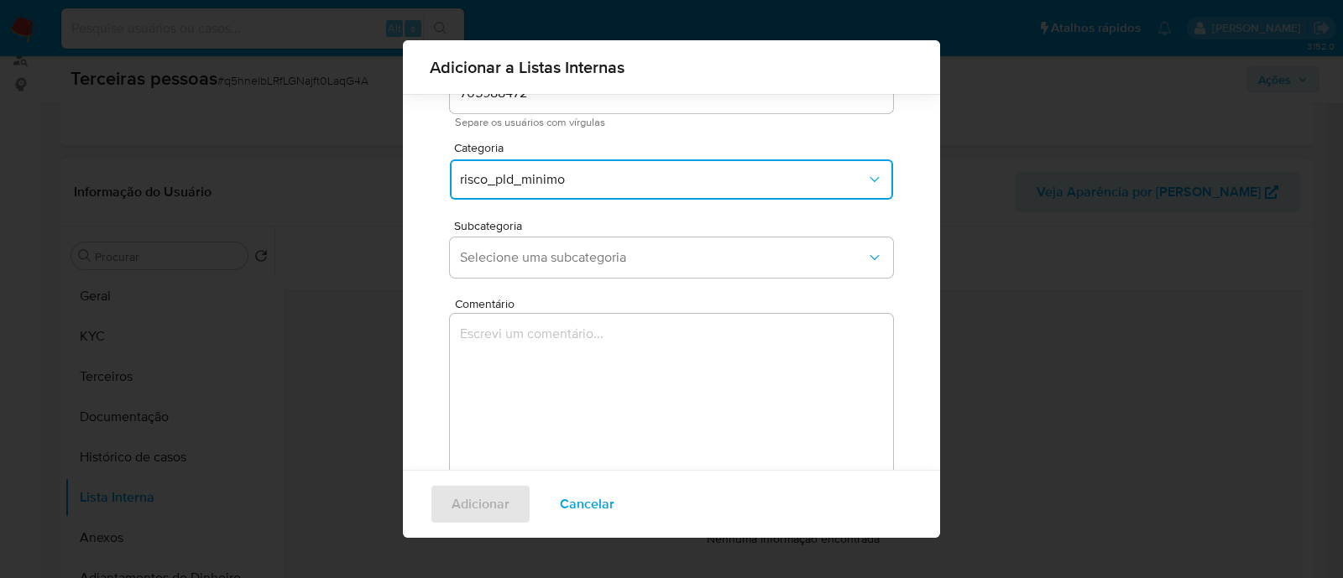
click at [635, 222] on span "Subcategoria" at bounding box center [675, 226] width 443 height 12
click at [624, 264] on span "Selecione uma subcategoria" at bounding box center [663, 257] width 406 height 17
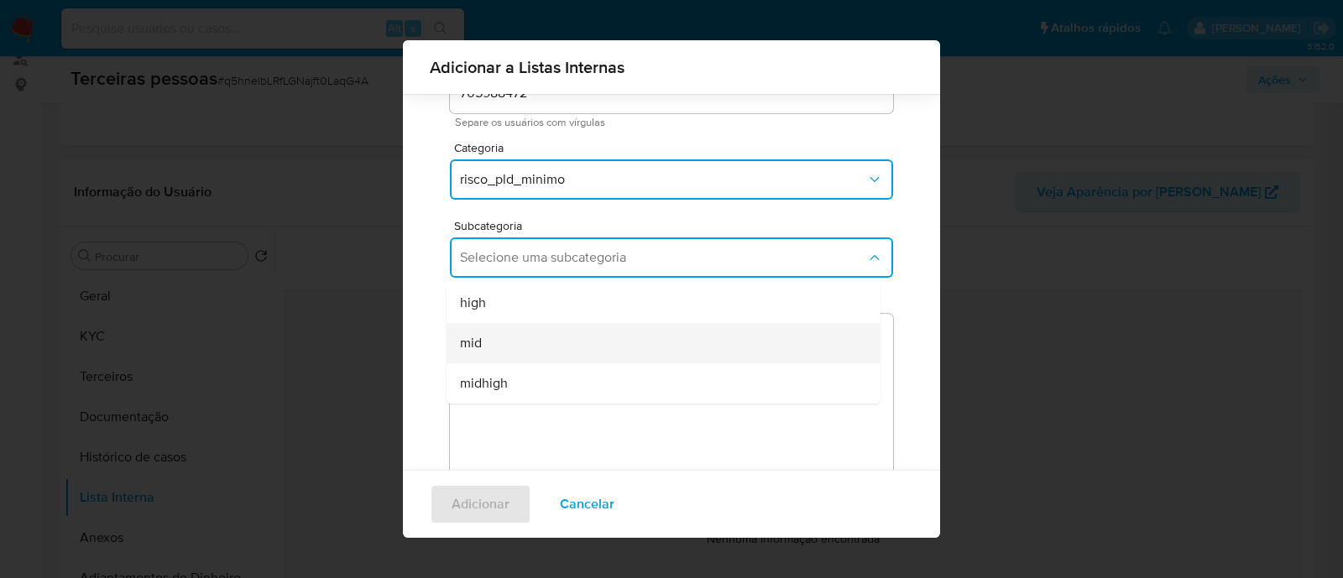
click at [604, 333] on div "mid" at bounding box center [658, 343] width 397 height 40
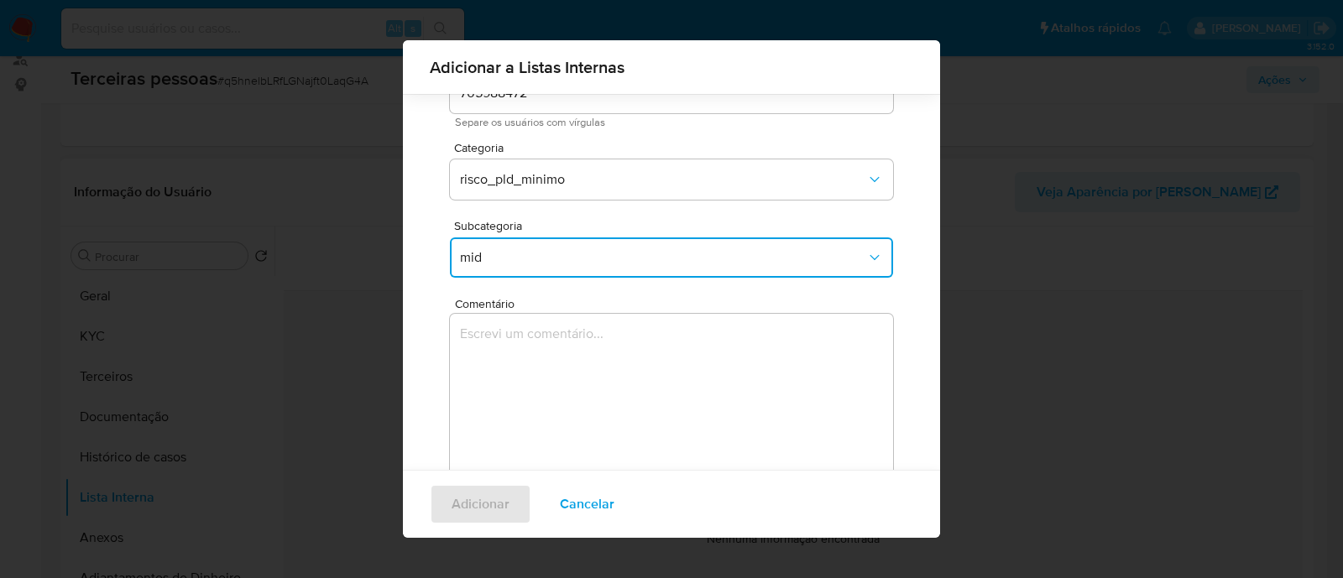
click at [644, 386] on textarea "Comentário" at bounding box center [671, 394] width 443 height 161
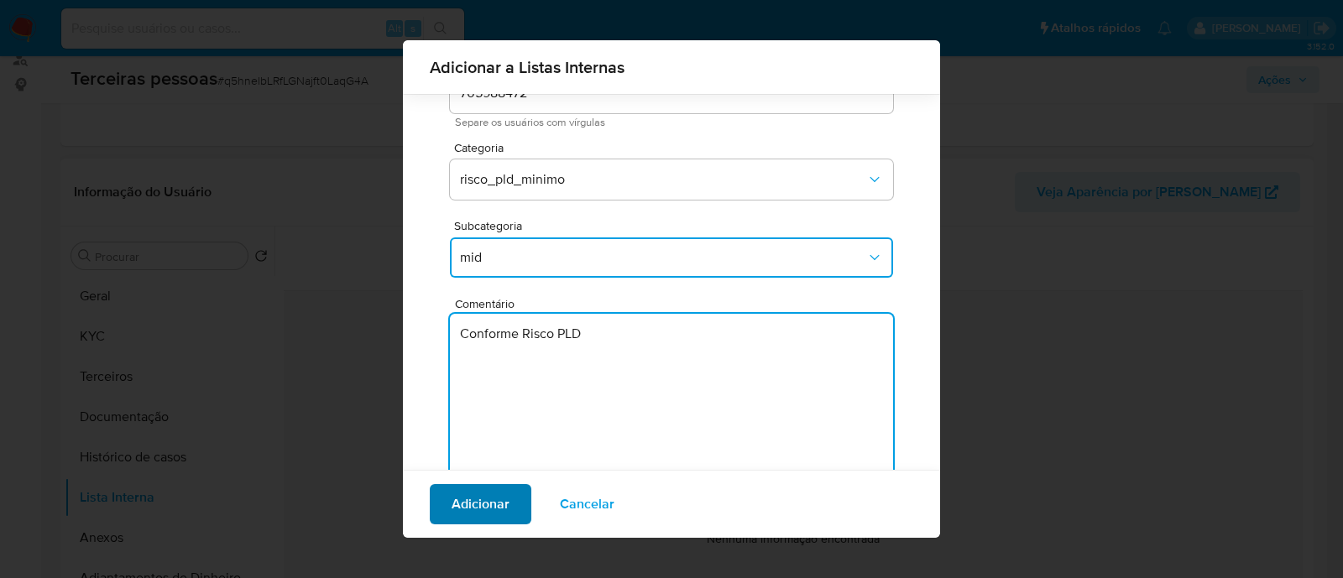
type textarea "Conforme Risco PLD"
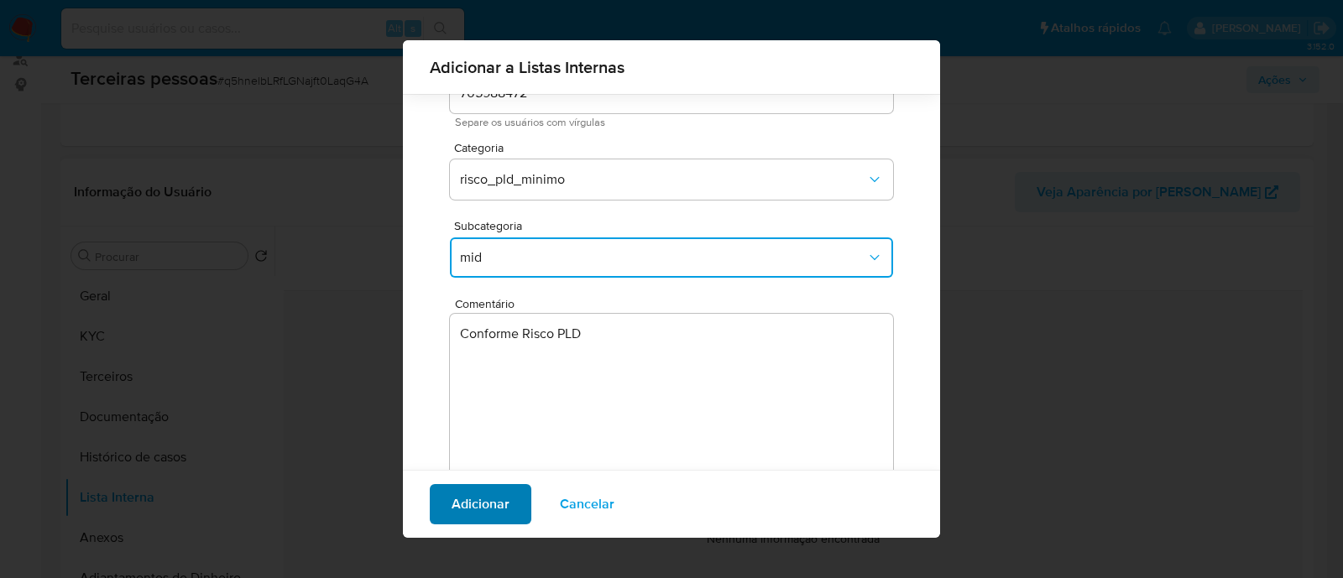
click at [499, 505] on span "Adicionar" at bounding box center [481, 504] width 58 height 37
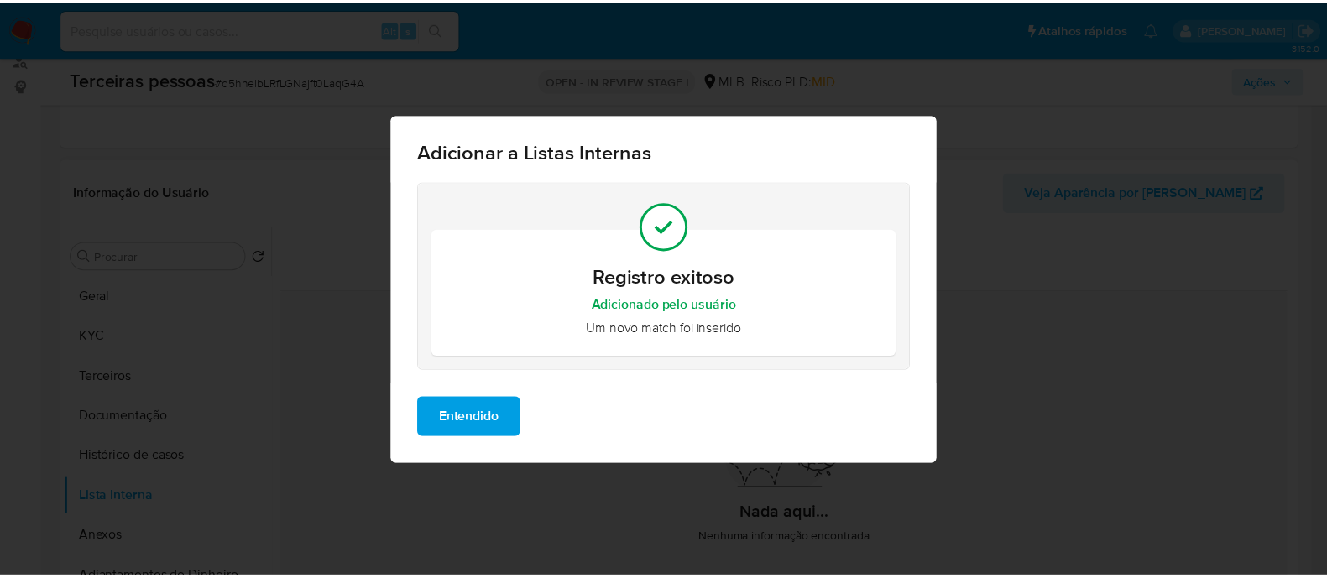
scroll to position [0, 0]
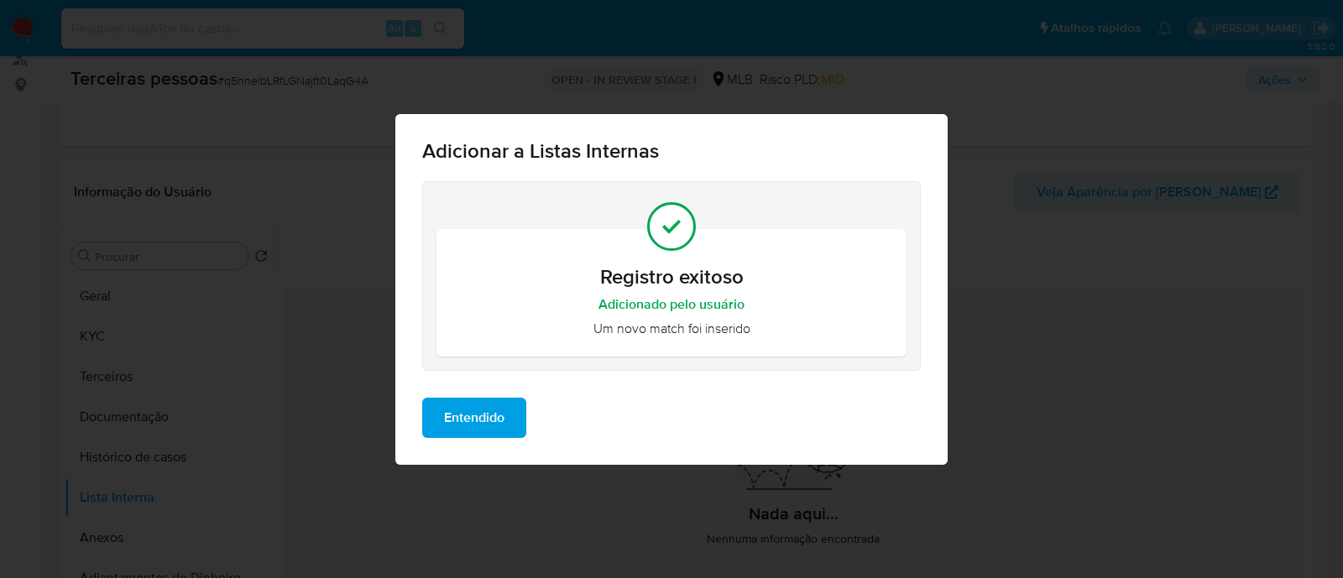
click at [487, 431] on span "Entendido" at bounding box center [474, 418] width 60 height 37
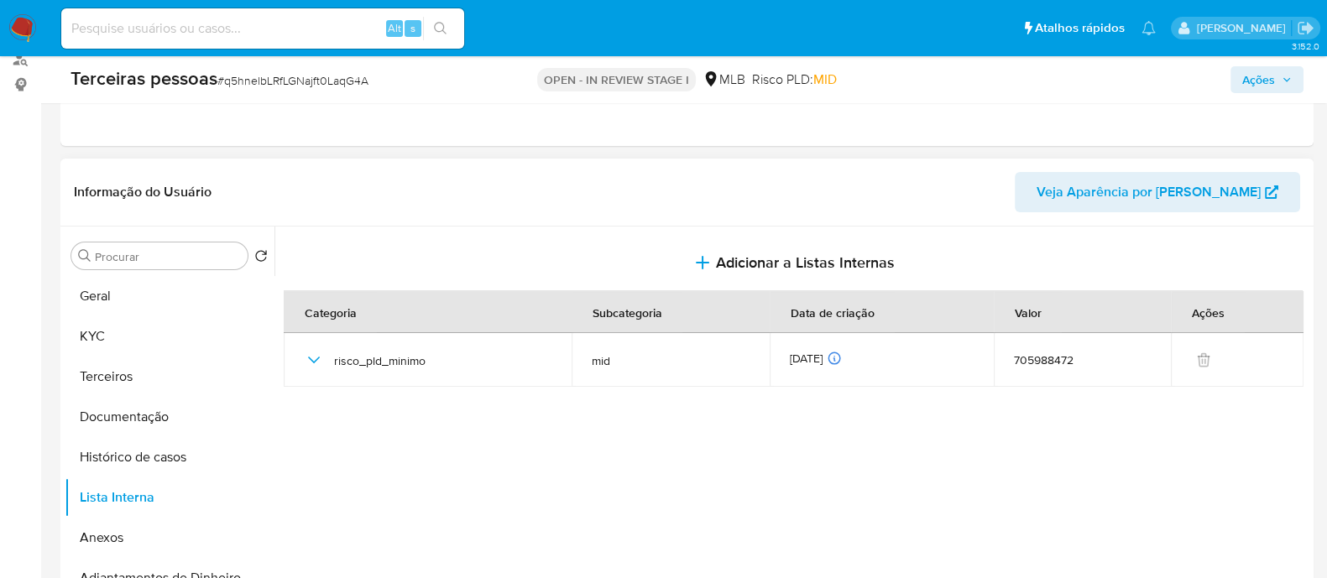
click at [1254, 87] on span "Ações" at bounding box center [1258, 79] width 33 height 27
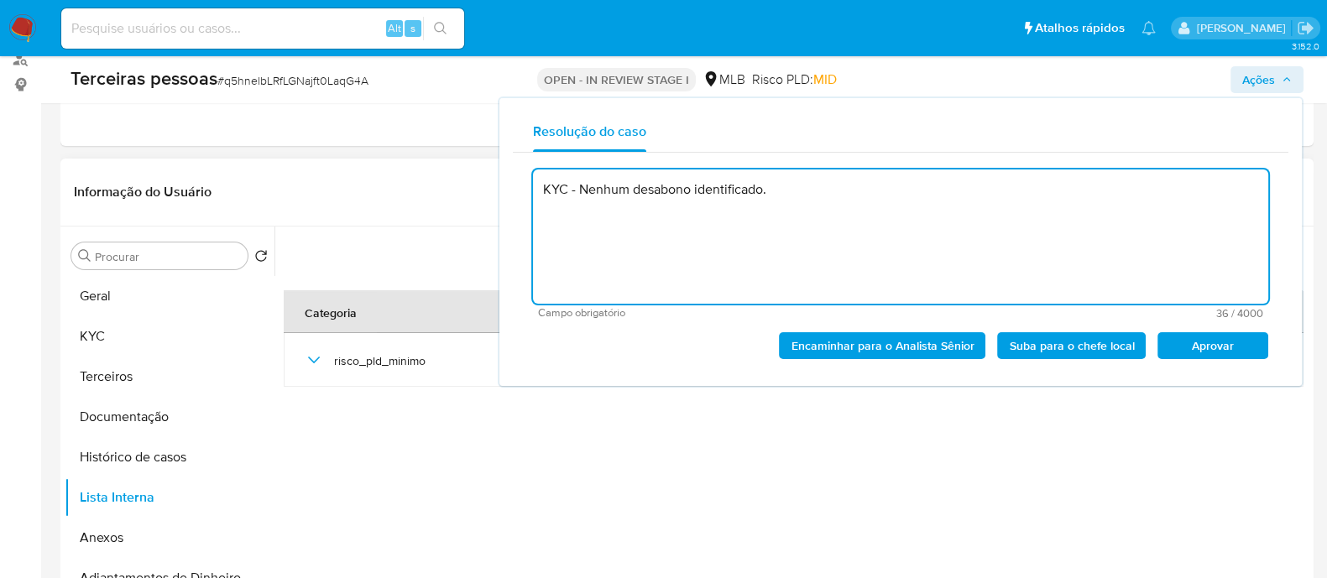
click at [1226, 346] on span "Aprovar" at bounding box center [1212, 346] width 87 height 24
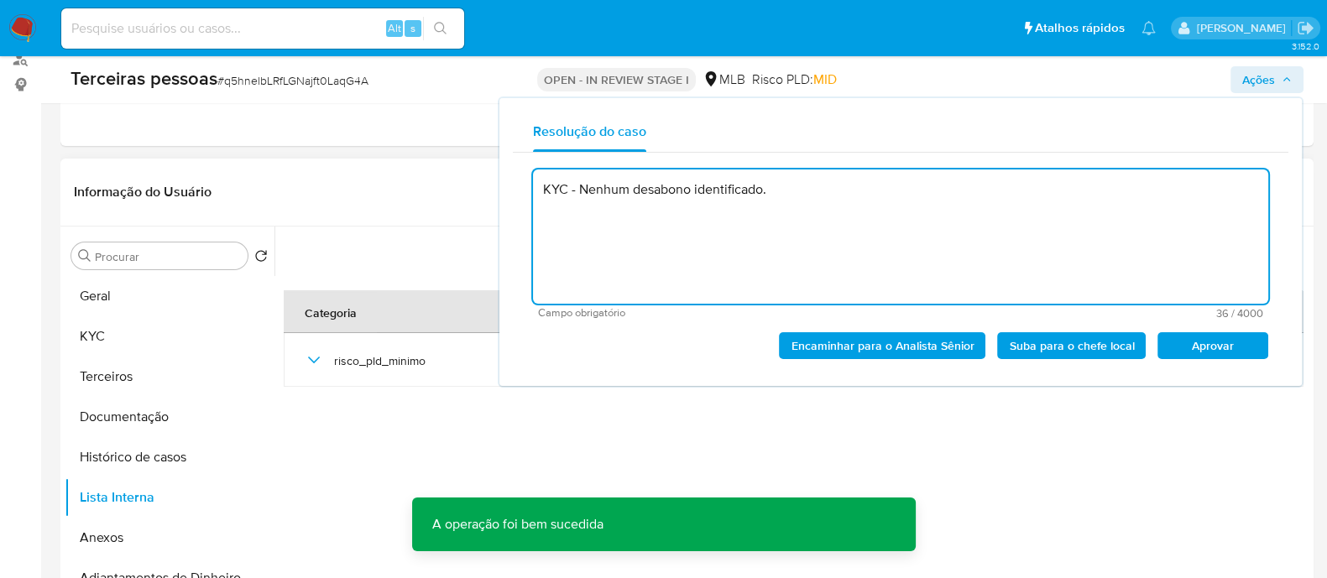
type textarea "KYC - Nenhum desabono identificado."
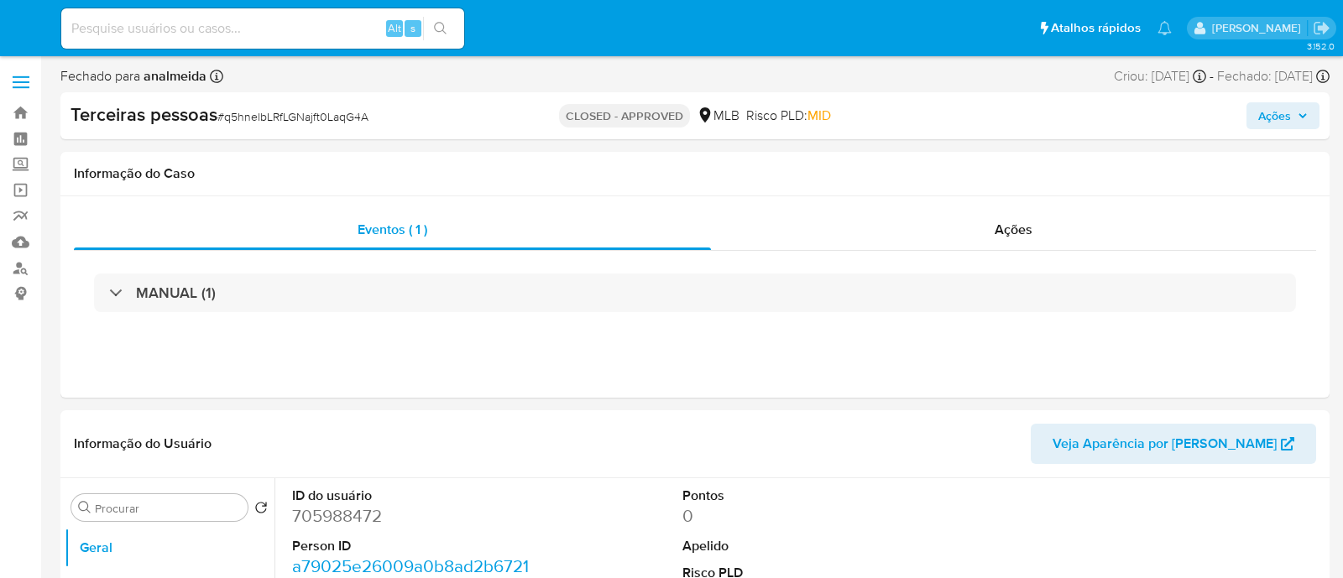
select select "10"
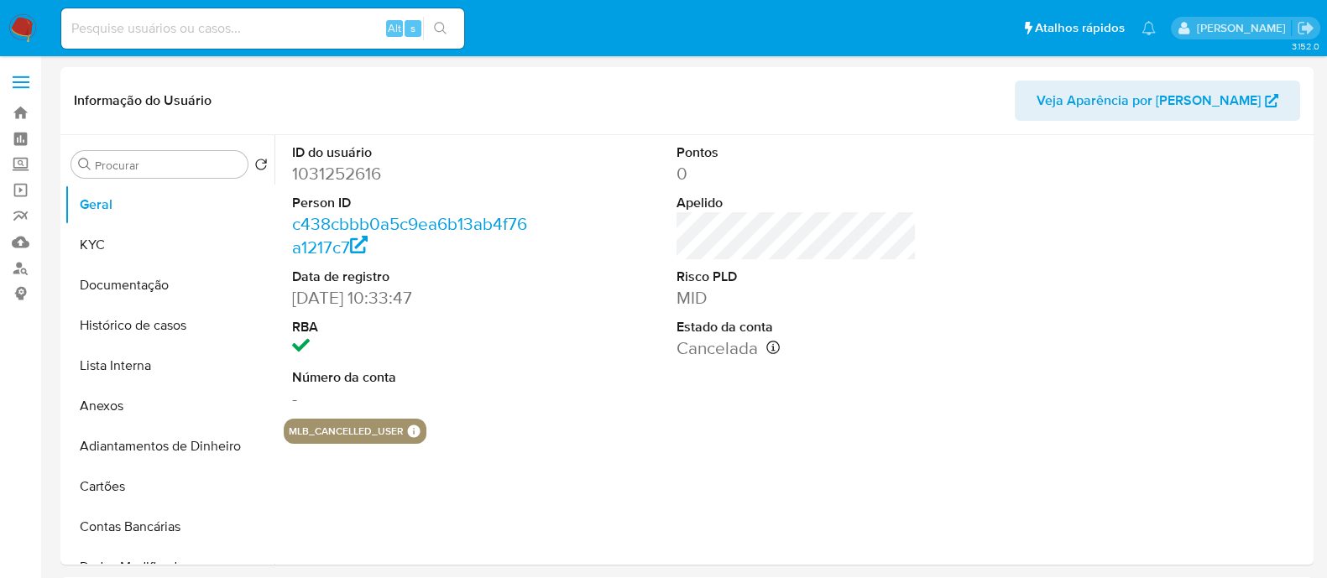
select select "10"
click at [473, 330] on dt "RBA" at bounding box center [412, 327] width 240 height 18
click at [122, 237] on button "KYC" at bounding box center [163, 245] width 196 height 40
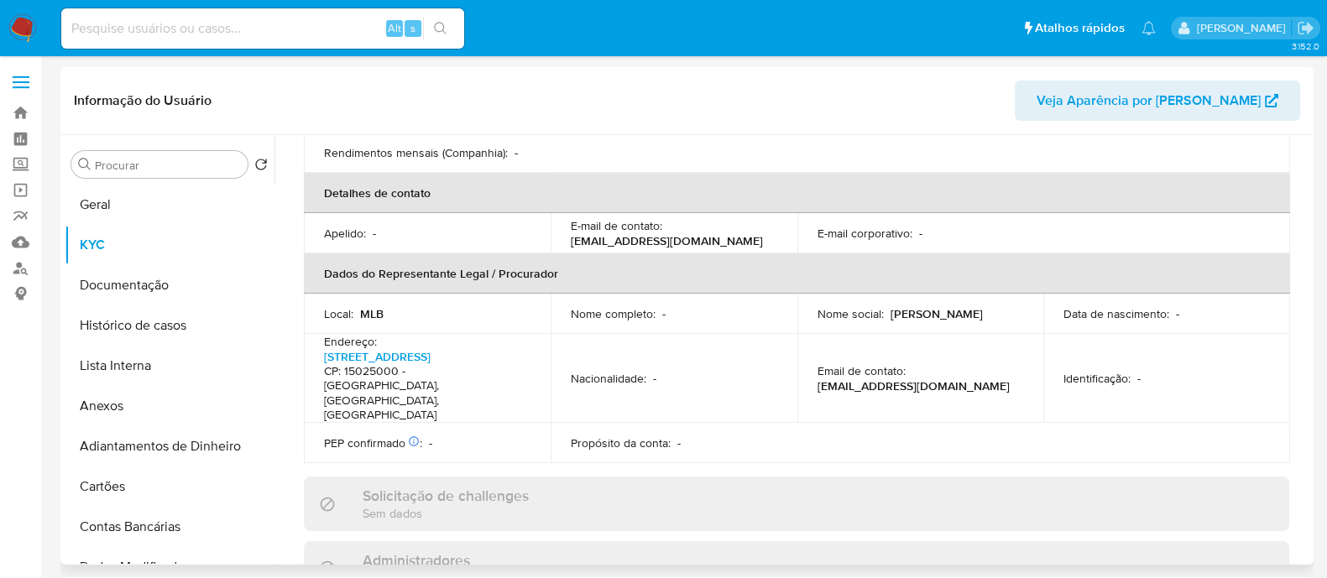
scroll to position [630, 0]
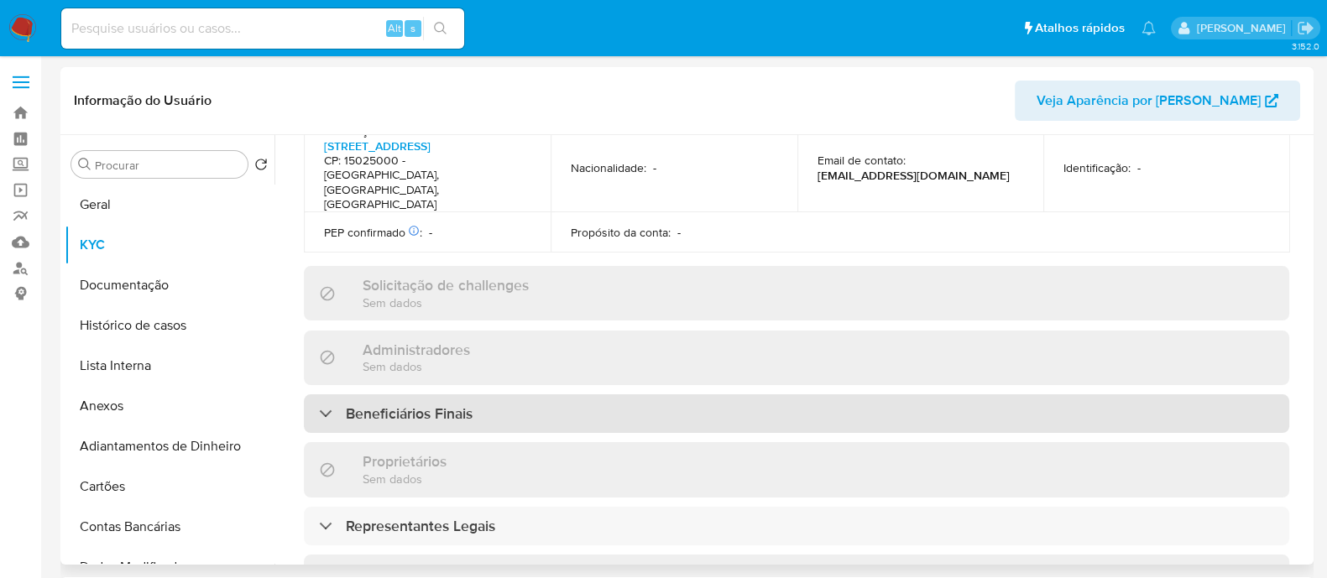
click at [595, 395] on div "Beneficiários Finais" at bounding box center [797, 414] width 986 height 39
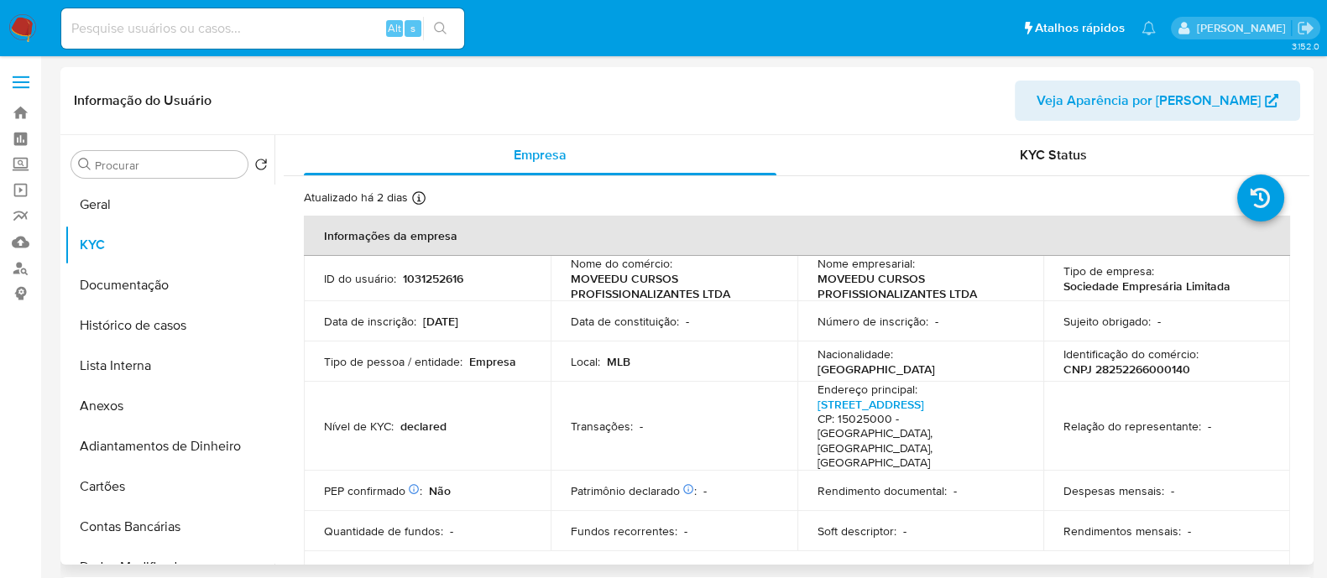
scroll to position [0, 0]
click at [1167, 374] on p "CNPJ 28252266000140" at bounding box center [1127, 369] width 127 height 15
copy p "28252266000140"
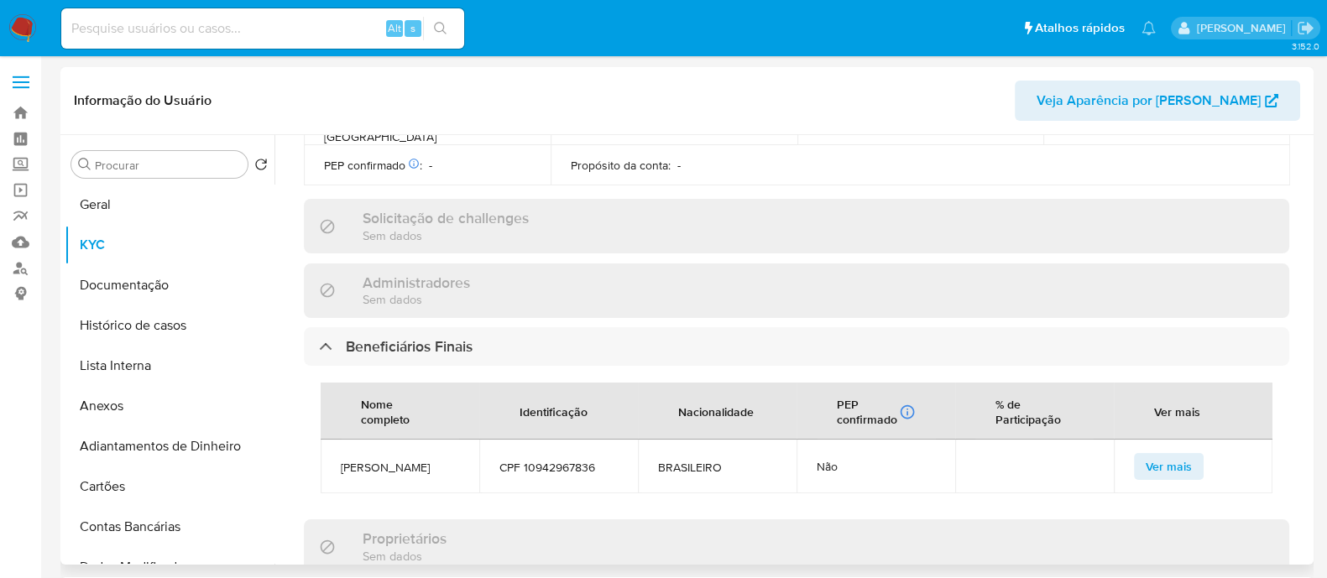
scroll to position [877, 0]
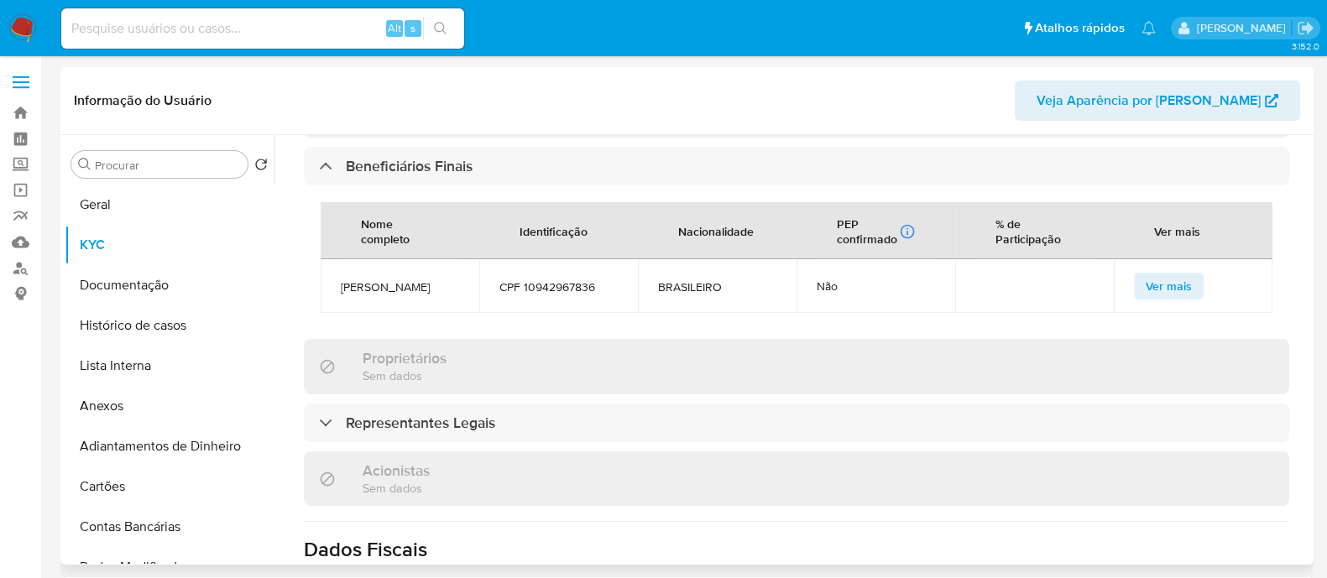
click at [562, 280] on span "CPF 10942967836" at bounding box center [558, 287] width 118 height 15
copy span "10942967836"
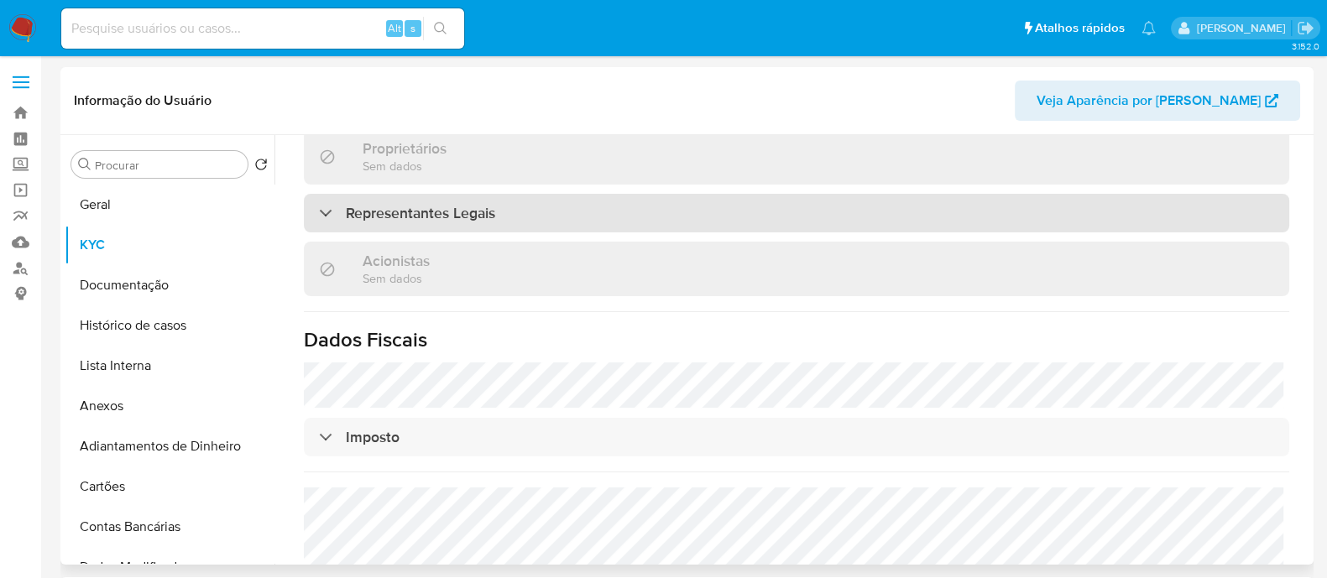
click at [500, 194] on div "Representantes Legais" at bounding box center [797, 213] width 986 height 39
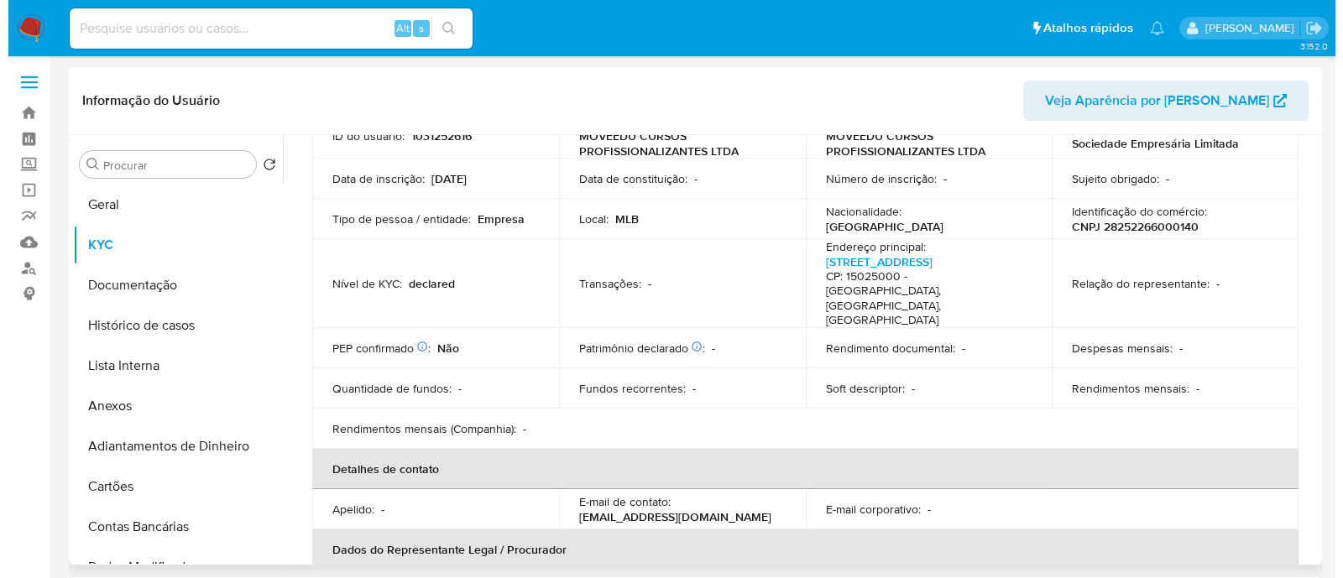
scroll to position [0, 0]
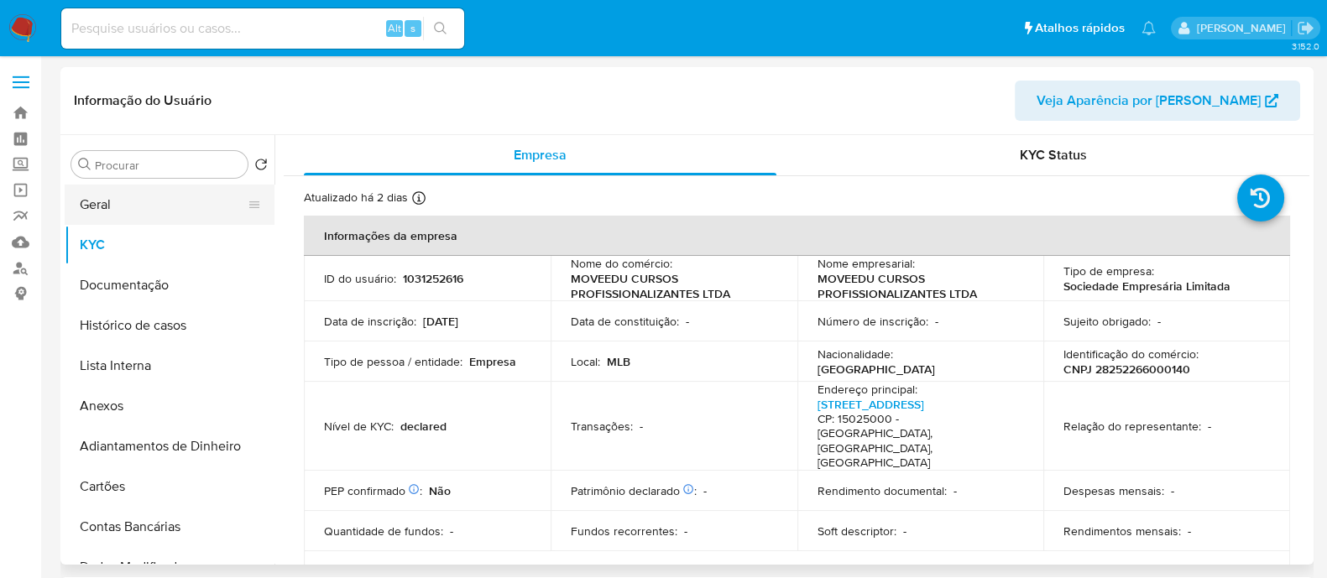
click at [176, 201] on button "Geral" at bounding box center [163, 205] width 196 height 40
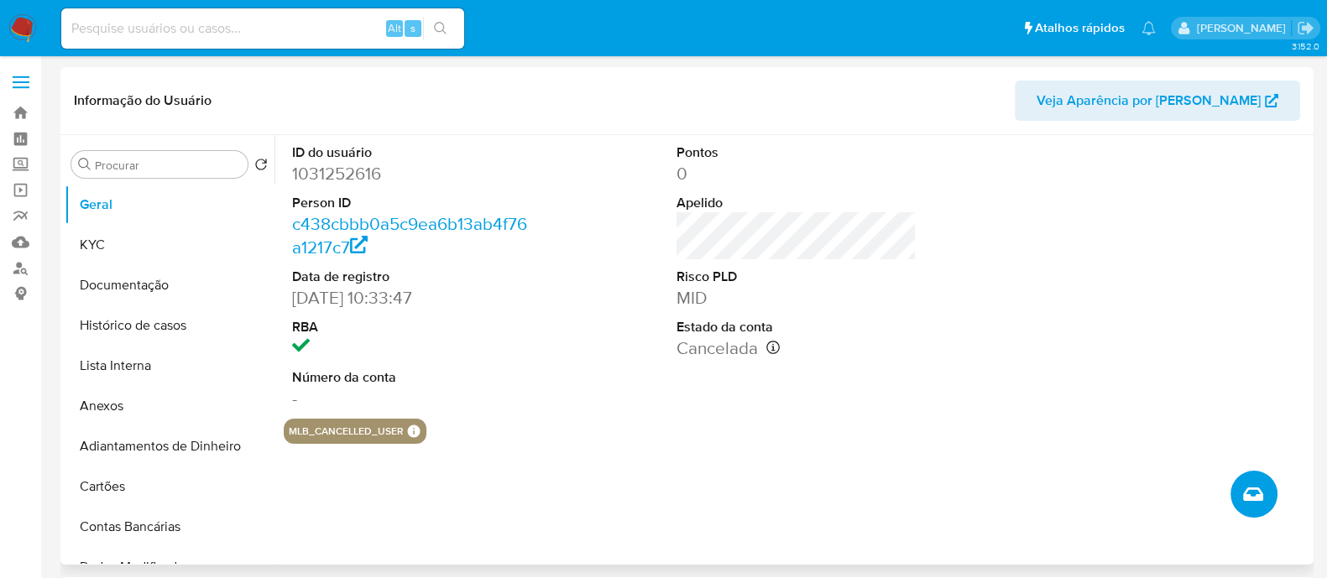
click at [1266, 484] on button "Criar caso manual" at bounding box center [1254, 494] width 47 height 47
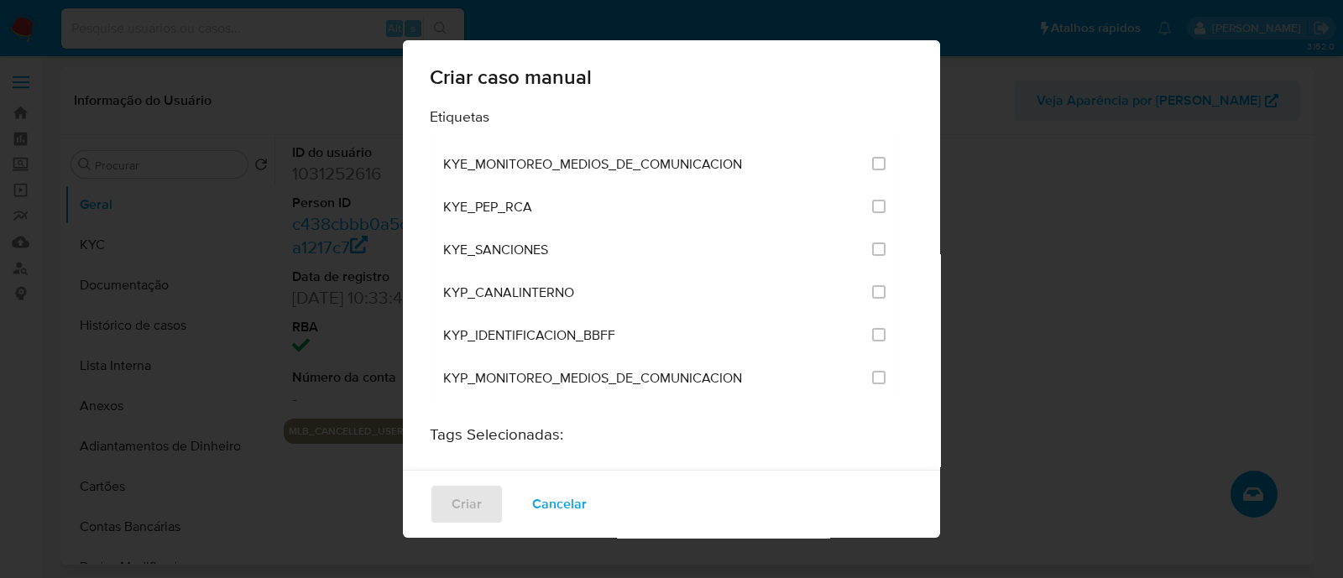
scroll to position [1468, 0]
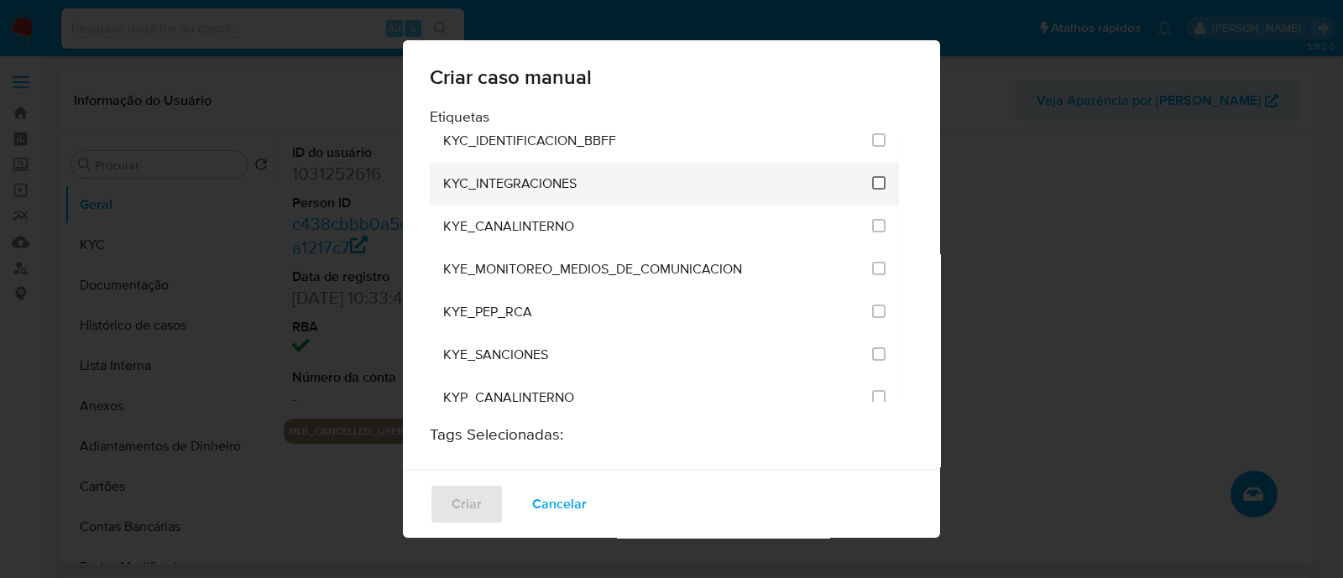
click at [872, 176] on input "2093" at bounding box center [878, 182] width 13 height 13
checkbox input "true"
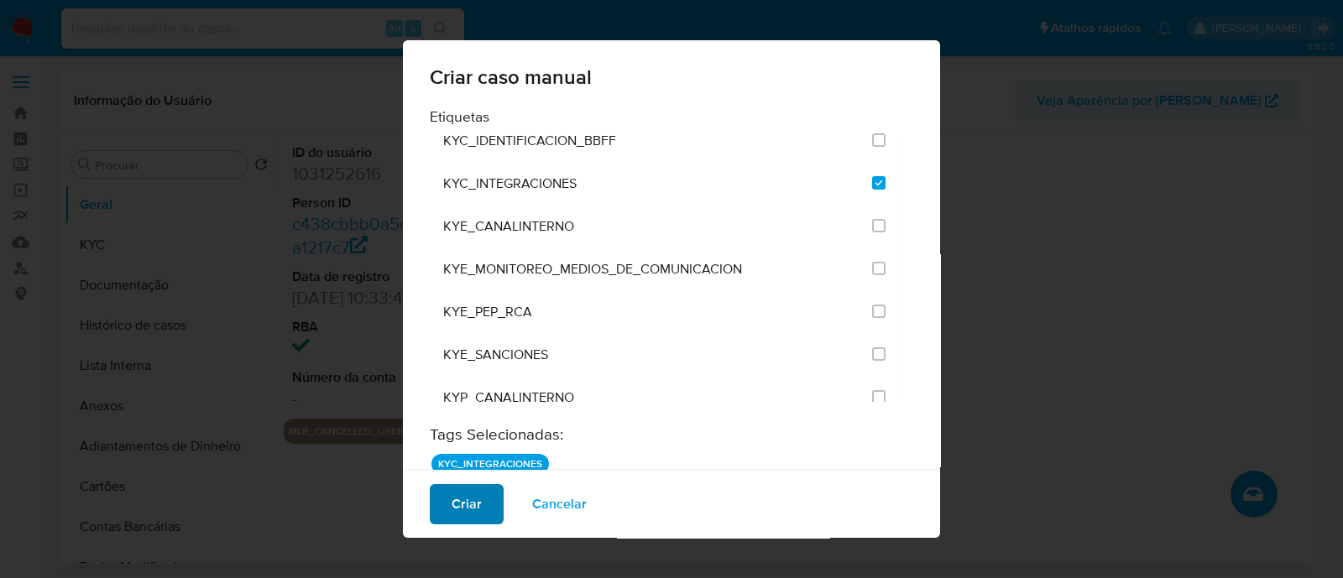
click at [470, 520] on span "Criar" at bounding box center [467, 504] width 30 height 37
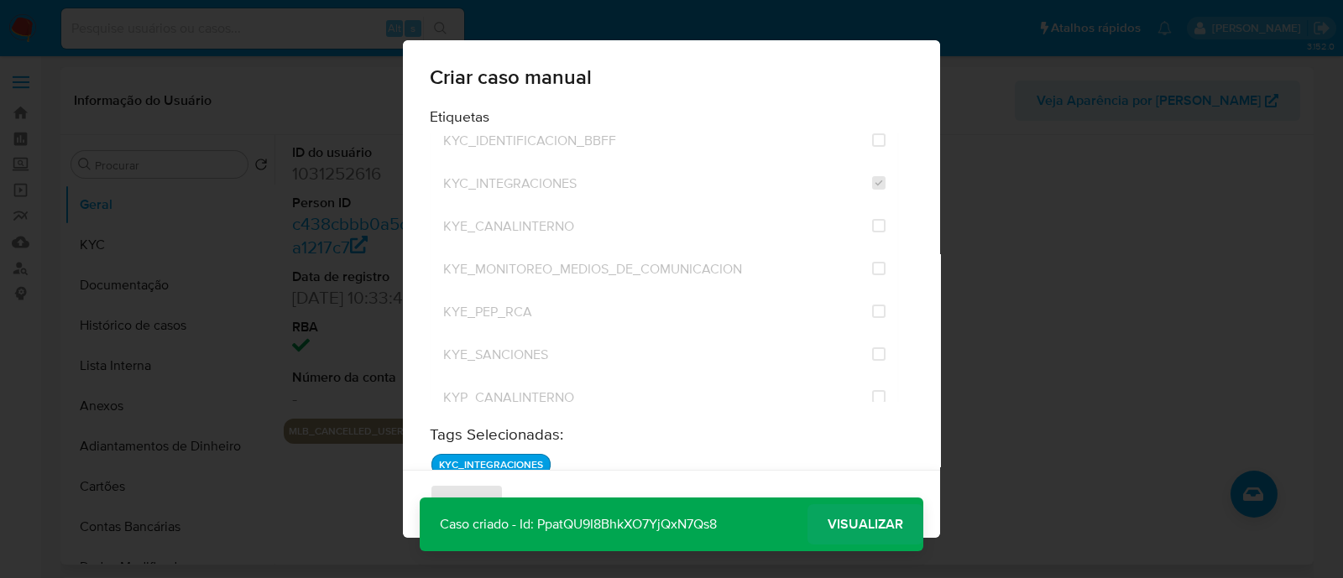
click at [858, 525] on span "Visualizar" at bounding box center [866, 525] width 76 height 0
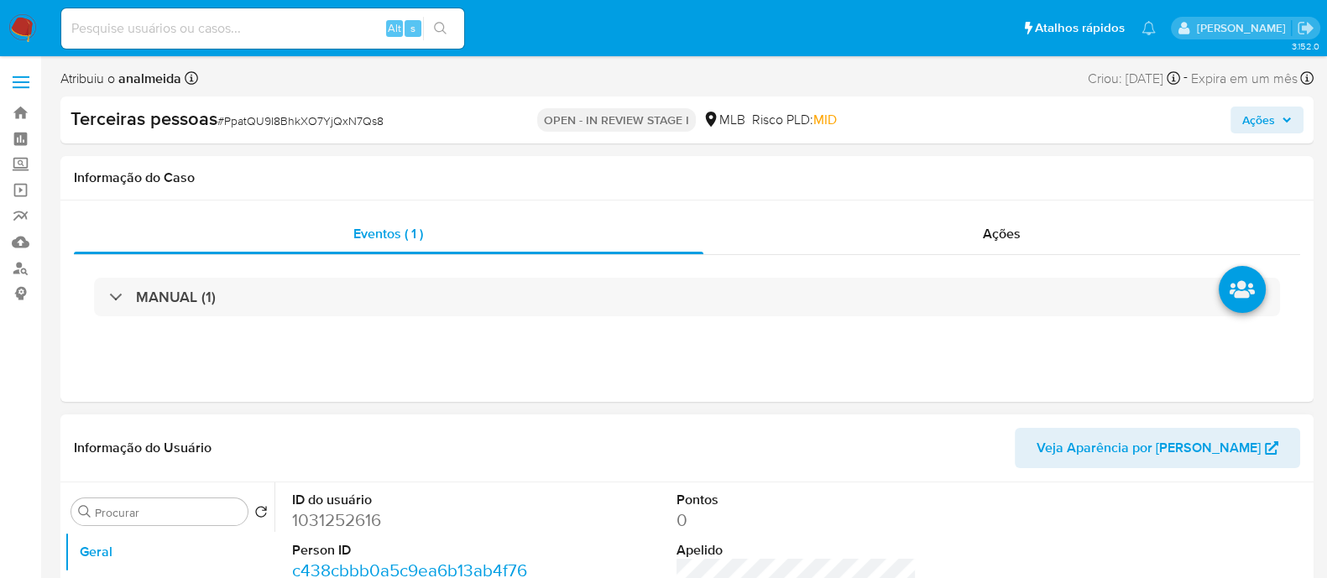
select select "10"
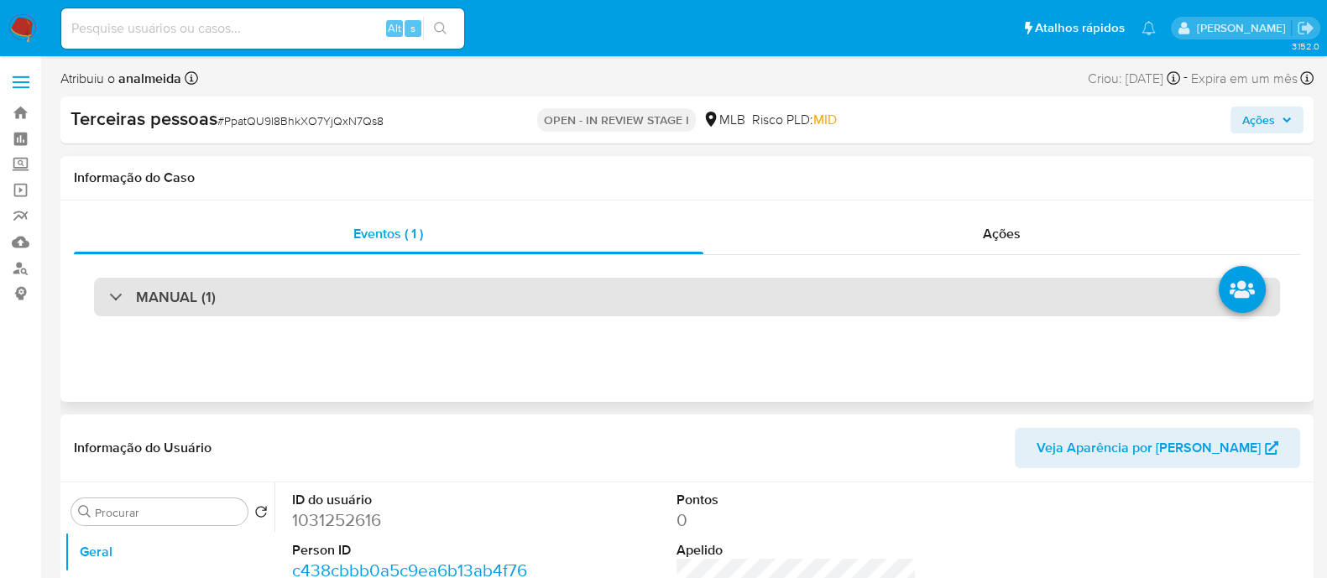
click at [388, 291] on div "MANUAL (1)" at bounding box center [687, 297] width 1186 height 39
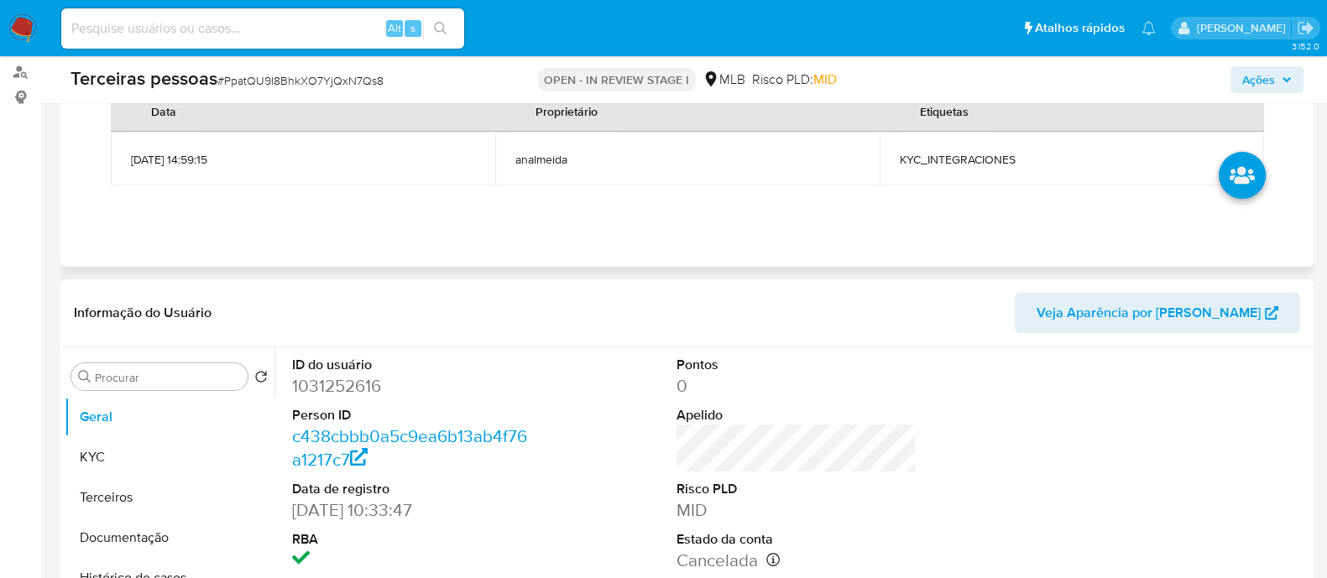
scroll to position [315, 0]
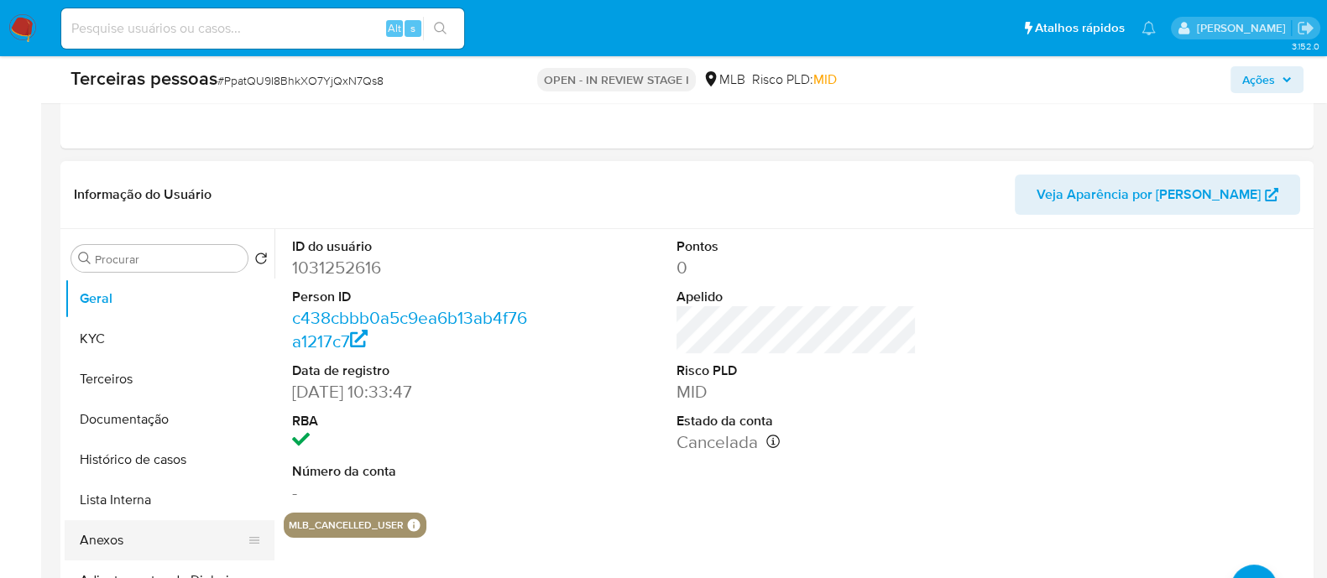
click at [131, 541] on button "Anexos" at bounding box center [163, 540] width 196 height 40
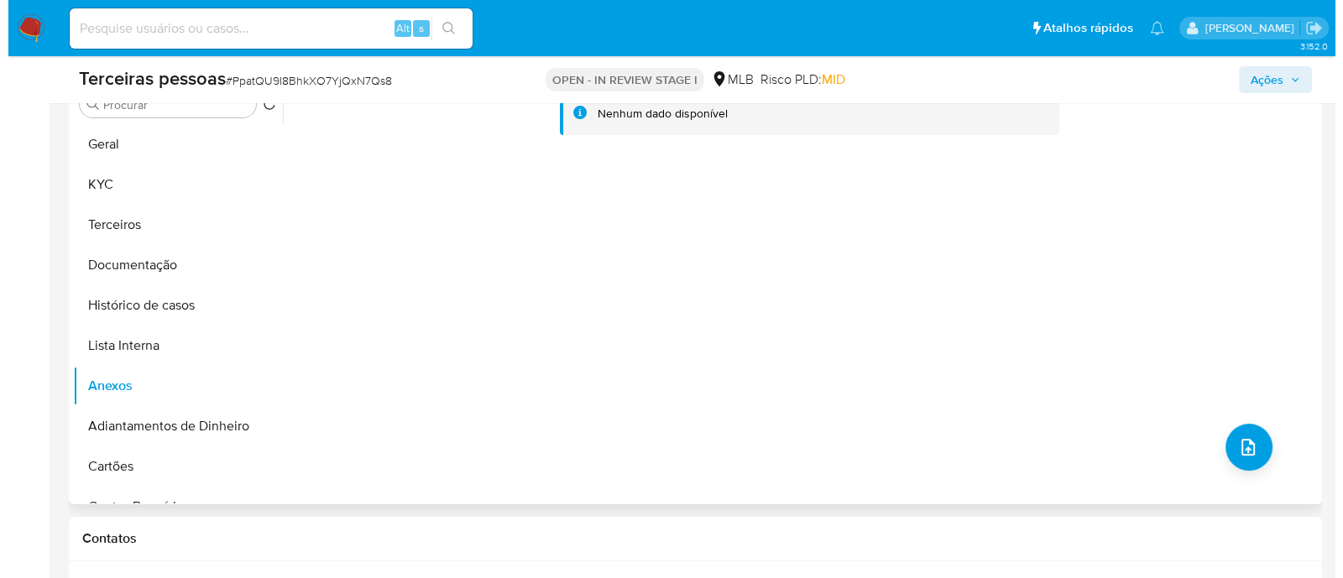
scroll to position [525, 0]
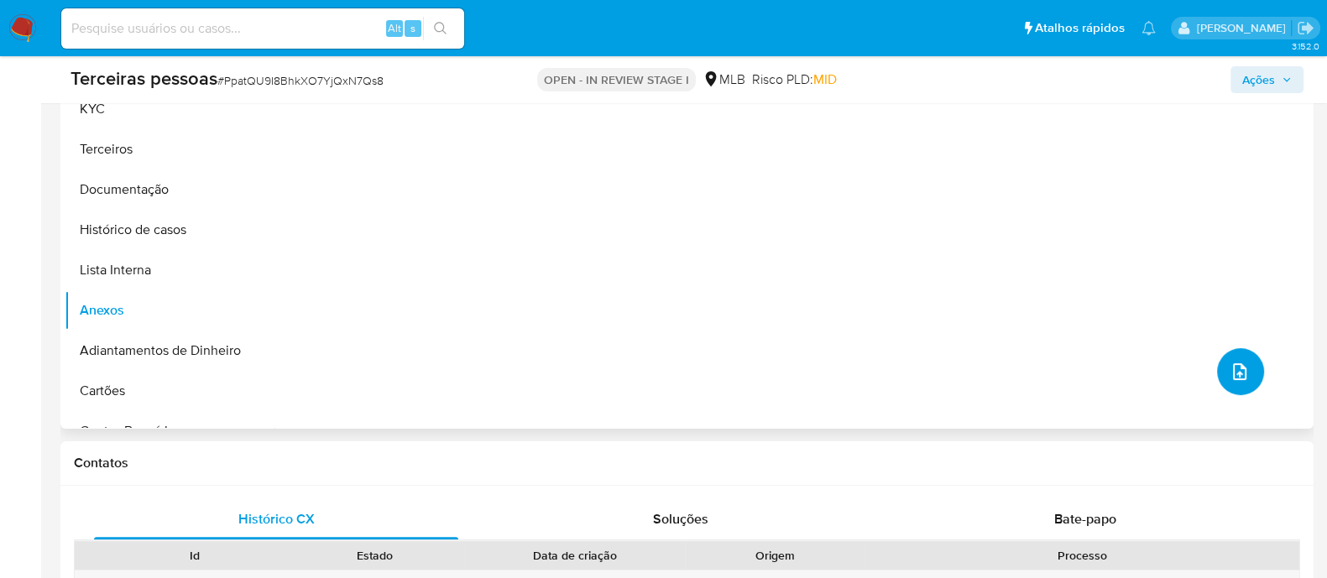
click at [1242, 369] on icon "upload-file" at bounding box center [1240, 372] width 20 height 20
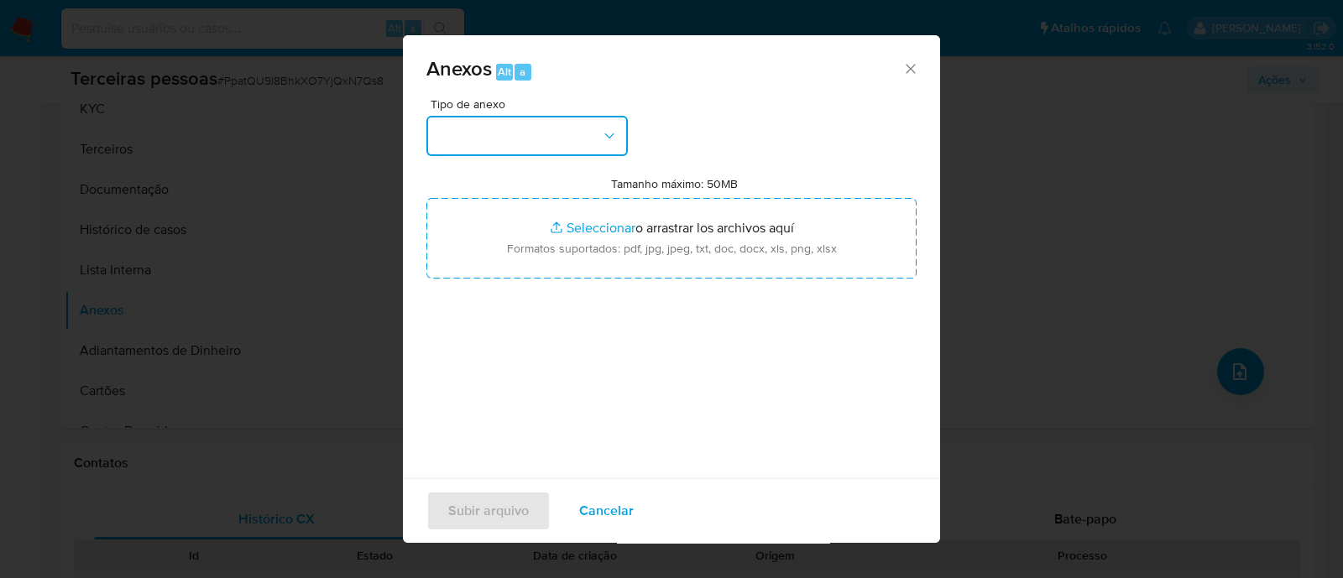
click at [587, 143] on button "button" at bounding box center [526, 136] width 201 height 40
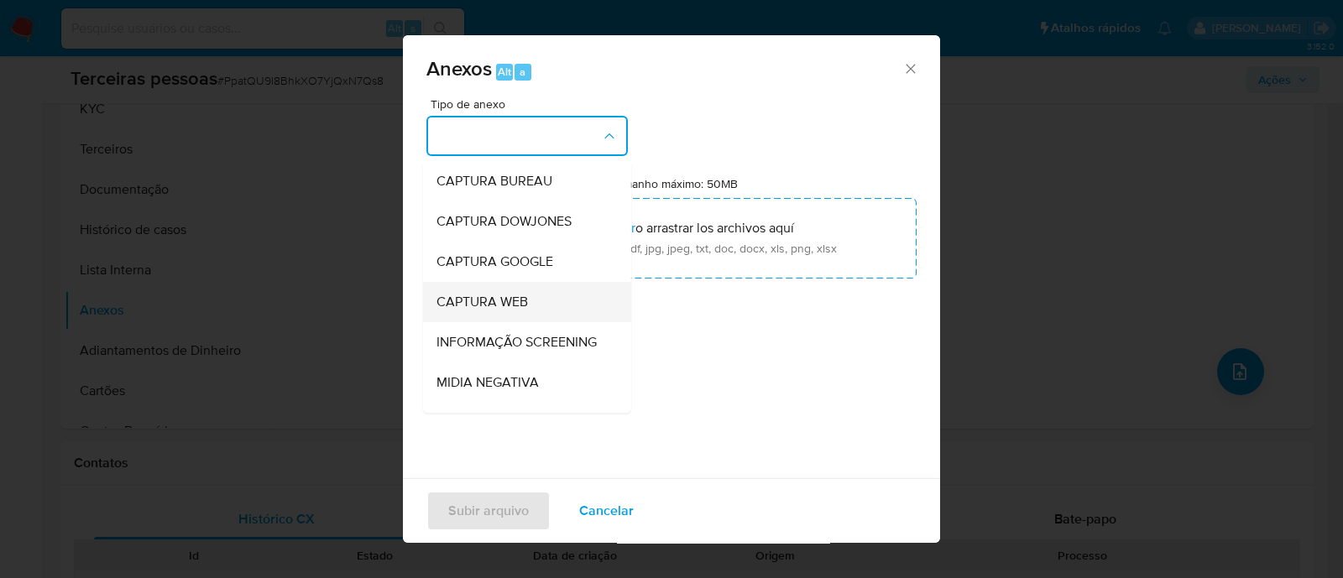
scroll to position [209, 0]
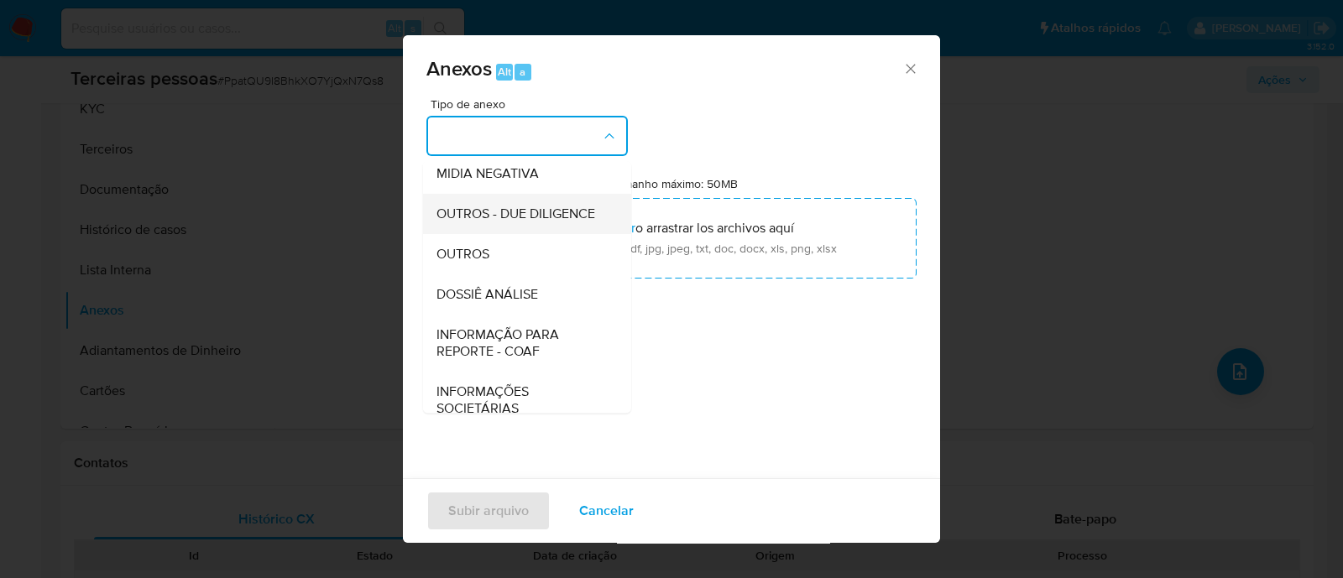
click at [516, 222] on span "OUTROS - DUE DILIGENCE" at bounding box center [516, 214] width 159 height 17
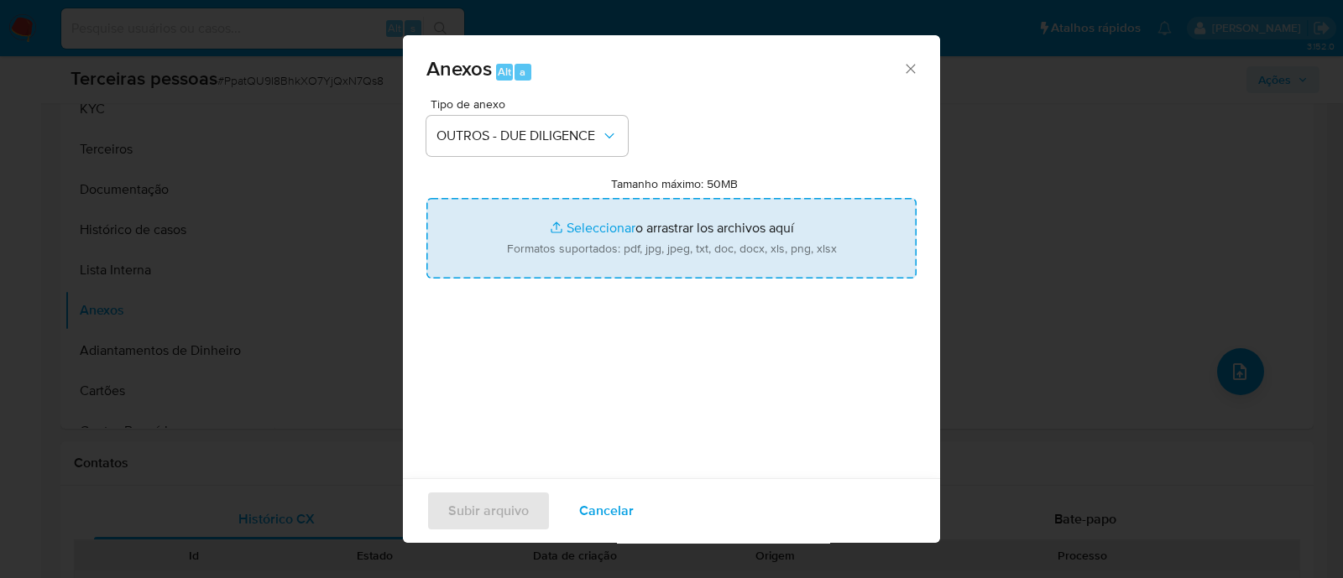
click at [699, 206] on input "Tamanho máximo: 50MB Seleccionar archivos" at bounding box center [671, 238] width 490 height 81
type input "C:\fakepath\Matriz de Risco - MOVEEDU CURSOS PROFISSIONALIZANTES LTDA.pdf"
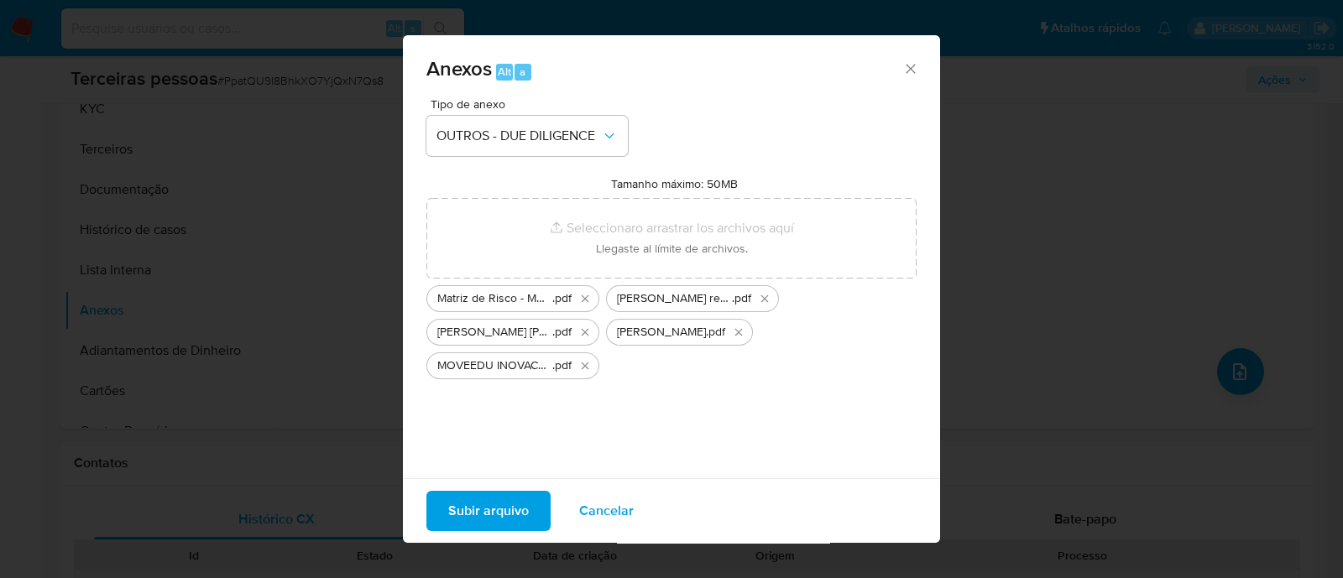
click at [453, 508] on span "Subir arquivo" at bounding box center [488, 511] width 81 height 37
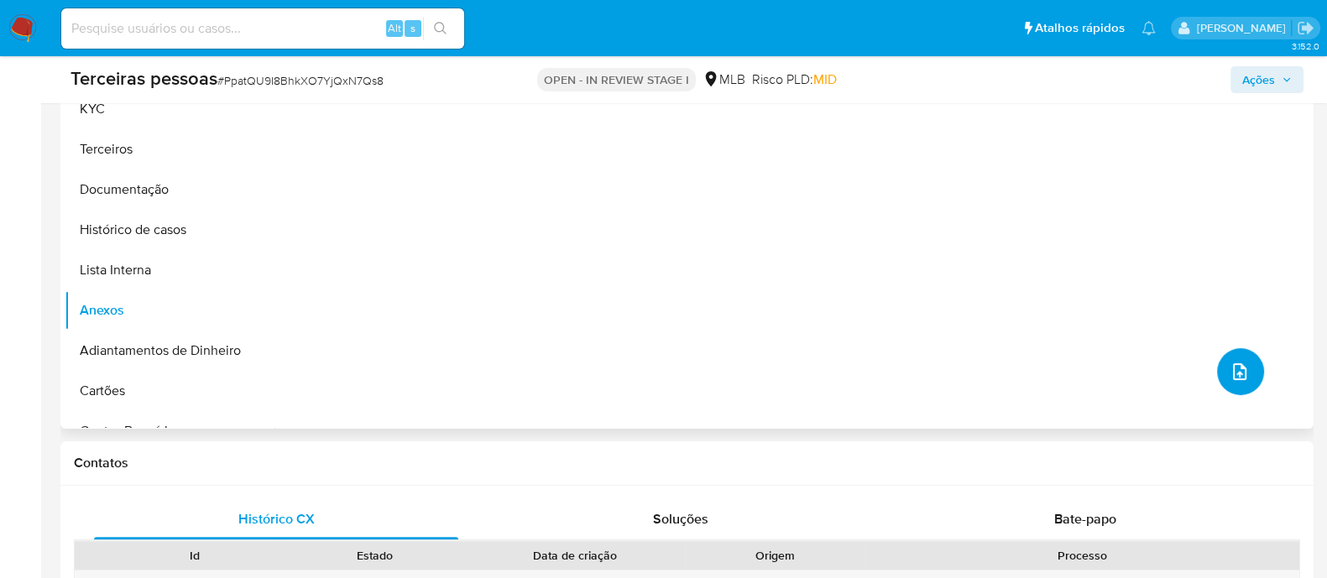
click at [1238, 388] on button "upload-file" at bounding box center [1240, 371] width 47 height 47
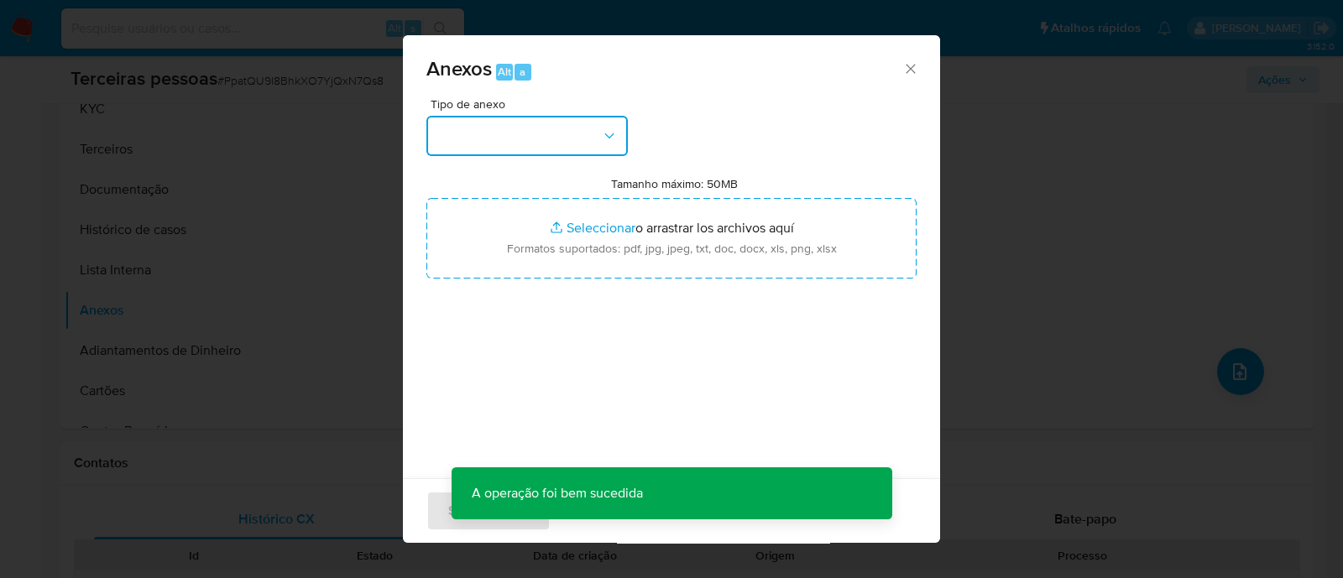
click at [534, 140] on button "button" at bounding box center [526, 136] width 201 height 40
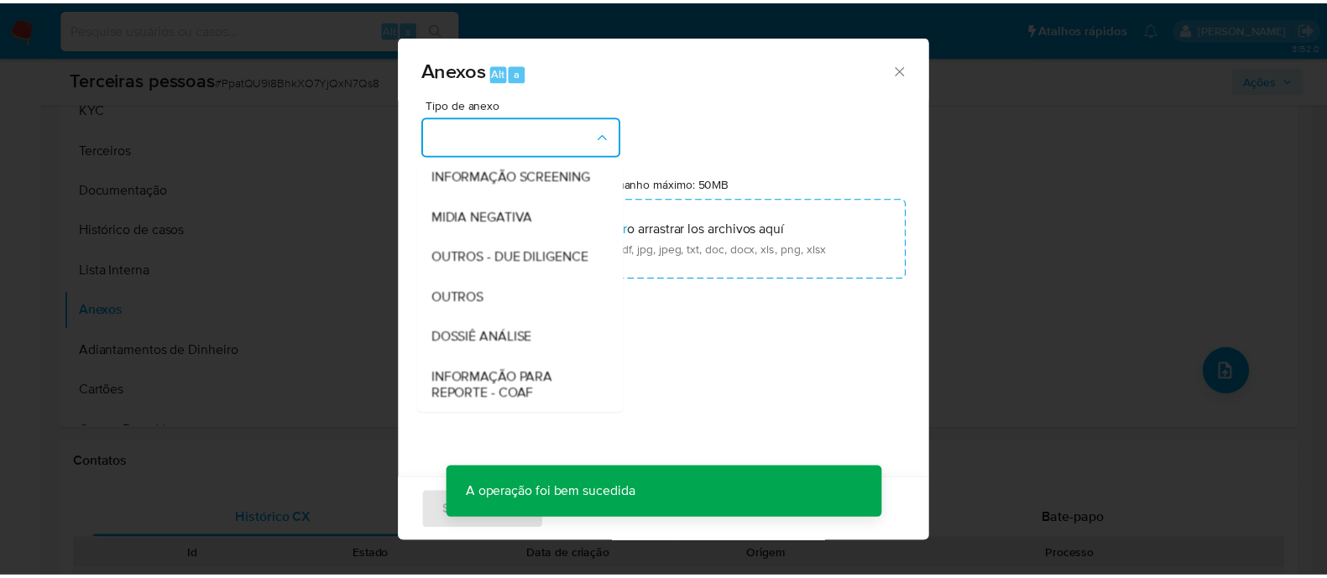
scroll to position [259, 0]
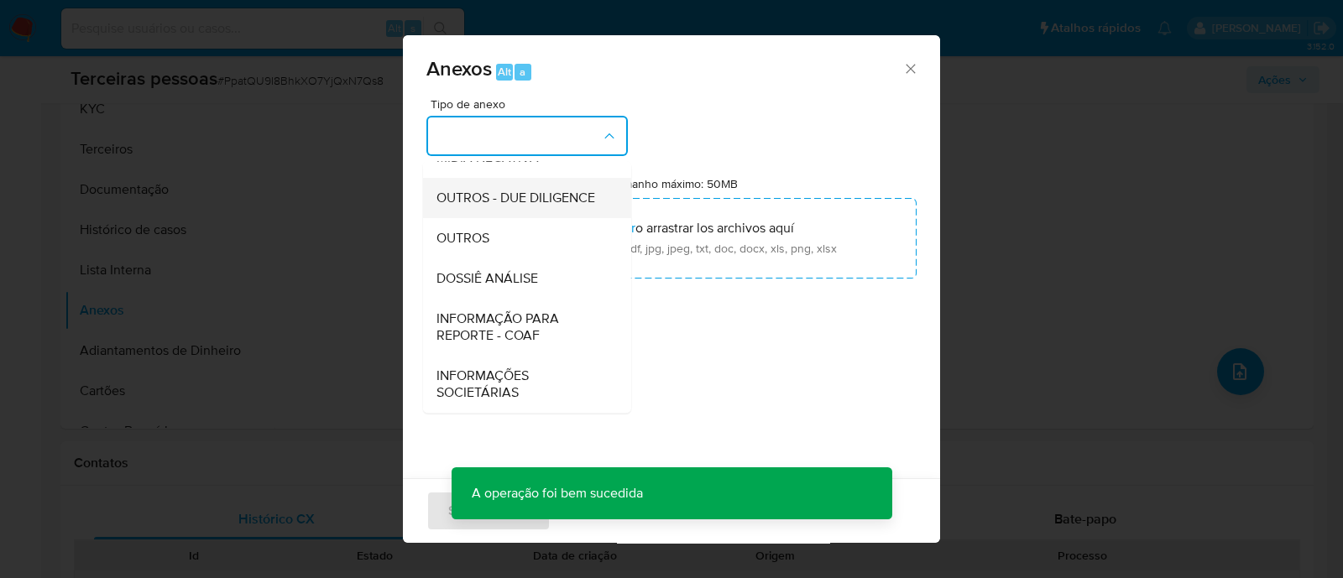
click at [515, 178] on div "OUTROS - DUE DILIGENCE" at bounding box center [522, 198] width 171 height 40
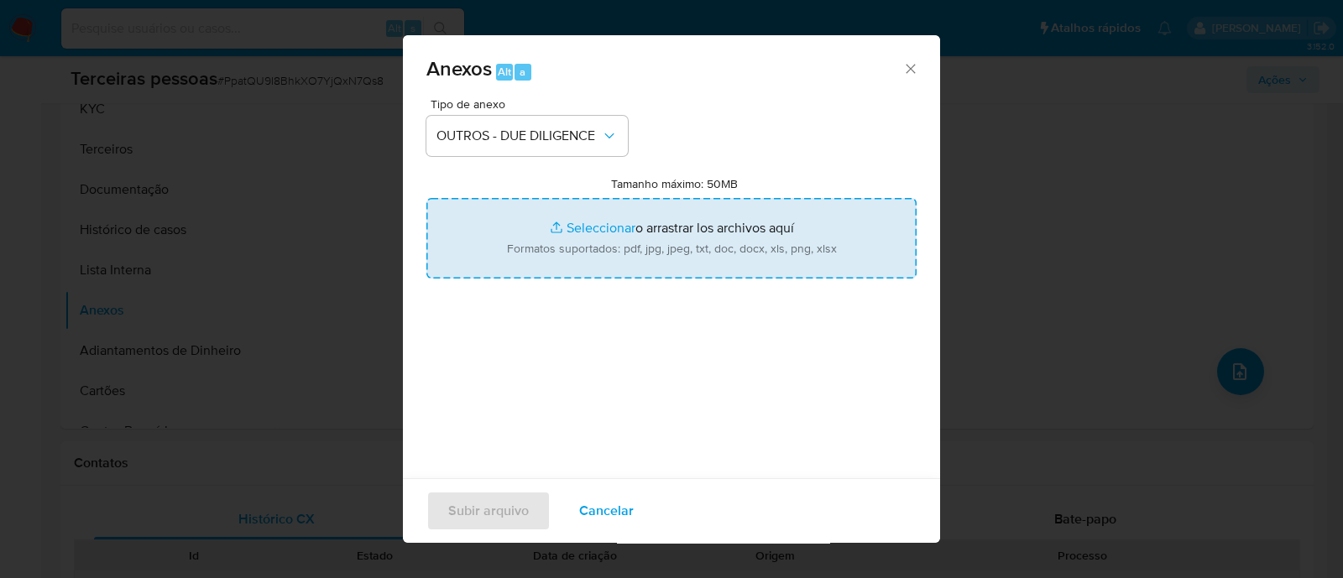
click at [641, 206] on input "Tamanho máximo: 50MB Seleccionar archivos" at bounding box center [671, 238] width 490 height 81
type input "C:\fakepath\MOVEEDU INOVACAO E EDUCACAO LTDA softon.pdf"
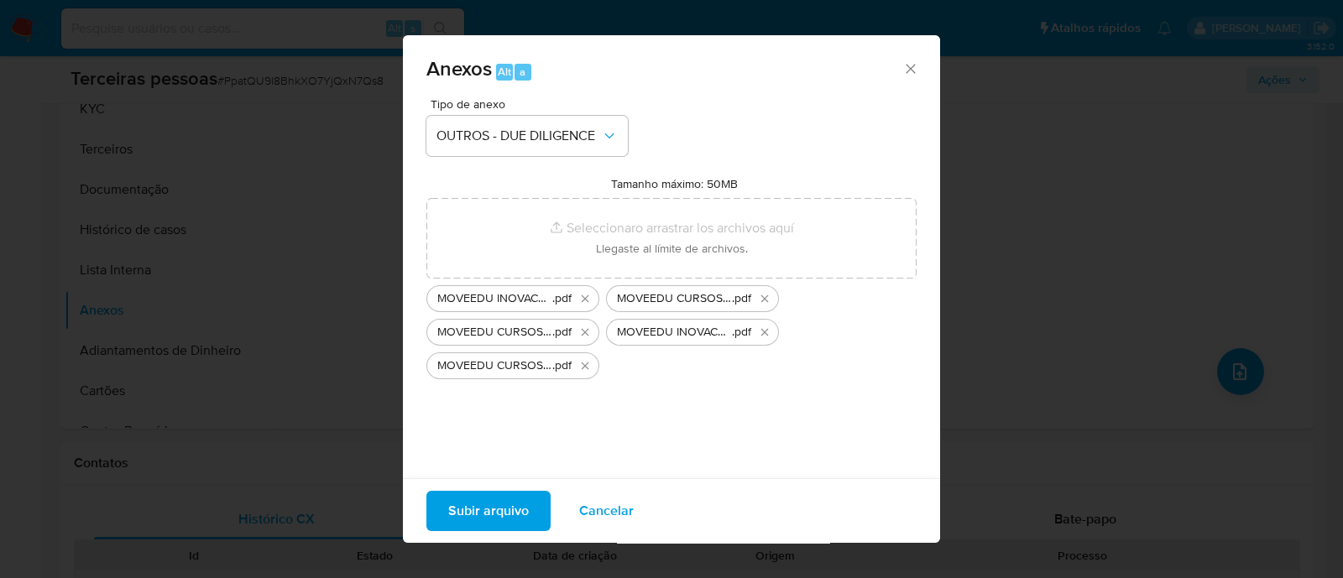
click at [539, 510] on button "Subir arquivo" at bounding box center [488, 511] width 124 height 40
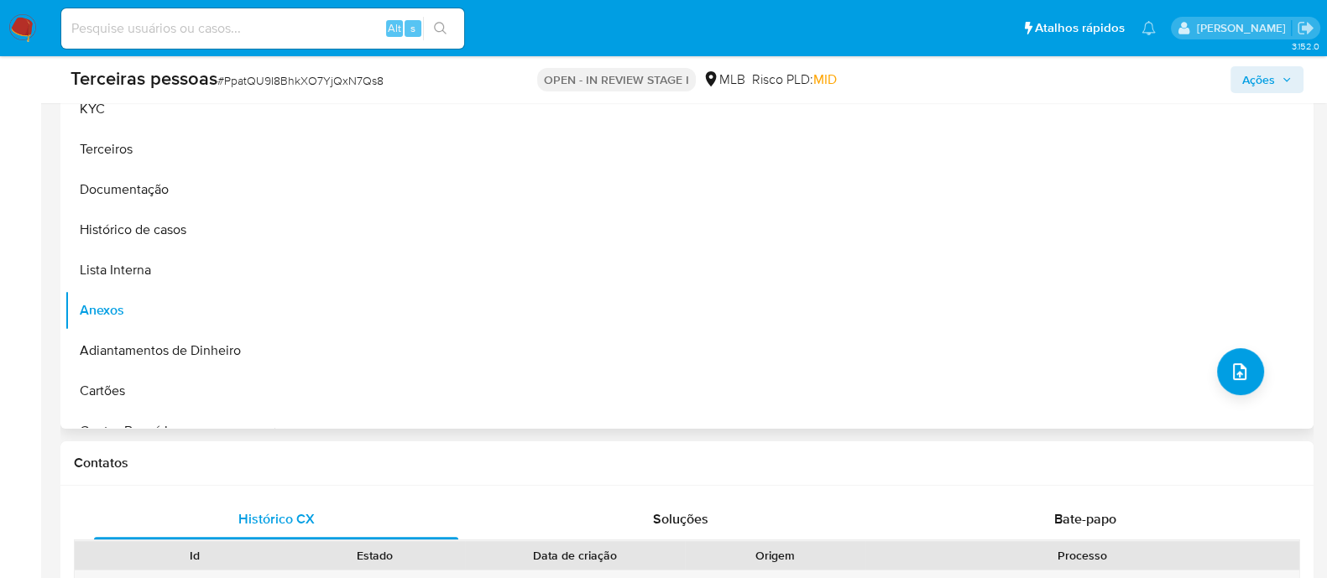
click at [408, 286] on div "Nenhum dado disponível" at bounding box center [792, 214] width 1035 height 430
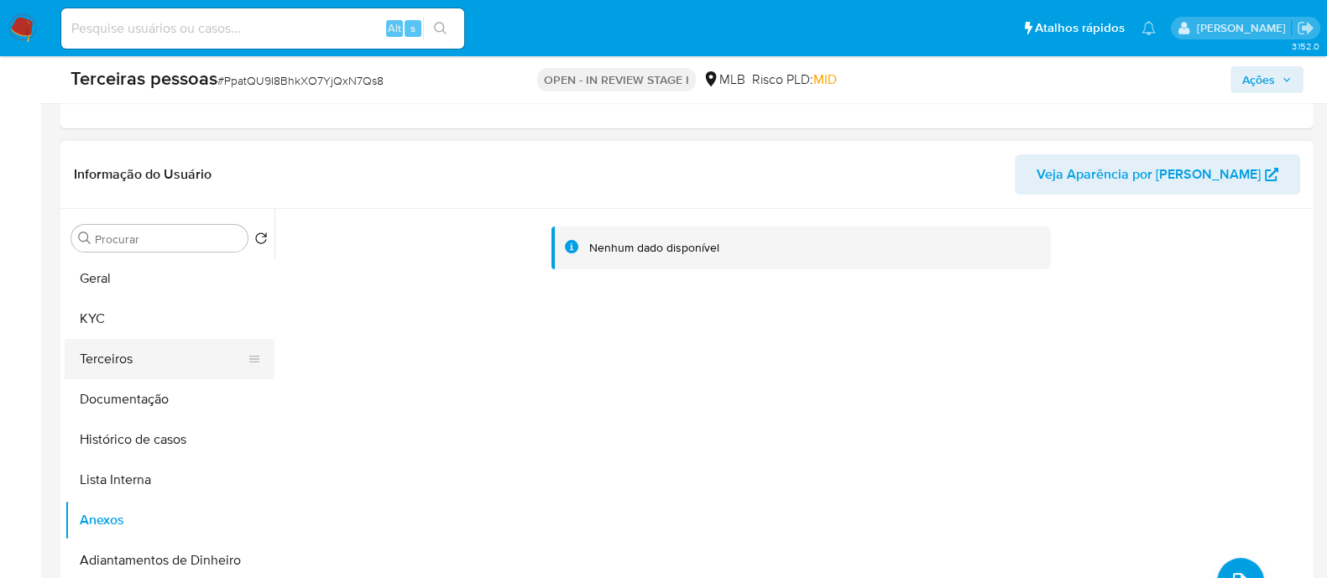
click at [144, 358] on button "Terceiros" at bounding box center [163, 359] width 196 height 40
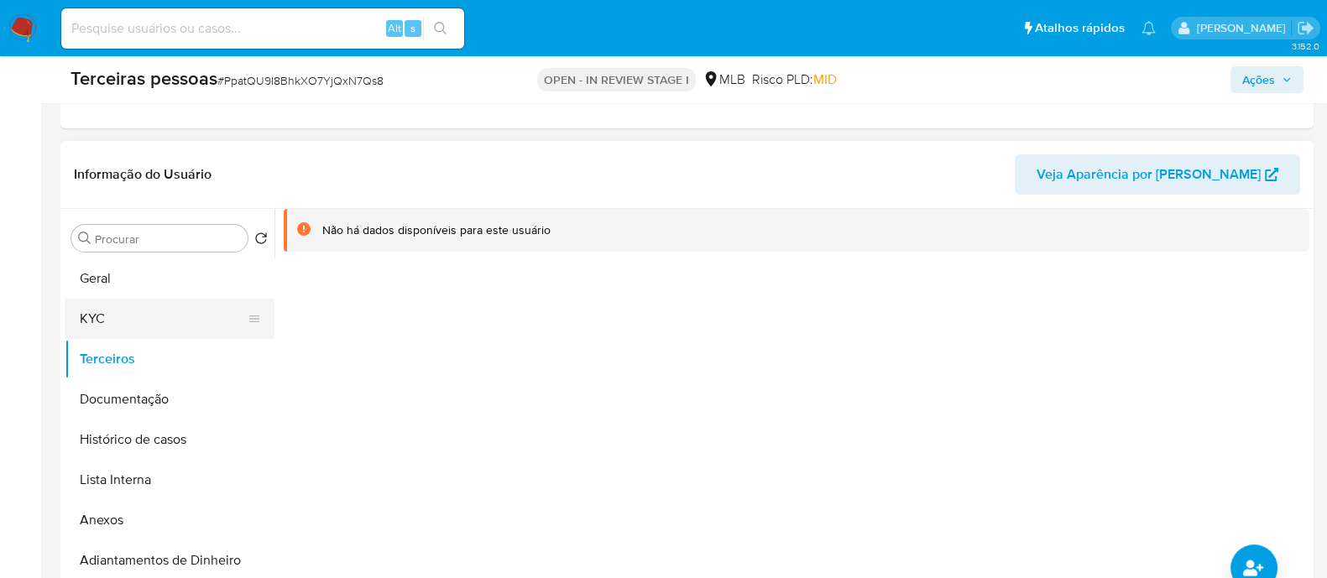
click at [138, 329] on button "KYC" at bounding box center [163, 319] width 196 height 40
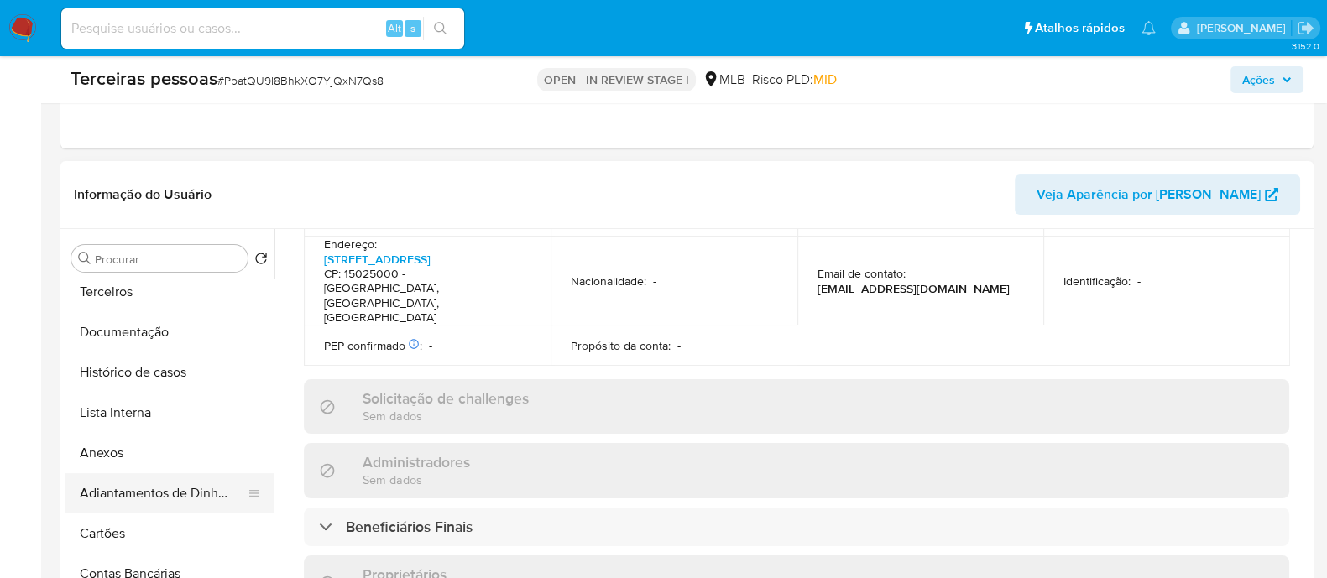
scroll to position [0, 0]
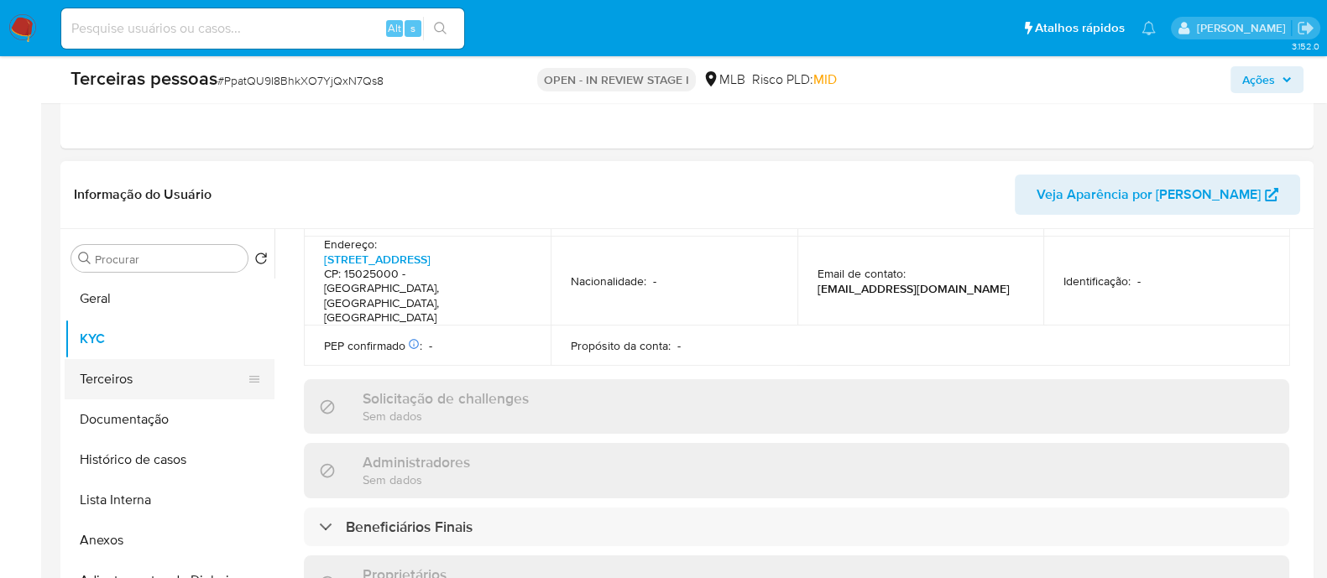
click at [191, 389] on button "Terceiros" at bounding box center [163, 379] width 196 height 40
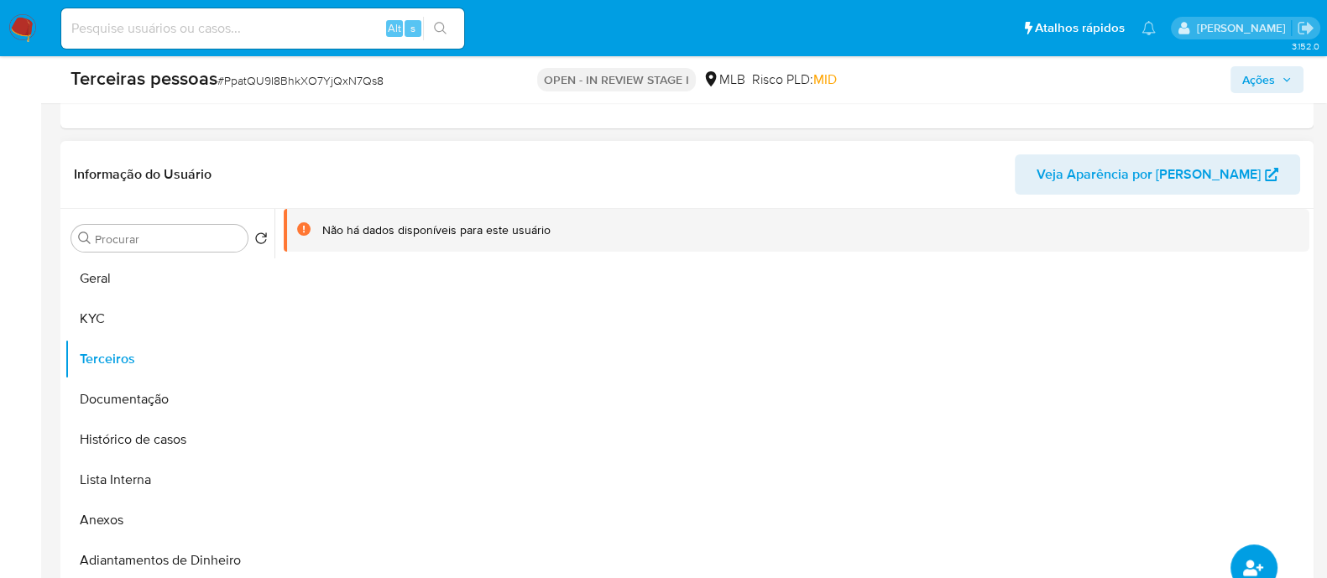
click at [1252, 570] on icon "common.add_complementary_information" at bounding box center [1253, 568] width 20 height 16
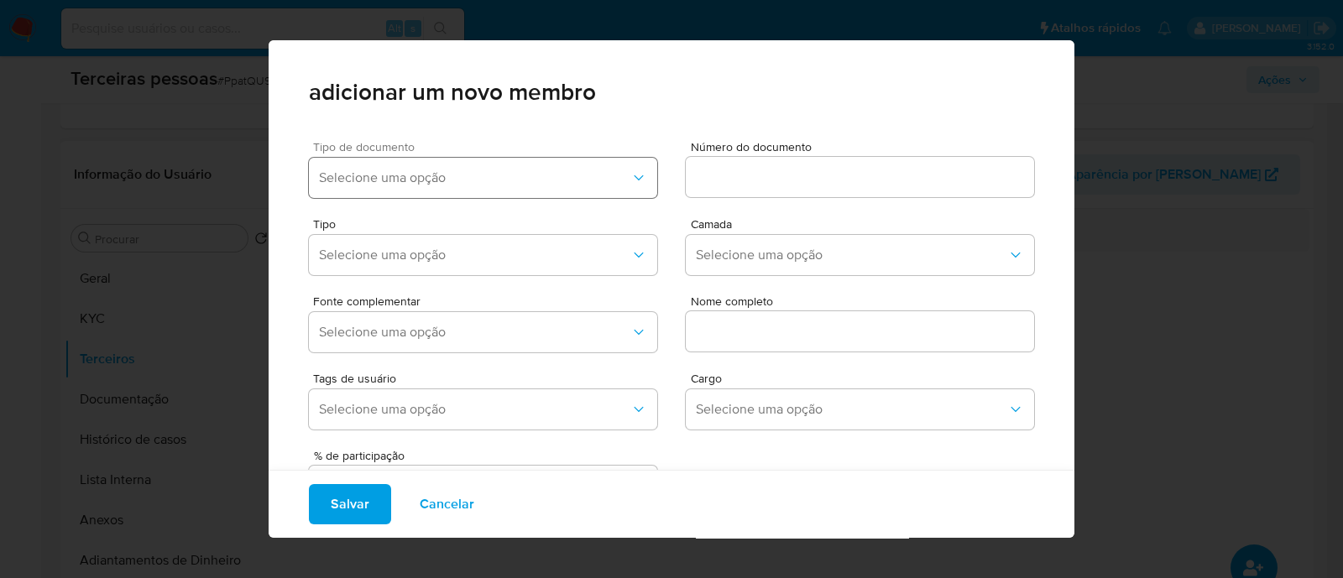
click at [437, 168] on button "Selecione uma opção" at bounding box center [483, 178] width 348 height 40
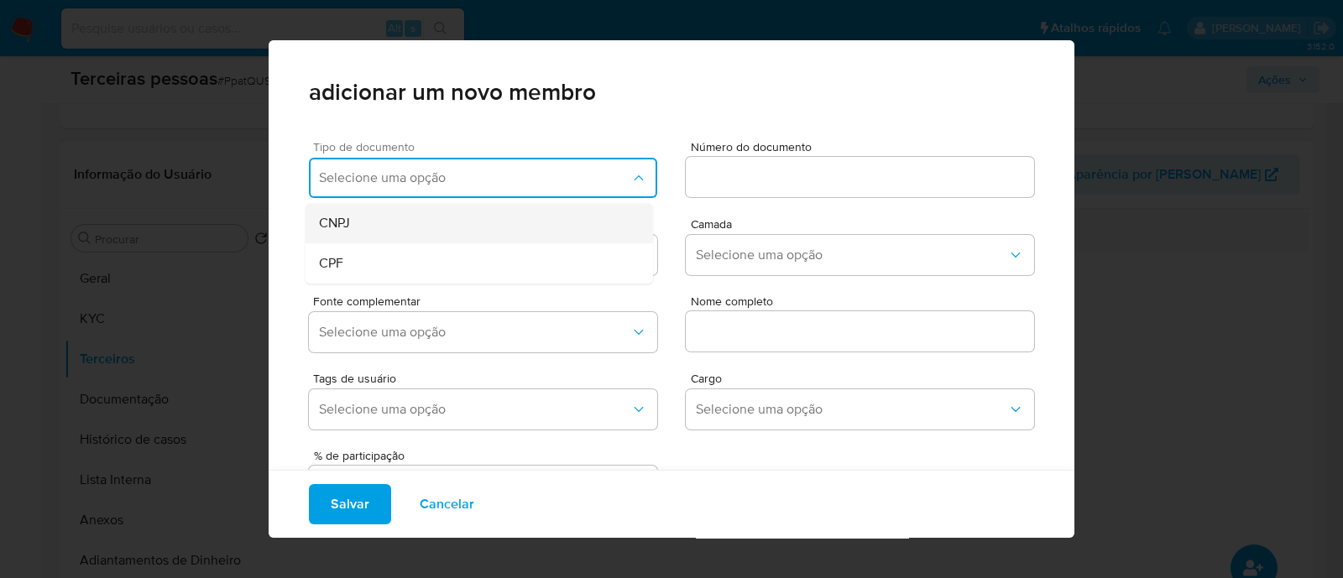
click at [389, 240] on div "CNPJ" at bounding box center [447, 223] width 257 height 40
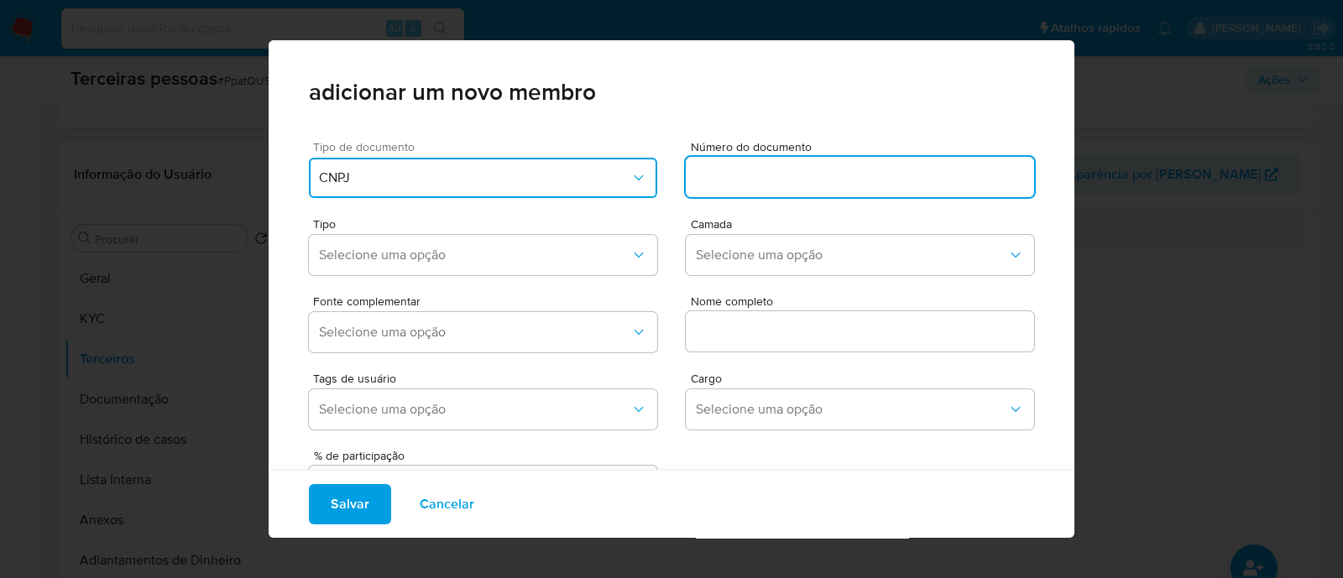
click at [860, 174] on input at bounding box center [860, 177] width 348 height 22
type input "01.633.121/0001-33"
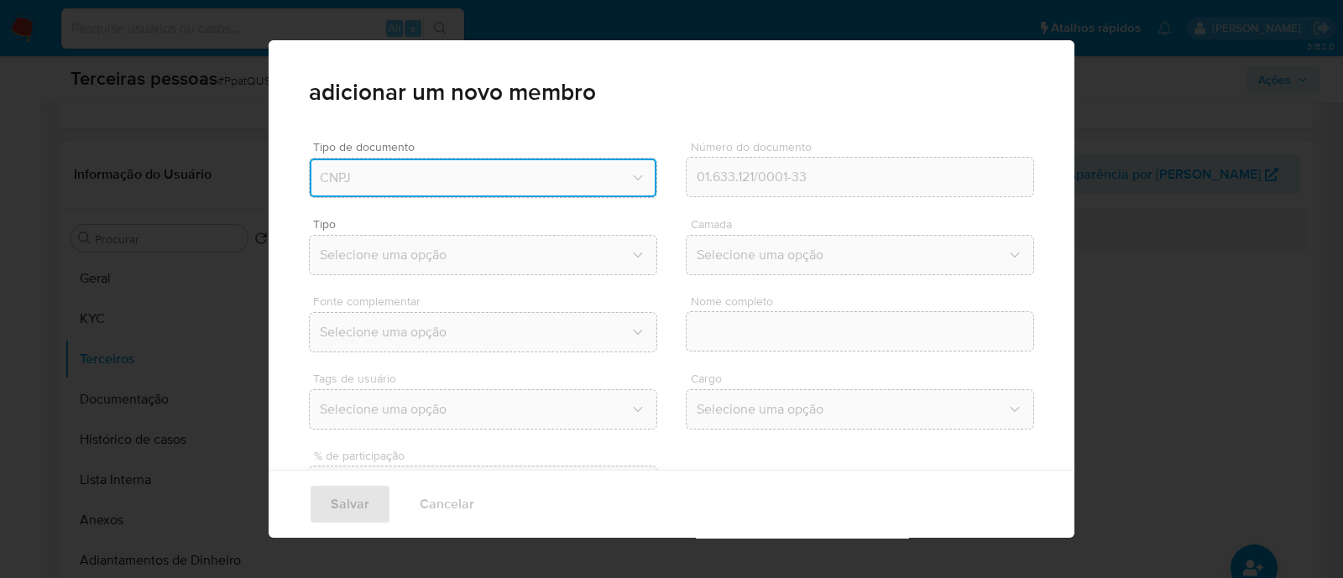
type input "MOVEEDU INOVACAO E EDUCACAO LTDA"
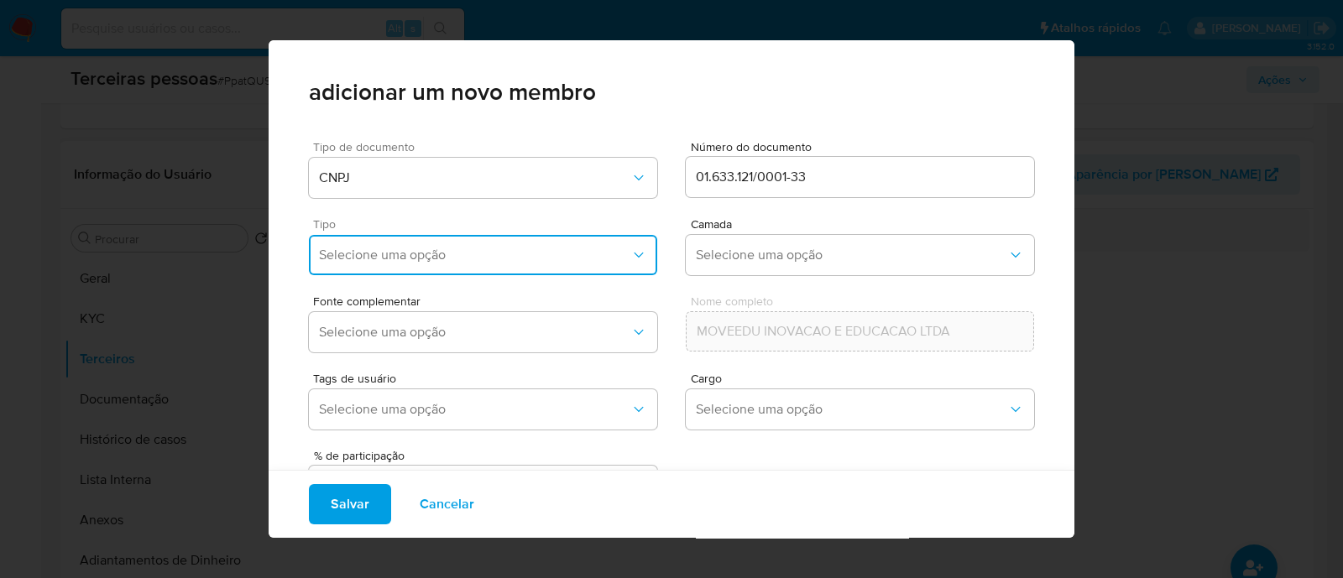
click at [399, 251] on span "Selecione uma opção" at bounding box center [474, 255] width 311 height 17
click at [369, 457] on span "Accionistas" at bounding box center [352, 461] width 67 height 17
click at [734, 238] on button "Selecione uma opção" at bounding box center [860, 255] width 348 height 40
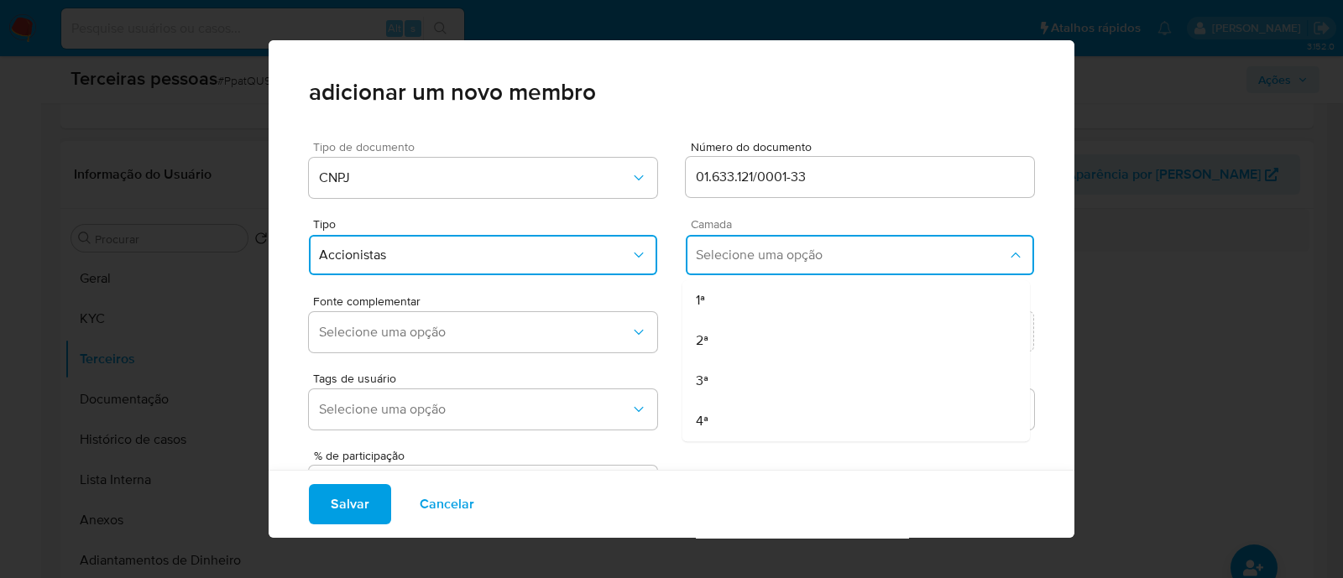
click at [724, 276] on div "1ª 2ª 3ª 4ª" at bounding box center [856, 358] width 348 height 166
click at [684, 308] on li "1ª" at bounding box center [856, 300] width 348 height 40
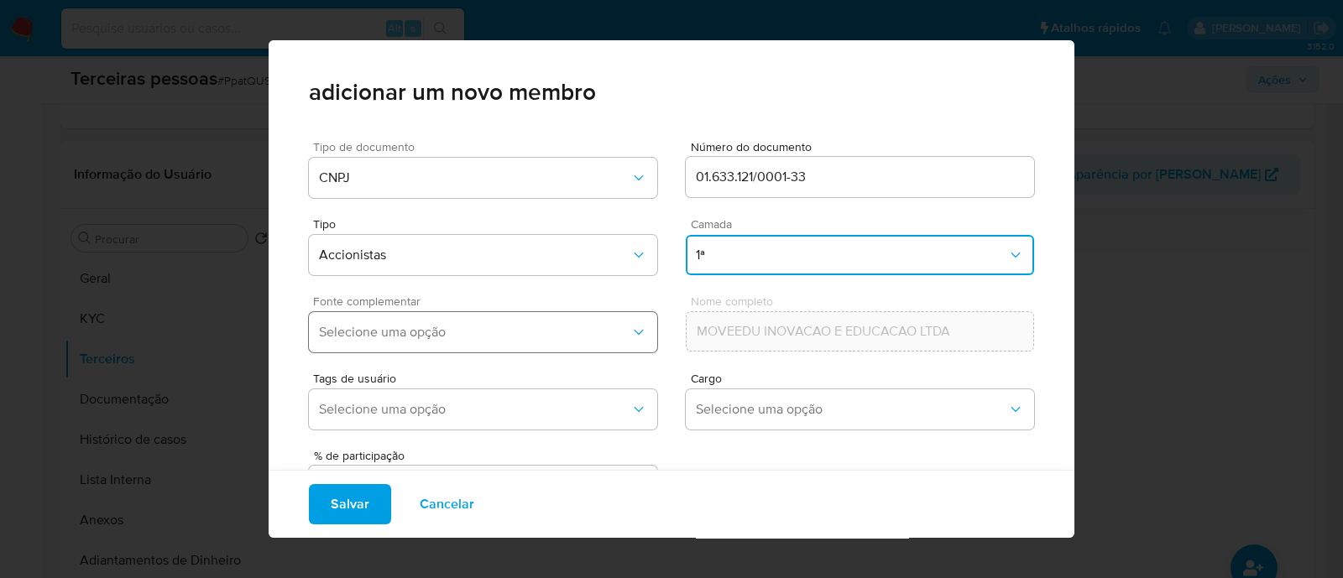
click at [523, 350] on button "Selecione uma opção" at bounding box center [483, 332] width 348 height 40
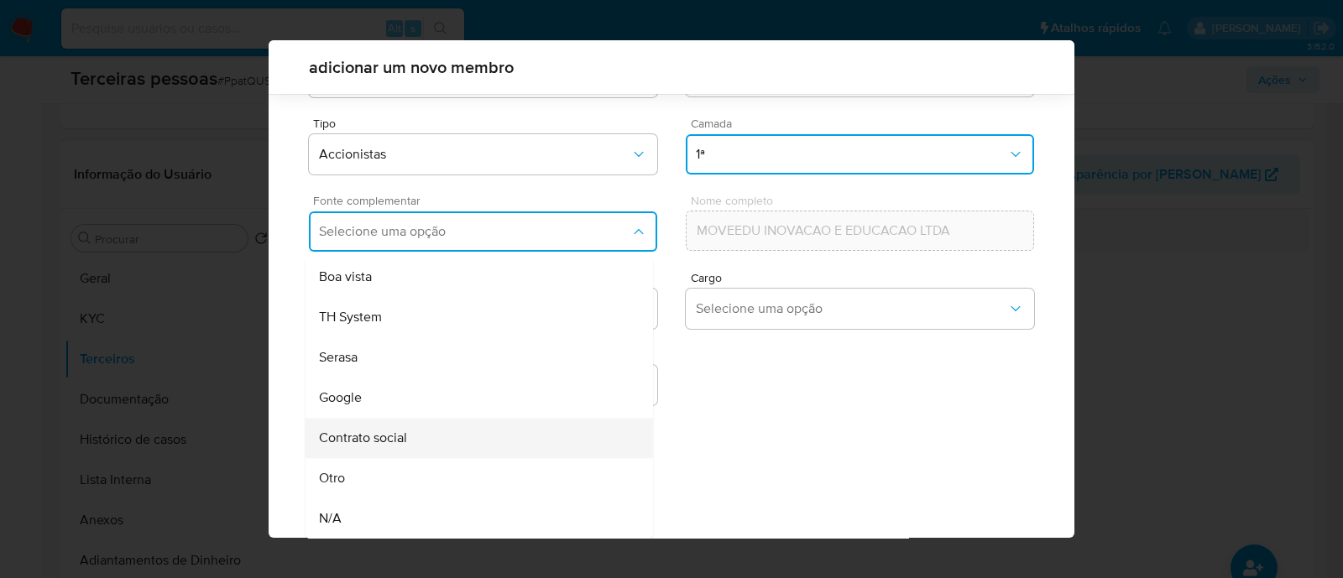
click at [445, 437] on div "Contrato social" at bounding box center [447, 438] width 257 height 40
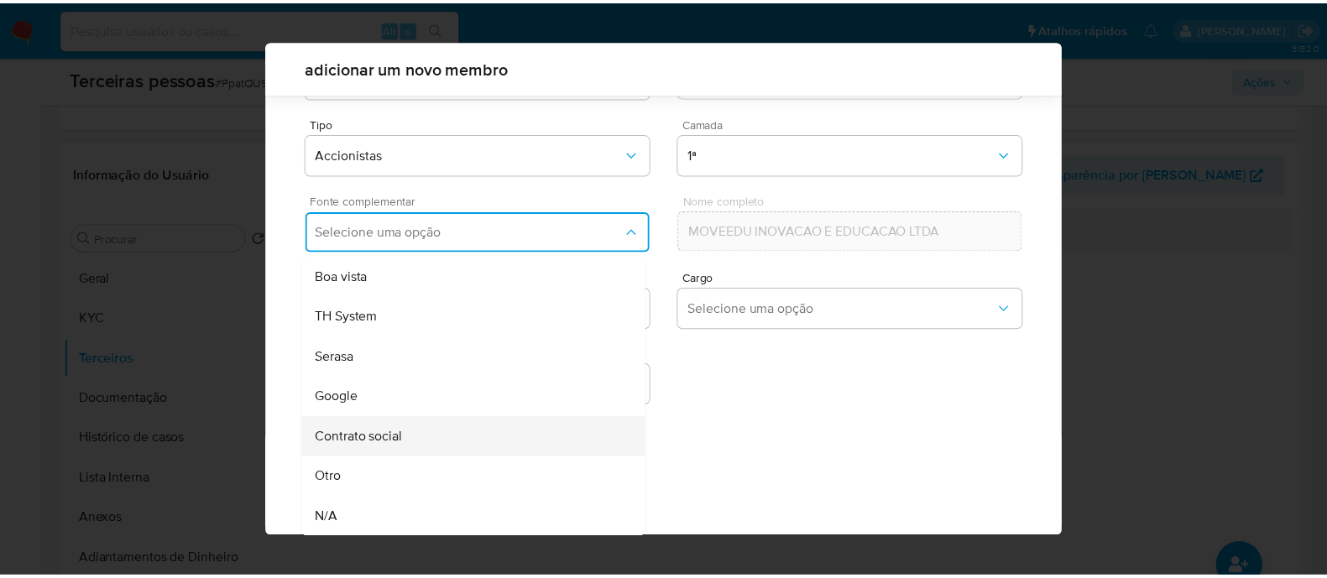
scroll to position [61, 0]
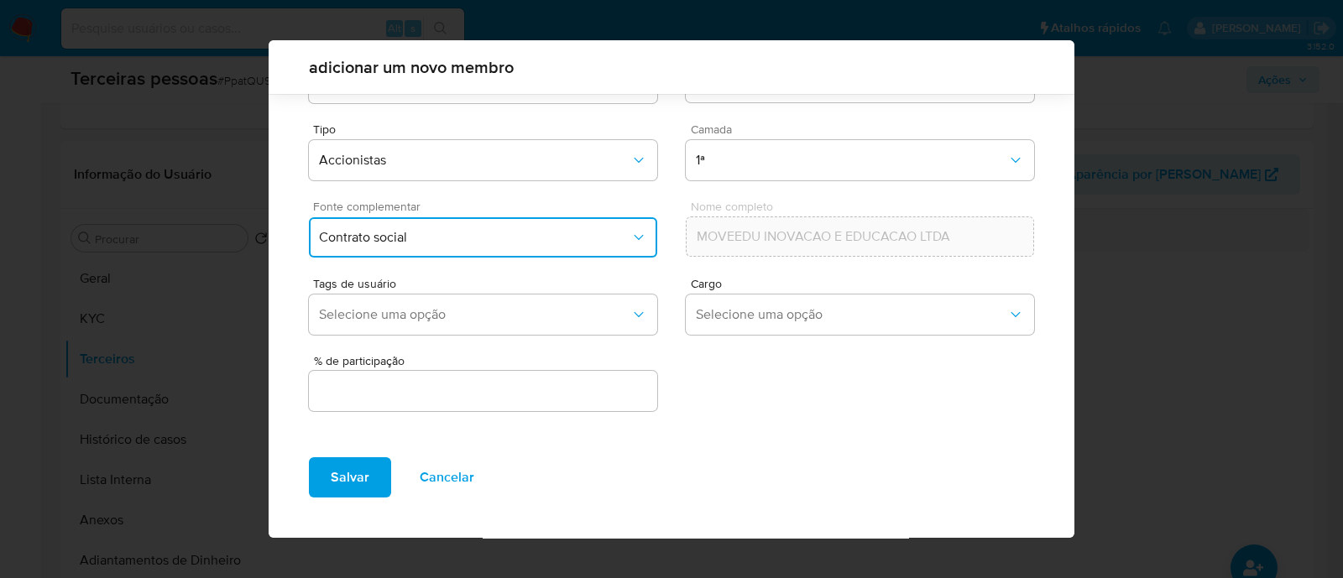
click at [477, 393] on input "text" at bounding box center [483, 391] width 348 height 22
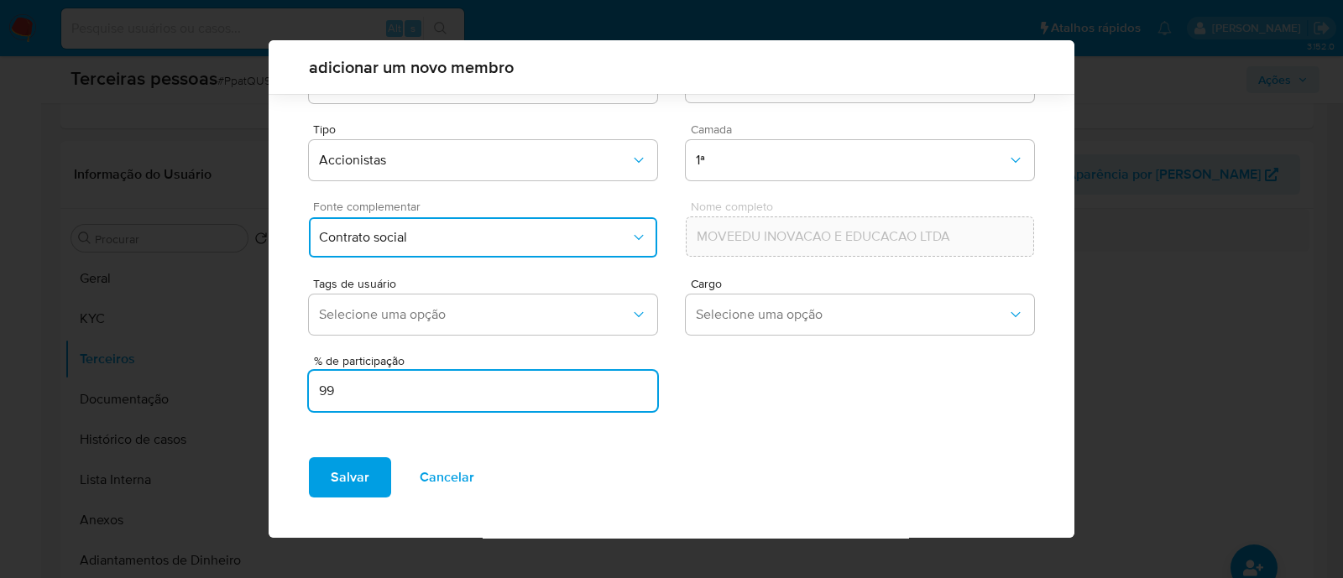
type input "9"
type input "99.999"
click at [366, 468] on span "Salvar" at bounding box center [350, 477] width 39 height 37
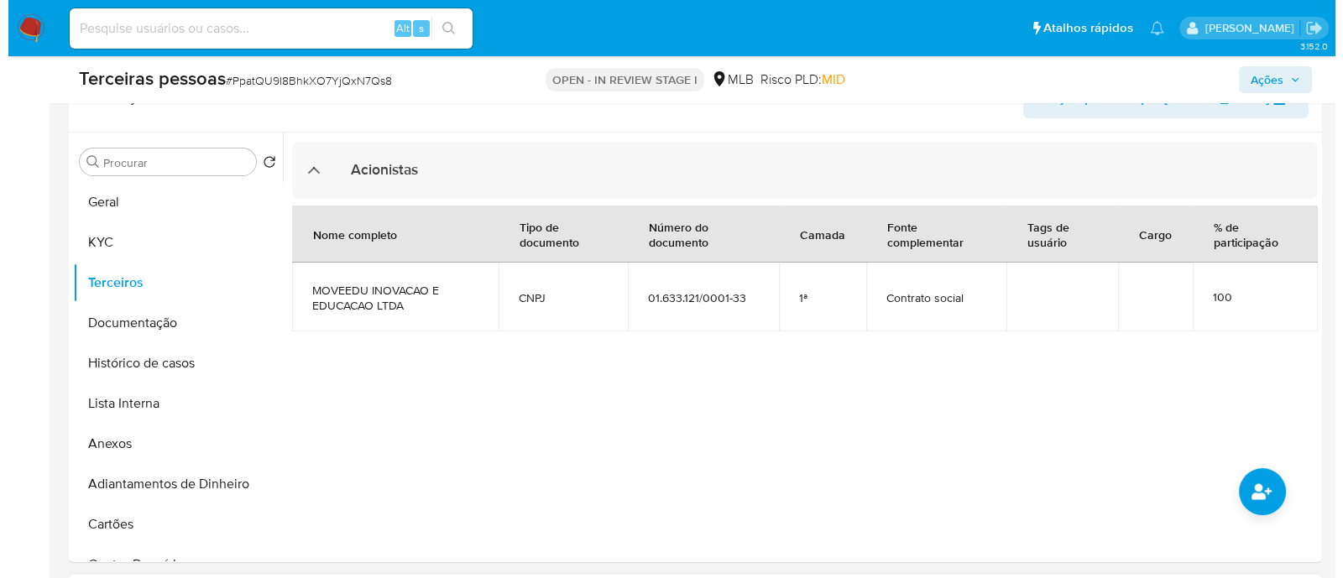
scroll to position [525, 0]
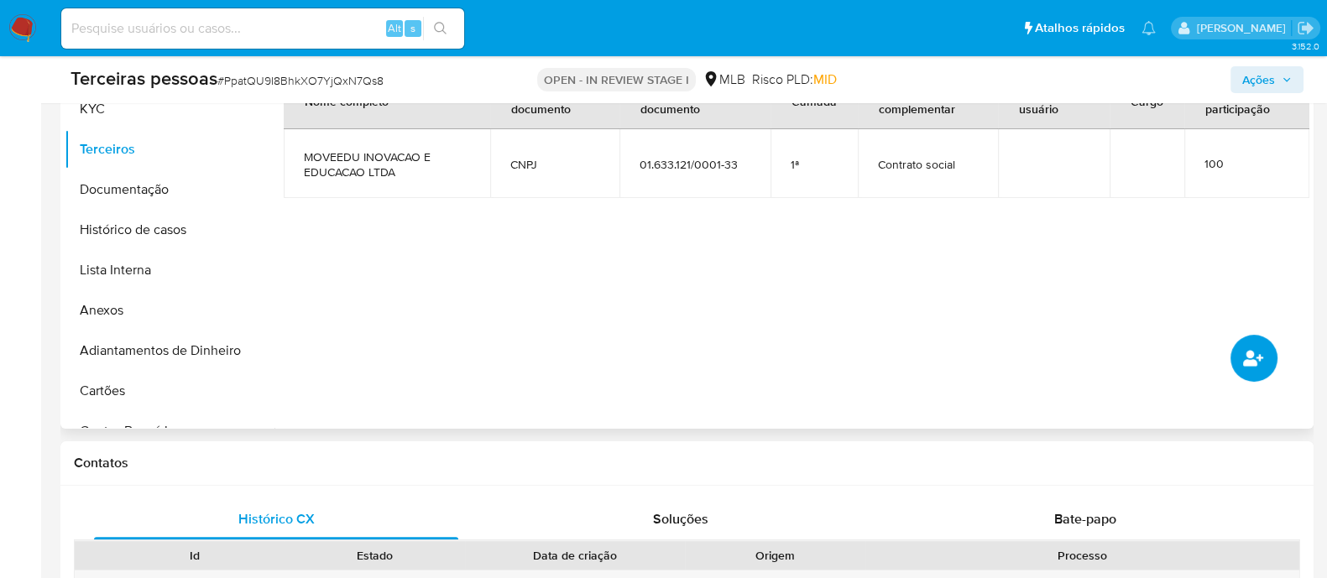
click at [1247, 379] on button "common.add_complementary_information" at bounding box center [1254, 358] width 47 height 47
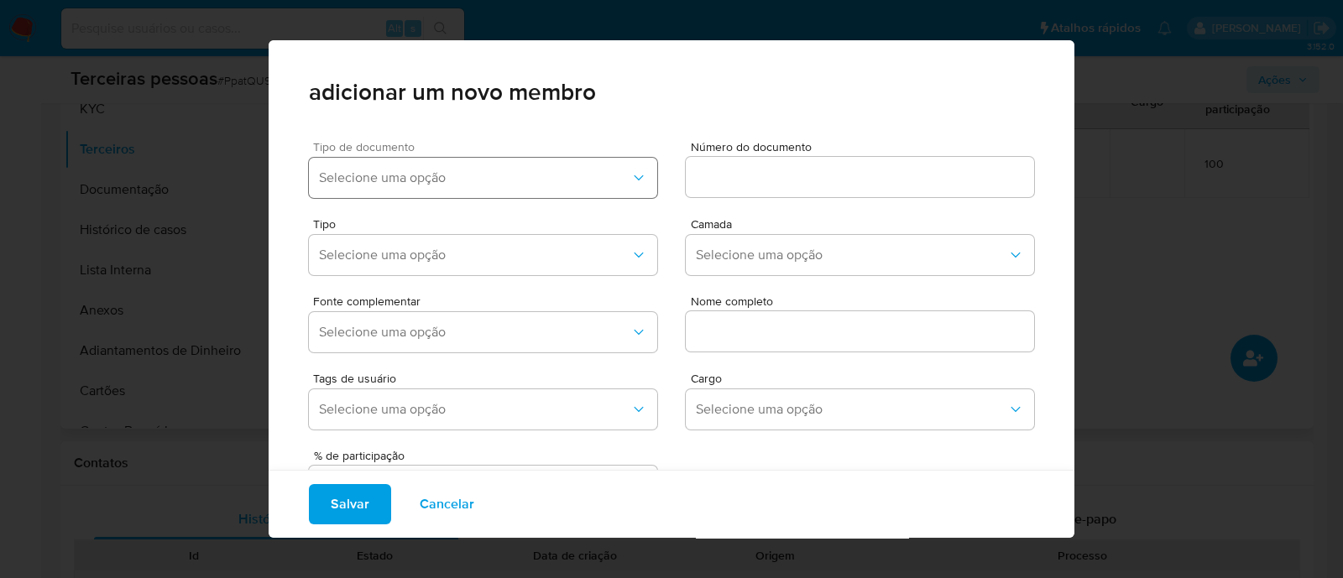
click at [449, 185] on span "Selecione uma opção" at bounding box center [474, 178] width 311 height 17
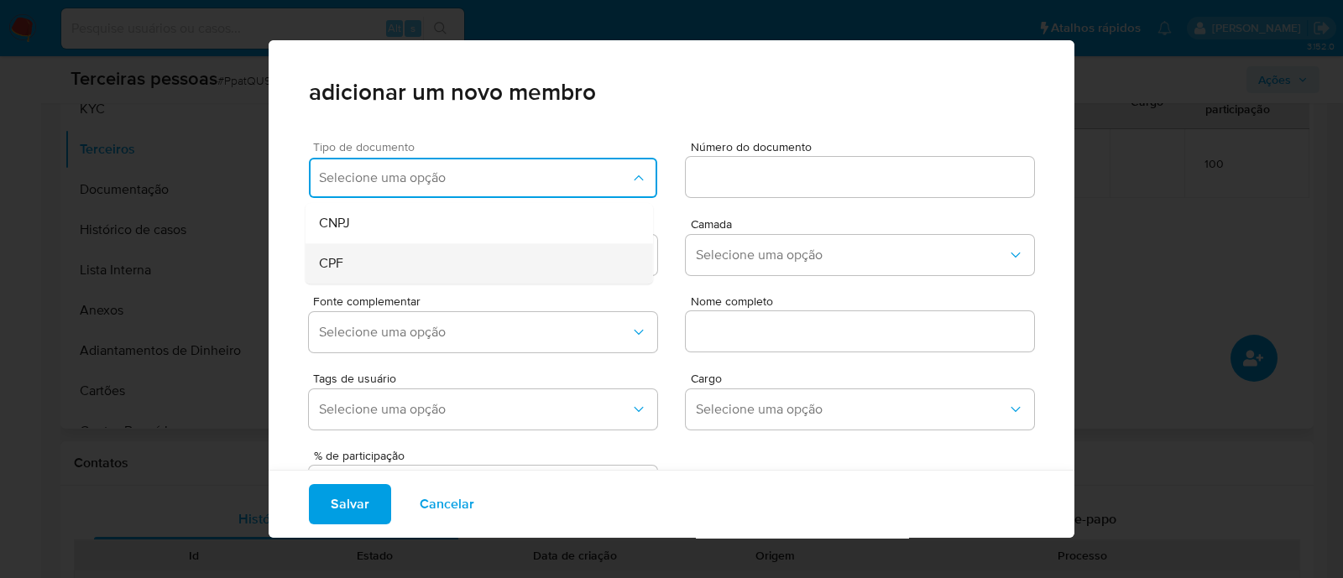
click at [390, 271] on div "CPF" at bounding box center [447, 263] width 257 height 40
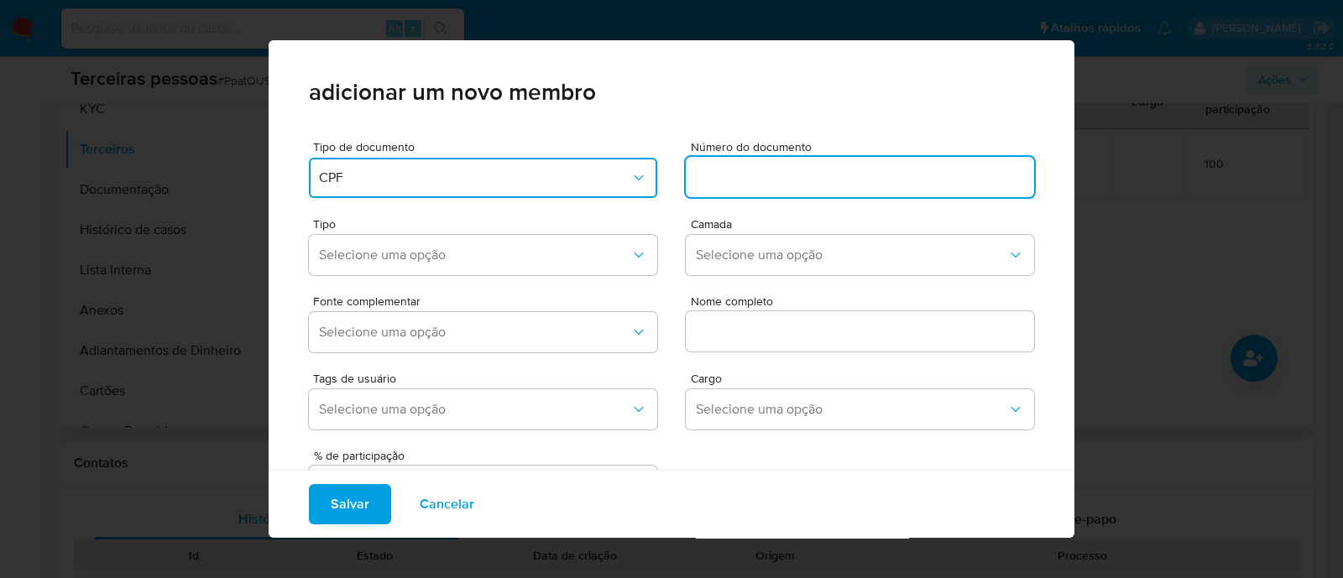
click at [836, 175] on input at bounding box center [860, 177] width 348 height 22
type input "109.429.678-36"
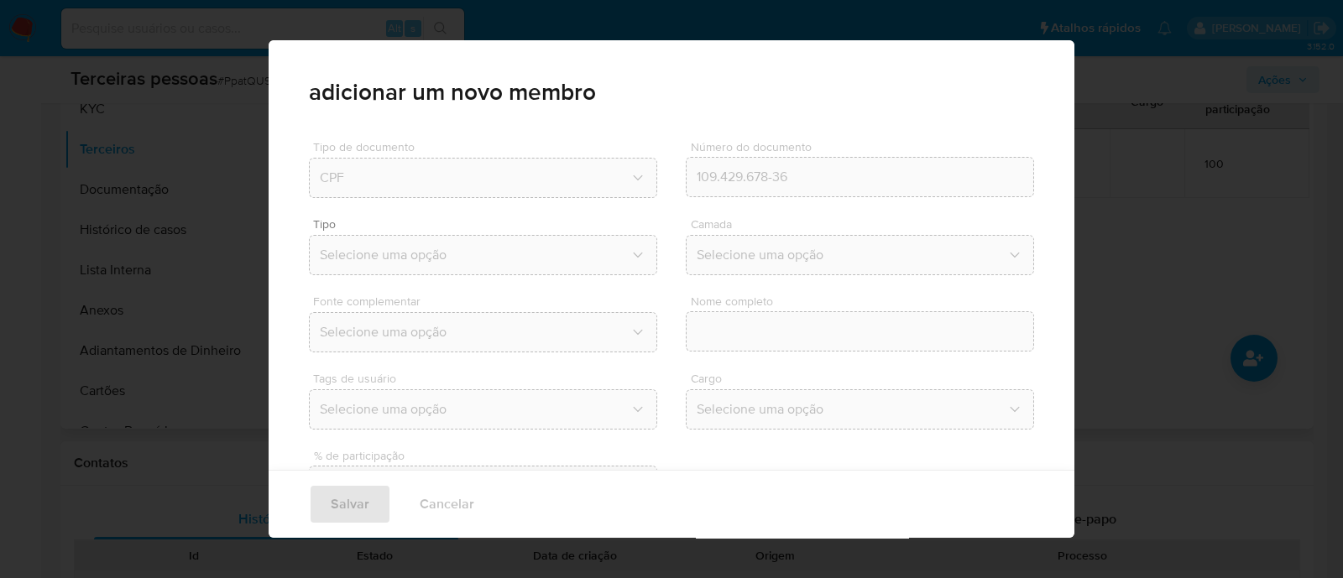
drag, startPoint x: 474, startPoint y: 263, endPoint x: 497, endPoint y: 245, distance: 28.7
click at [497, 244] on button "Selecione uma opção" at bounding box center [483, 255] width 348 height 40
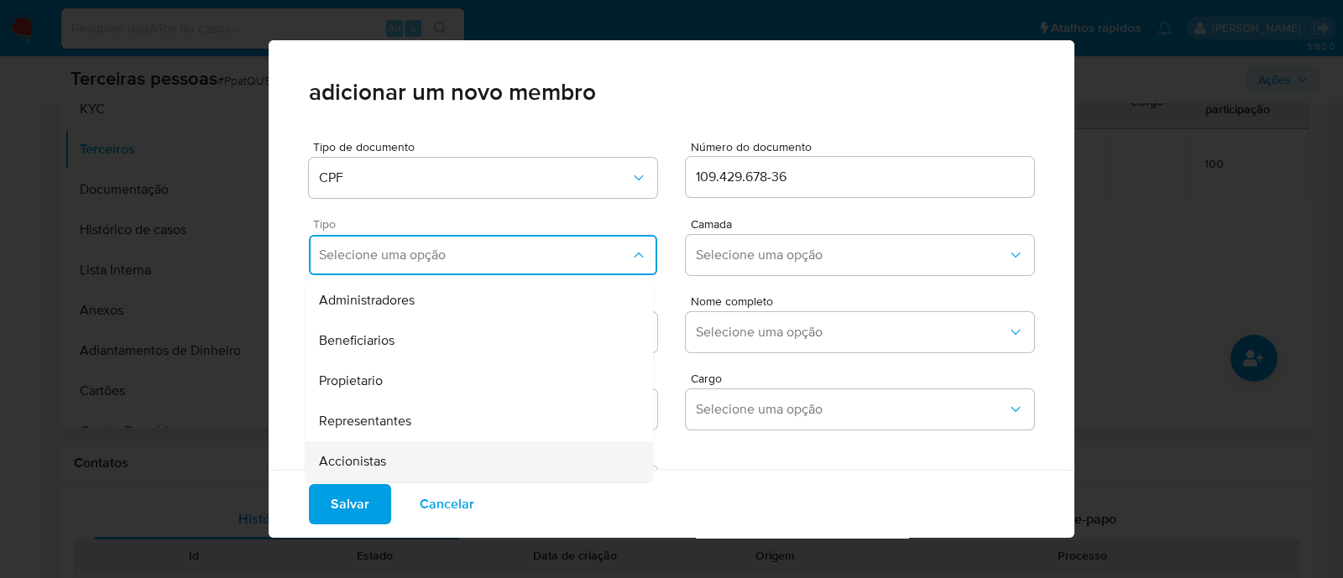
click at [460, 454] on div "Accionistas" at bounding box center [447, 462] width 257 height 40
click at [779, 247] on span "Selecione uma opção" at bounding box center [851, 255] width 311 height 17
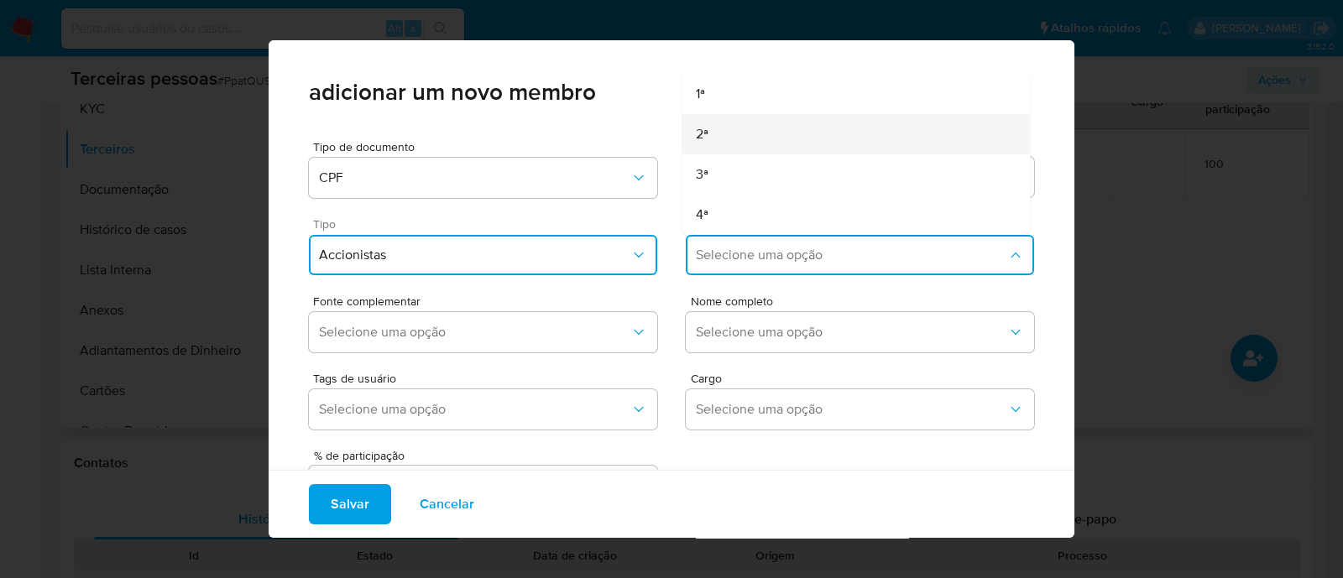
click at [765, 130] on div "2ª" at bounding box center [824, 134] width 257 height 40
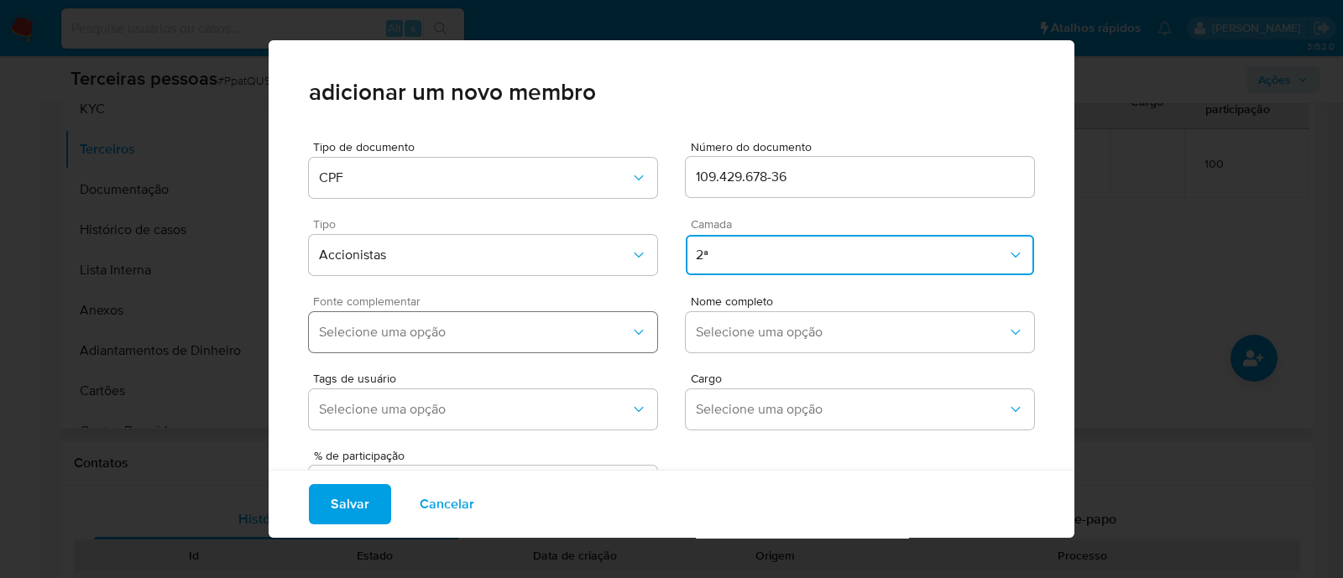
click at [557, 351] on button "Selecione uma opção" at bounding box center [483, 332] width 348 height 40
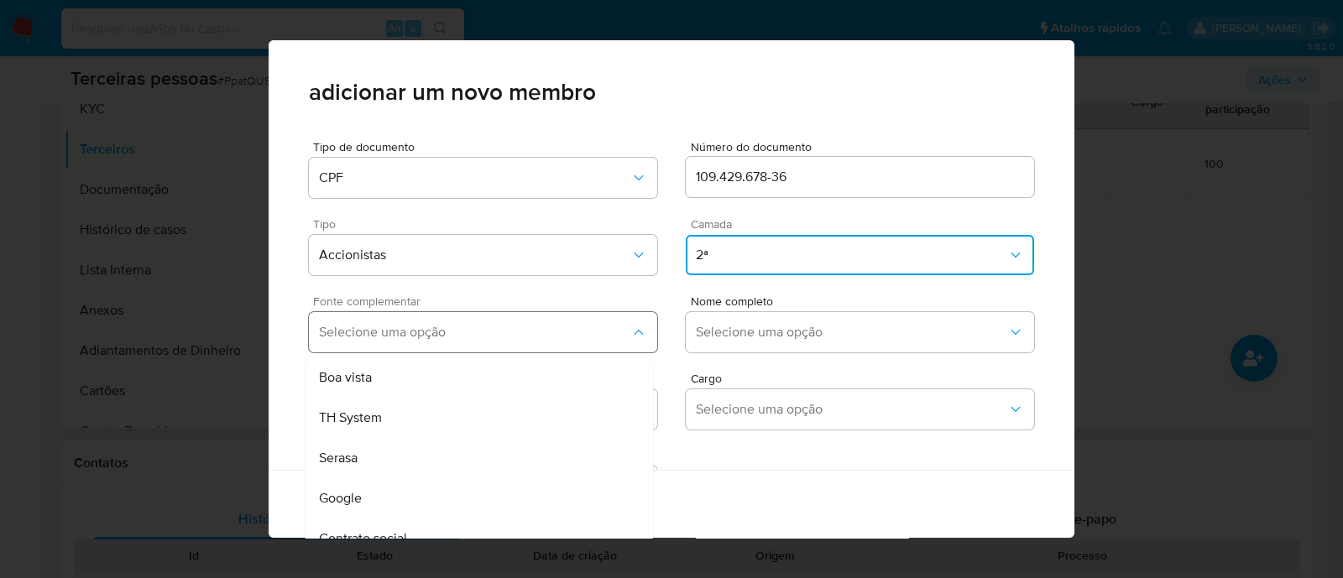
click at [551, 316] on button "Selecione uma opção" at bounding box center [483, 332] width 348 height 40
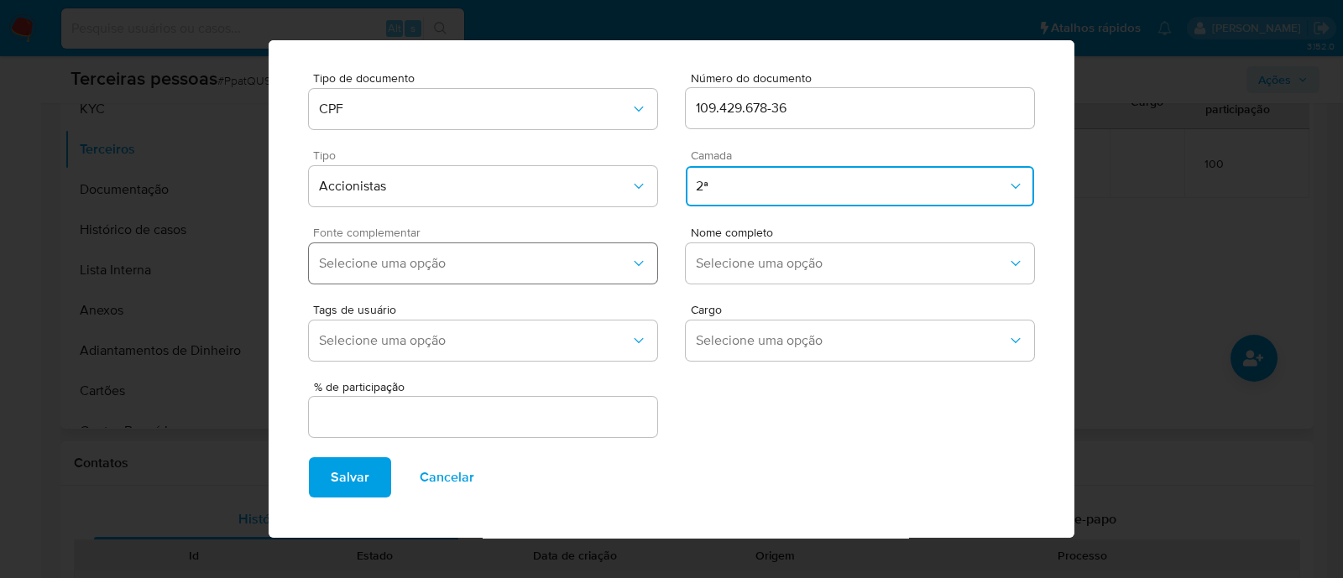
click at [486, 258] on span "Selecione uma opção" at bounding box center [474, 263] width 311 height 17
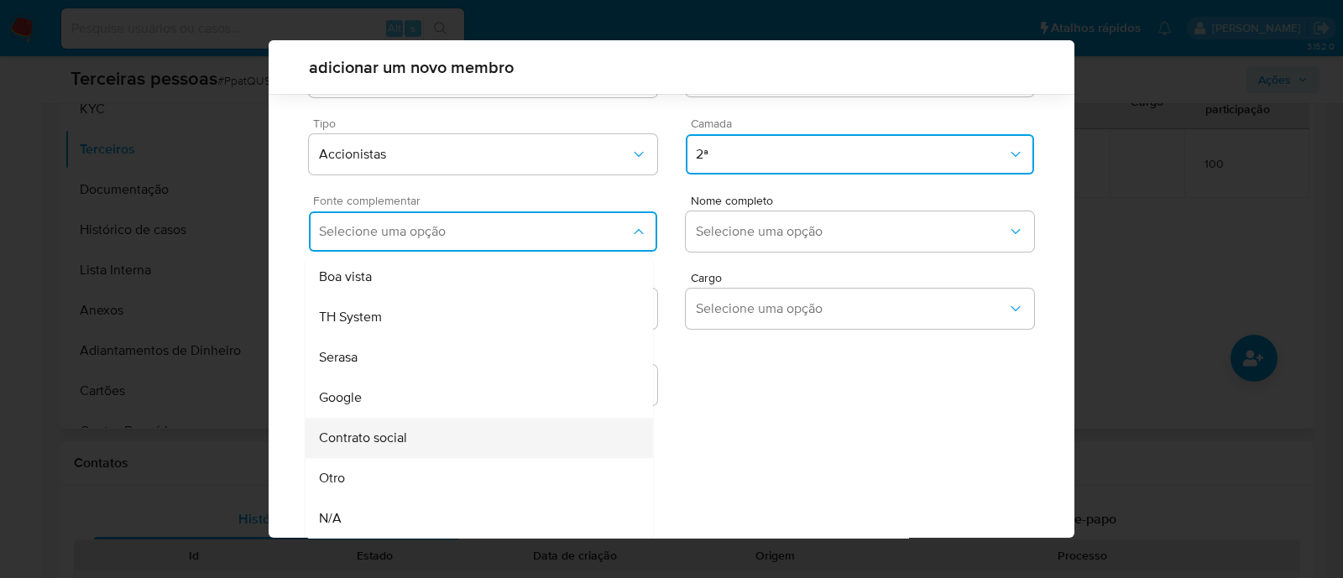
click at [454, 432] on div "Contrato social" at bounding box center [447, 438] width 257 height 40
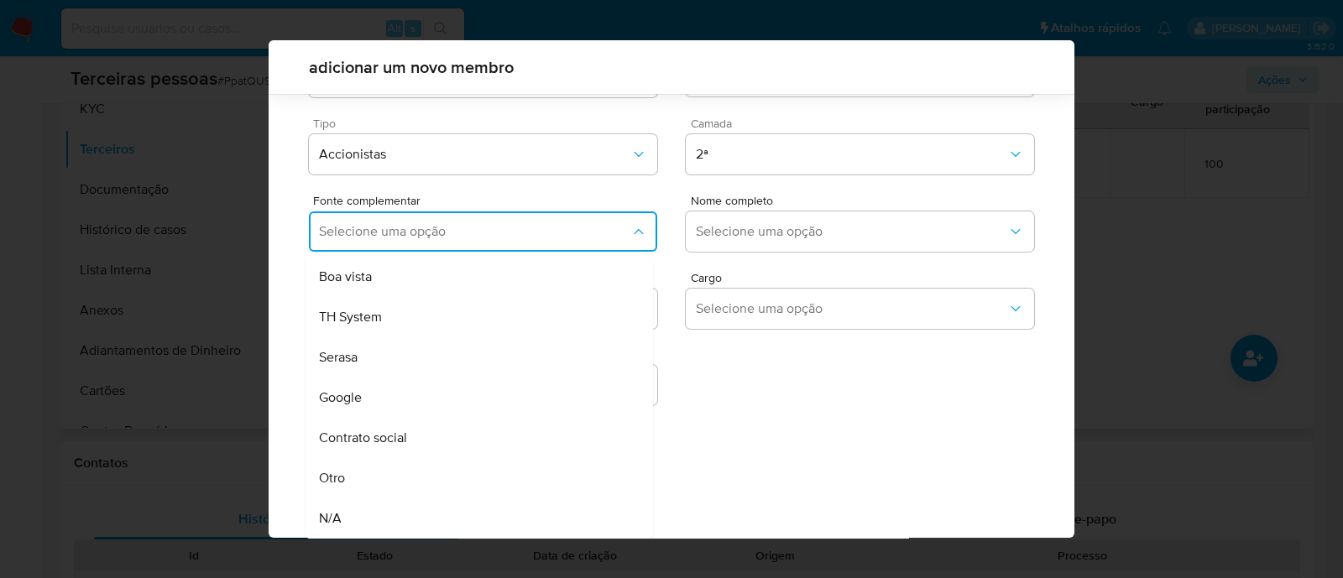
scroll to position [61, 0]
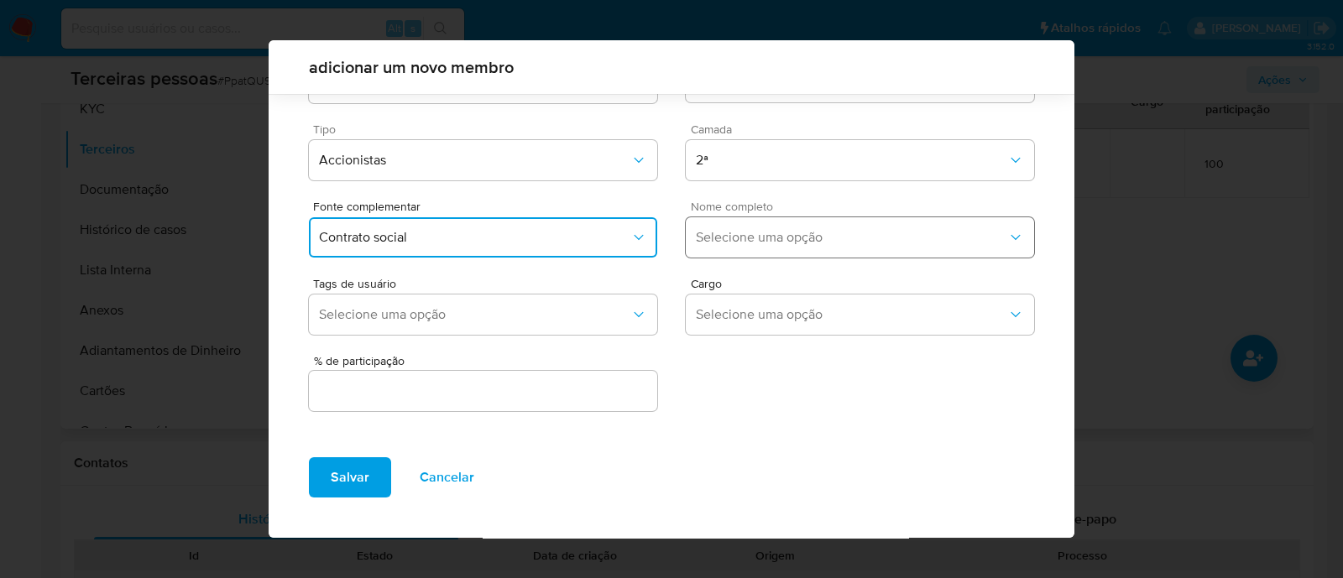
click at [739, 241] on span "Selecione uma opção" at bounding box center [851, 237] width 311 height 17
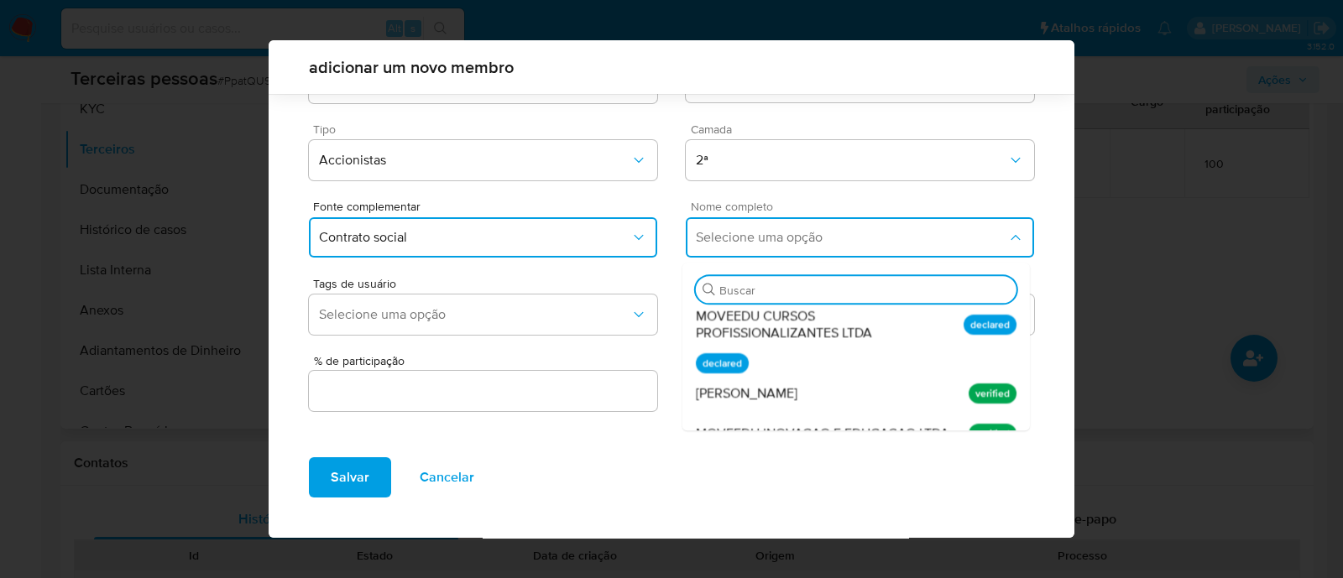
scroll to position [315, 0]
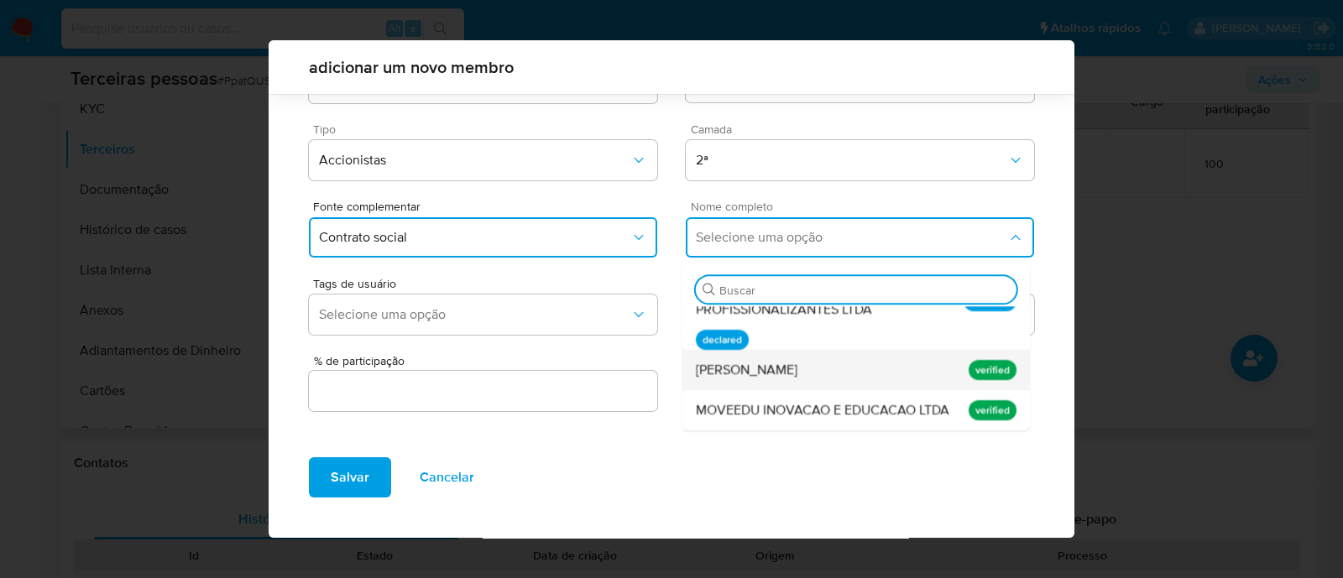
click at [861, 379] on div "Rogerio Gabriel" at bounding box center [824, 370] width 257 height 40
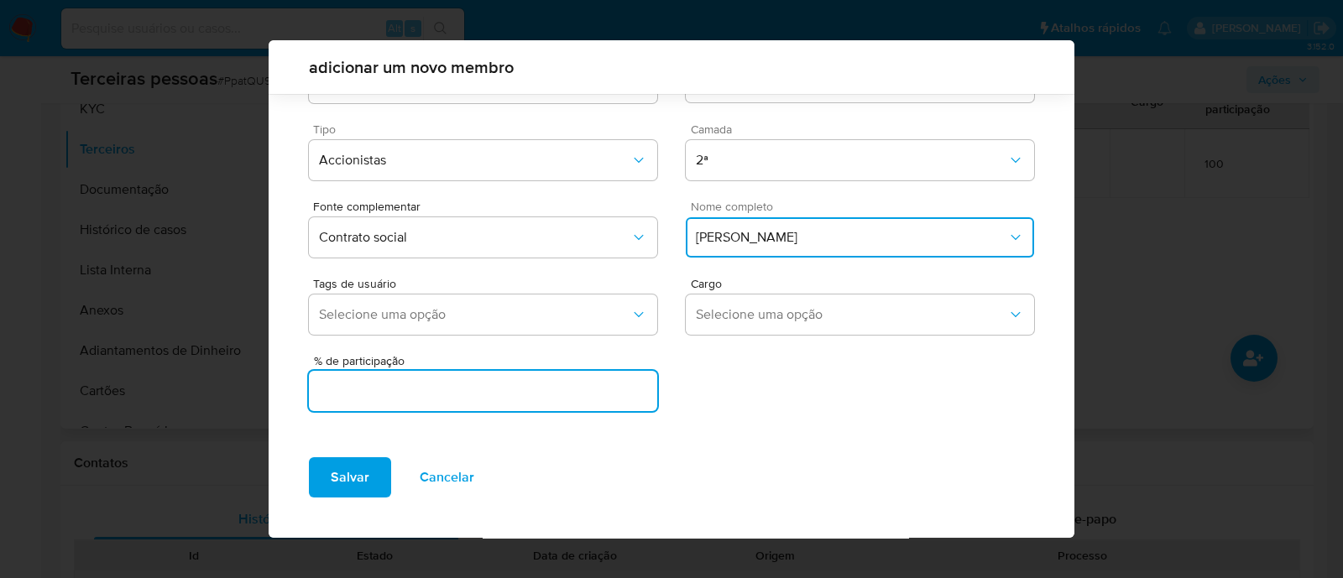
click at [561, 400] on input "text" at bounding box center [483, 391] width 348 height 22
click at [761, 313] on span "Selecione uma opção" at bounding box center [851, 314] width 311 height 17
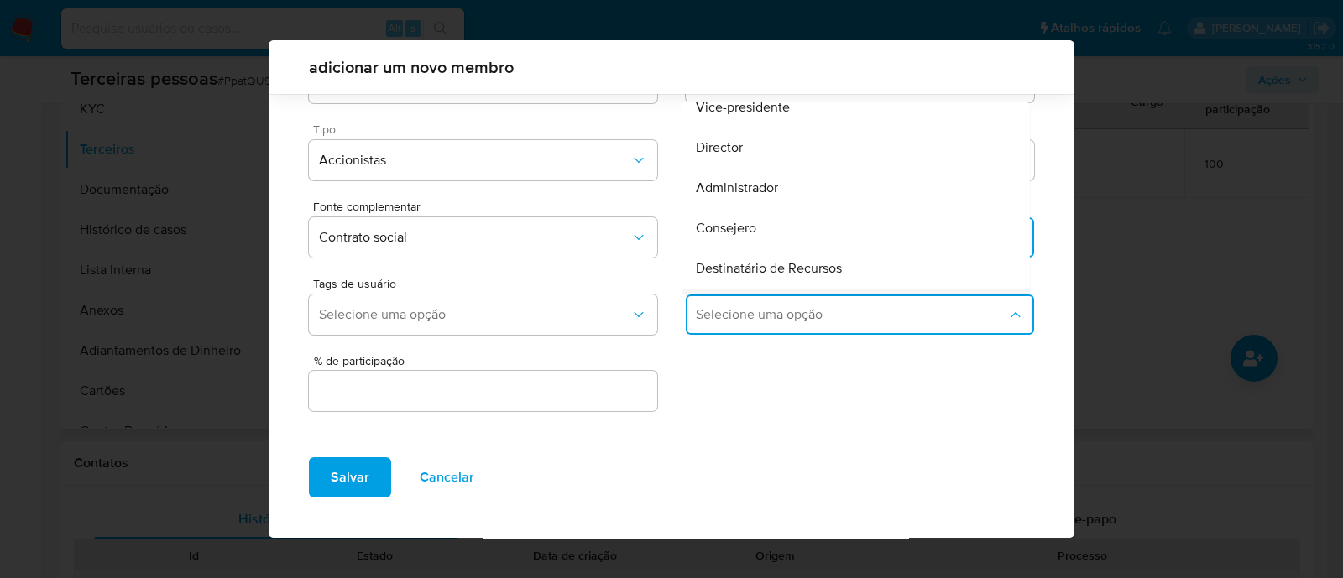
scroll to position [104, 0]
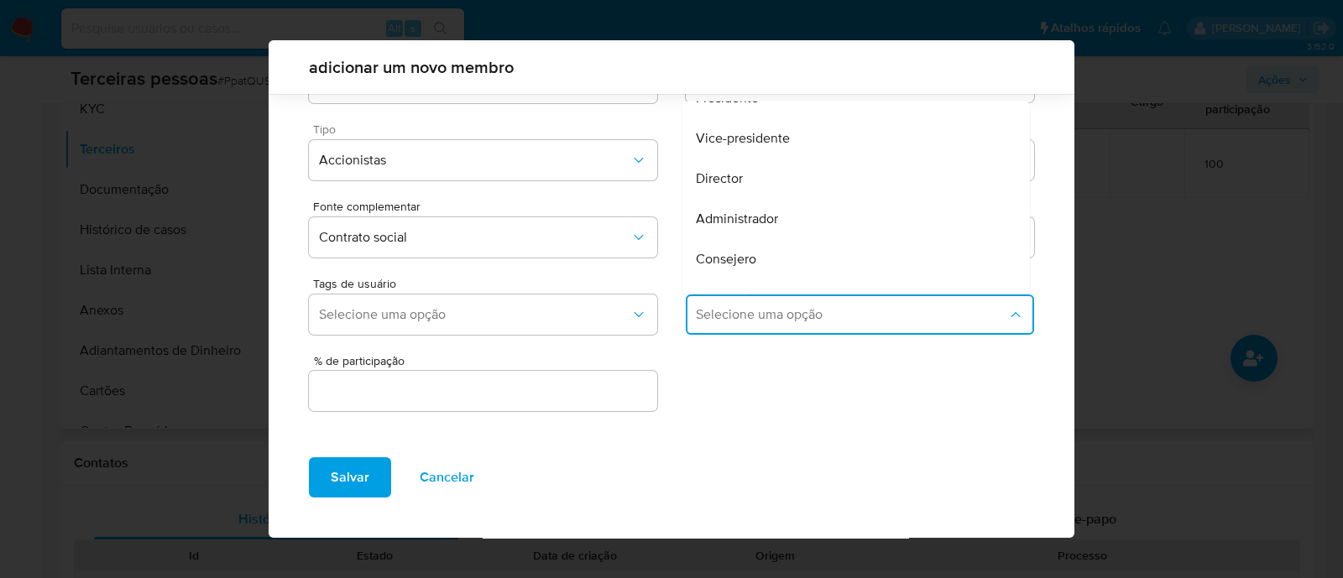
click at [508, 384] on input "text" at bounding box center [483, 391] width 348 height 22
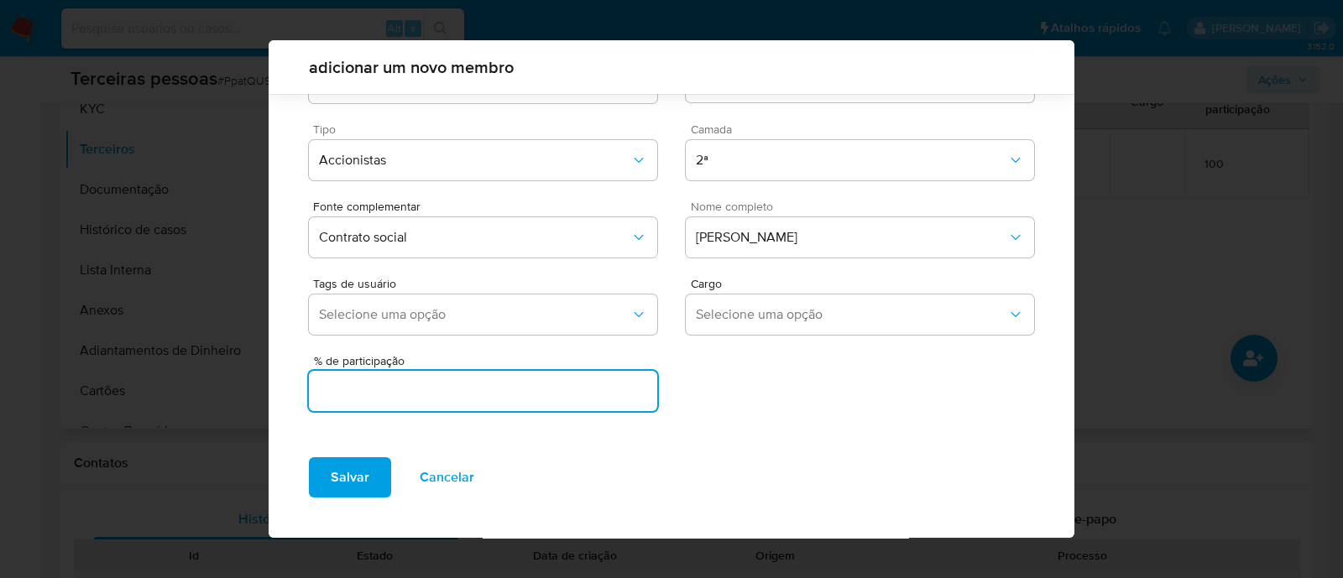
click at [500, 390] on input "text" at bounding box center [483, 391] width 348 height 22
type input "0"
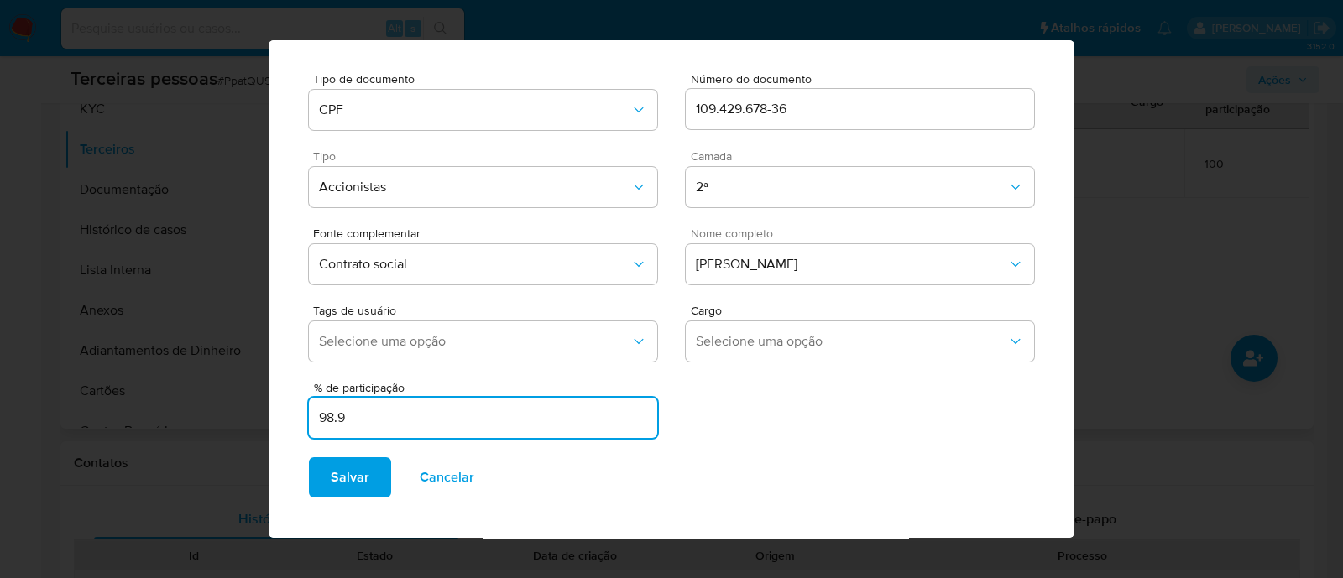
scroll to position [69, 0]
type input "98.90"
click at [355, 500] on div "Salvar Cancelar" at bounding box center [672, 491] width 806 height 94
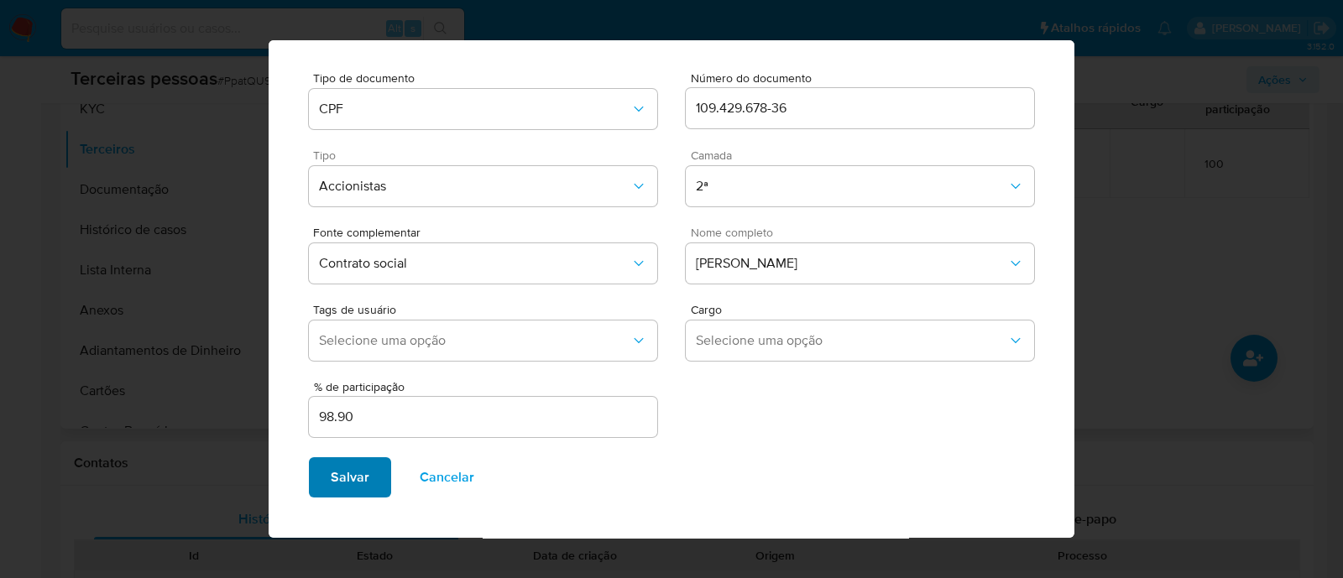
click at [365, 473] on span "Salvar" at bounding box center [350, 477] width 39 height 37
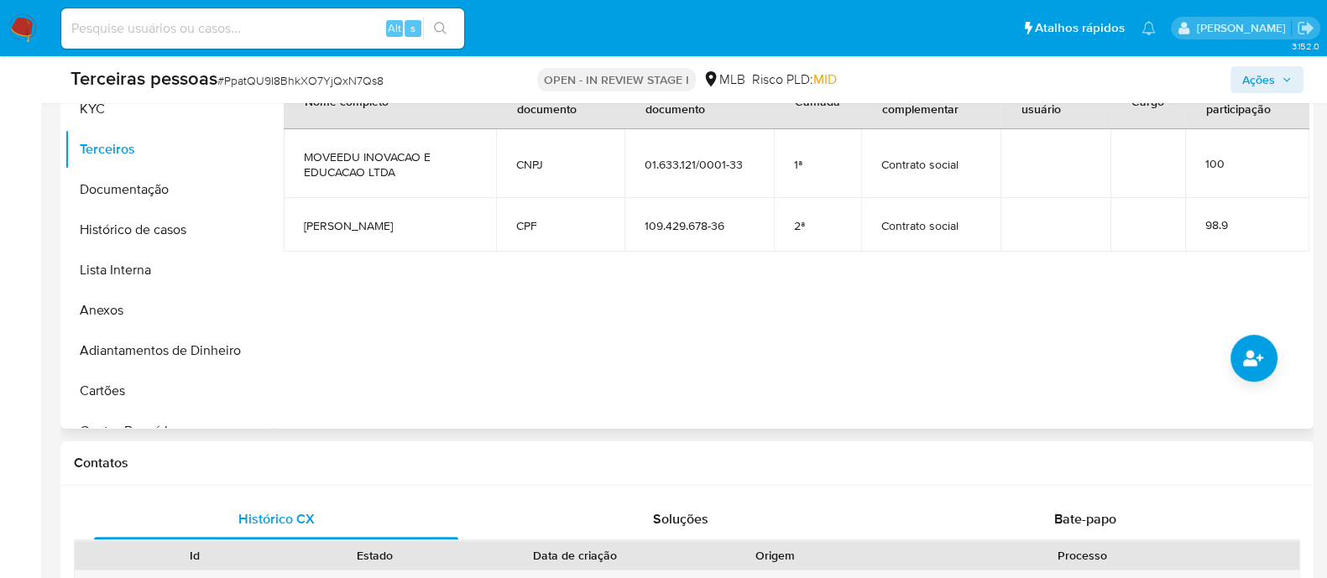
click at [1288, 356] on div at bounding box center [792, 214] width 1035 height 430
click at [1269, 346] on button "common.add_complementary_information" at bounding box center [1254, 358] width 47 height 47
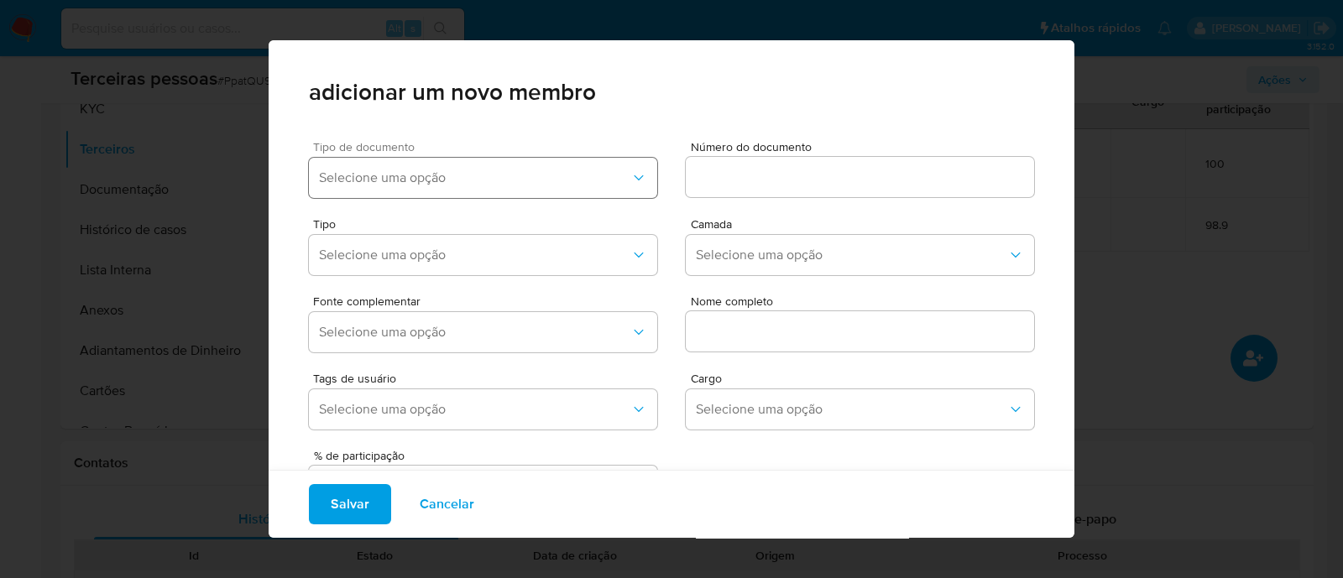
click at [438, 166] on button "Selecione uma opção" at bounding box center [483, 178] width 348 height 40
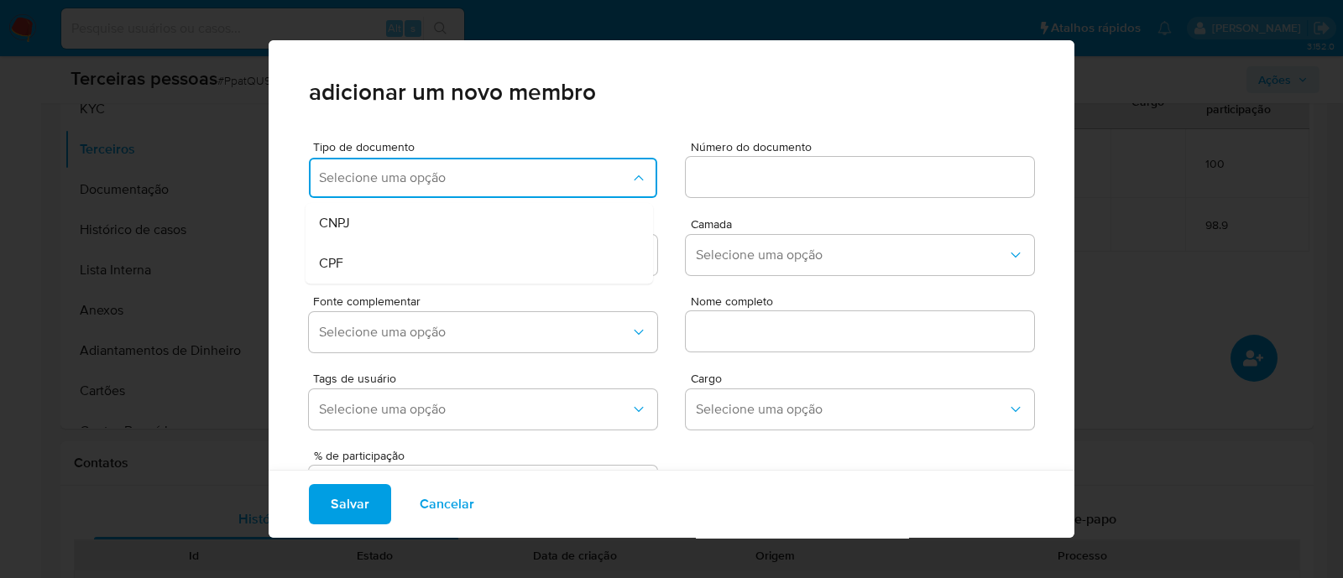
click at [378, 266] on div "CPF" at bounding box center [447, 263] width 257 height 40
click at [799, 172] on input at bounding box center [860, 177] width 348 height 22
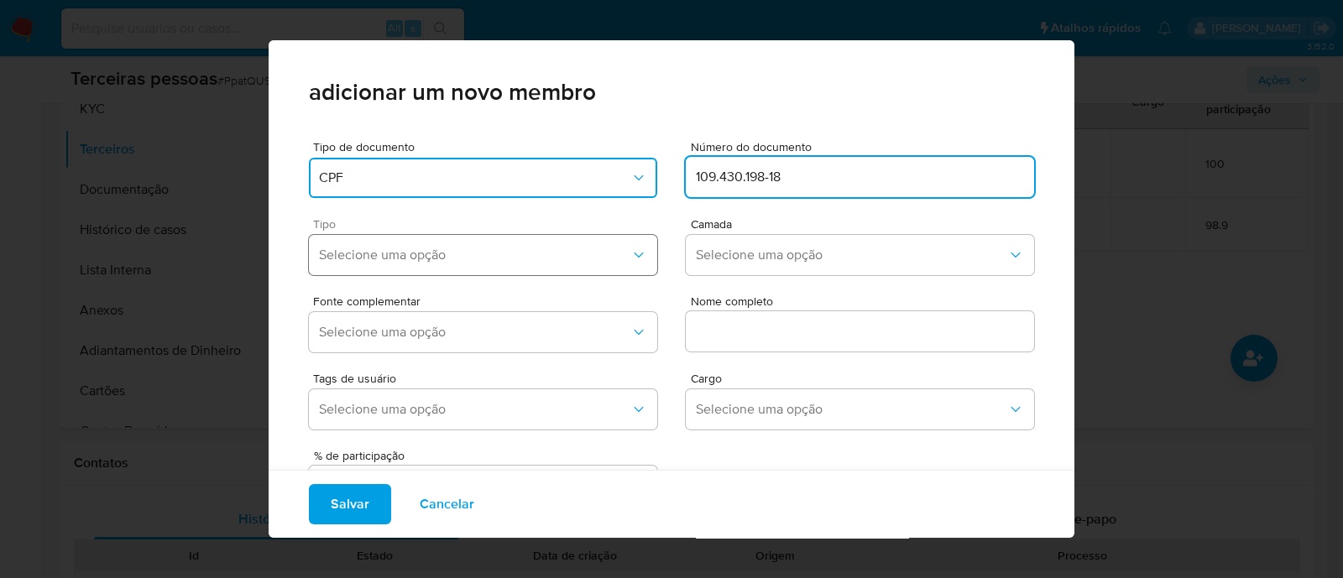
type input "109.430.198-18"
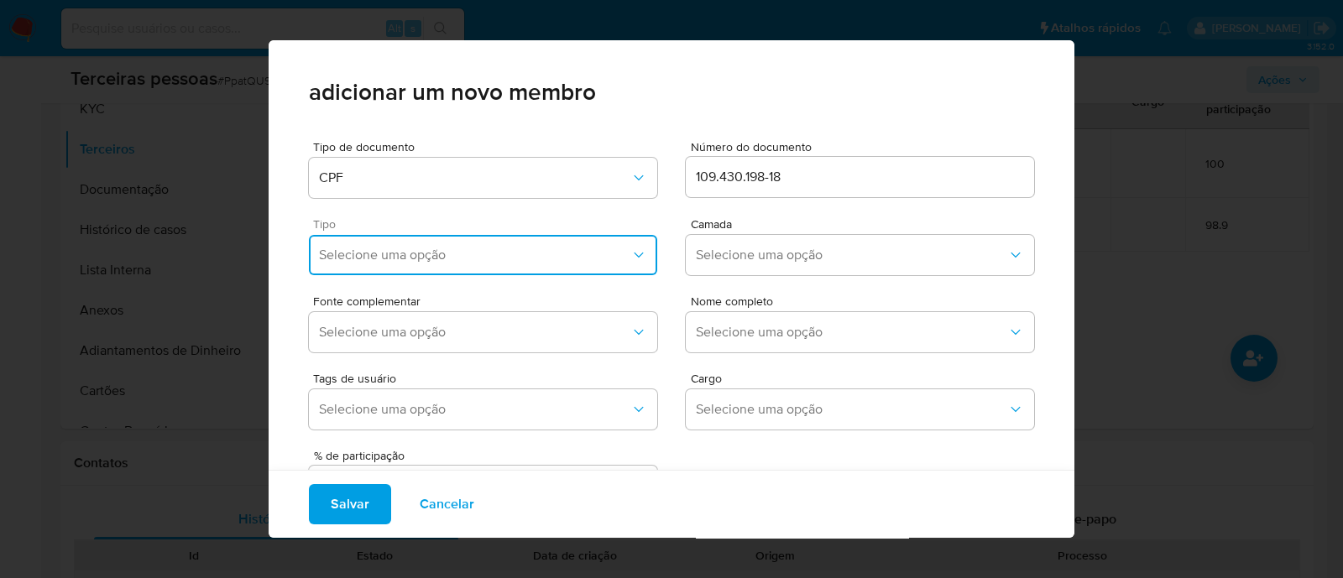
click at [516, 254] on span "Selecione uma opção" at bounding box center [474, 255] width 311 height 17
drag, startPoint x: 402, startPoint y: 461, endPoint x: 421, endPoint y: 443, distance: 26.1
click at [405, 461] on div "Accionistas" at bounding box center [447, 462] width 257 height 40
click at [705, 245] on button "Selecione uma opção" at bounding box center [860, 255] width 348 height 40
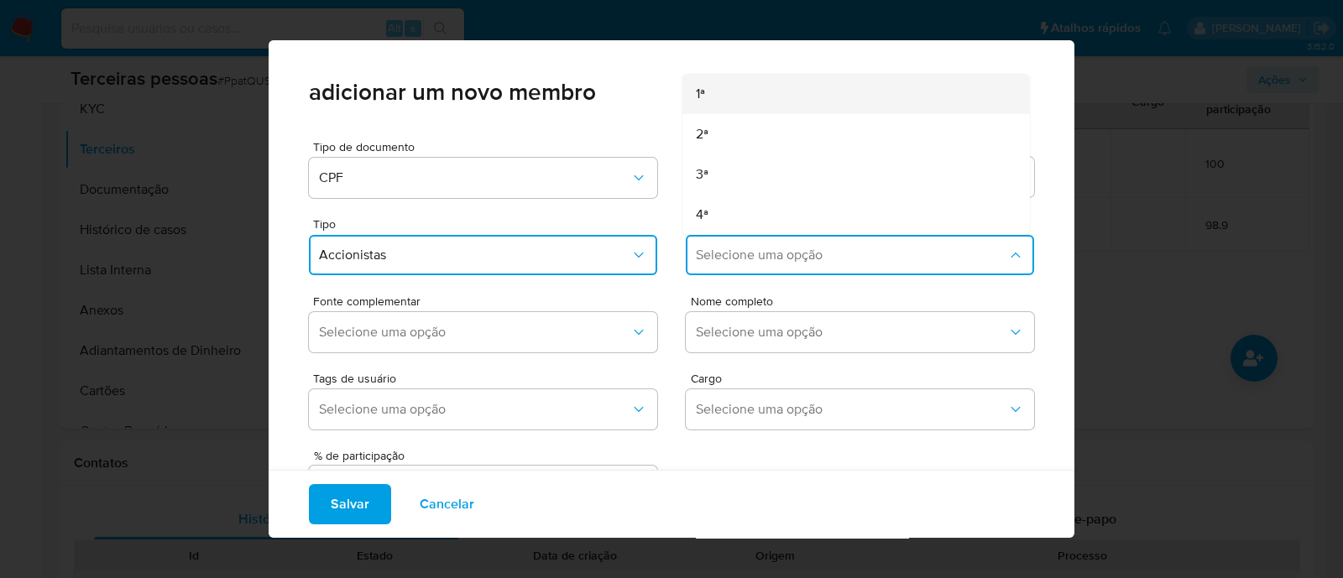
click at [728, 84] on div "1ª" at bounding box center [824, 94] width 257 height 40
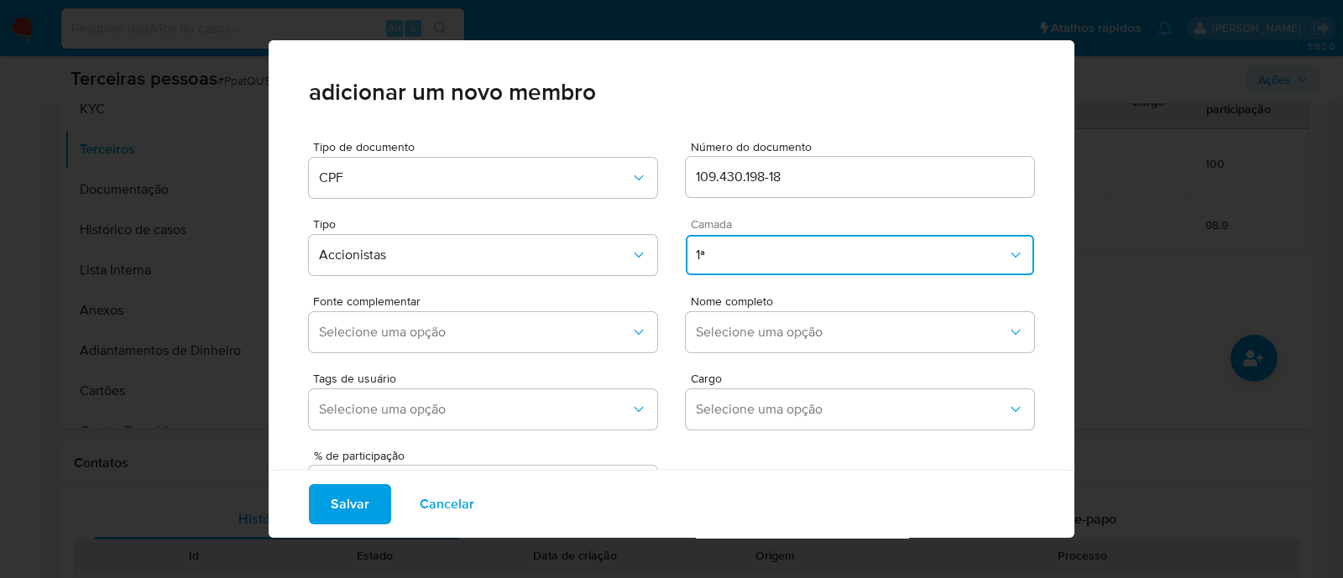
click at [726, 239] on button "1ª" at bounding box center [860, 255] width 348 height 40
click at [733, 141] on div "2ª" at bounding box center [824, 134] width 257 height 40
click at [508, 310] on div "Fonte complementar Selecione uma opção" at bounding box center [483, 327] width 348 height 64
click at [494, 346] on button "Selecione uma opção" at bounding box center [483, 332] width 348 height 40
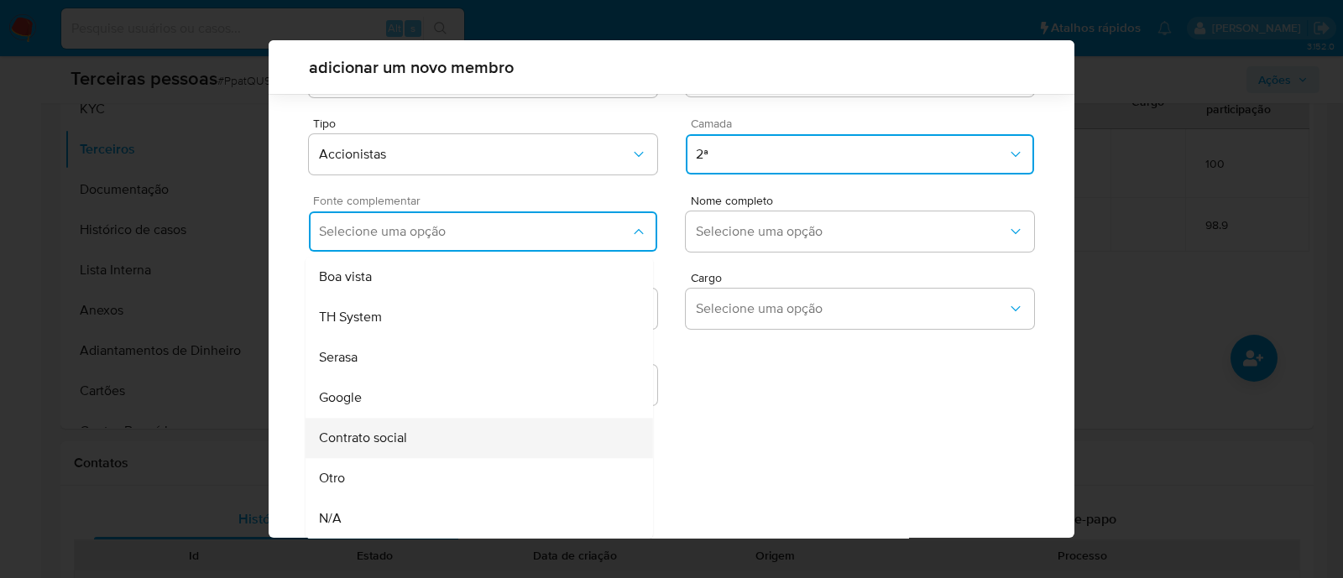
click at [448, 426] on div "Contrato social" at bounding box center [447, 438] width 257 height 40
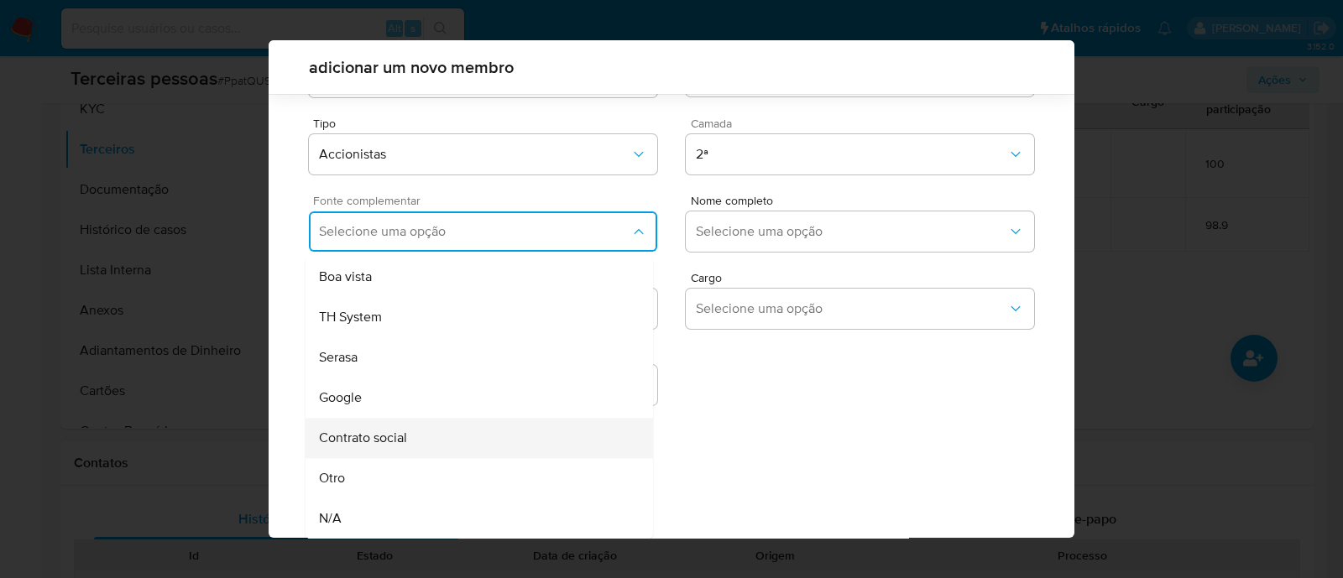
scroll to position [61, 0]
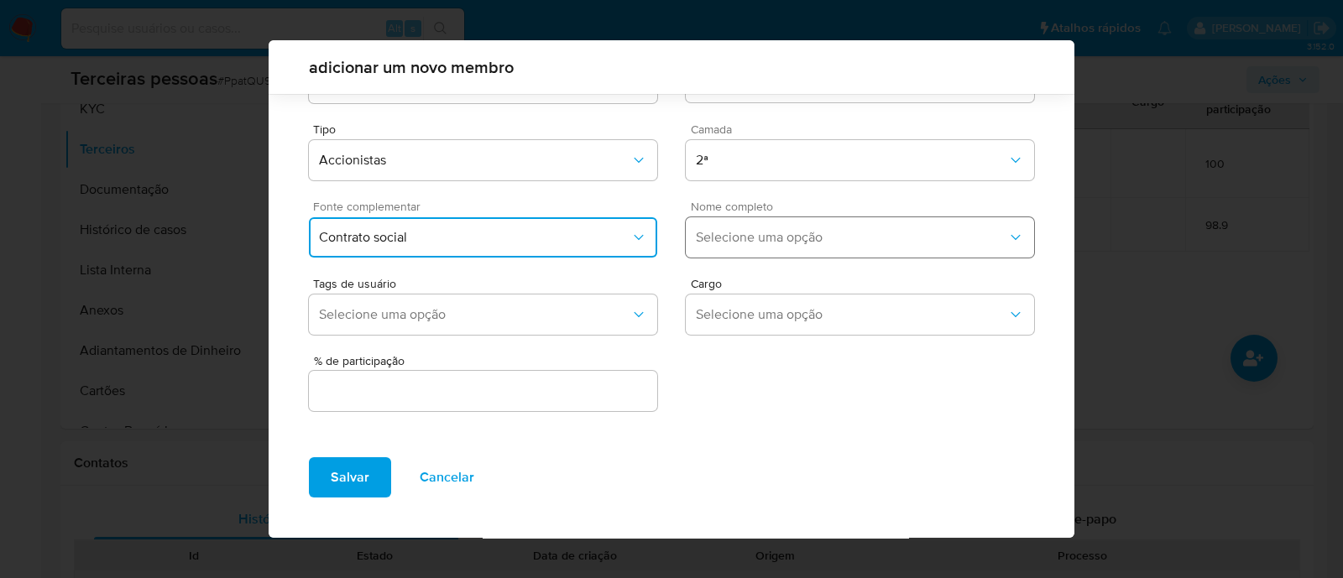
click at [806, 245] on button "Selecione uma opção" at bounding box center [860, 237] width 348 height 40
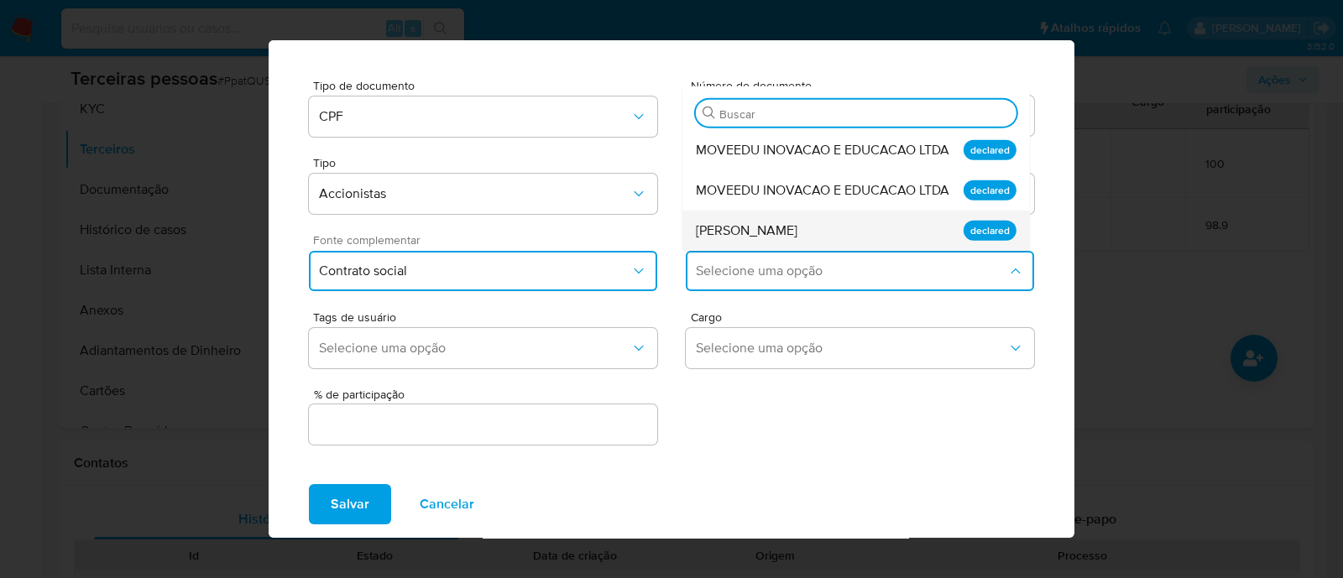
scroll to position [0, 0]
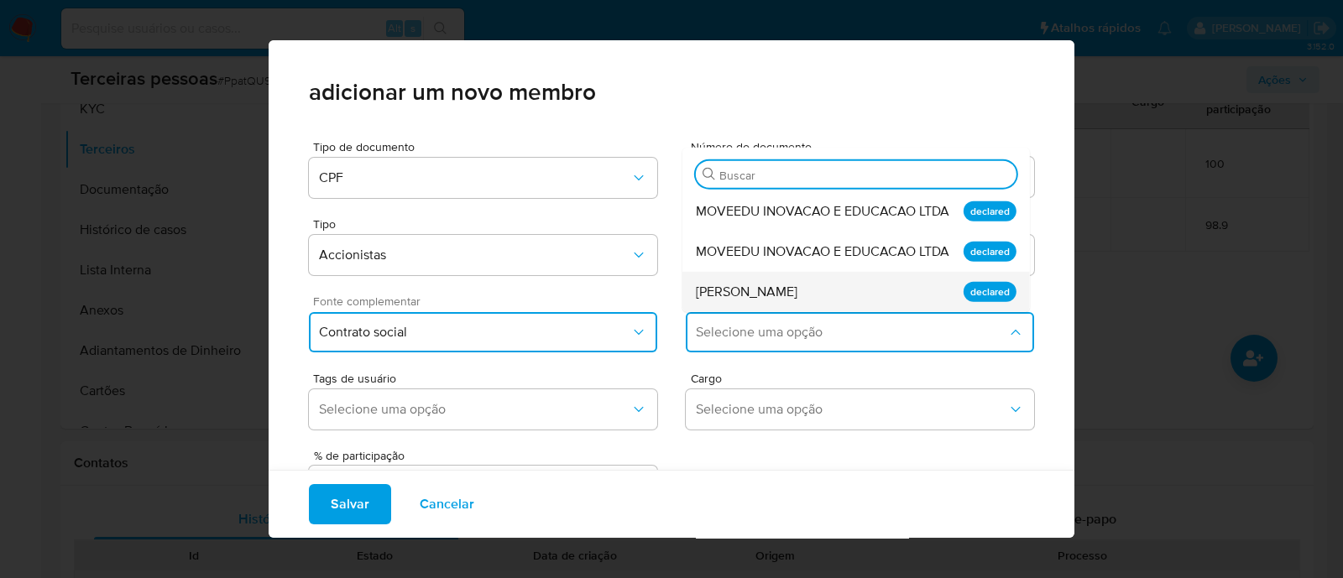
click at [903, 288] on div "Andrea Cordeiro de Sousa Gabriel" at bounding box center [824, 292] width 257 height 40
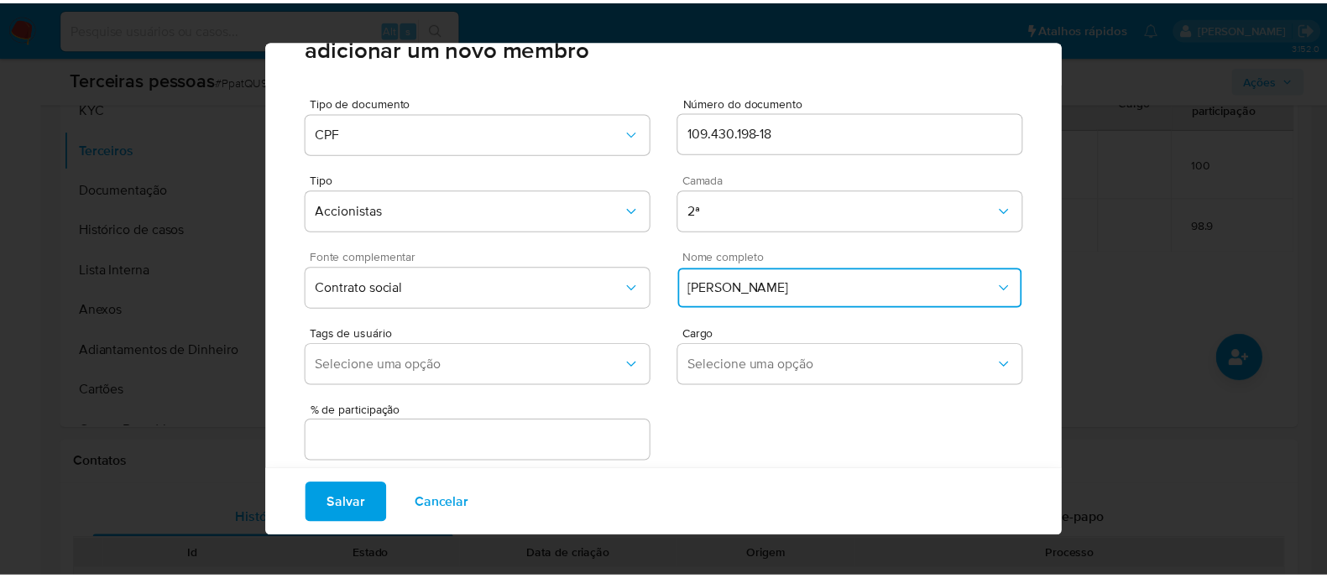
scroll to position [69, 0]
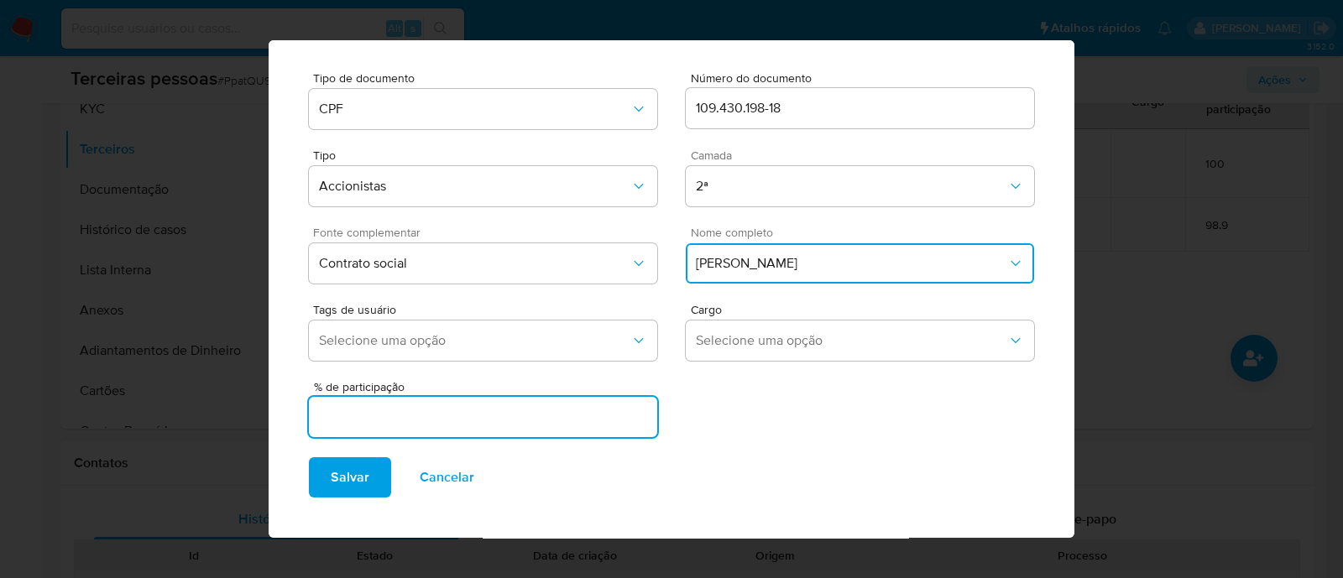
click at [433, 406] on input "text" at bounding box center [483, 417] width 348 height 22
type input "1.10"
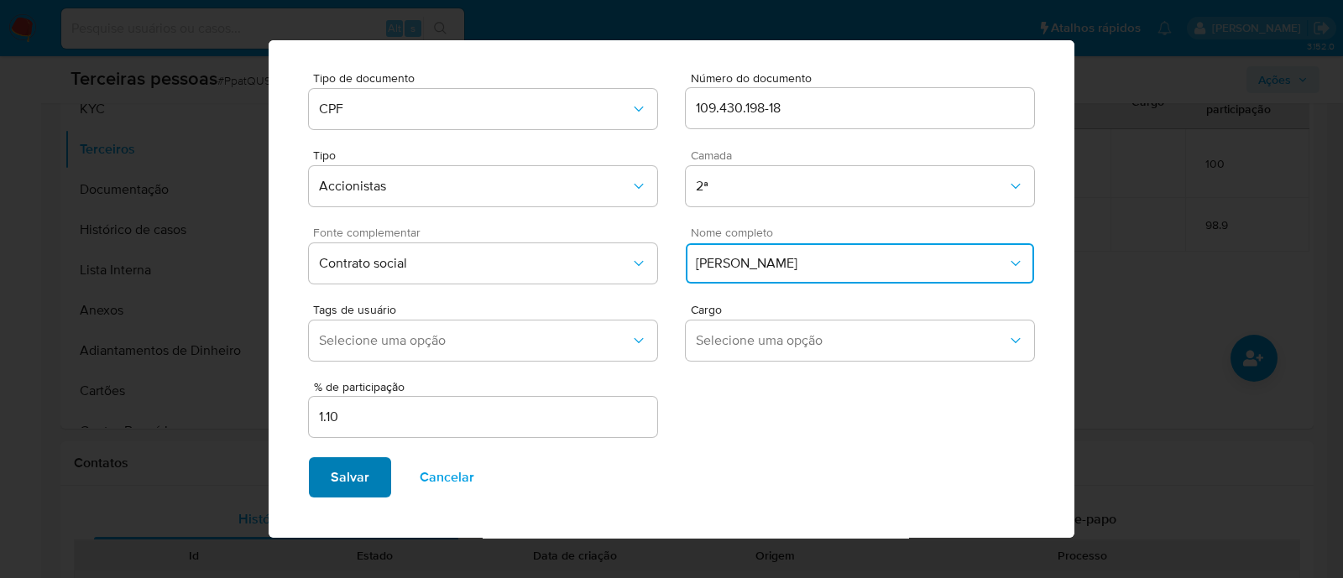
click at [363, 470] on span "Salvar" at bounding box center [350, 477] width 39 height 37
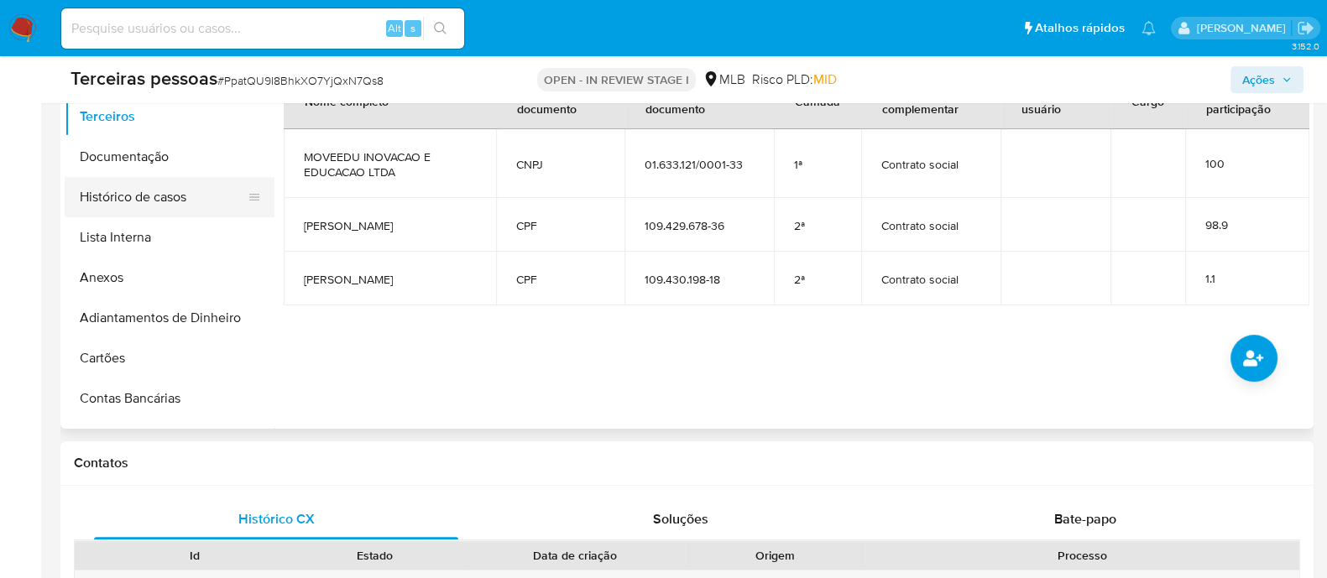
scroll to position [0, 0]
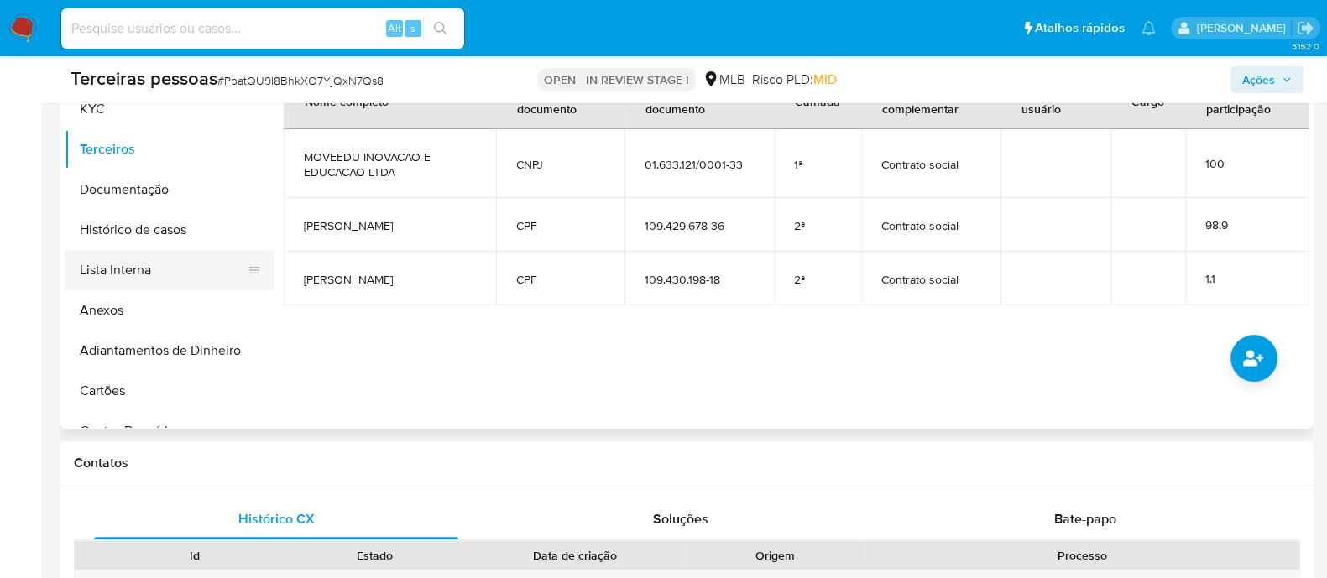
click at [169, 275] on button "Lista Interna" at bounding box center [163, 270] width 196 height 40
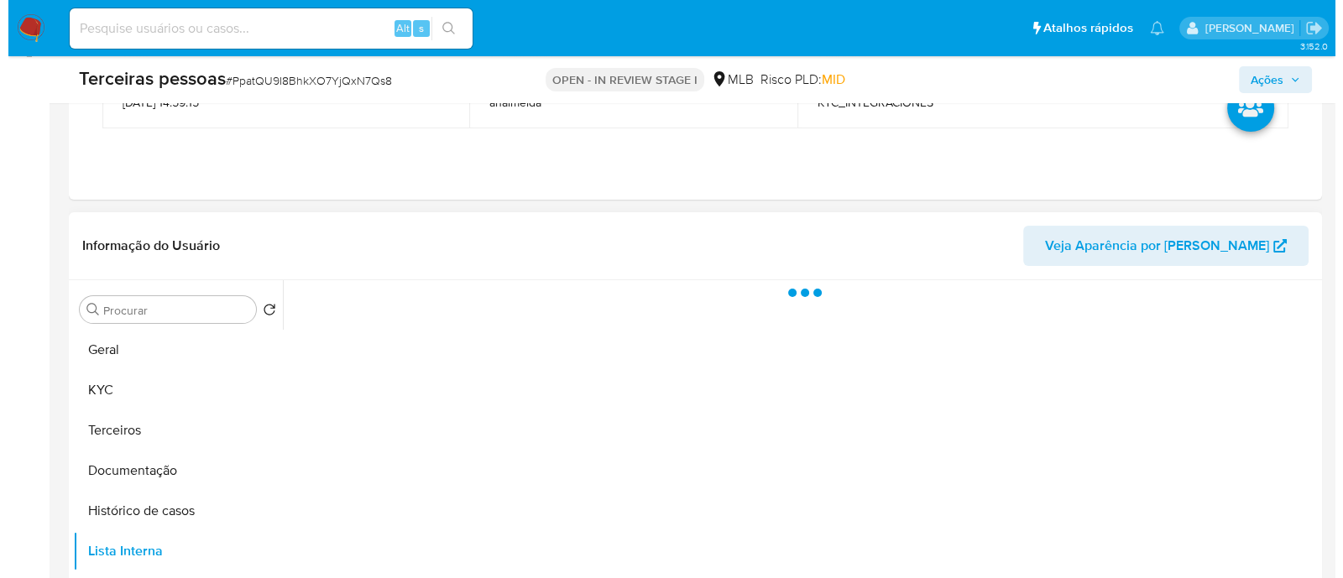
scroll to position [209, 0]
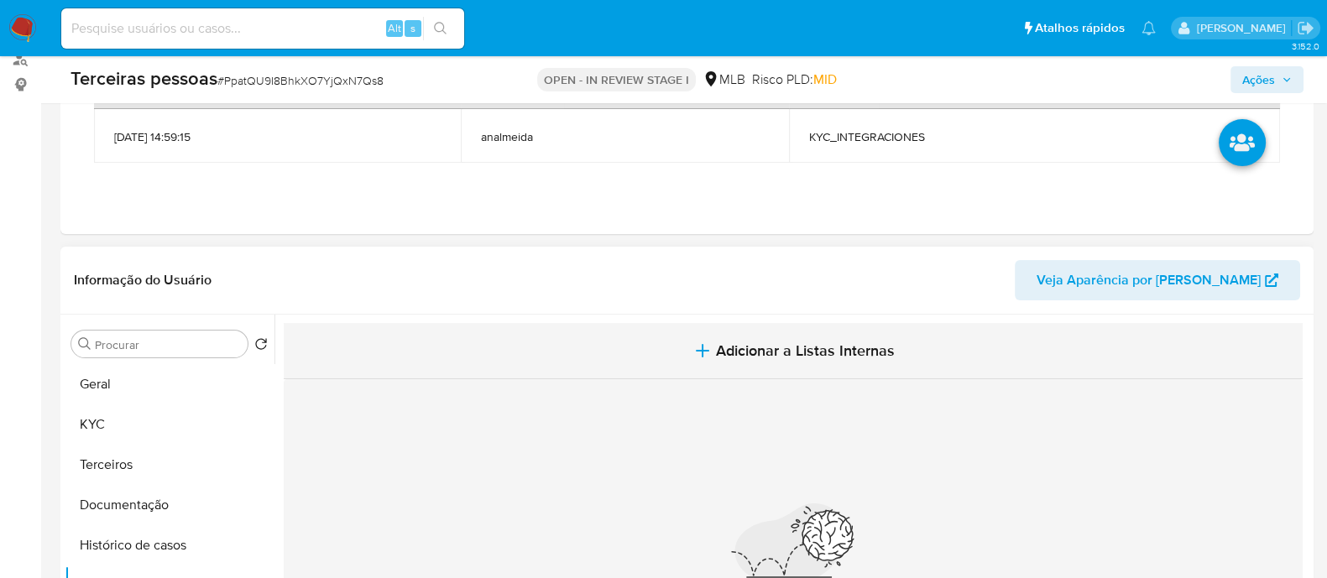
click at [798, 346] on span "Adicionar a Listas Internas" at bounding box center [805, 351] width 179 height 18
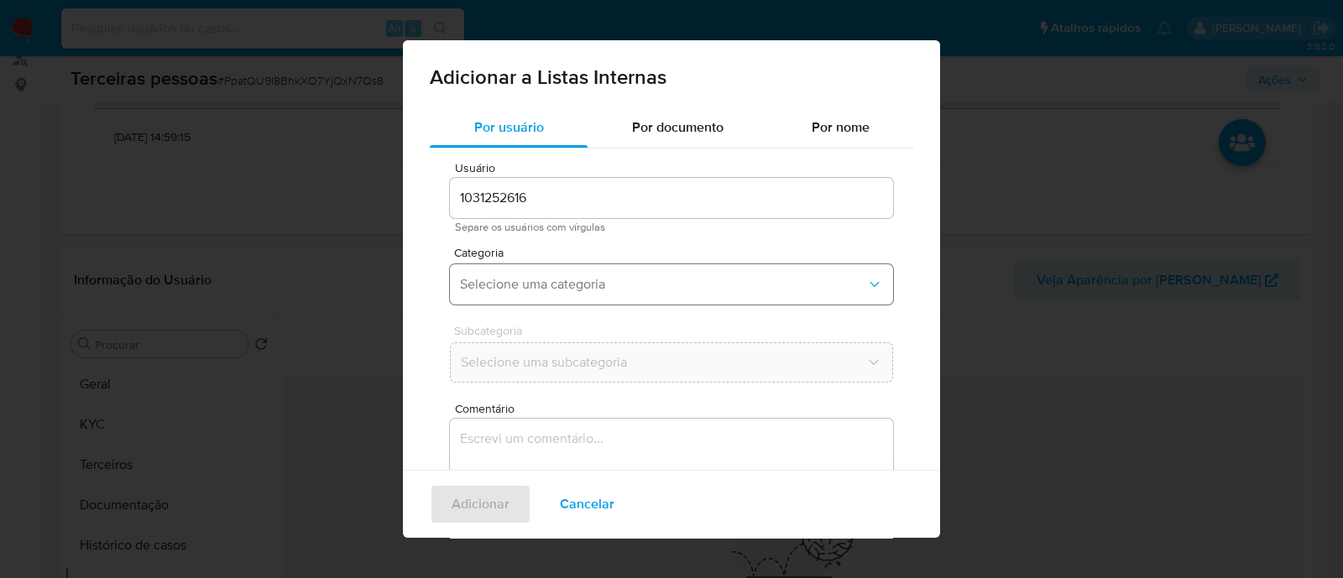
click at [526, 283] on span "Selecione uma categoria" at bounding box center [663, 284] width 406 height 17
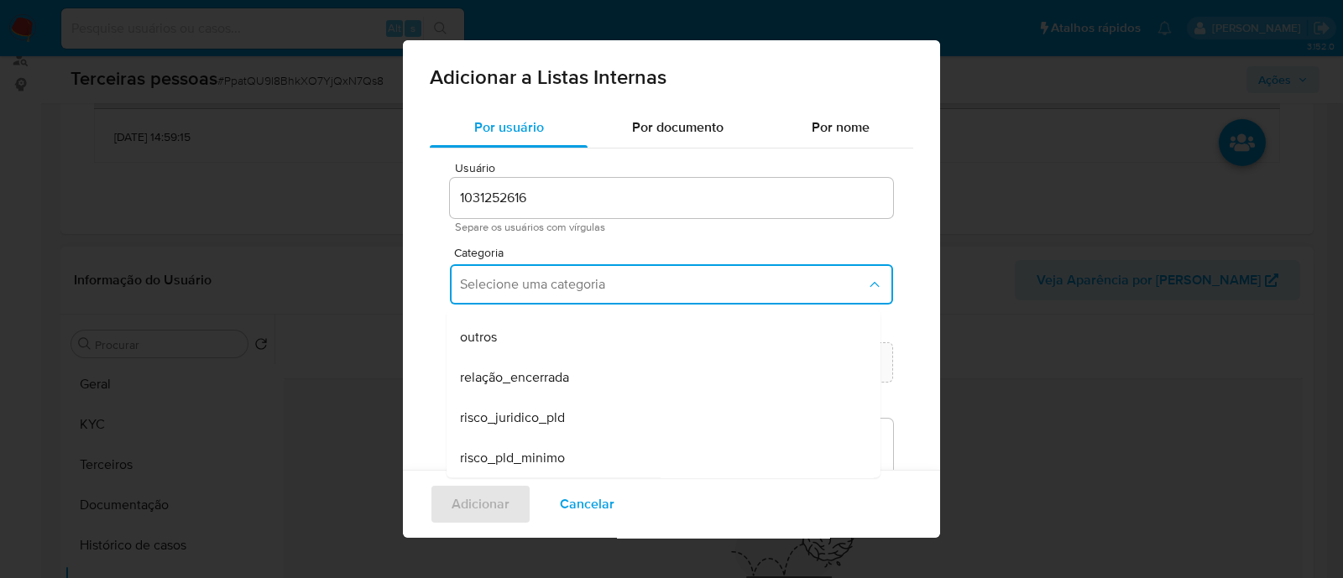
scroll to position [437, 0]
click at [633, 449] on div "risco_pld_minimo" at bounding box center [658, 457] width 397 height 40
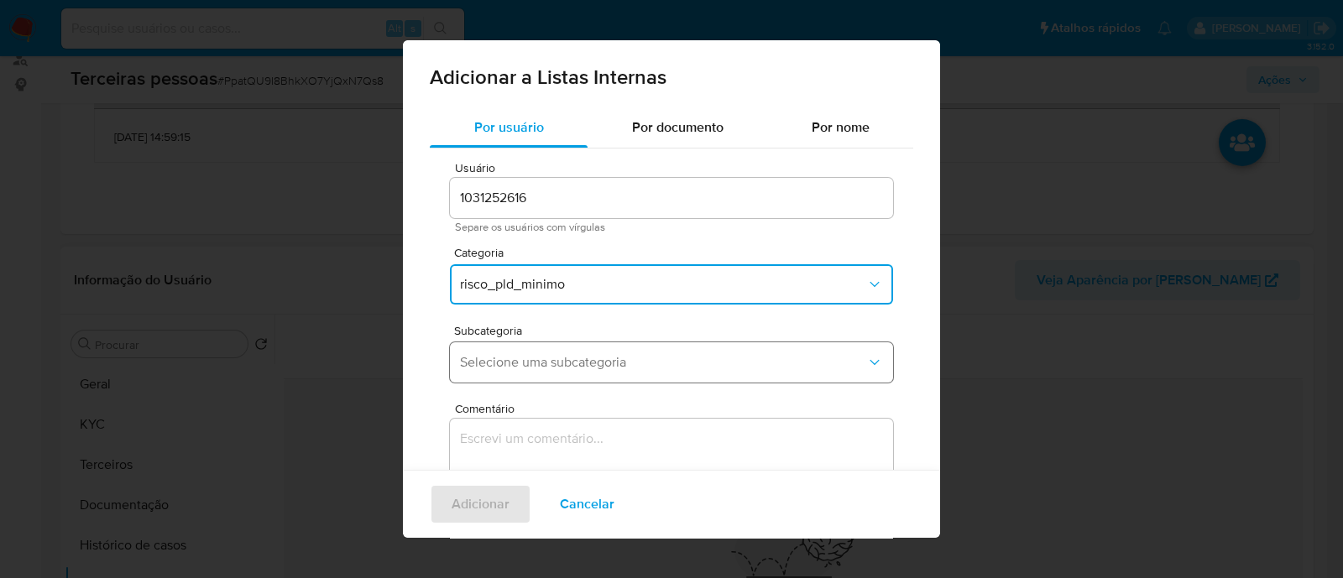
click at [526, 372] on button "Selecione uma subcategoria" at bounding box center [671, 362] width 443 height 40
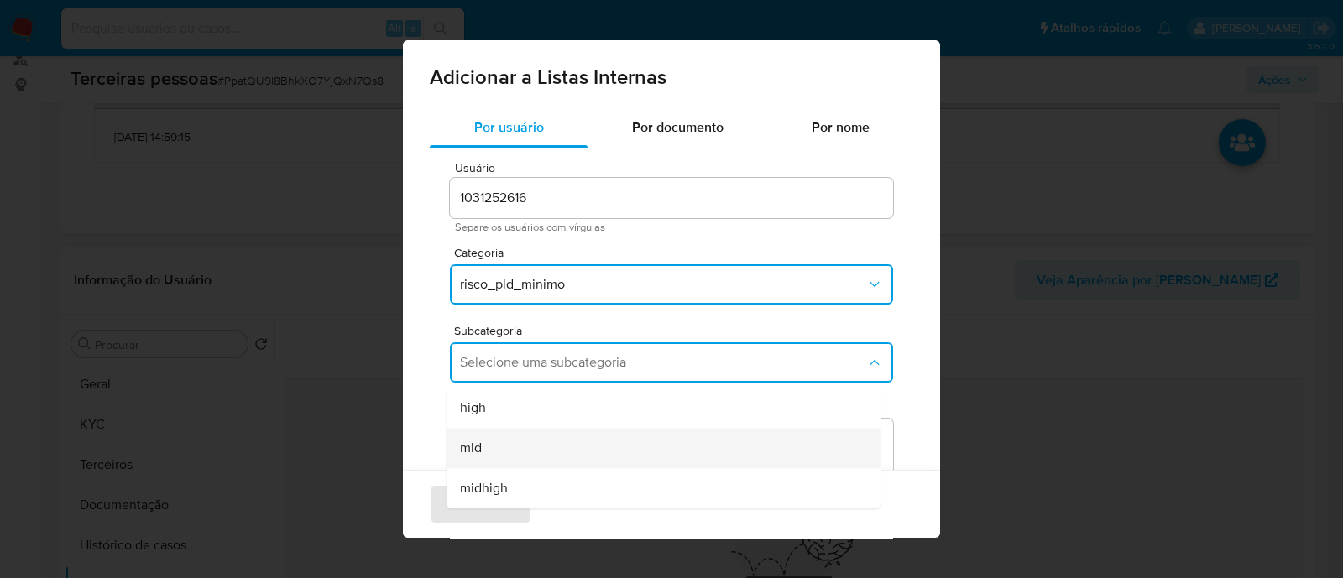
click at [630, 451] on div "mid" at bounding box center [658, 448] width 397 height 40
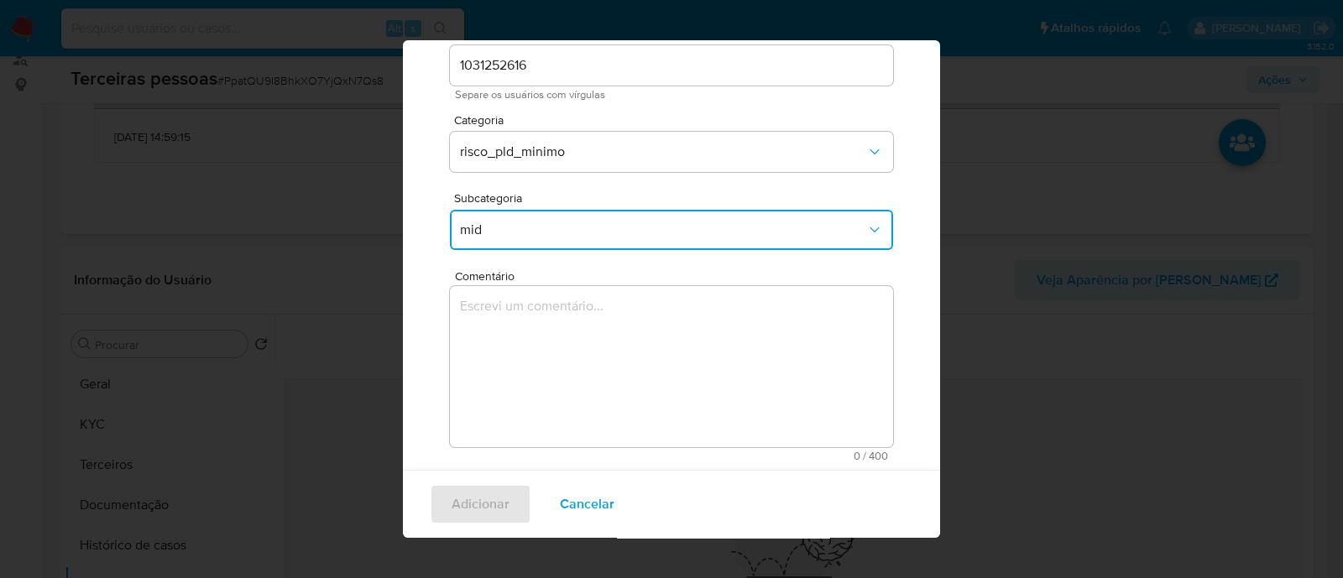
scroll to position [137, 0]
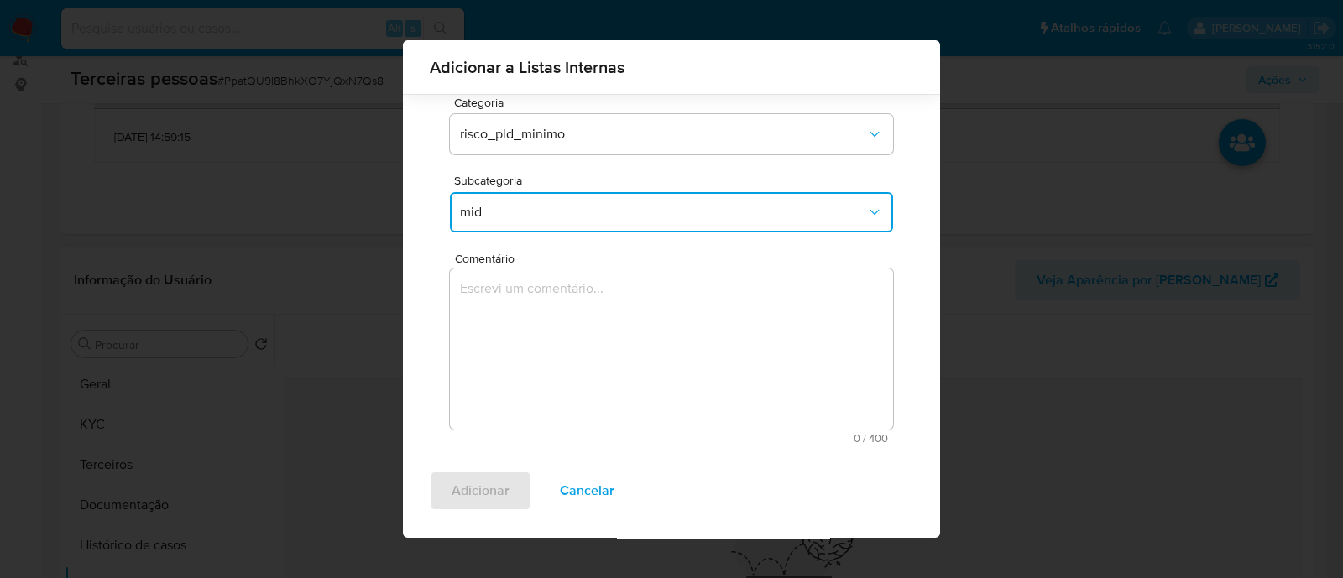
click at [743, 384] on textarea "Comentário" at bounding box center [671, 349] width 443 height 161
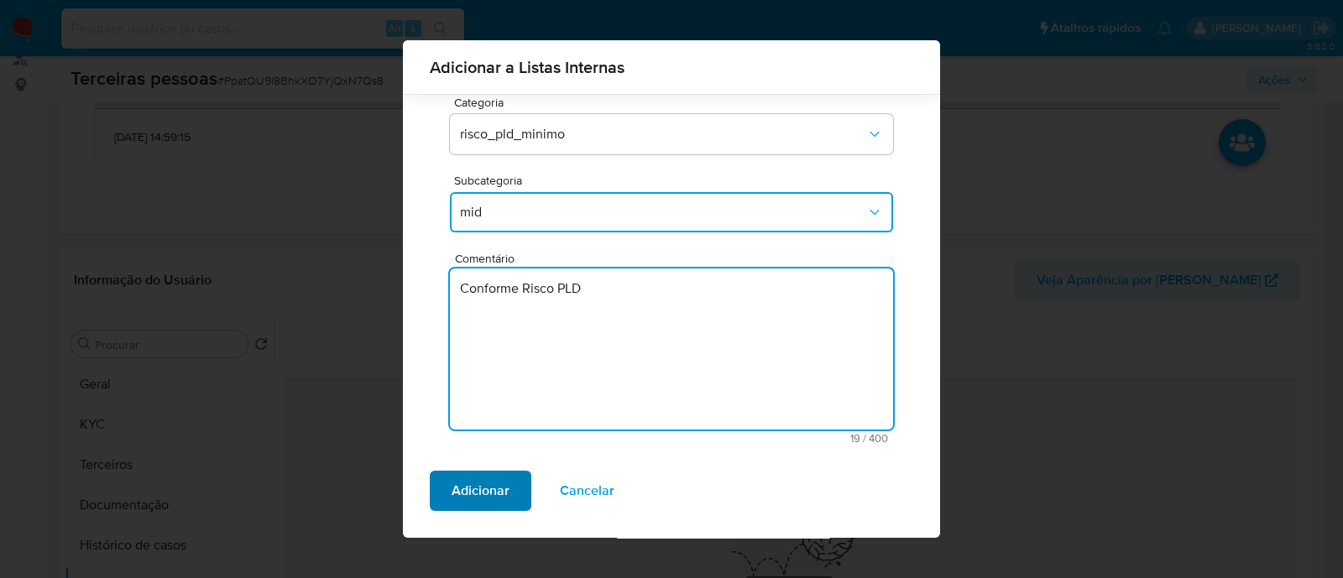
type textarea "Conforme Risco PLD"
click at [492, 507] on span "Adicionar" at bounding box center [481, 491] width 58 height 37
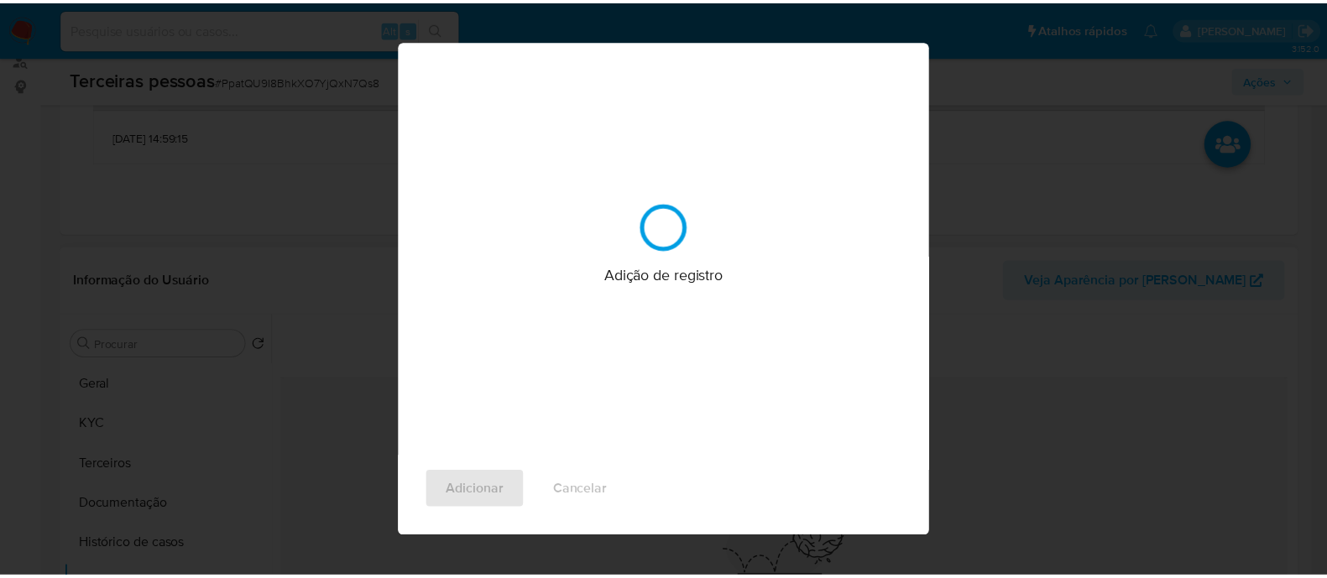
scroll to position [0, 0]
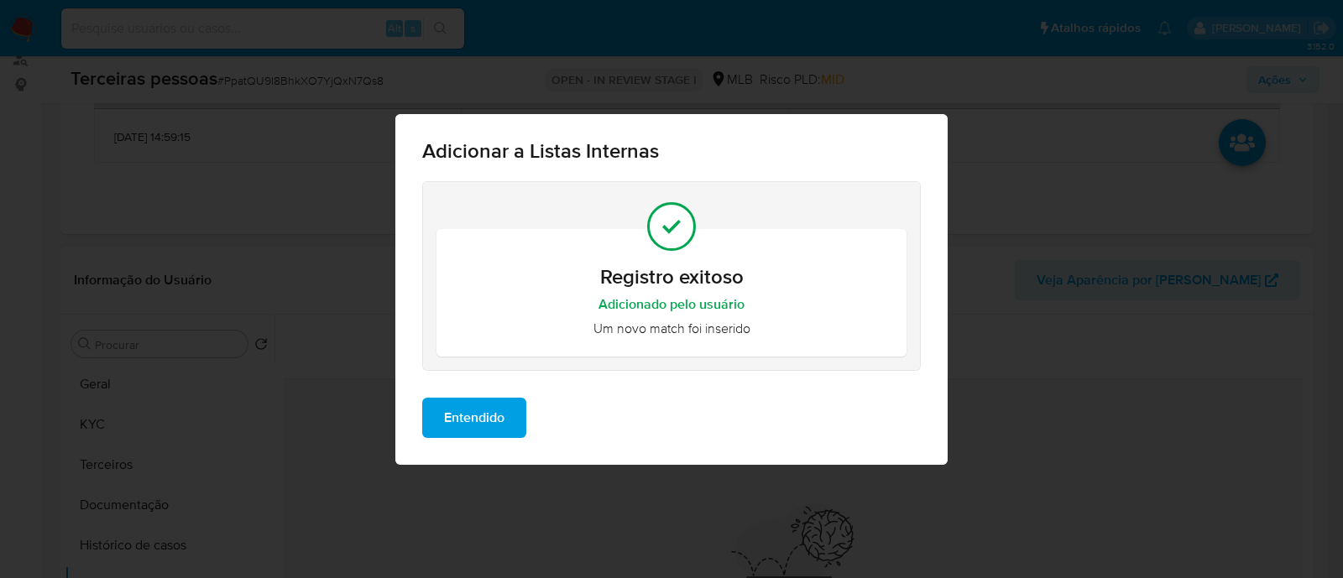
click at [481, 423] on span "Entendido" at bounding box center [474, 418] width 60 height 37
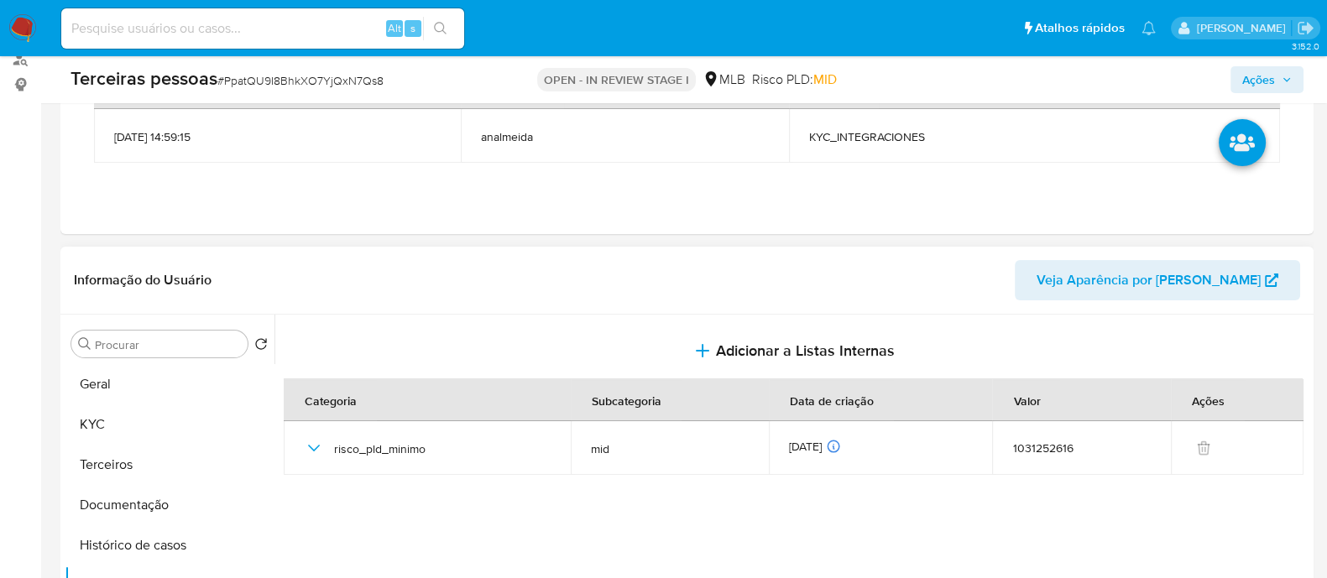
click at [1284, 76] on icon "button" at bounding box center [1287, 80] width 10 height 10
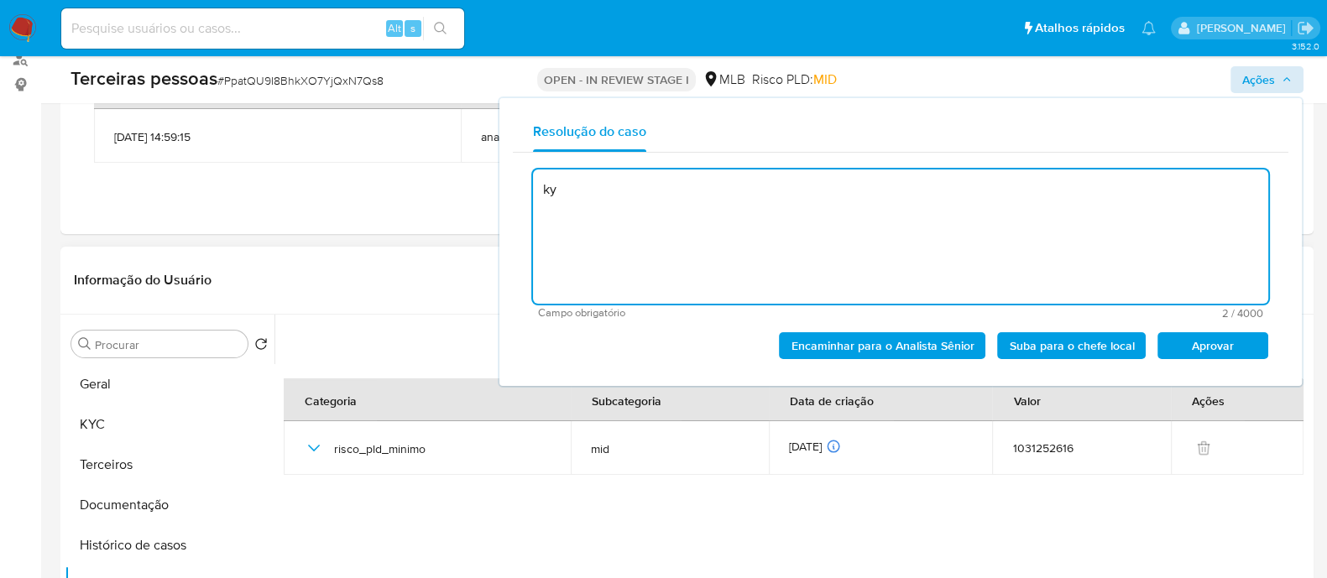
type textarea "k"
click at [1203, 347] on span "Aprovar" at bounding box center [1212, 346] width 87 height 24
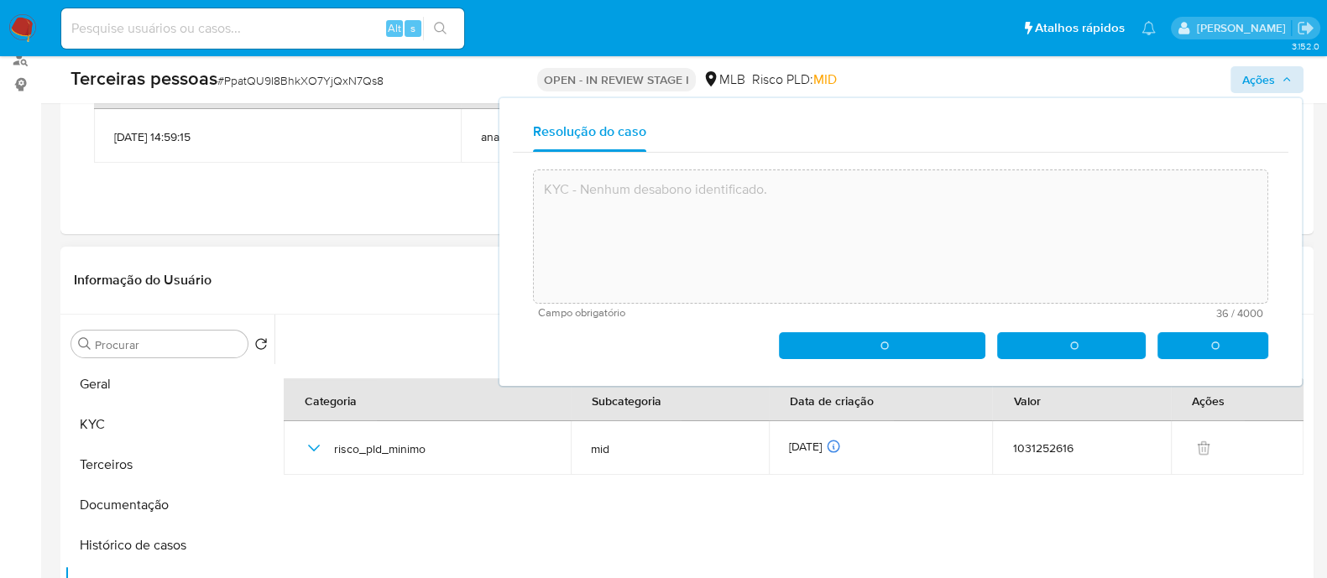
type textarea "KYC - Nenhum desabono identificado."
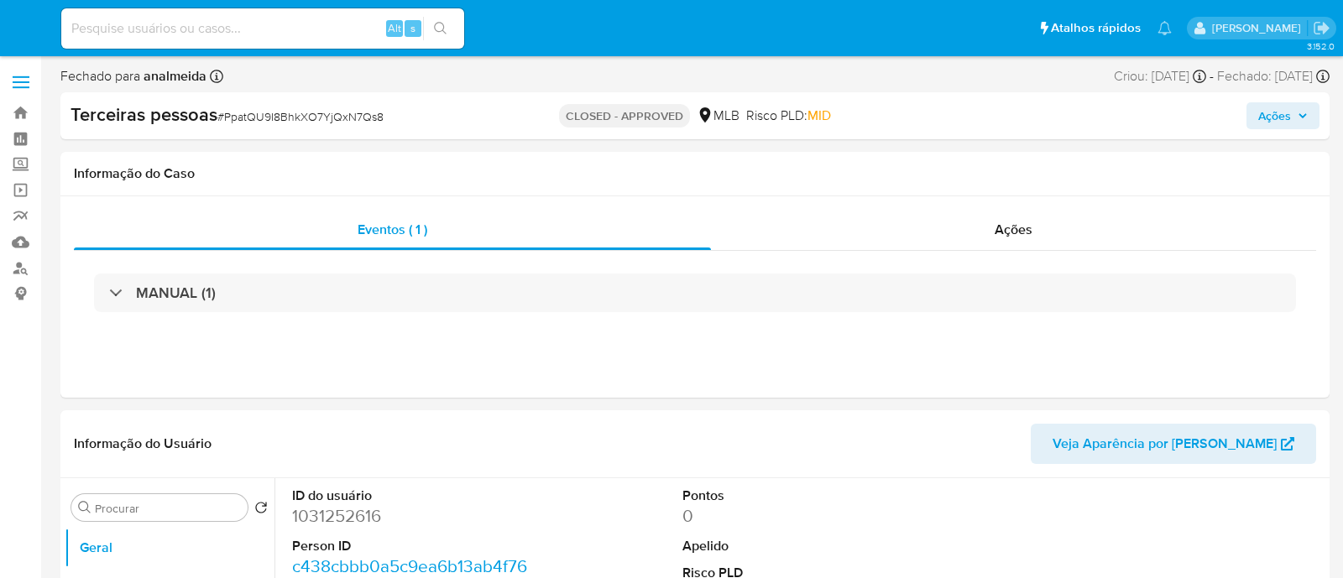
select select "10"
